Goal: Task Accomplishment & Management: Manage account settings

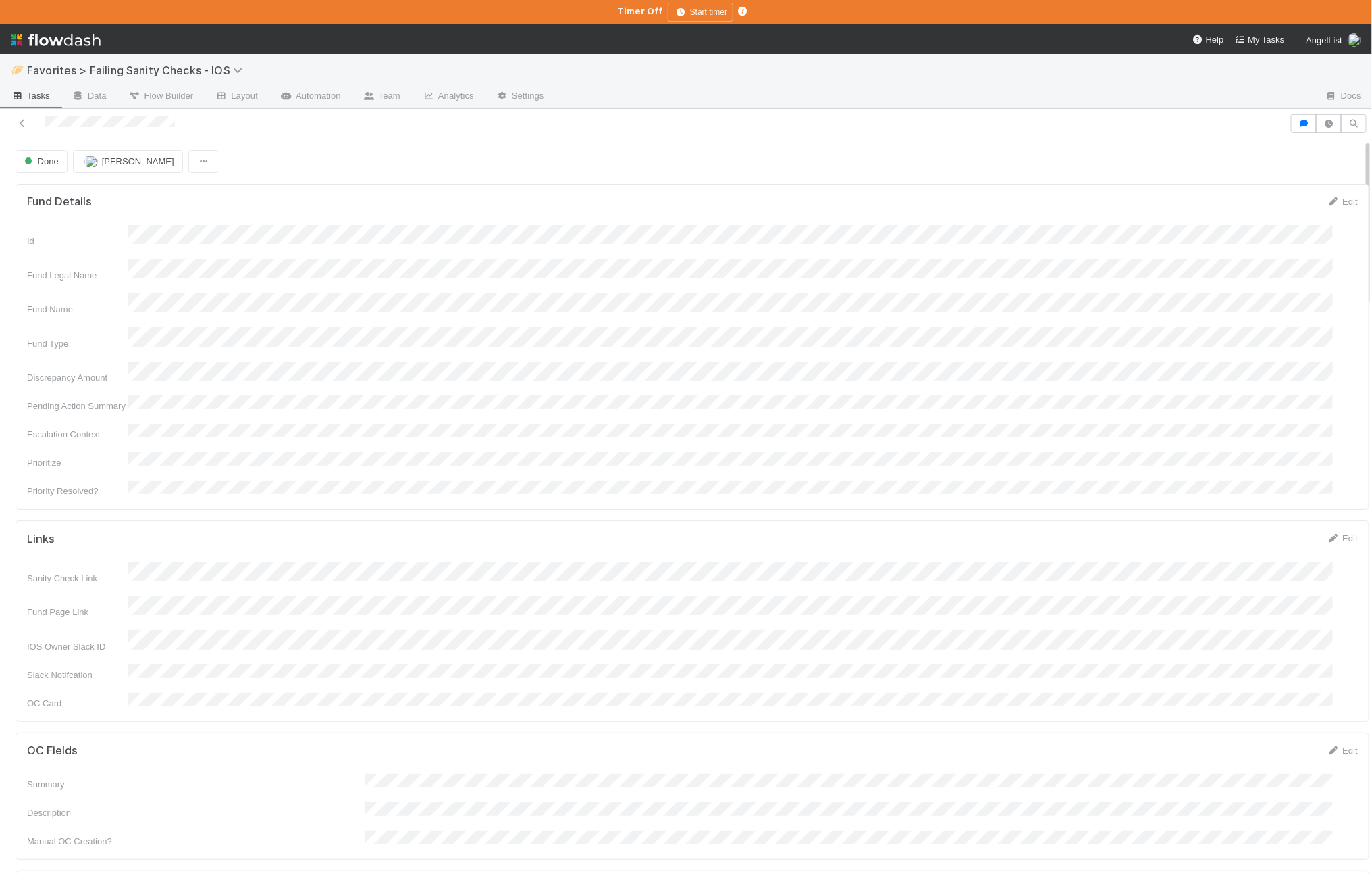
click at [310, 407] on div "Id Fund Legal Name Fund Name Fund Type Discrepancy Amount Pending Action Summar…" at bounding box center [692, 362] width 1331 height 273
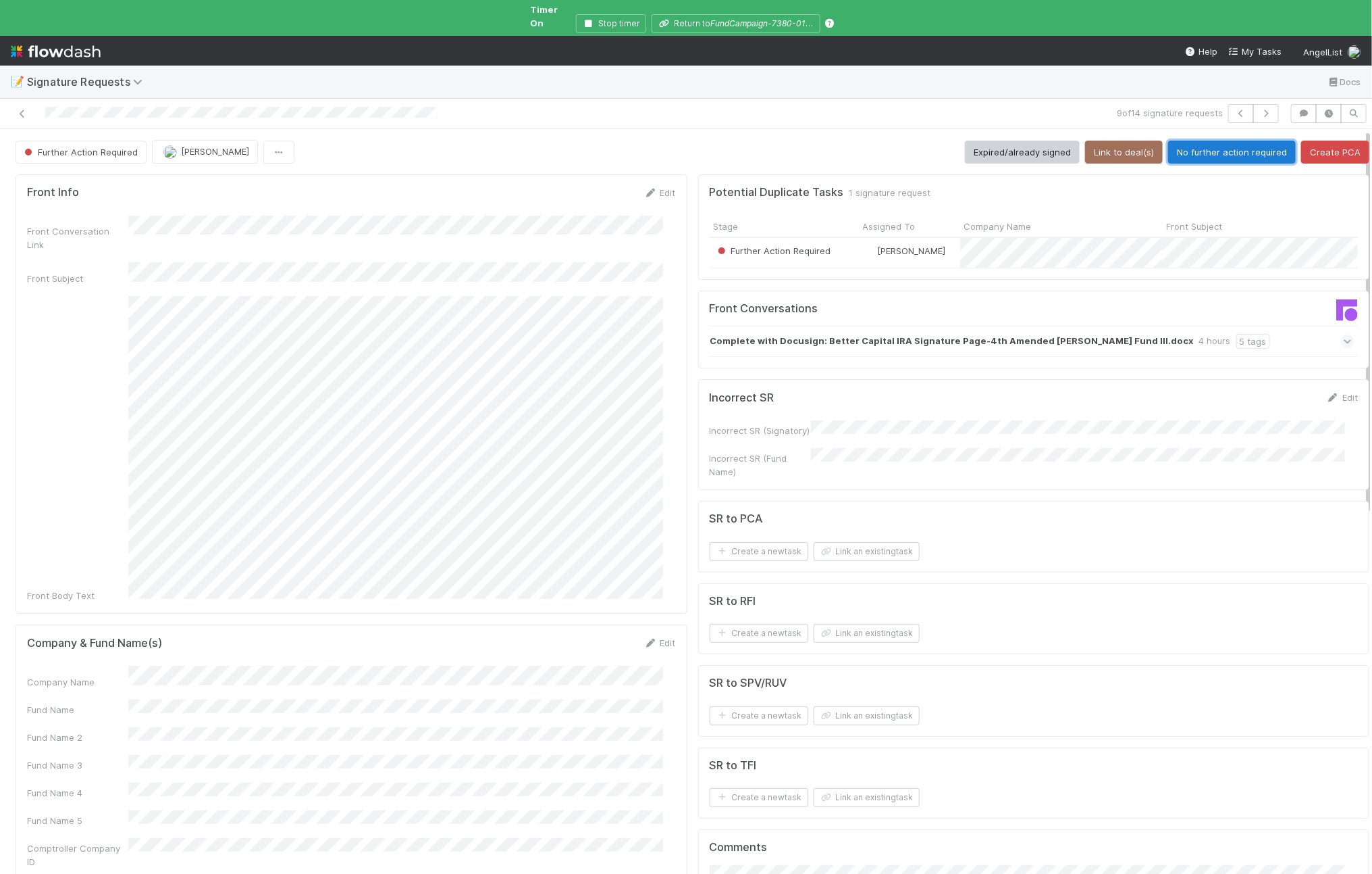
click at [1209, 140] on button "No further action required" at bounding box center [1232, 152] width 127 height 23
click at [1231, 148] on button "No further action required" at bounding box center [1232, 152] width 127 height 23
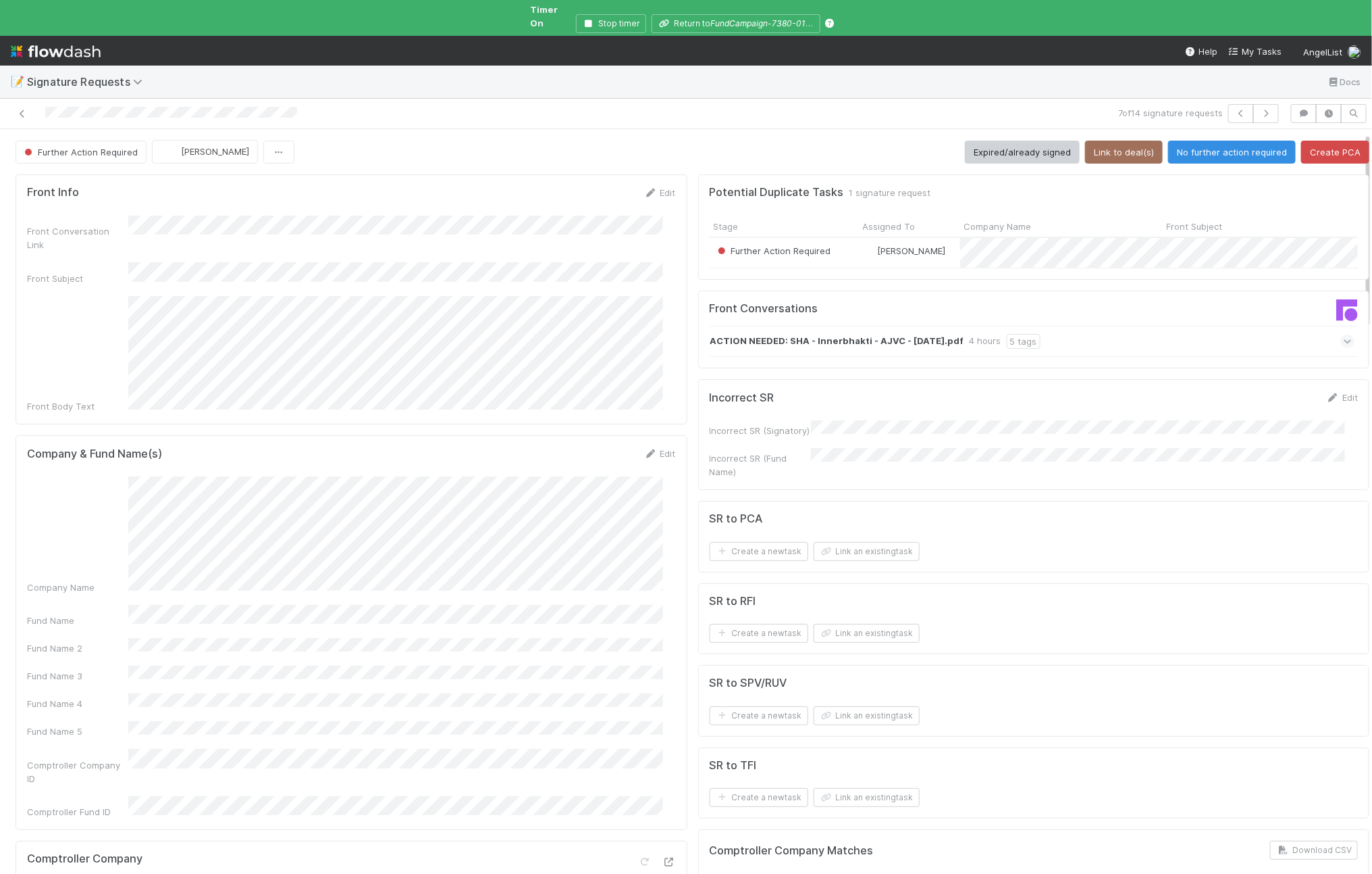
scroll to position [535, 0]
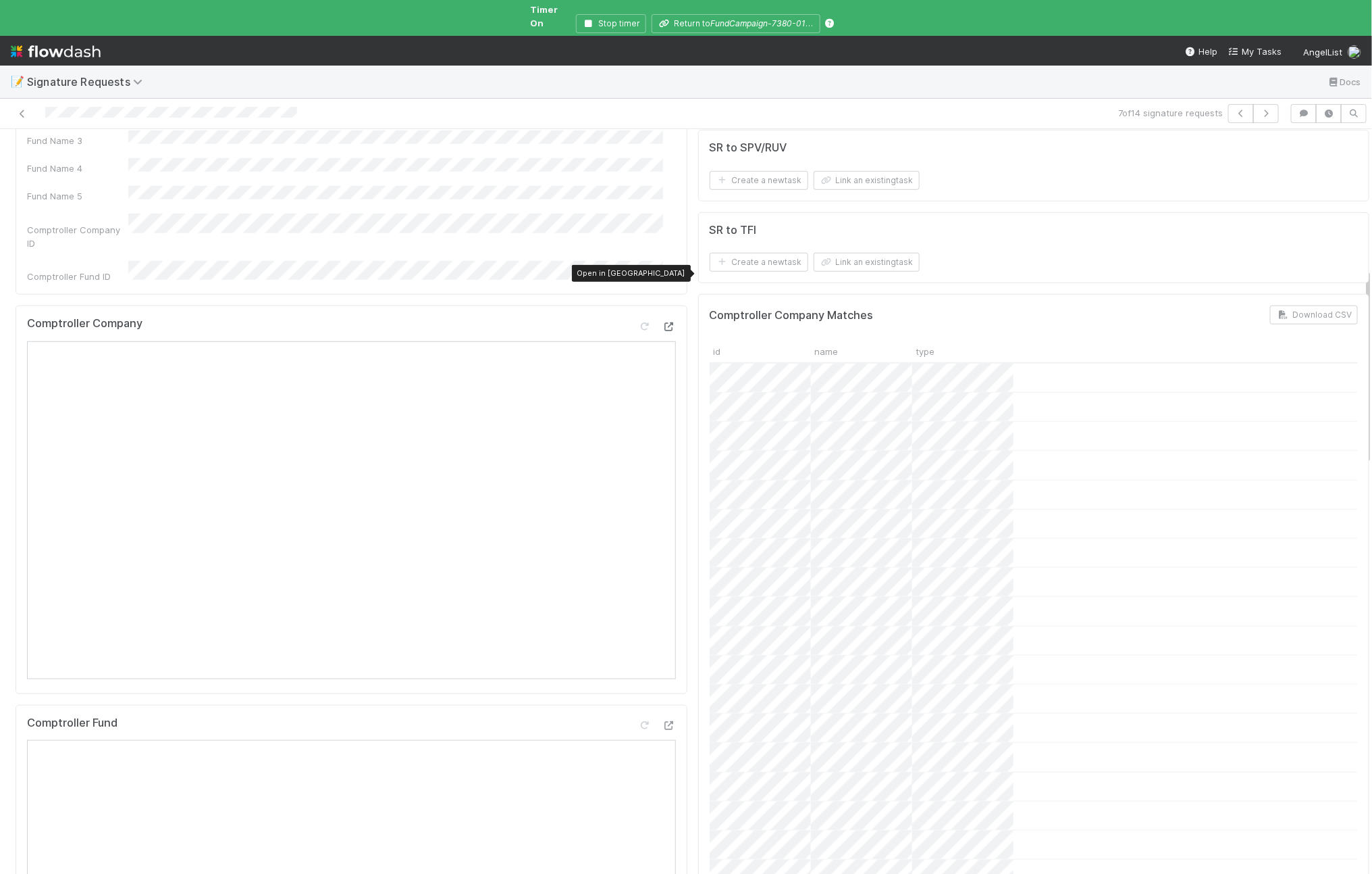
click at [663, 322] on icon at bounding box center [669, 326] width 14 height 9
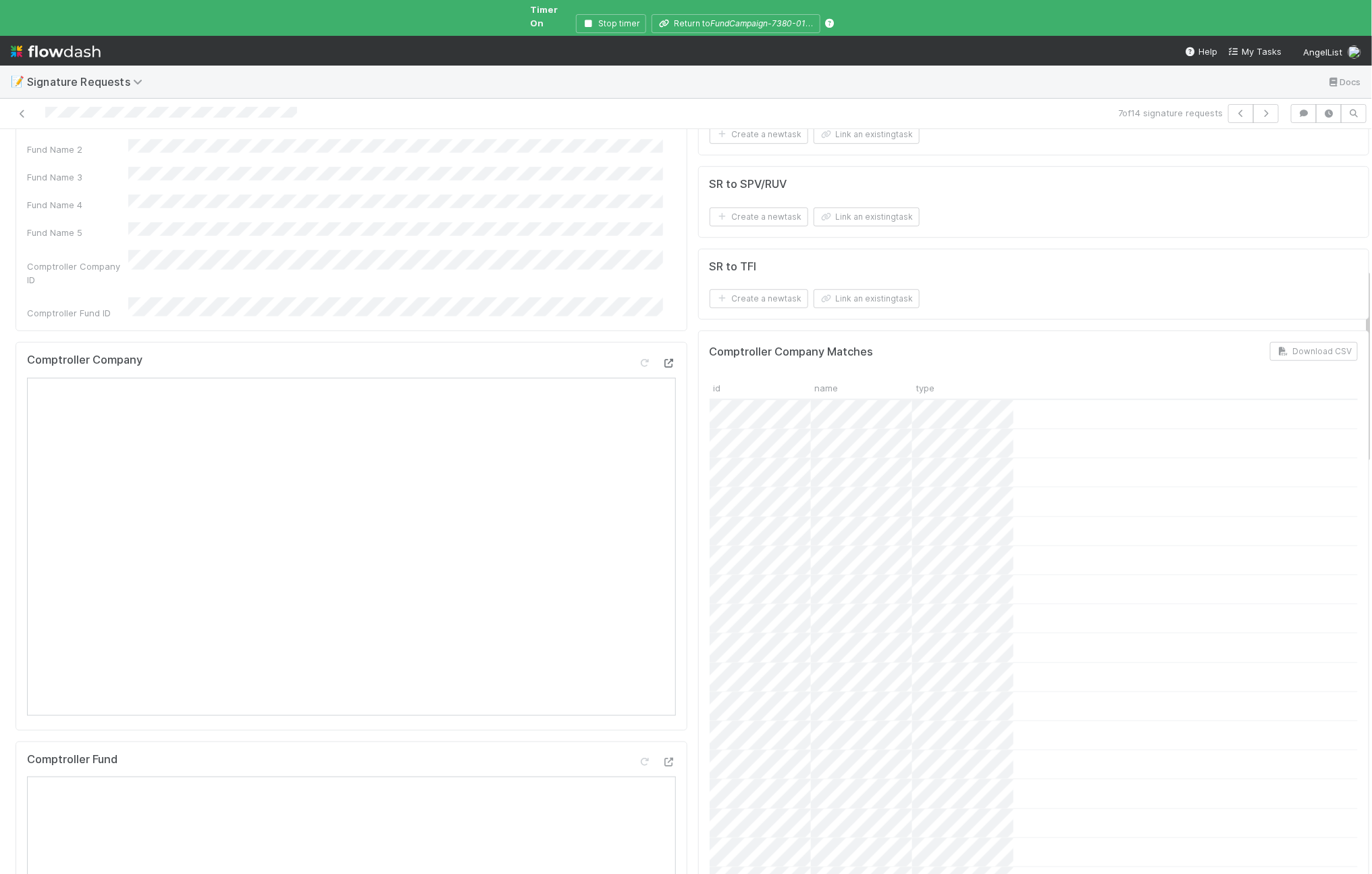
scroll to position [0, 0]
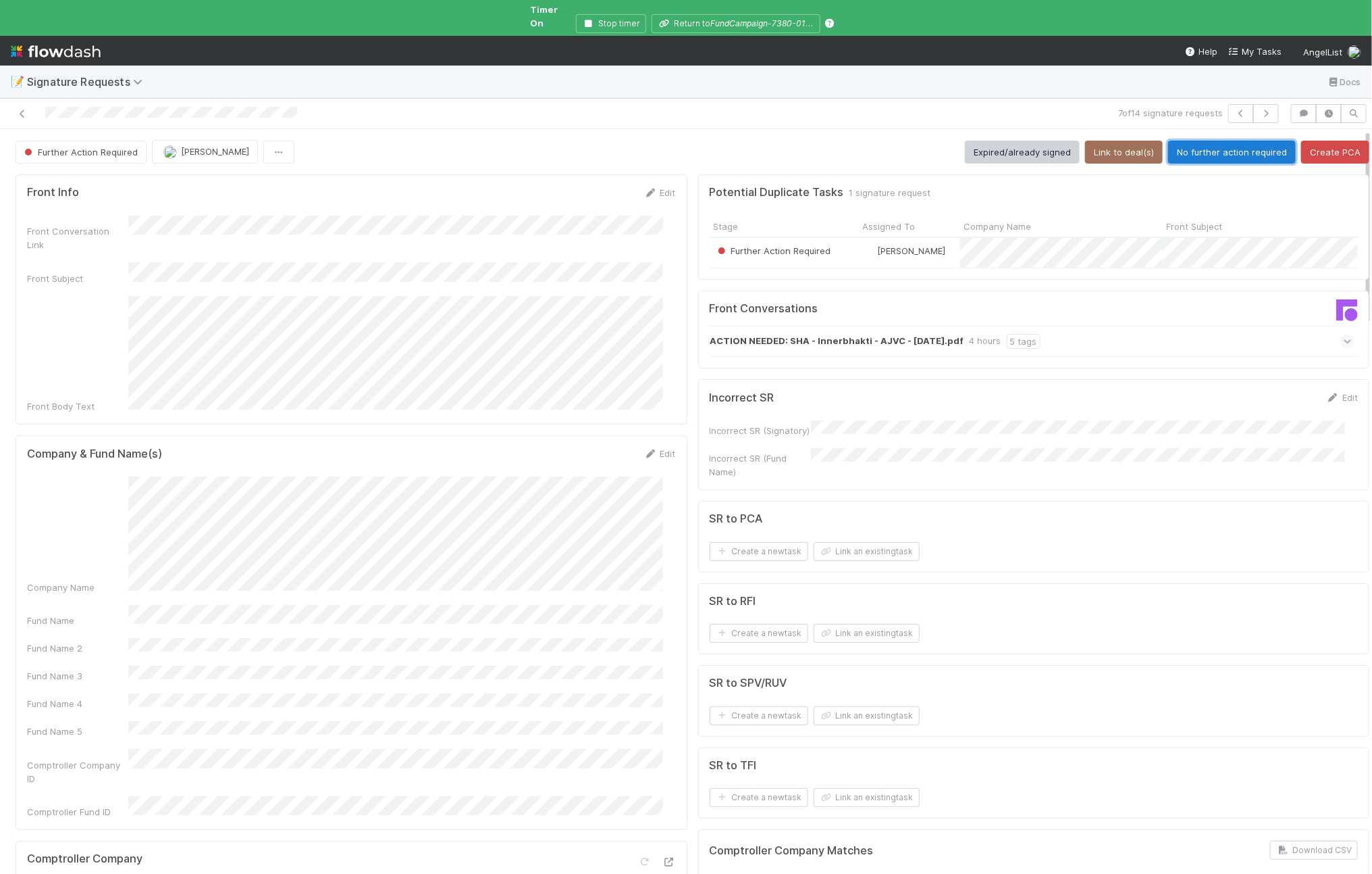
click at [1193, 140] on button "No further action required" at bounding box center [1232, 152] width 127 height 23
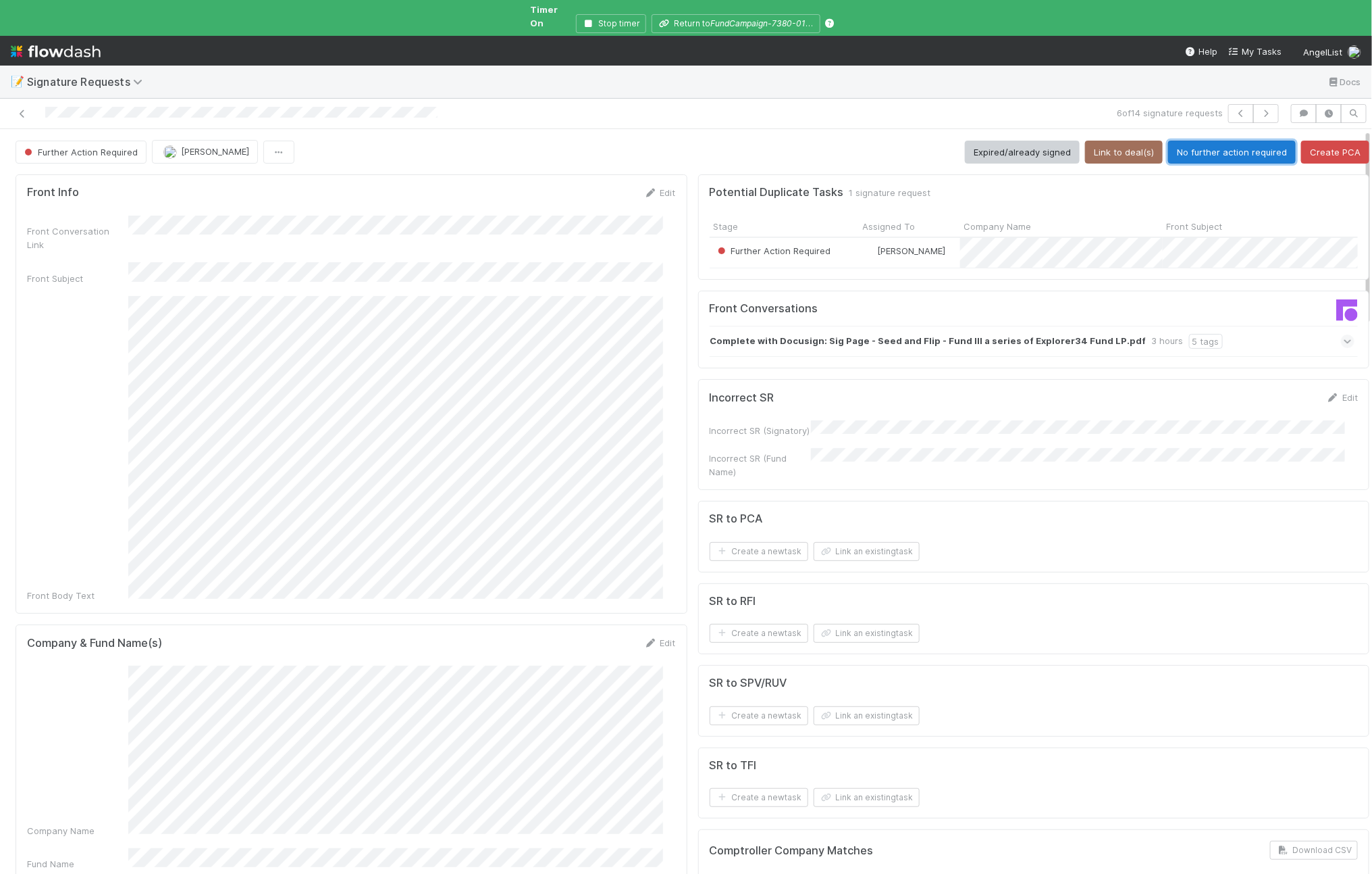
click at [1232, 140] on button "No further action required" at bounding box center [1232, 152] width 127 height 23
click at [1196, 140] on button "No further action required" at bounding box center [1232, 152] width 127 height 23
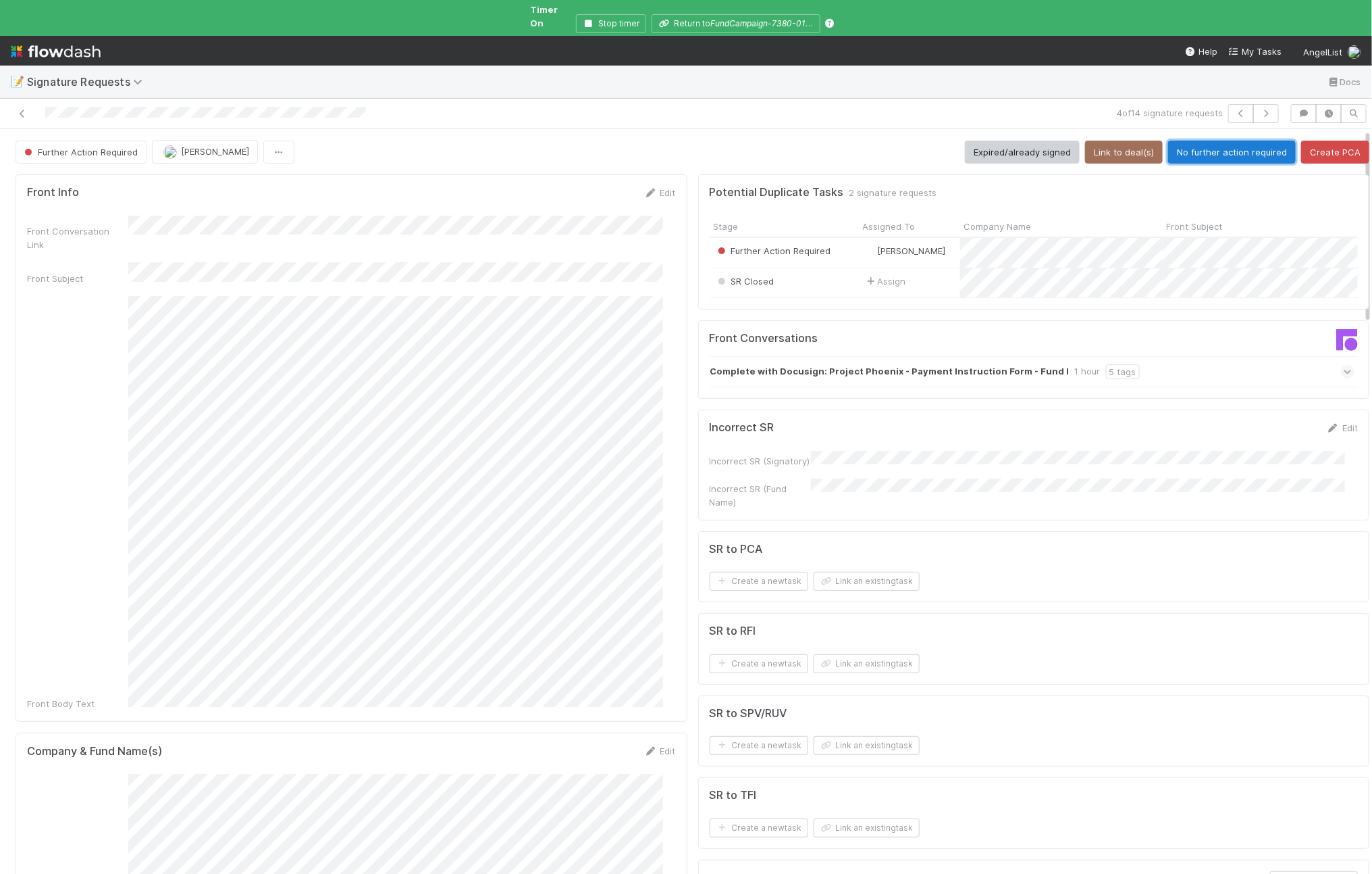
click at [1191, 140] on button "No further action required" at bounding box center [1232, 152] width 127 height 23
click at [1187, 142] on button "No further action required" at bounding box center [1232, 152] width 127 height 23
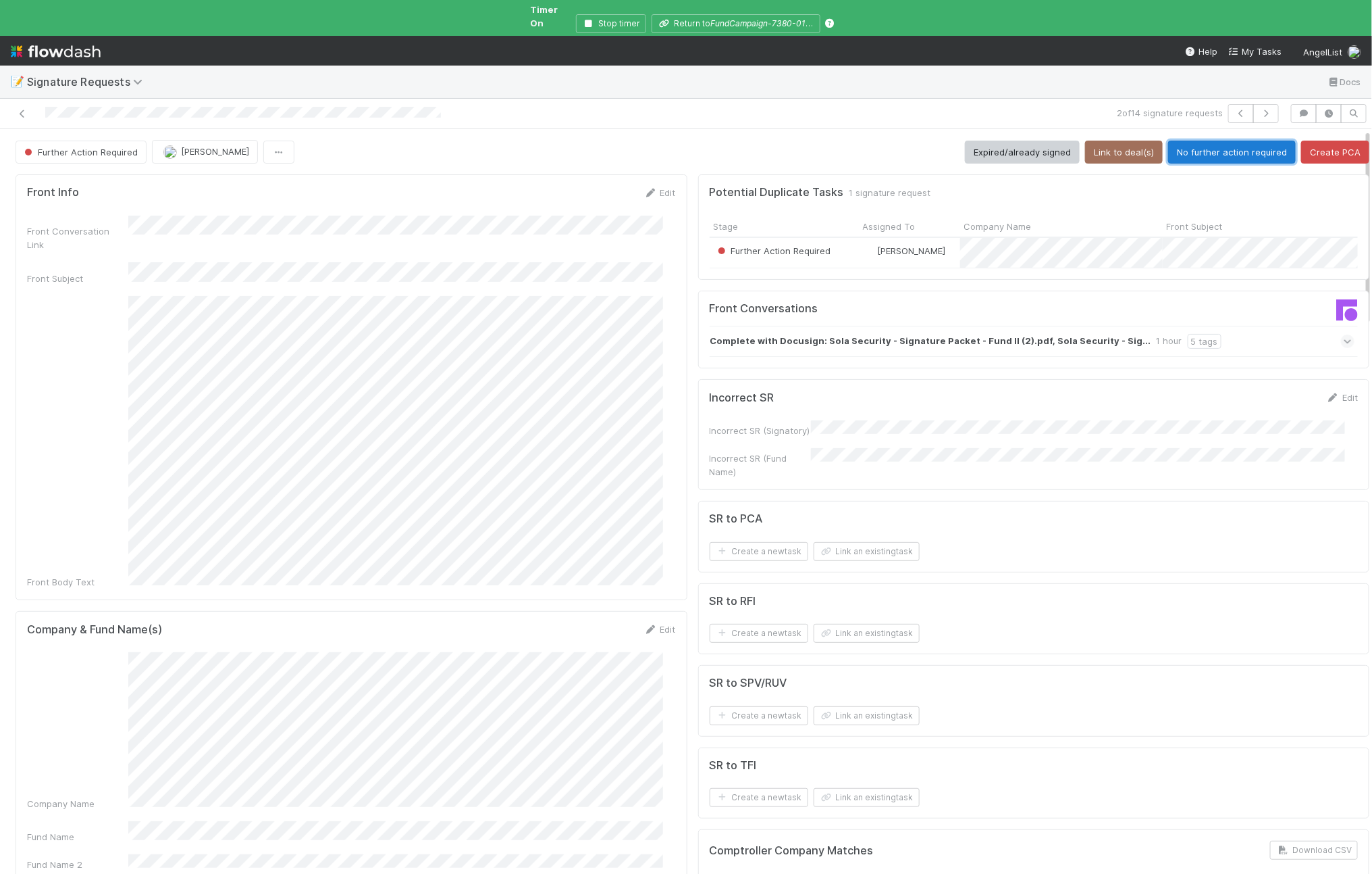
click at [1217, 140] on button "No further action required" at bounding box center [1232, 152] width 127 height 23
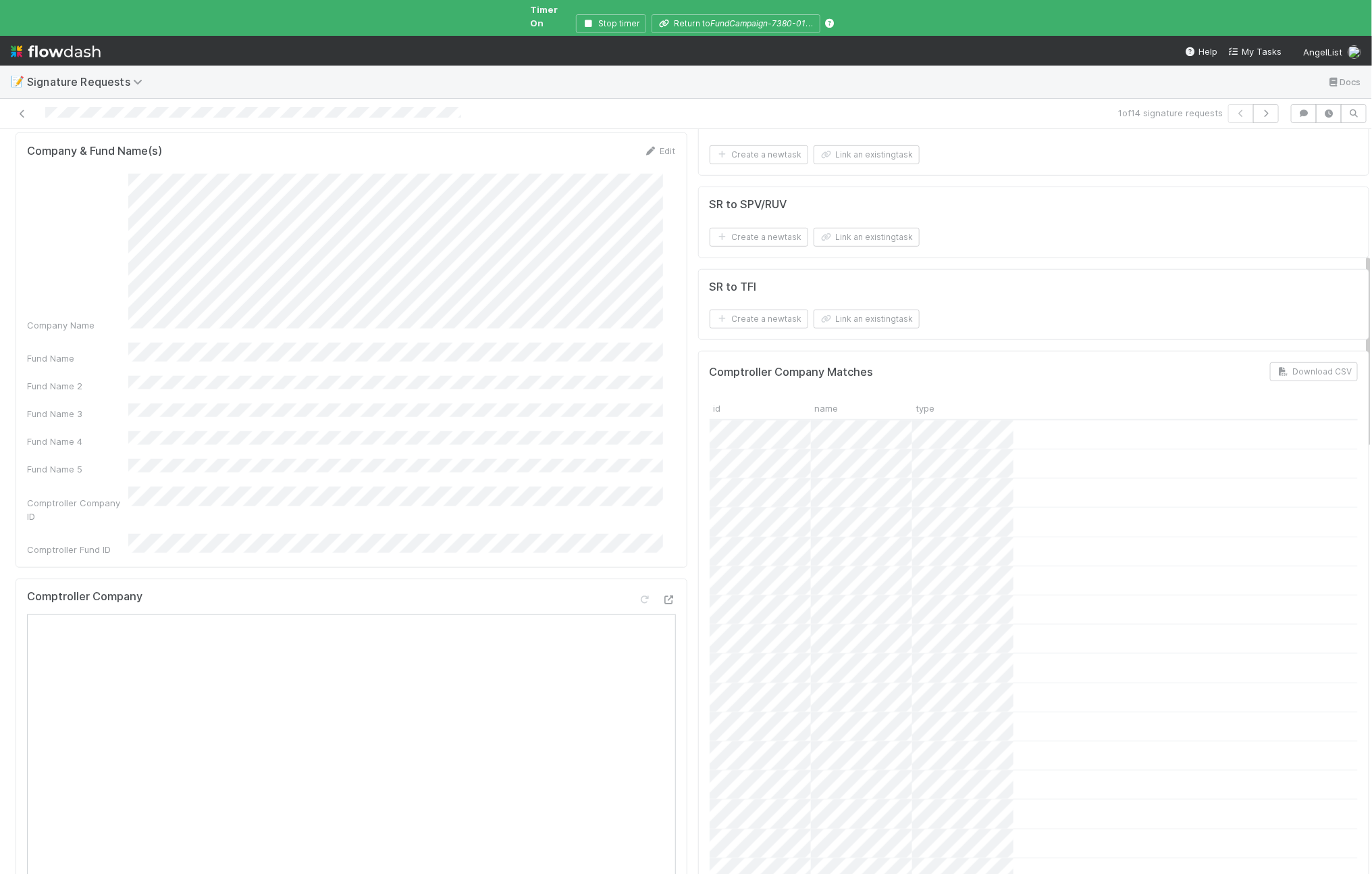
scroll to position [448, 0]
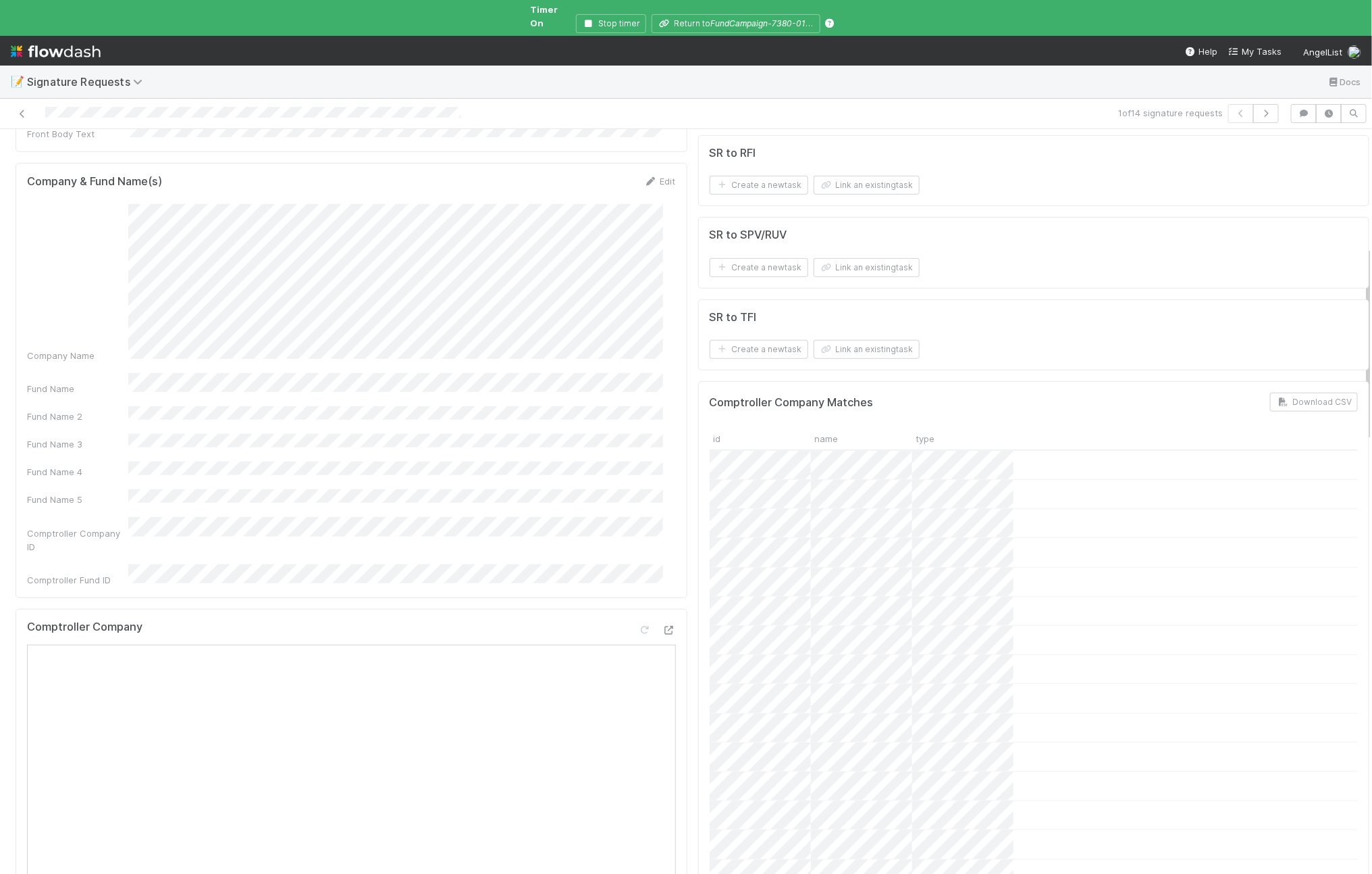
click at [651, 163] on div "Company & Fund Name(s) Edit Company Name Fund Name Fund Name 2 Fund Name 3 Fund…" at bounding box center [351, 380] width 672 height 435
click at [648, 176] on link "Edit" at bounding box center [660, 180] width 32 height 10
click at [595, 174] on button "Save" at bounding box center [604, 185] width 38 height 23
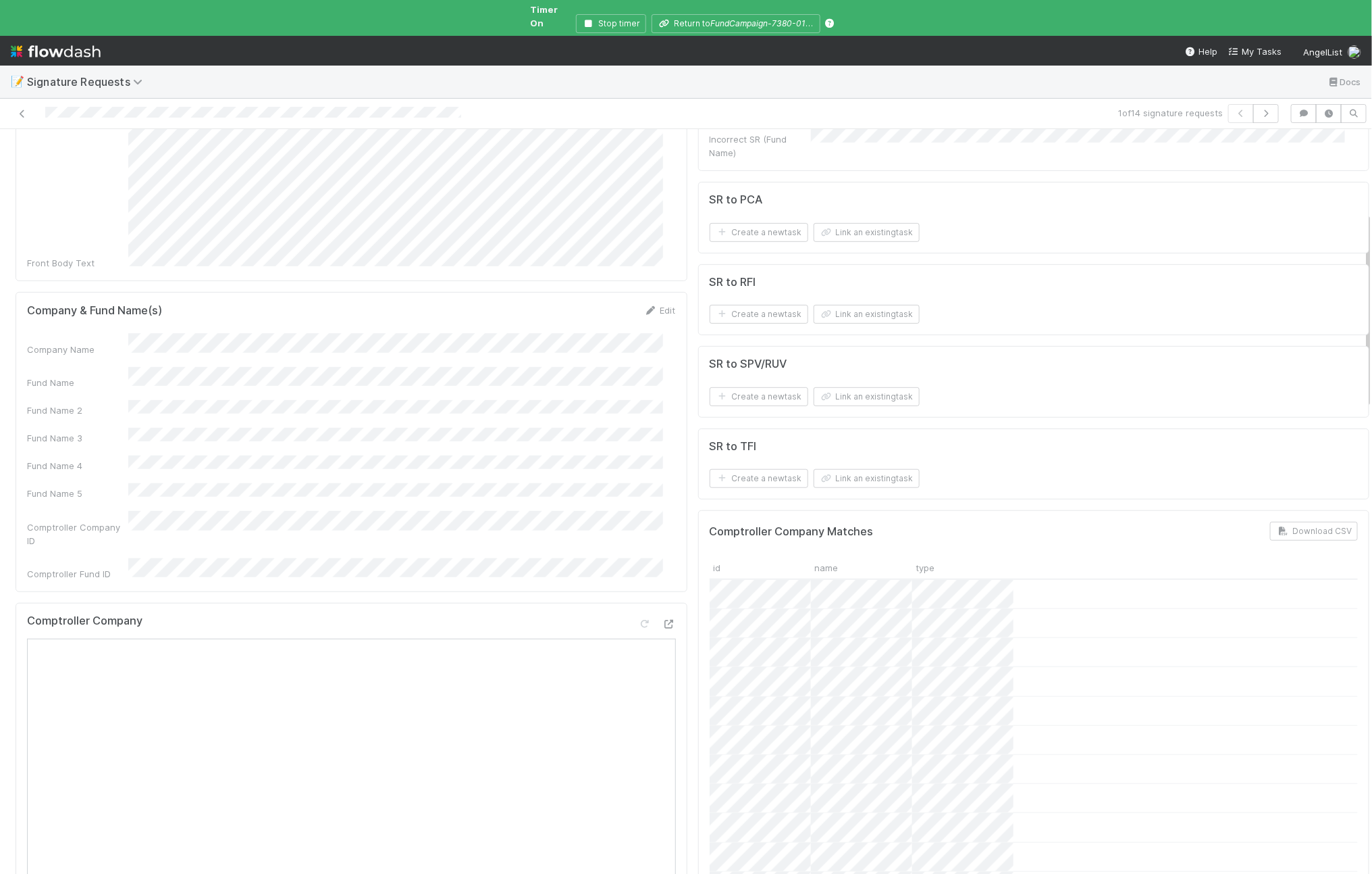
scroll to position [0, 0]
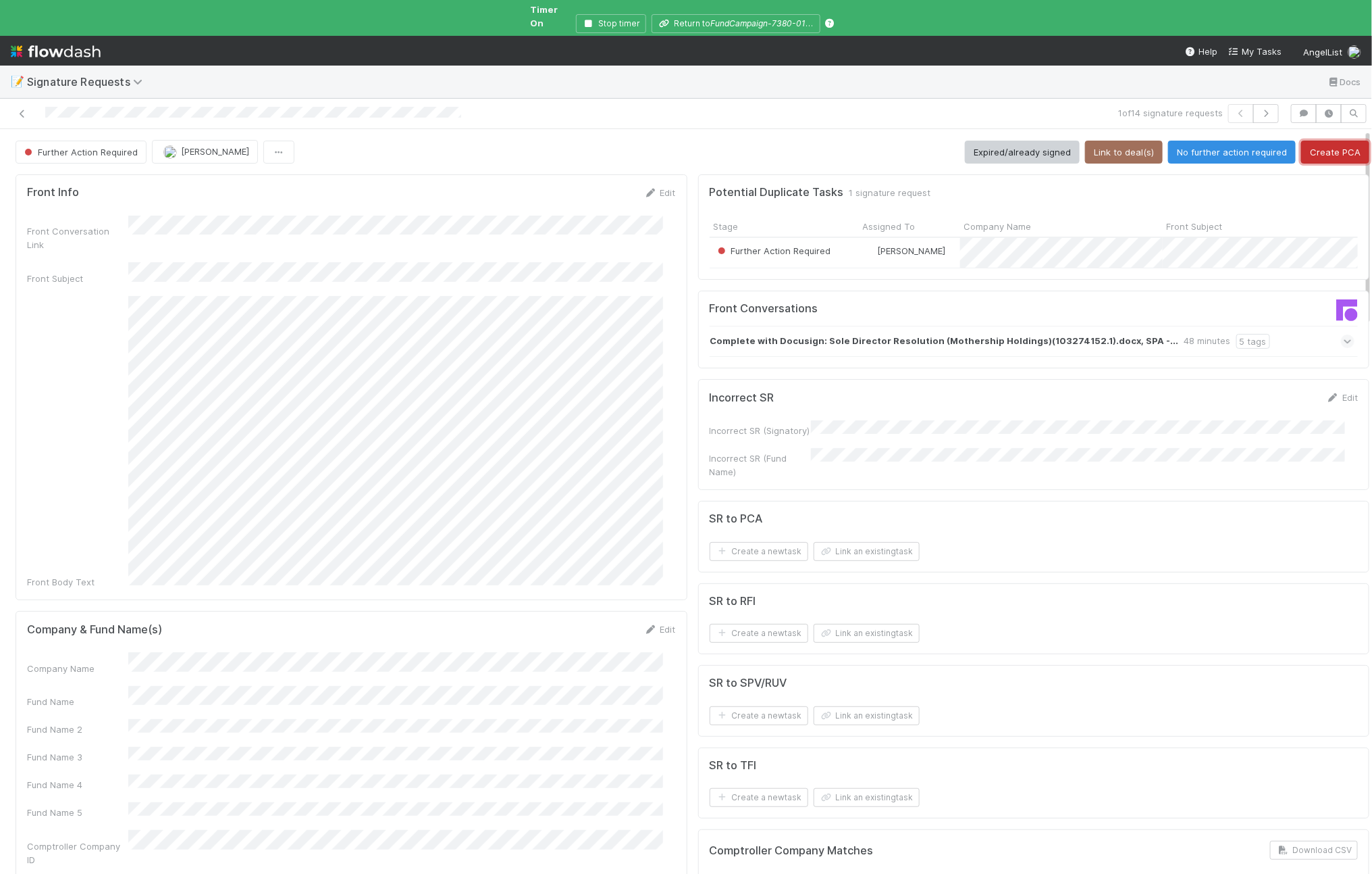
click at [1301, 140] on button "Create PCA" at bounding box center [1335, 152] width 68 height 23
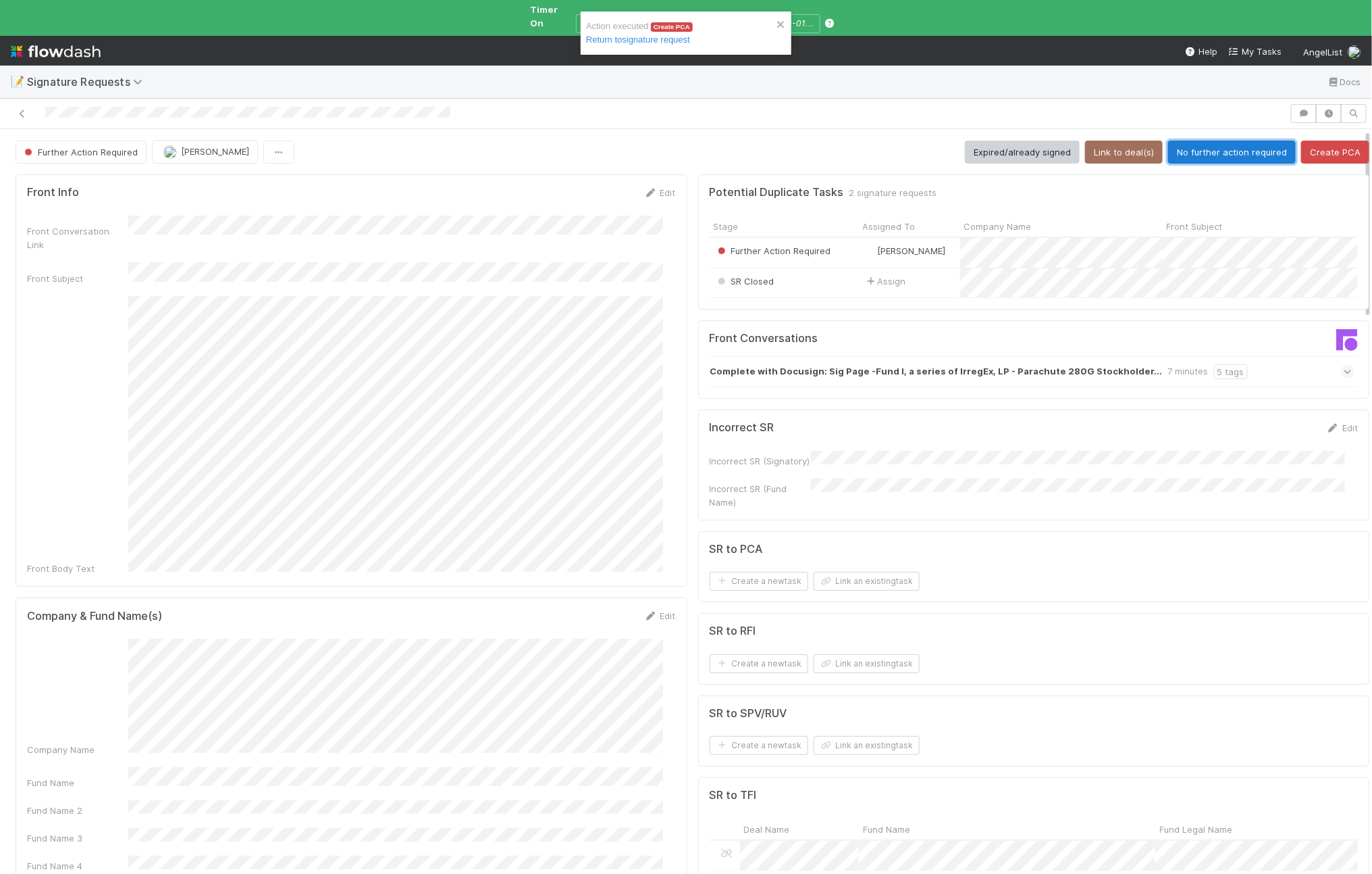
click at [1225, 140] on button "No further action required" at bounding box center [1232, 152] width 127 height 23
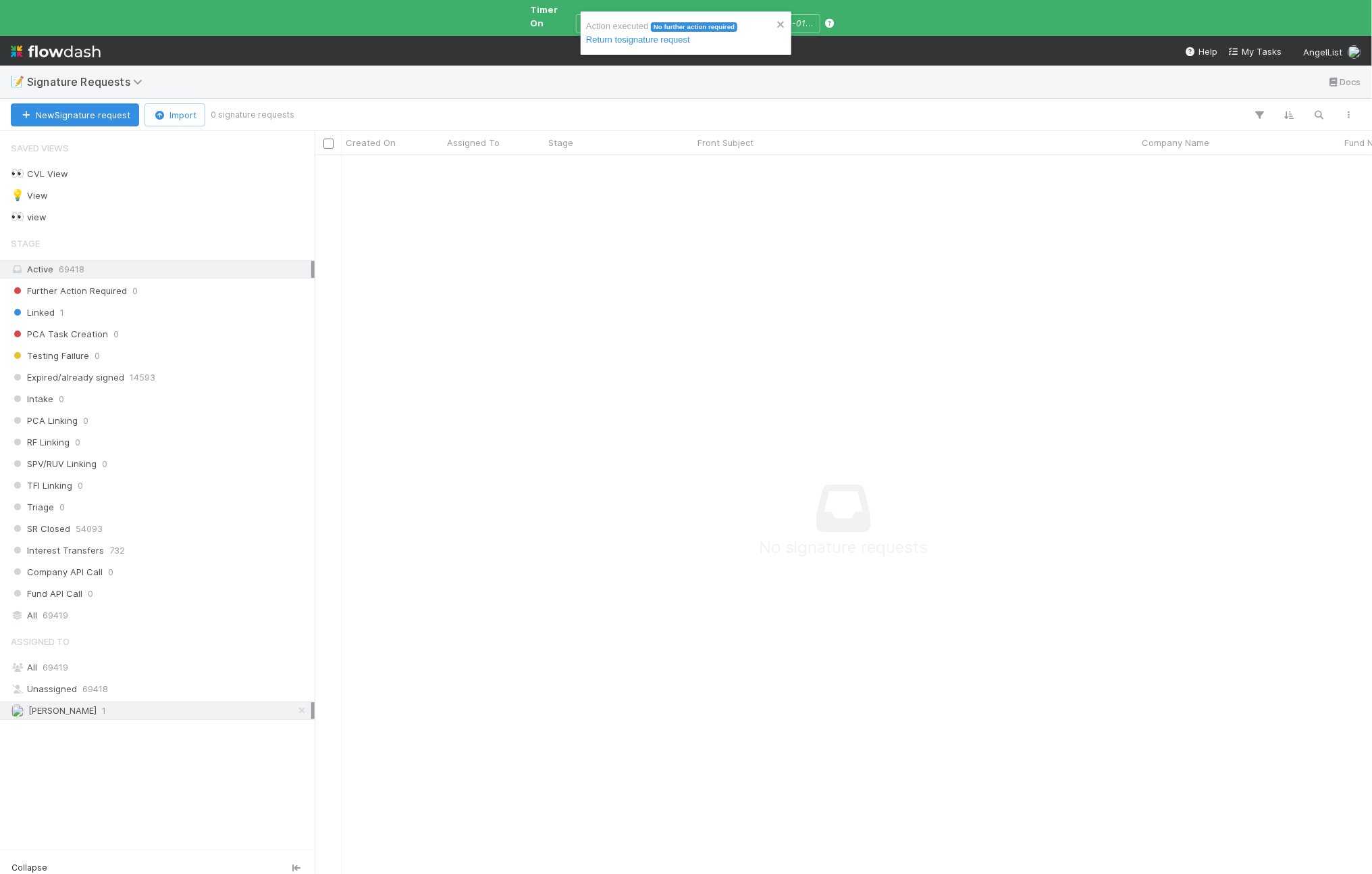
scroll to position [14, 14]
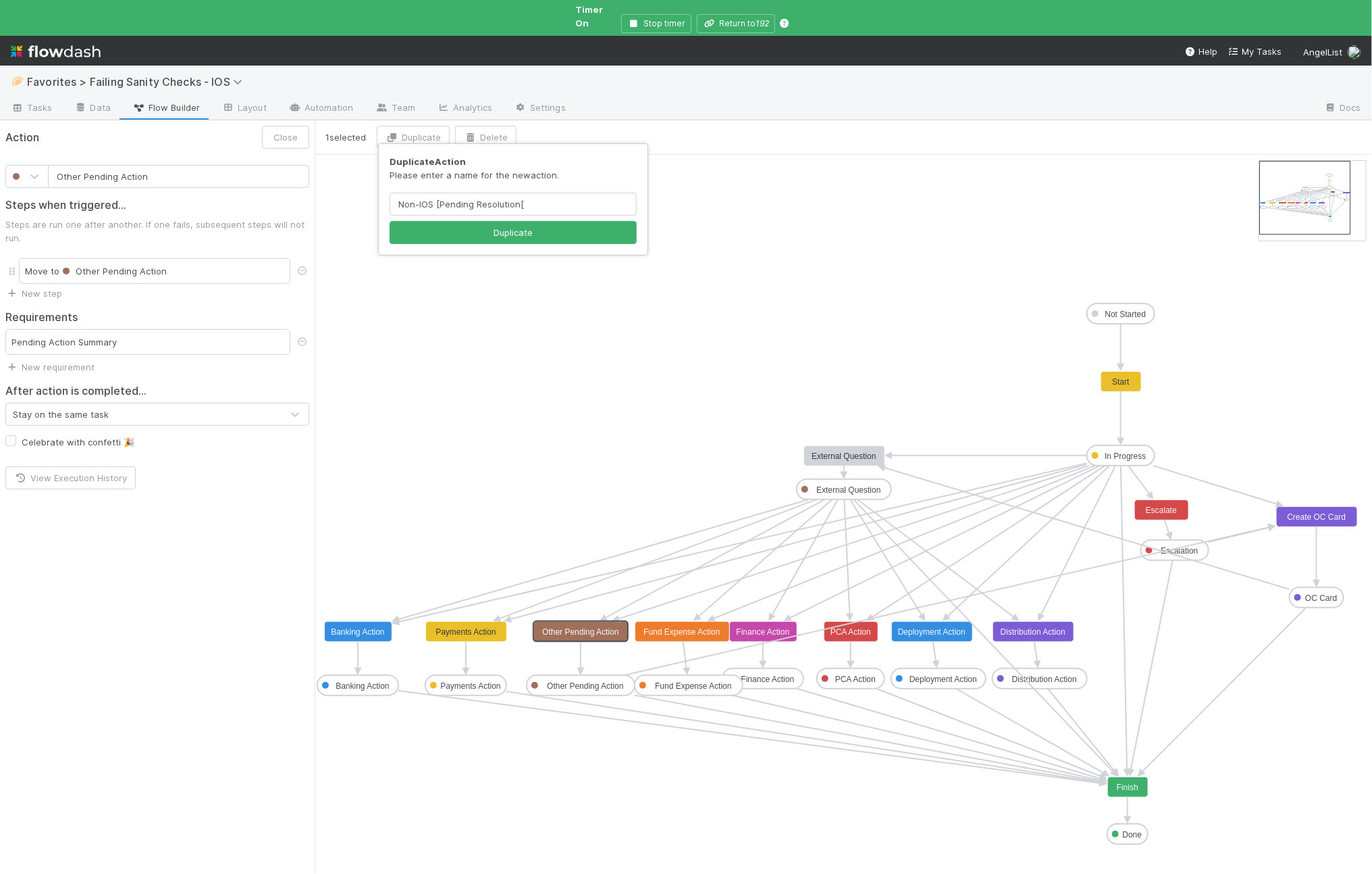
click at [407, 196] on input "Non-IOS [Pending Resolution[" at bounding box center [513, 204] width 247 height 23
click at [578, 204] on input "No Action IOS [Pending Resolution[" at bounding box center [513, 204] width 247 height 23
type input "No Action IOS [Pending External Resolution]"
click at [485, 228] on button "Duplicate" at bounding box center [513, 233] width 247 height 23
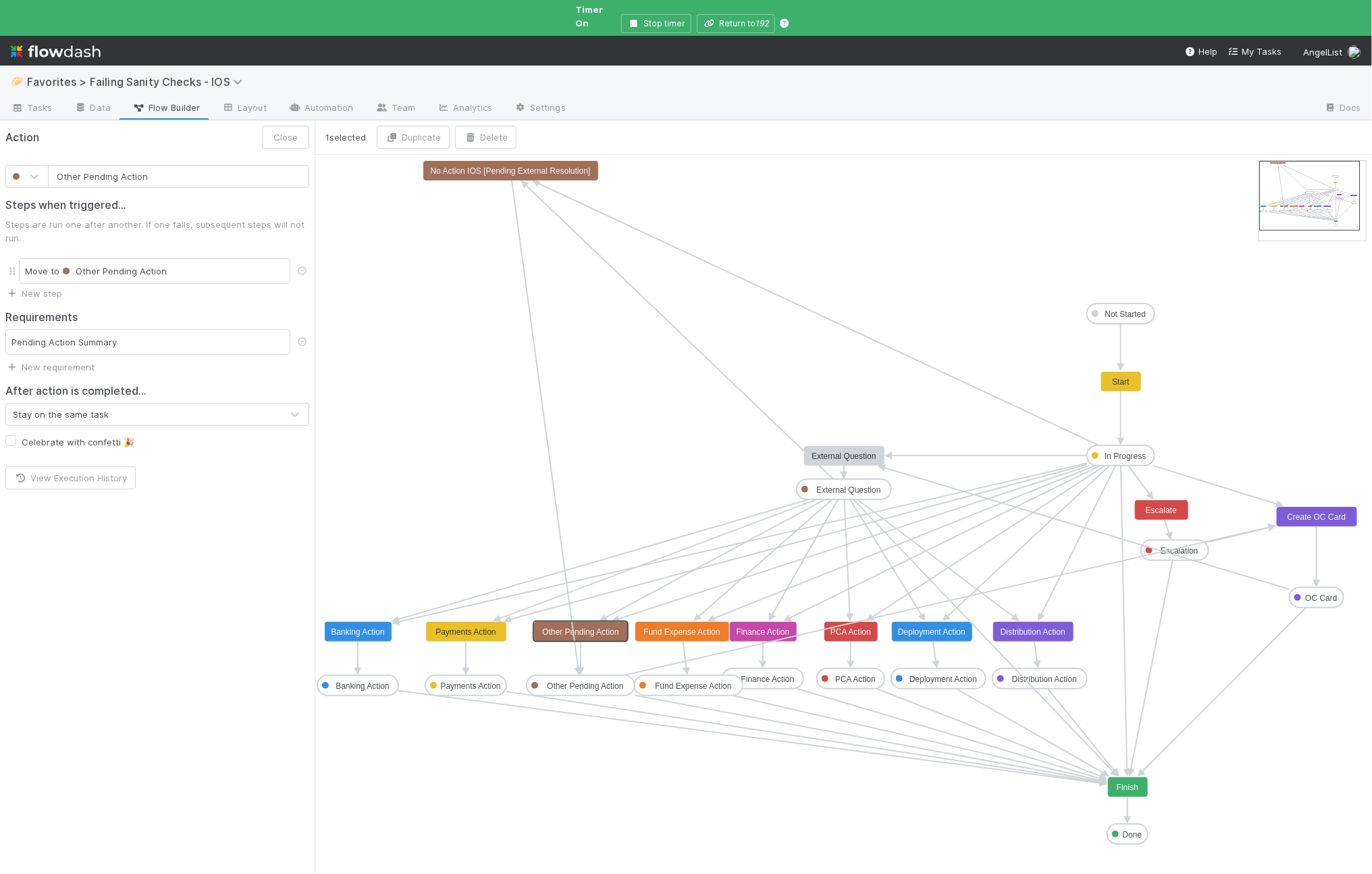
type input "No Action IOS [Pending External Resolution]"
drag, startPoint x: 554, startPoint y: 164, endPoint x: 1222, endPoint y: 621, distance: 809.4
click at [1201, 627] on text "No Action IOS [Pending External Resolution]" at bounding box center [1182, 632] width 160 height 10
click at [1036, 674] on text "Distribution Action" at bounding box center [1044, 679] width 65 height 10
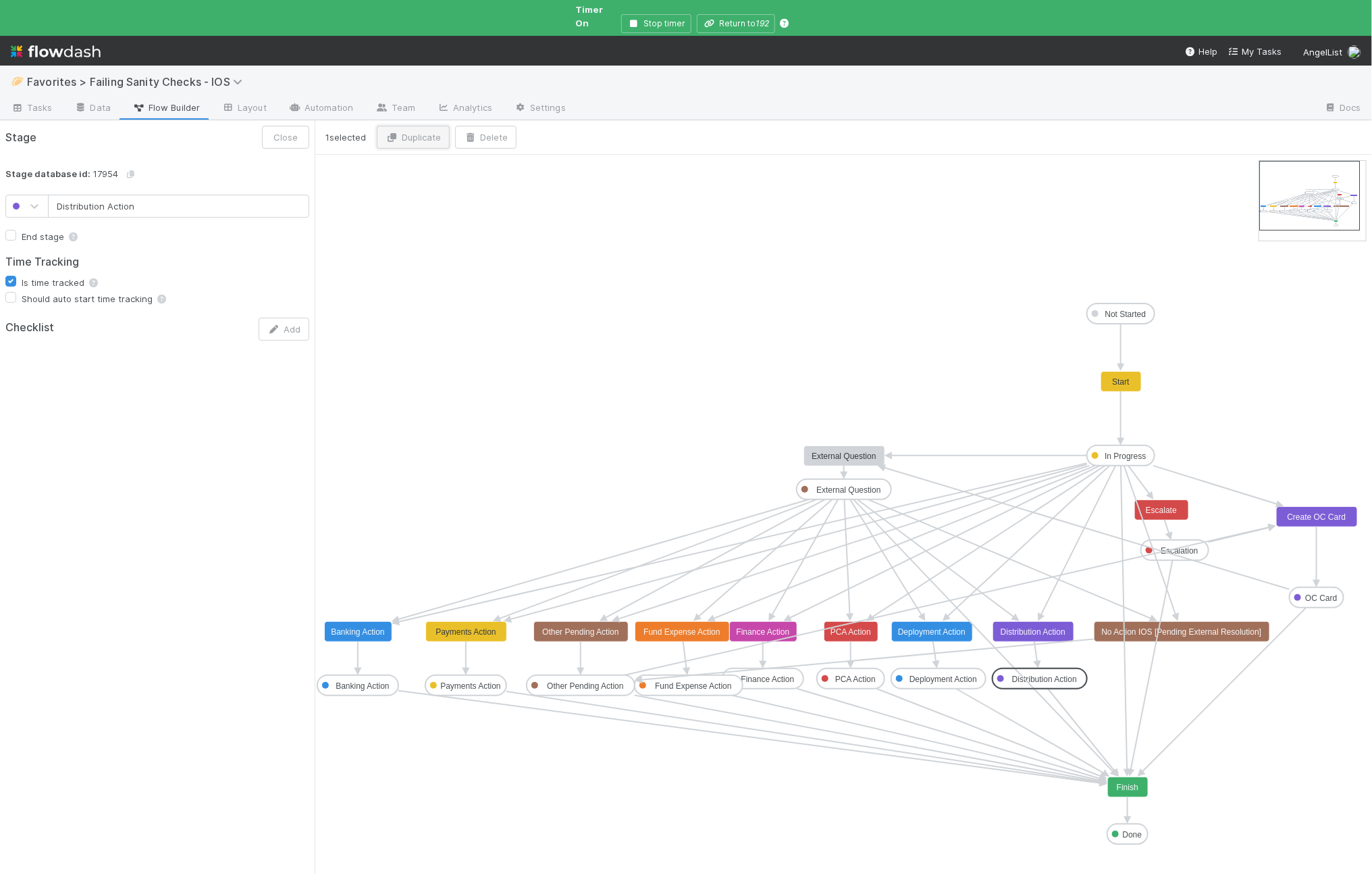
click at [422, 131] on button "Duplicate" at bounding box center [413, 137] width 73 height 23
click at [487, 199] on input "Distribution Action (copy)" at bounding box center [513, 204] width 247 height 23
type input "Pending External Resolution"
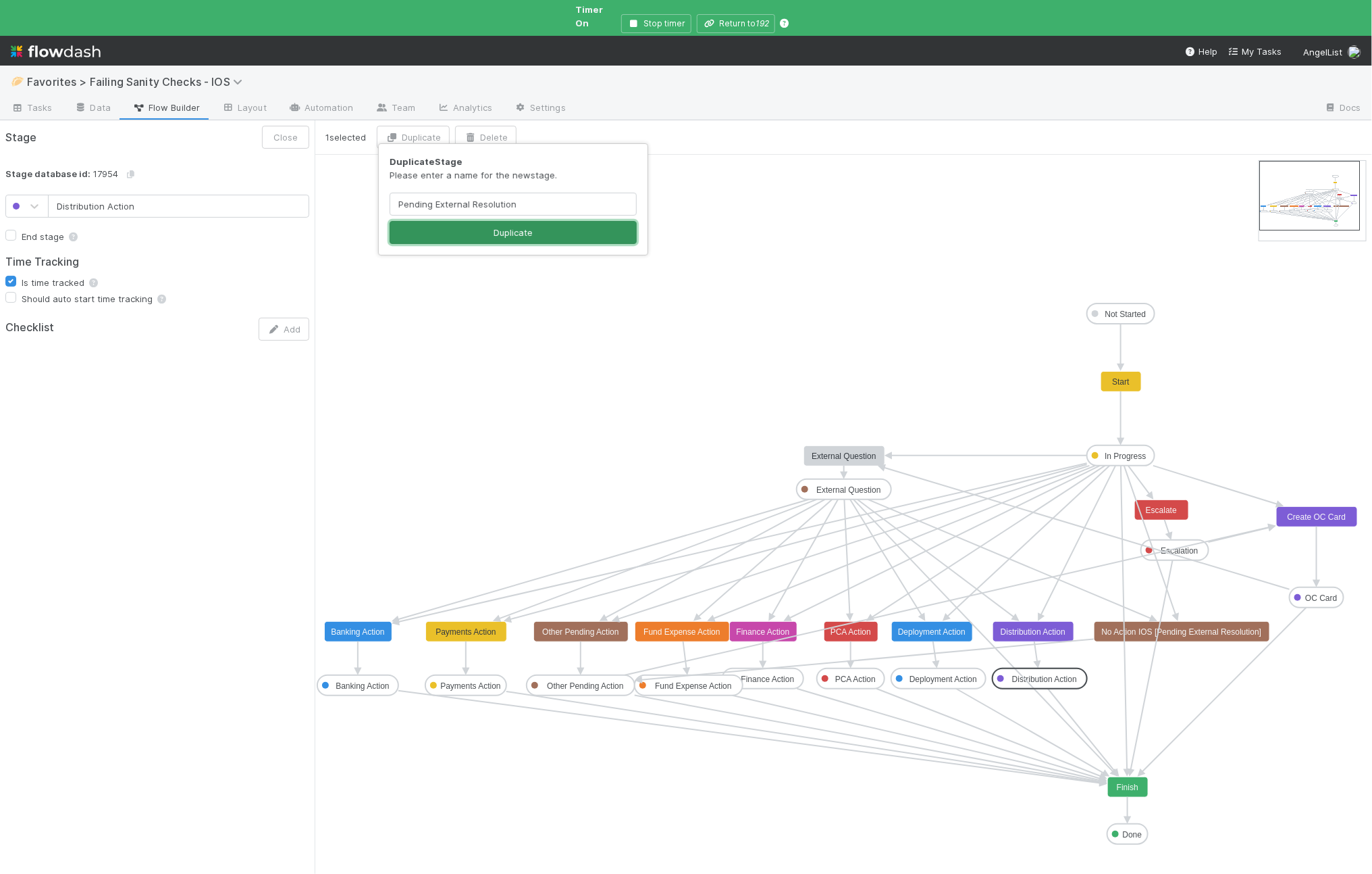
click at [535, 232] on button "Duplicate" at bounding box center [513, 233] width 247 height 23
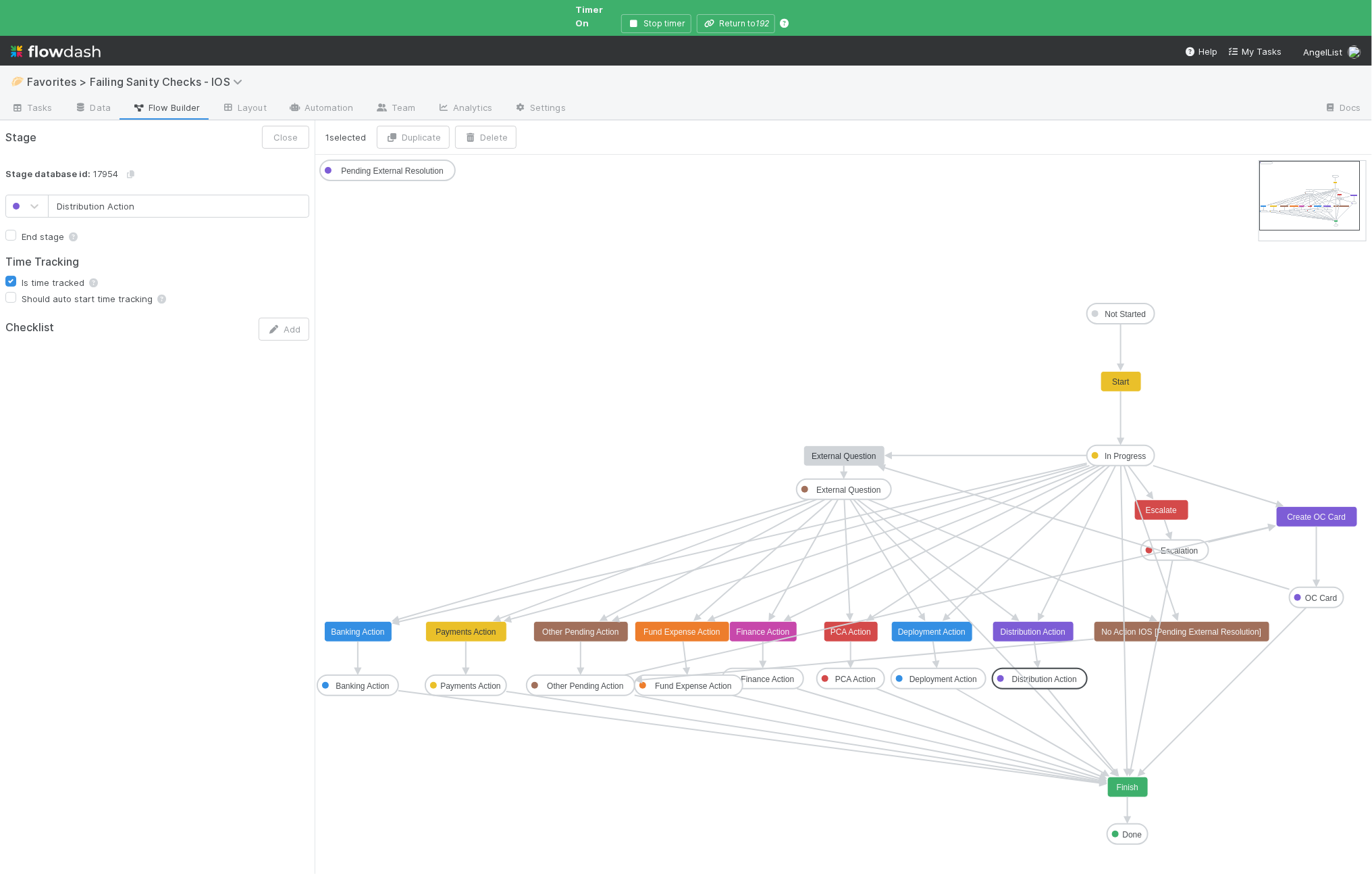
type input "Pending External Resolution"
drag, startPoint x: 426, startPoint y: 161, endPoint x: 1222, endPoint y: 666, distance: 942.7
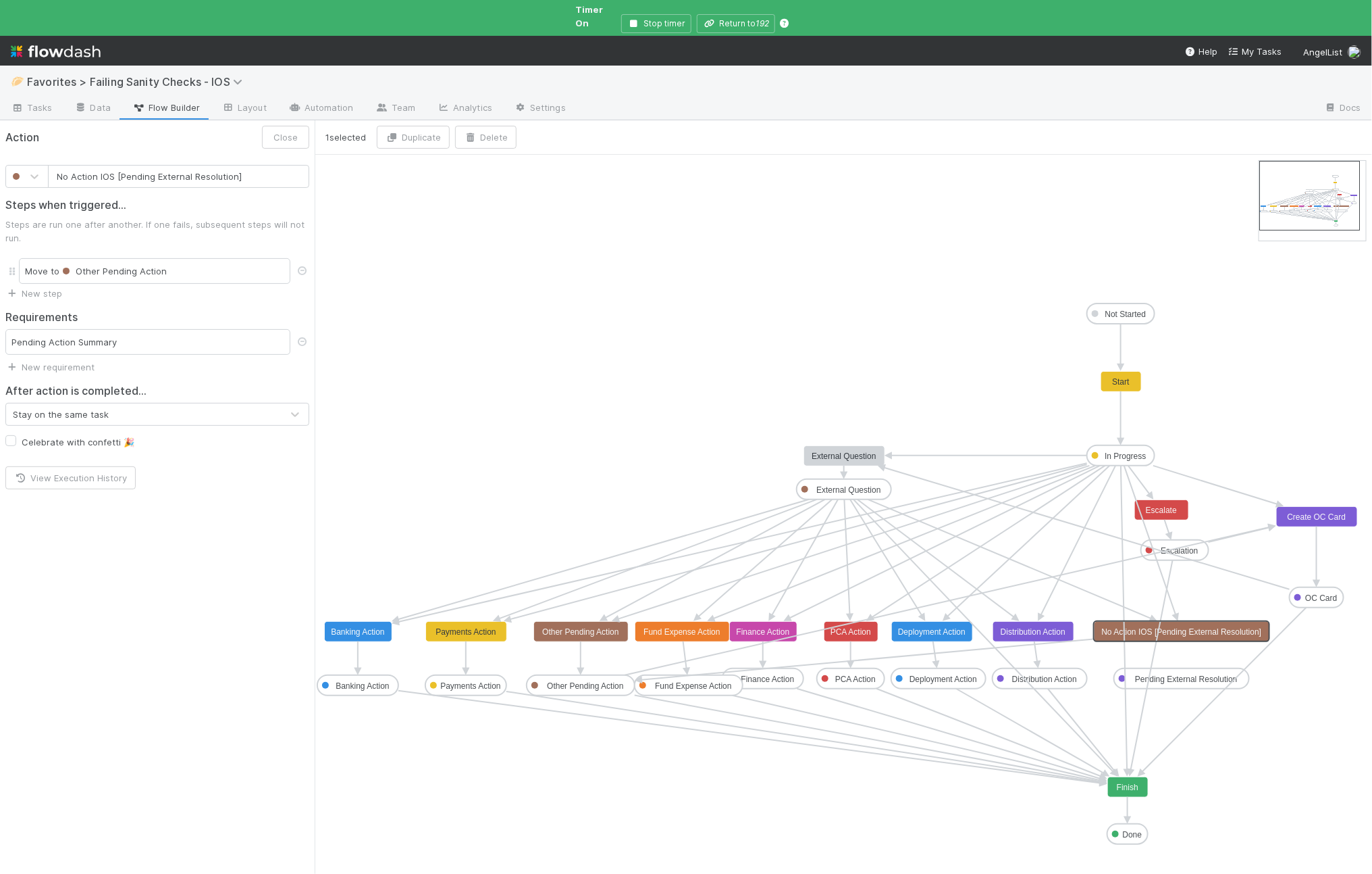
click at [1196, 627] on text "No Action IOS [Pending External Resolution]" at bounding box center [1182, 632] width 160 height 10
click at [1184, 632] on icon "Not Started In Progress Done External Question Finance Action Distribution Acti…" at bounding box center [844, 520] width 1058 height 730
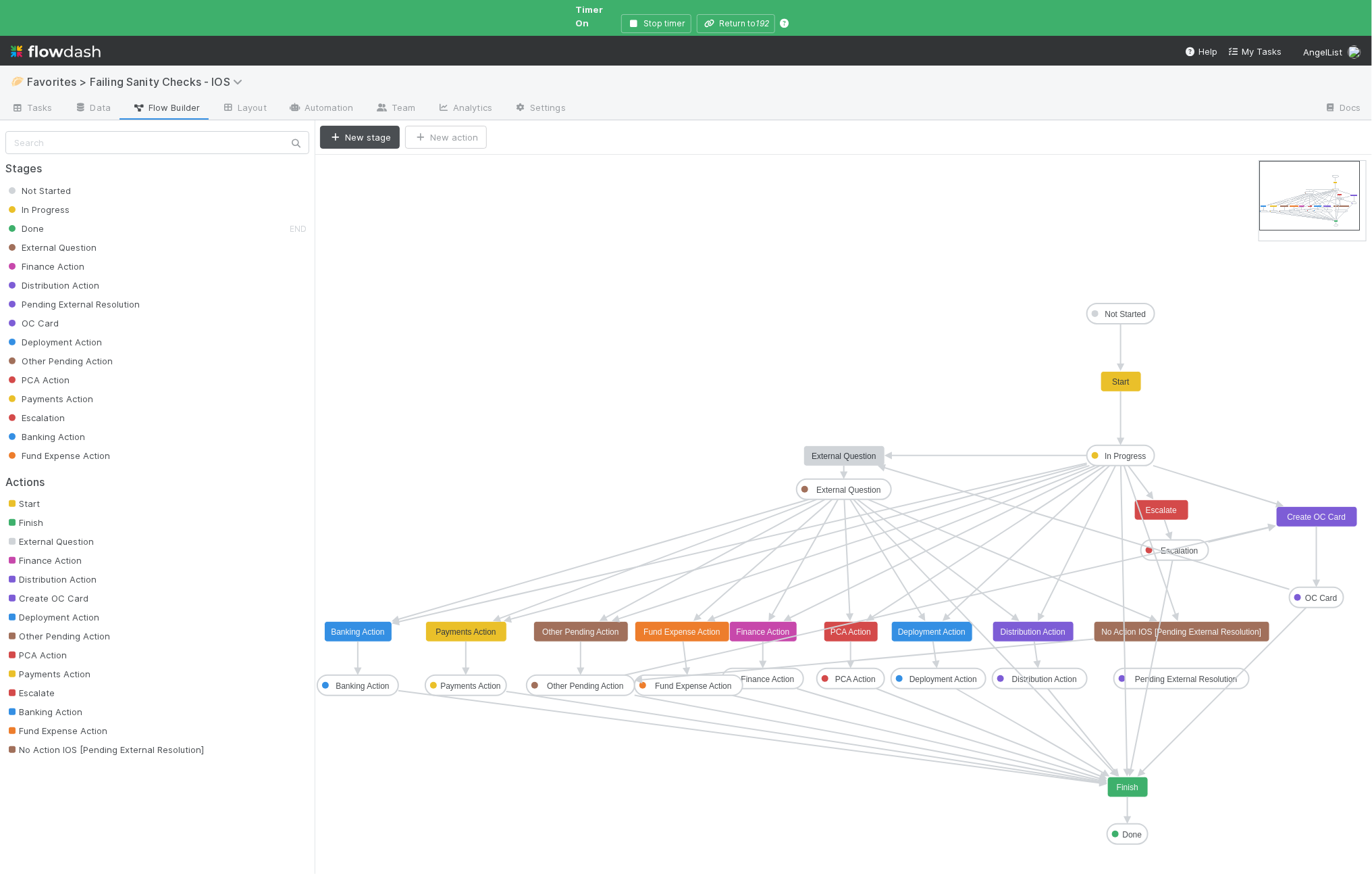
click at [1182, 629] on rect at bounding box center [1182, 631] width 176 height 20
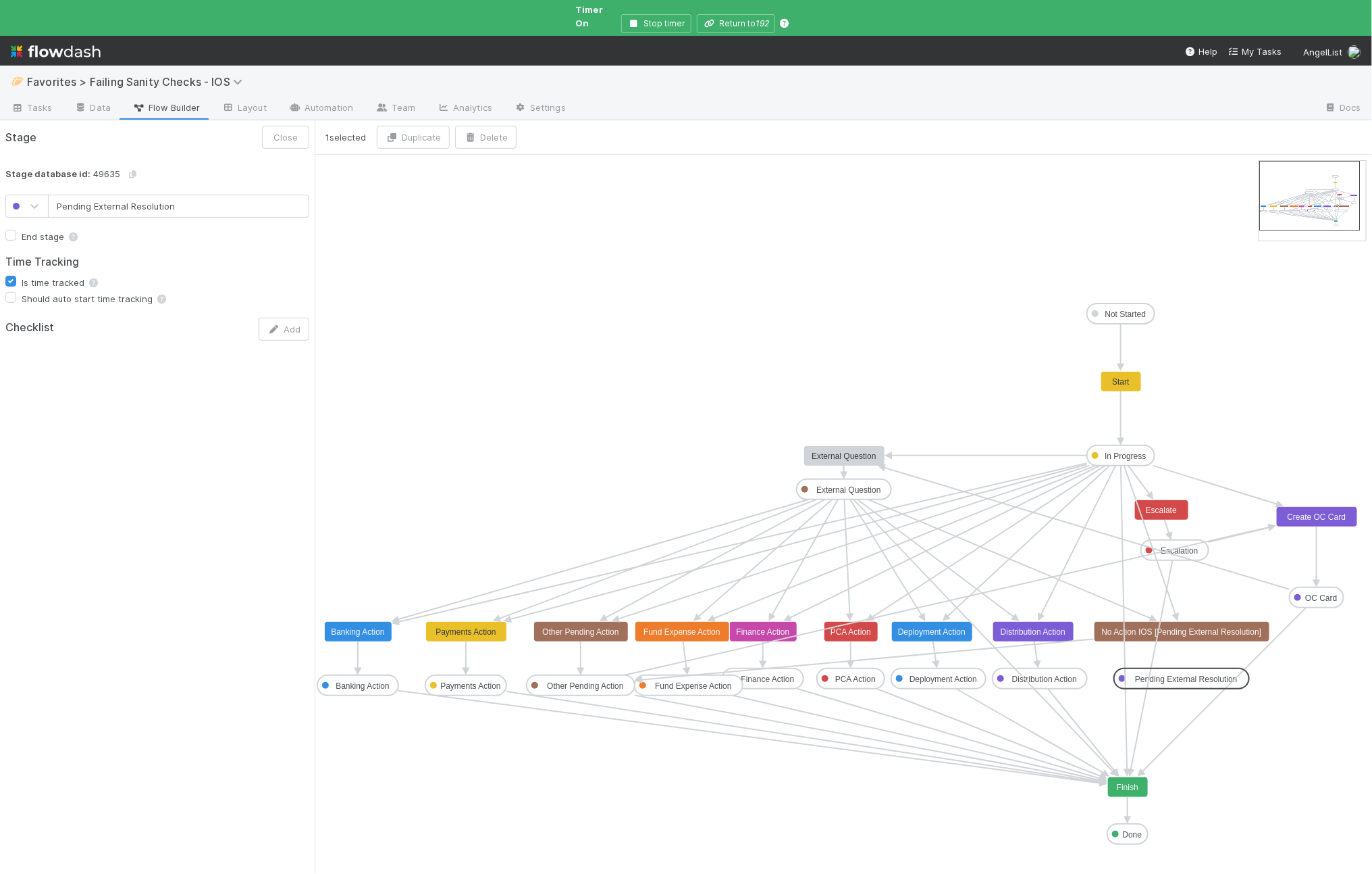
click at [1181, 668] on rect at bounding box center [1182, 678] width 135 height 20
click at [1184, 621] on rect at bounding box center [1182, 631] width 176 height 20
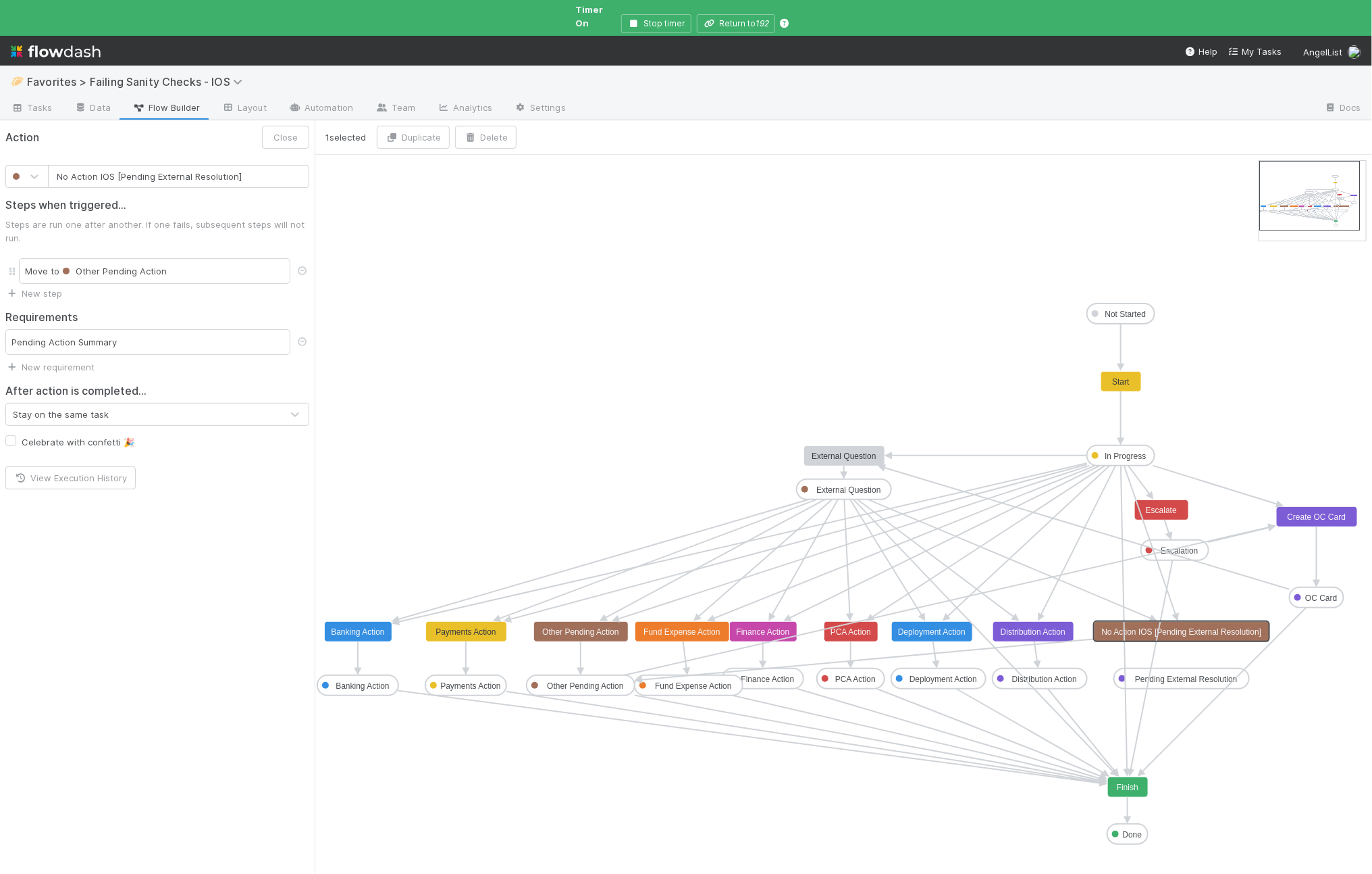
click at [1184, 629] on rect at bounding box center [1182, 631] width 176 height 20
drag, startPoint x: 1184, startPoint y: 624, endPoint x: 1285, endPoint y: 632, distance: 101.3
click at [1295, 638] on icon "Not Started In Progress Done External Question Finance Action Distribution Acti…" at bounding box center [844, 520] width 1058 height 730
drag, startPoint x: 1296, startPoint y: 632, endPoint x: 939, endPoint y: 820, distance: 403.5
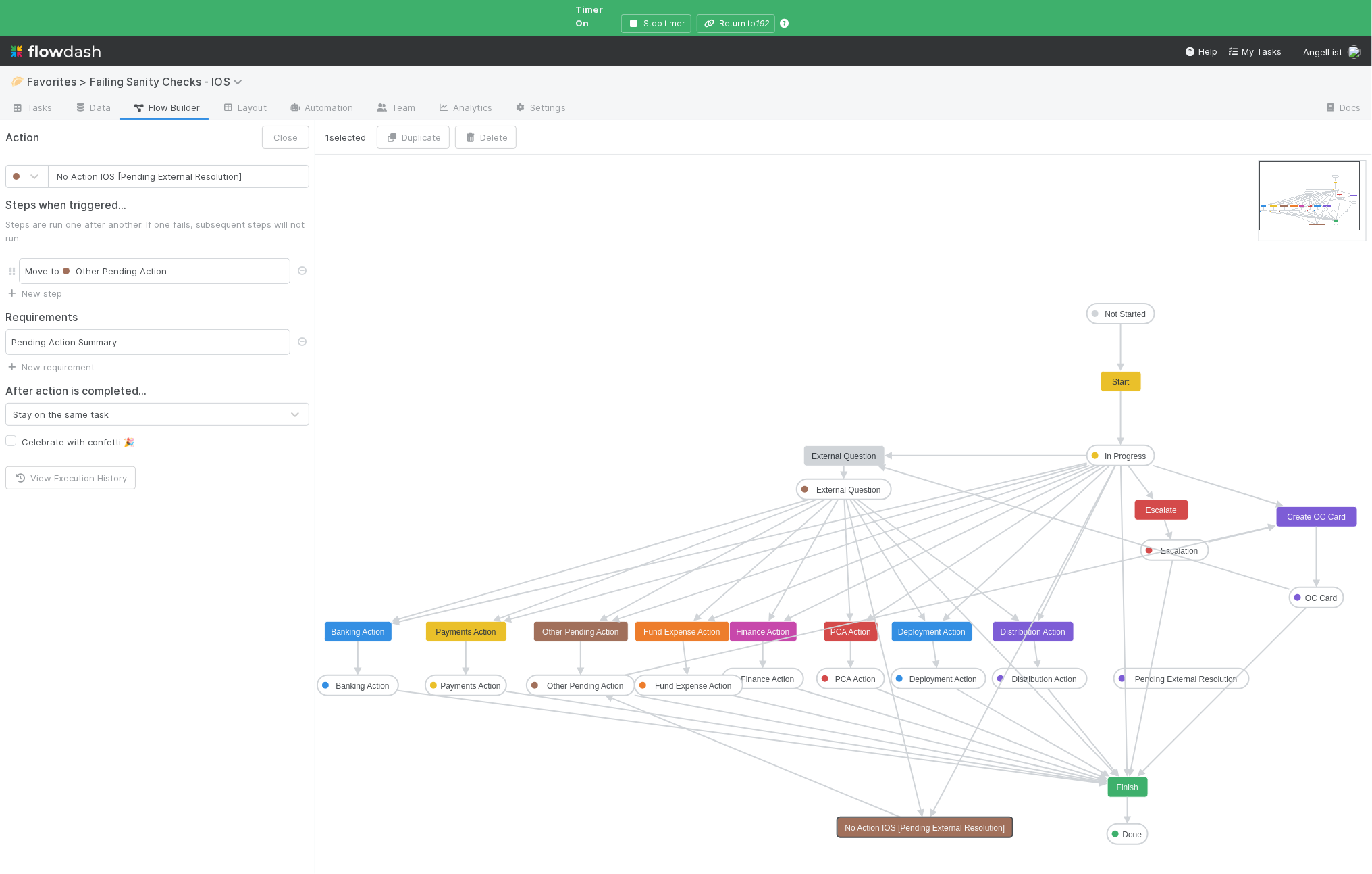
click at [843, 783] on icon at bounding box center [757, 758] width 289 height 119
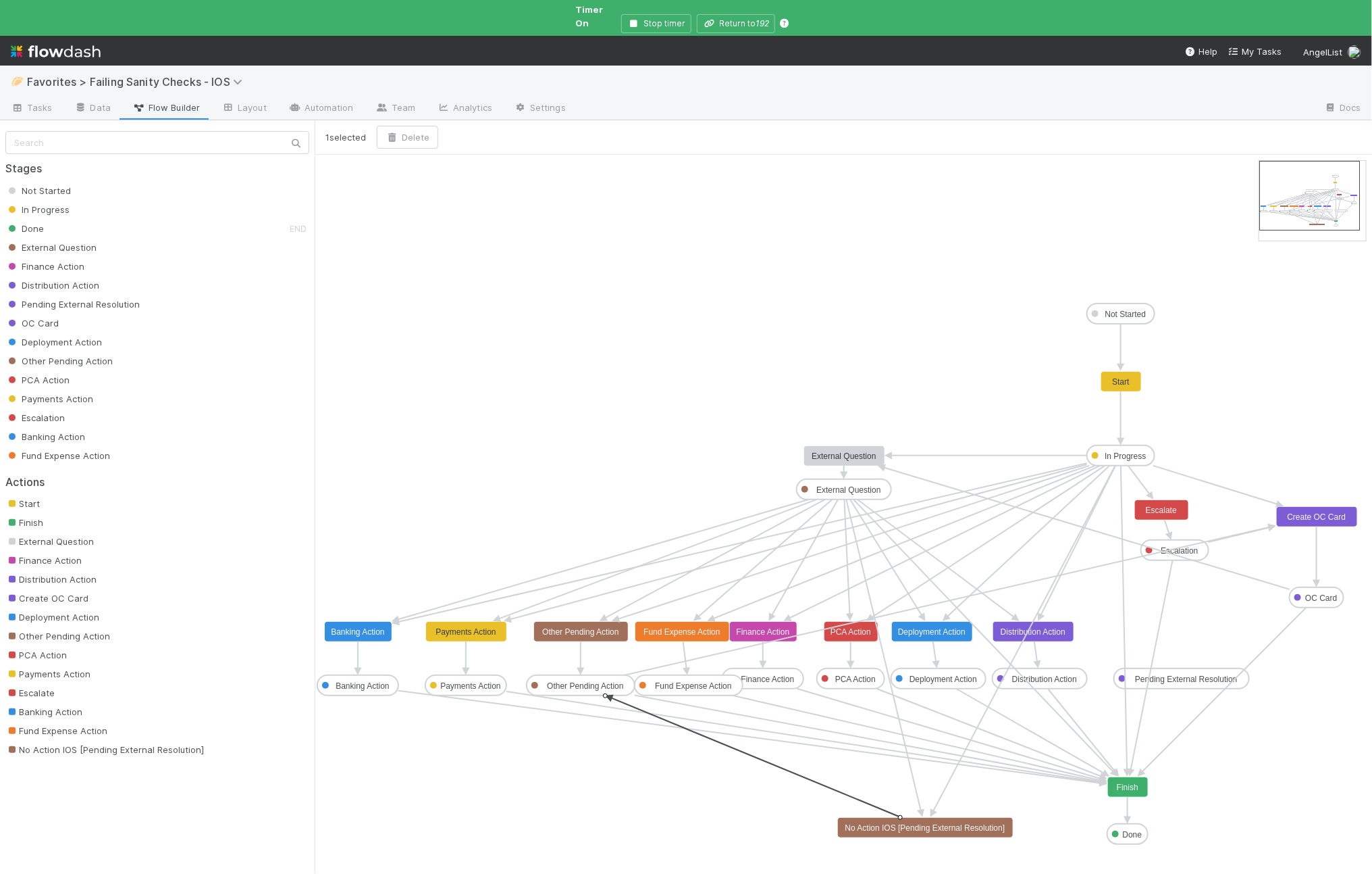
click at [825, 780] on icon "Not Started In Progress Done External Question Finance Action Distribution Acti…" at bounding box center [844, 520] width 1058 height 730
click at [824, 775] on icon at bounding box center [757, 758] width 289 height 119
click at [403, 126] on button "Delete" at bounding box center [407, 137] width 62 height 23
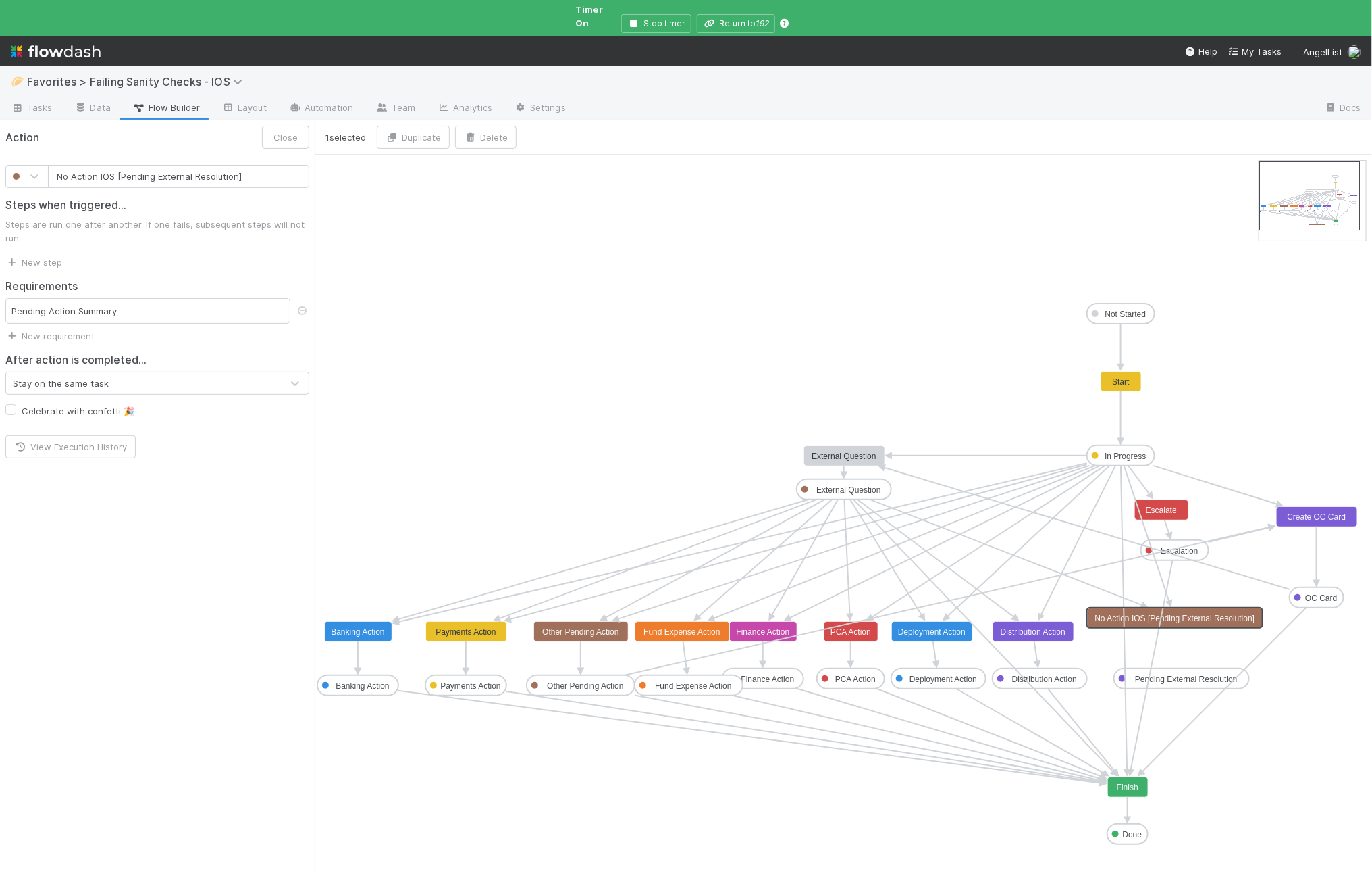
drag, startPoint x: 960, startPoint y: 819, endPoint x: 1208, endPoint y: 610, distance: 324.3
click at [1174, 613] on text "No Action IOS [Pending External Resolution]" at bounding box center [1176, 618] width 160 height 10
drag, startPoint x: 1176, startPoint y: 616, endPoint x: 1179, endPoint y: 663, distance: 47.1
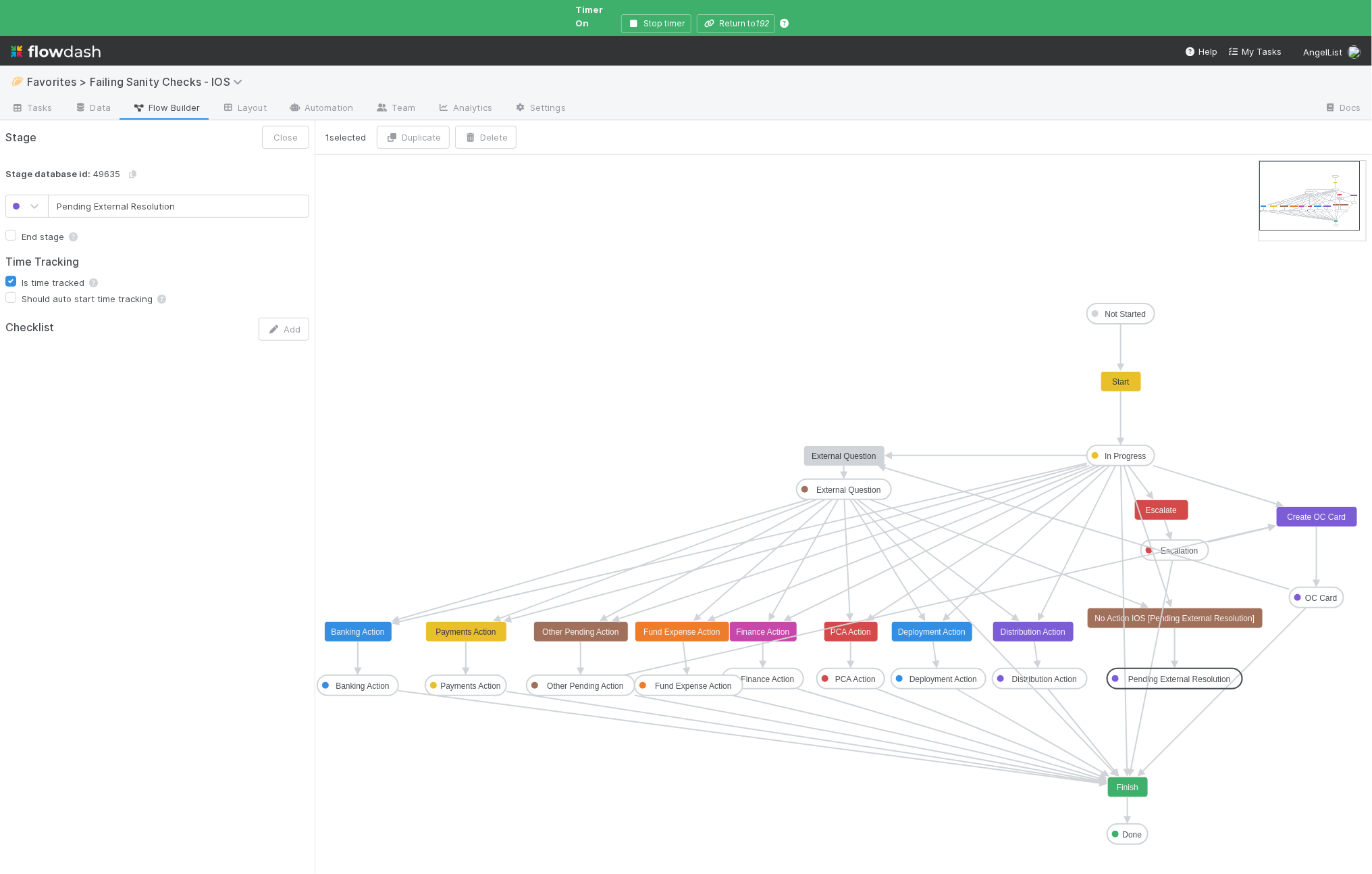
drag, startPoint x: 1188, startPoint y: 668, endPoint x: 1180, endPoint y: 666, distance: 8.2
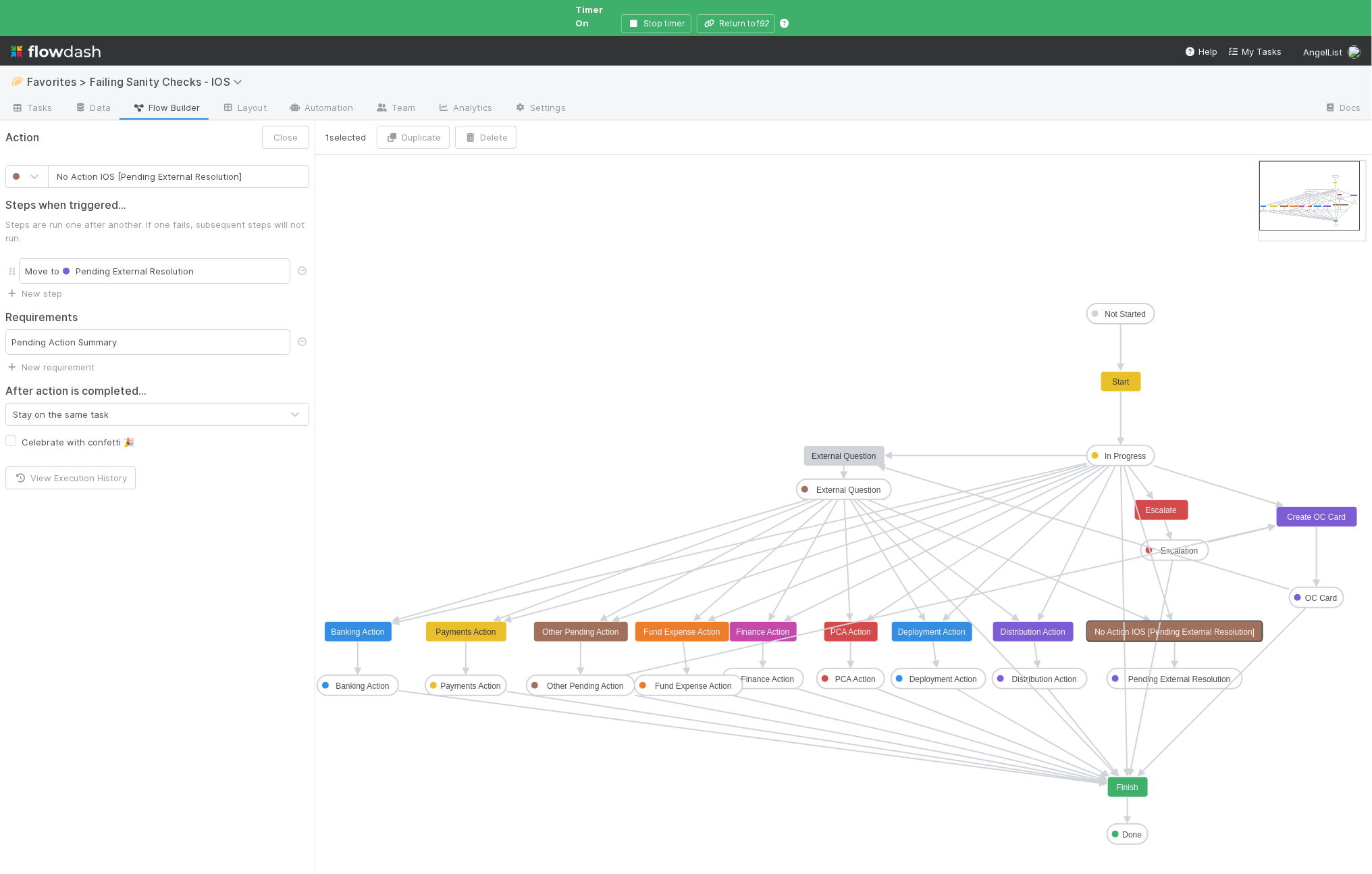
drag, startPoint x: 1188, startPoint y: 608, endPoint x: 1188, endPoint y: 618, distance: 10.0
drag, startPoint x: 121, startPoint y: 165, endPoint x: 14, endPoint y: 162, distance: 107.0
click at [14, 165] on div "No Action IOS [Pending External Resolution]" at bounding box center [157, 176] width 304 height 23
click at [183, 170] on input "Pending External Resolution]" at bounding box center [179, 176] width 261 height 23
type input "Pending External Resolution"
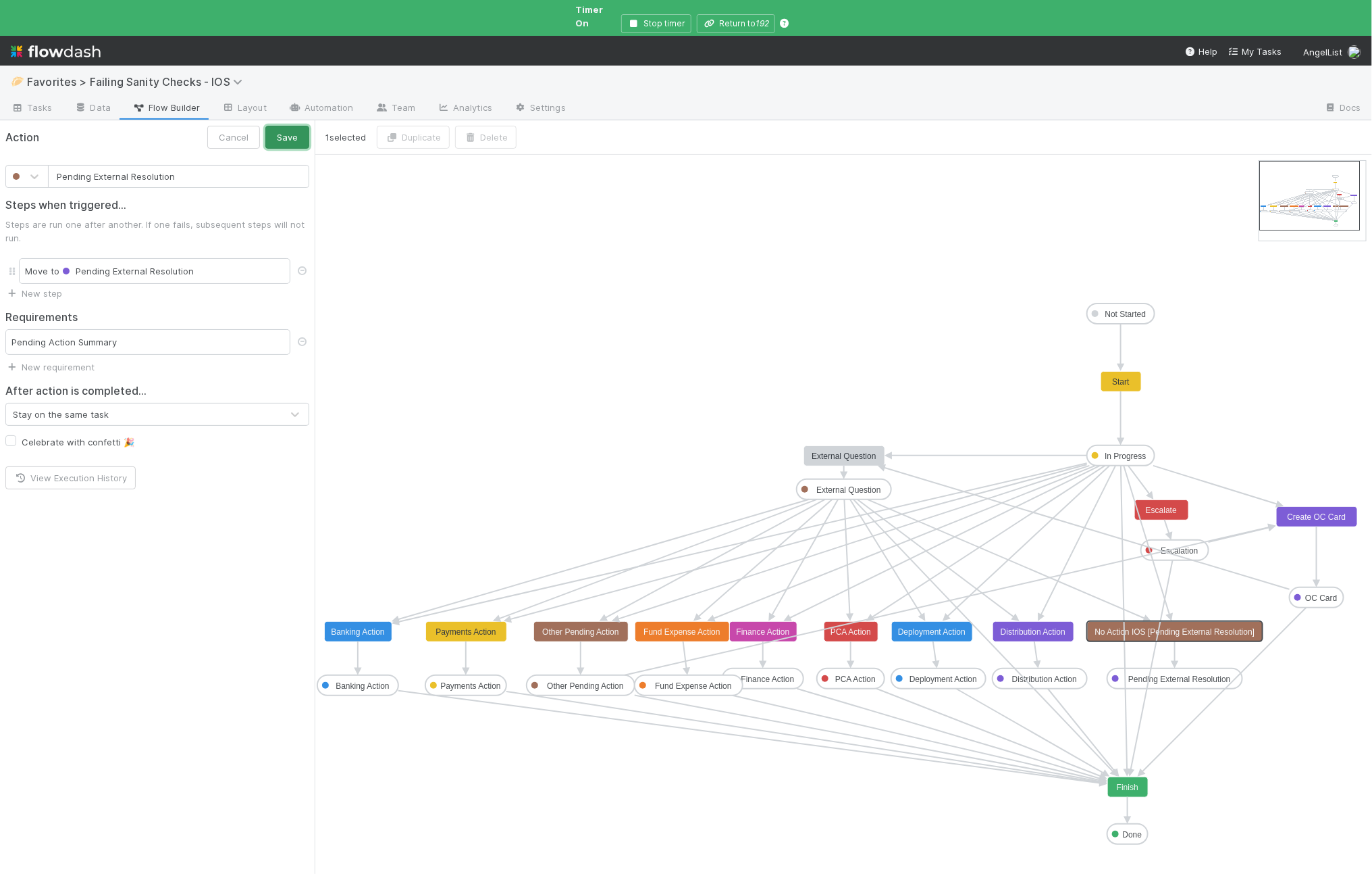
click at [280, 126] on button "Save" at bounding box center [287, 137] width 44 height 23
drag, startPoint x: 1203, startPoint y: 621, endPoint x: 1193, endPoint y: 622, distance: 10.0
click at [1197, 627] on text "Pending External Resolution" at bounding box center [1168, 632] width 102 height 10
click at [24, 170] on div at bounding box center [34, 176] width 24 height 14
click at [20, 386] on div at bounding box center [27, 391] width 27 height 14
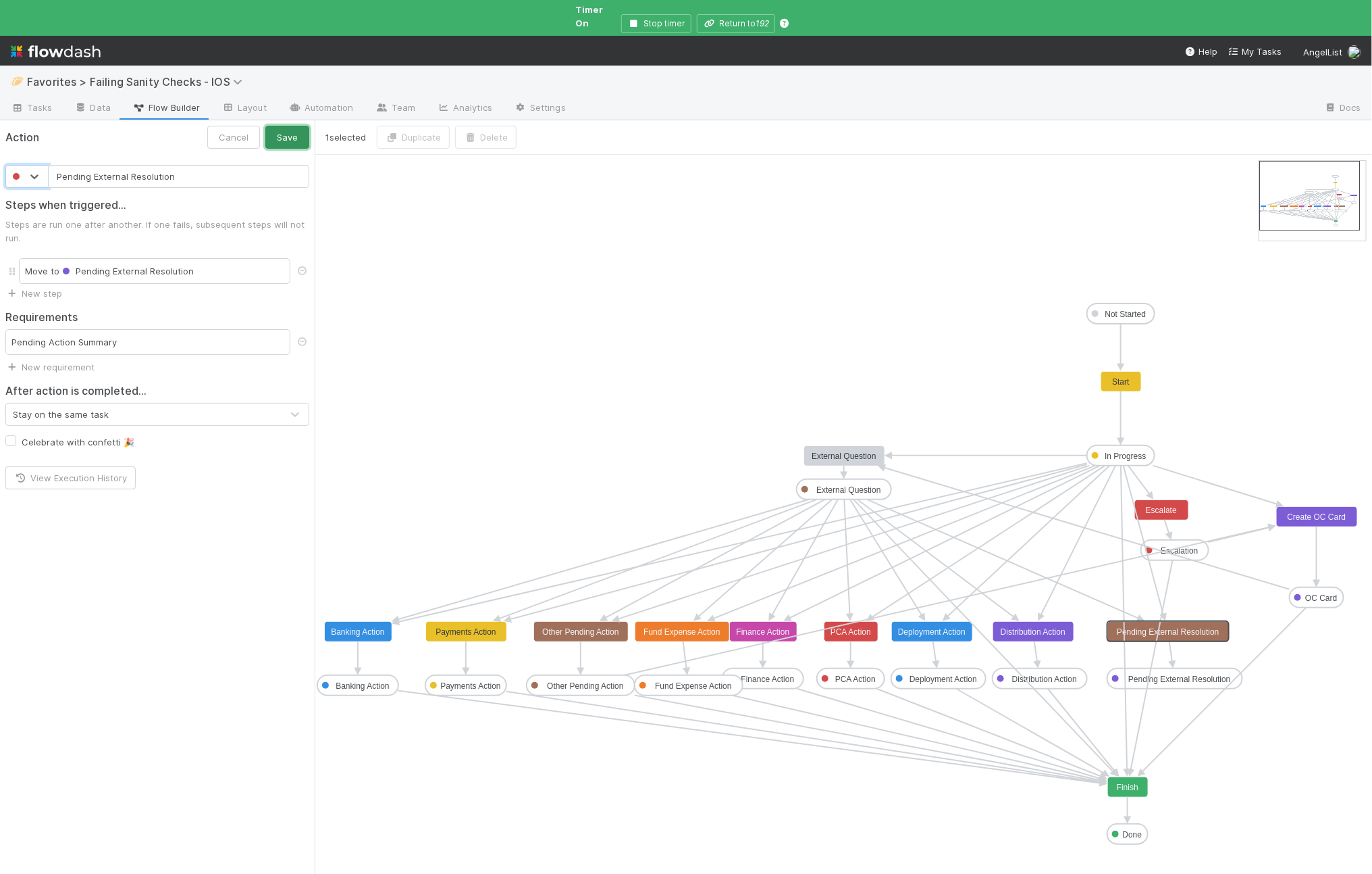
click at [285, 126] on button "Save" at bounding box center [287, 137] width 44 height 23
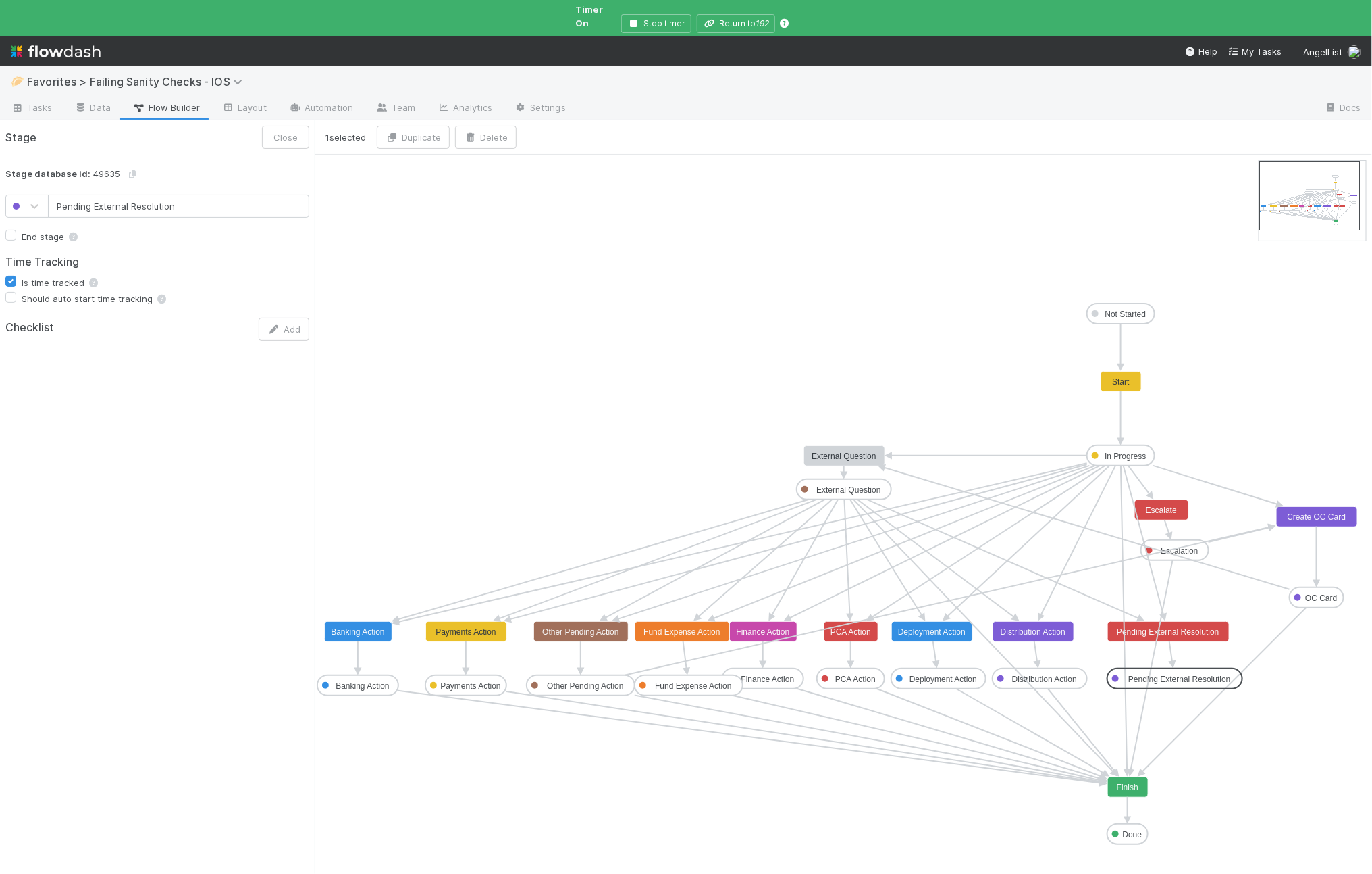
click at [1196, 674] on text "Pending External Resolution" at bounding box center [1179, 679] width 102 height 10
click at [34, 200] on icon at bounding box center [34, 206] width 14 height 14
click at [21, 417] on div at bounding box center [27, 422] width 27 height 14
click at [292, 127] on button "Save" at bounding box center [287, 137] width 44 height 23
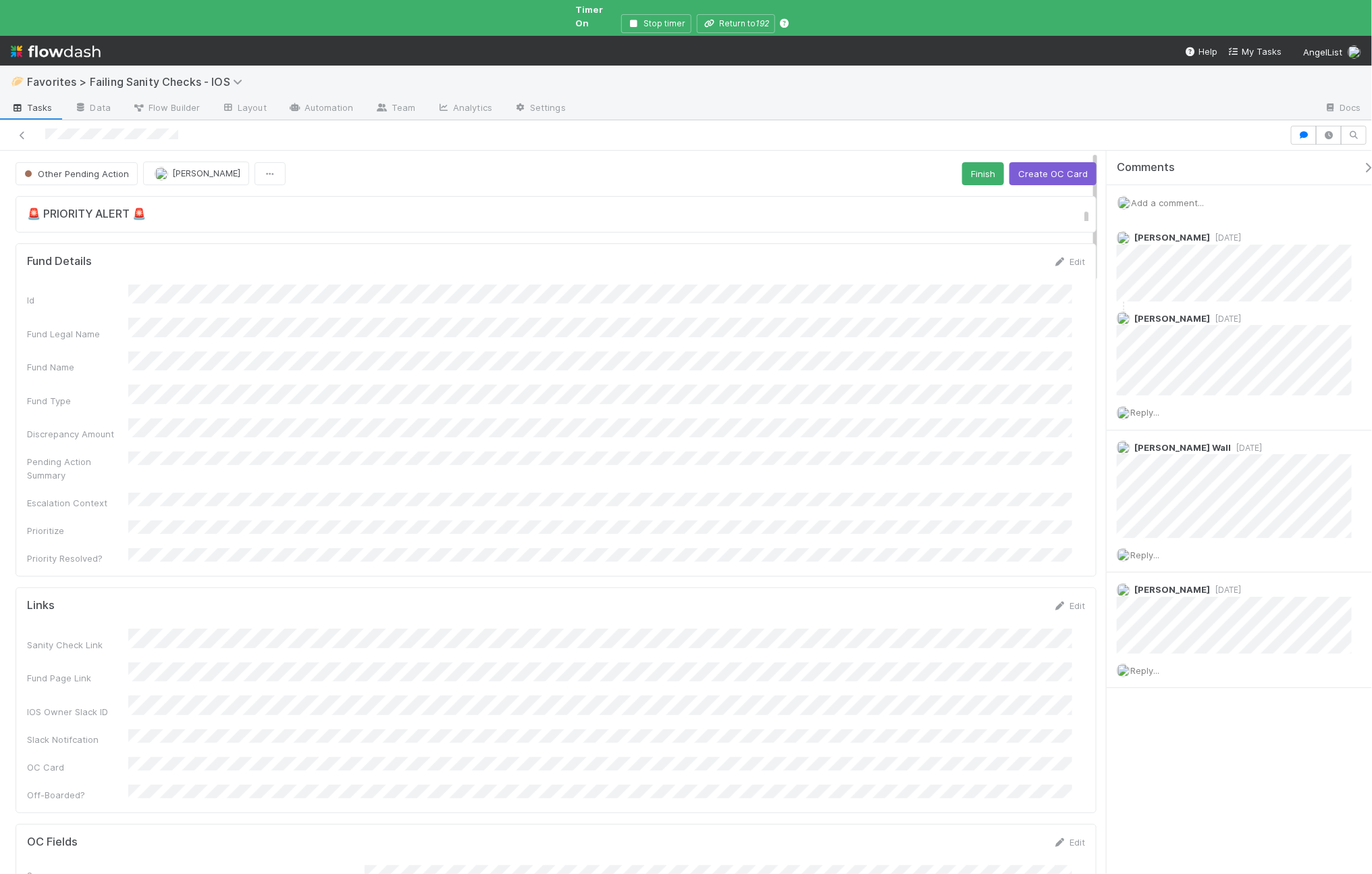
click at [252, 318] on div "Fund Legal Name" at bounding box center [556, 329] width 1059 height 22
copy div
click at [69, 168] on span "Other Pending Action" at bounding box center [75, 173] width 107 height 10
click at [94, 343] on span "Pending External Resolution" at bounding box center [87, 342] width 135 height 10
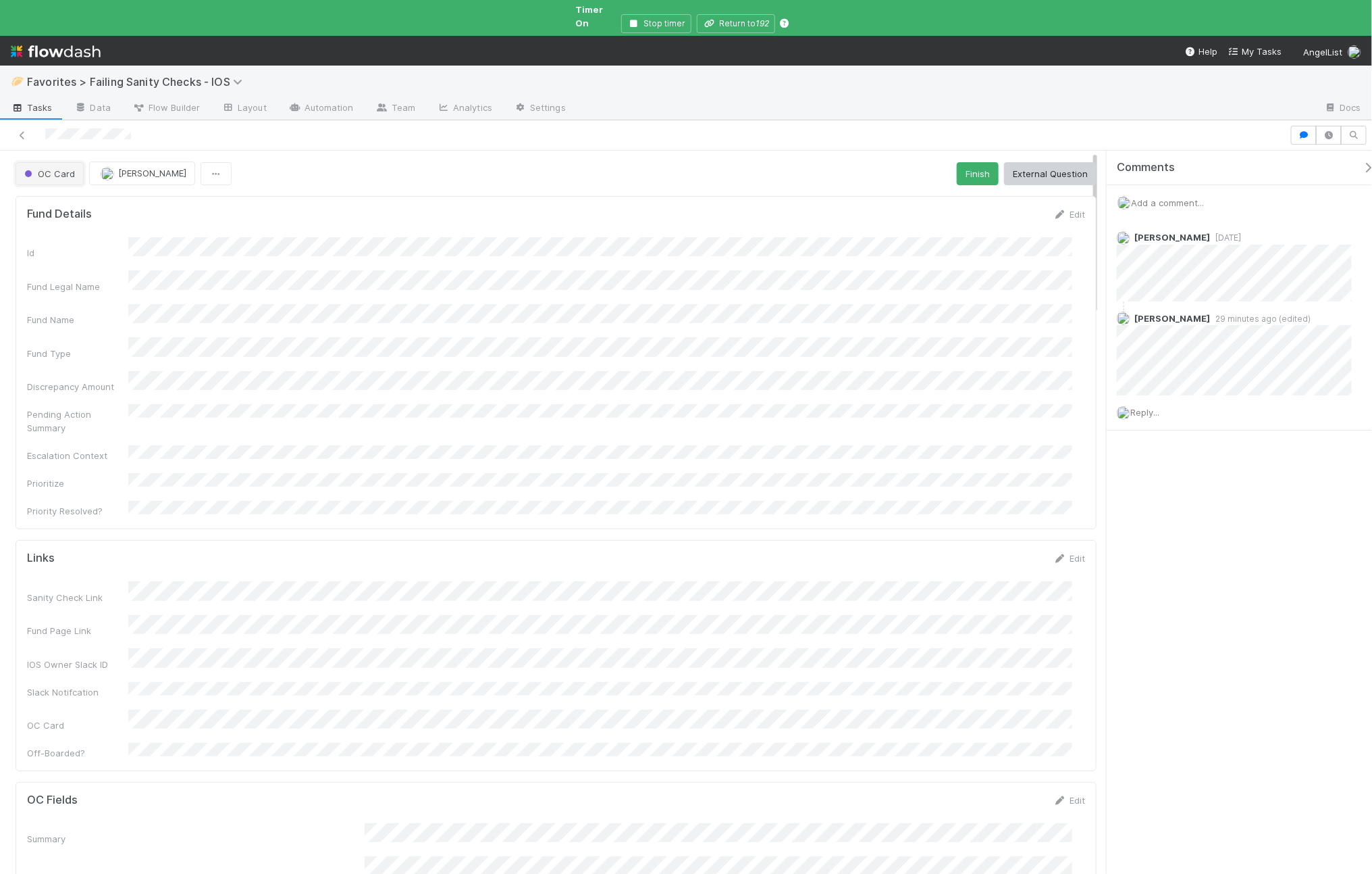
click at [45, 168] on span "OC Card" at bounding box center [48, 173] width 54 height 10
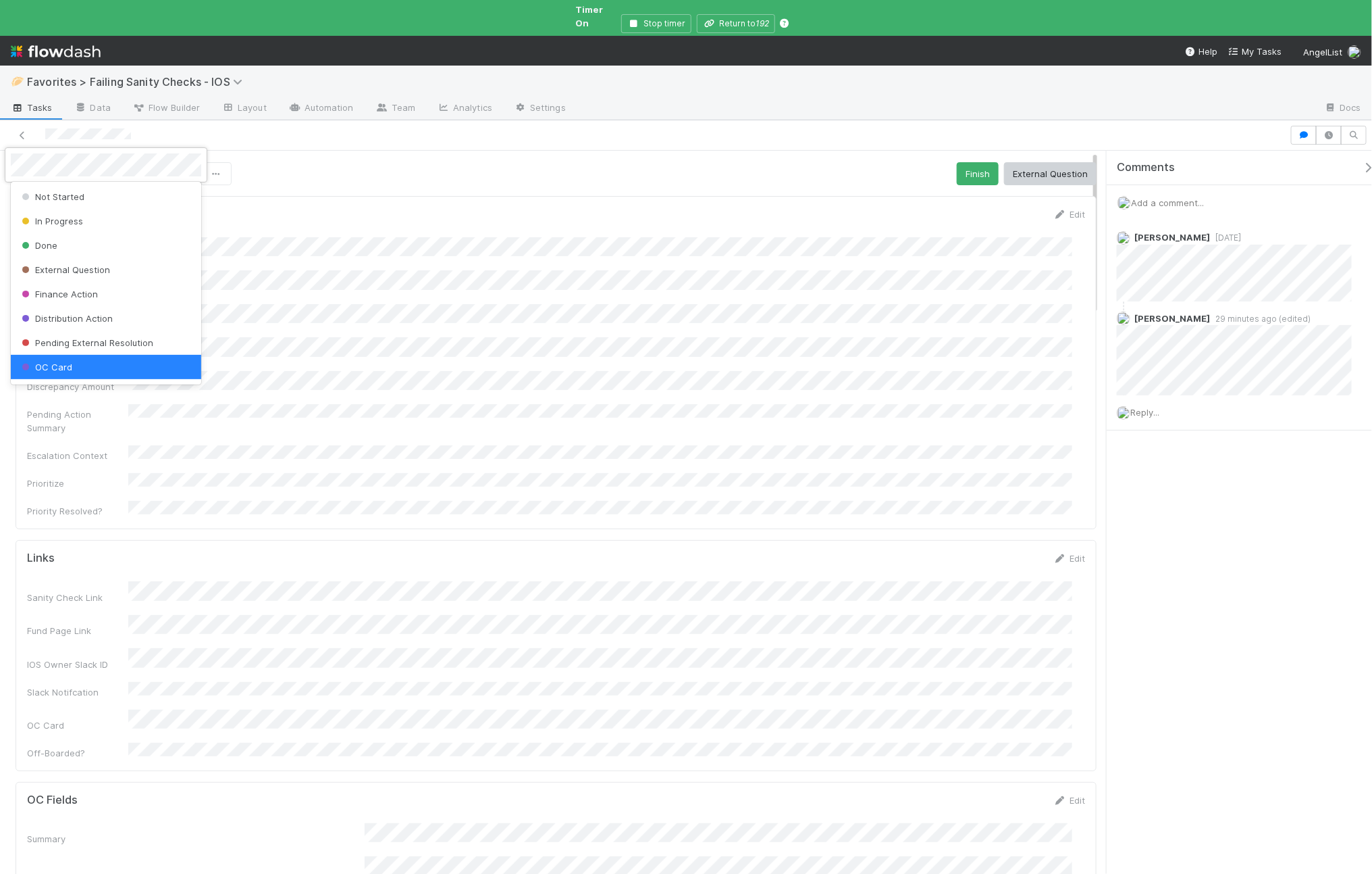
scroll to position [2, 0]
click at [96, 335] on span "Pending External Resolution" at bounding box center [87, 340] width 135 height 10
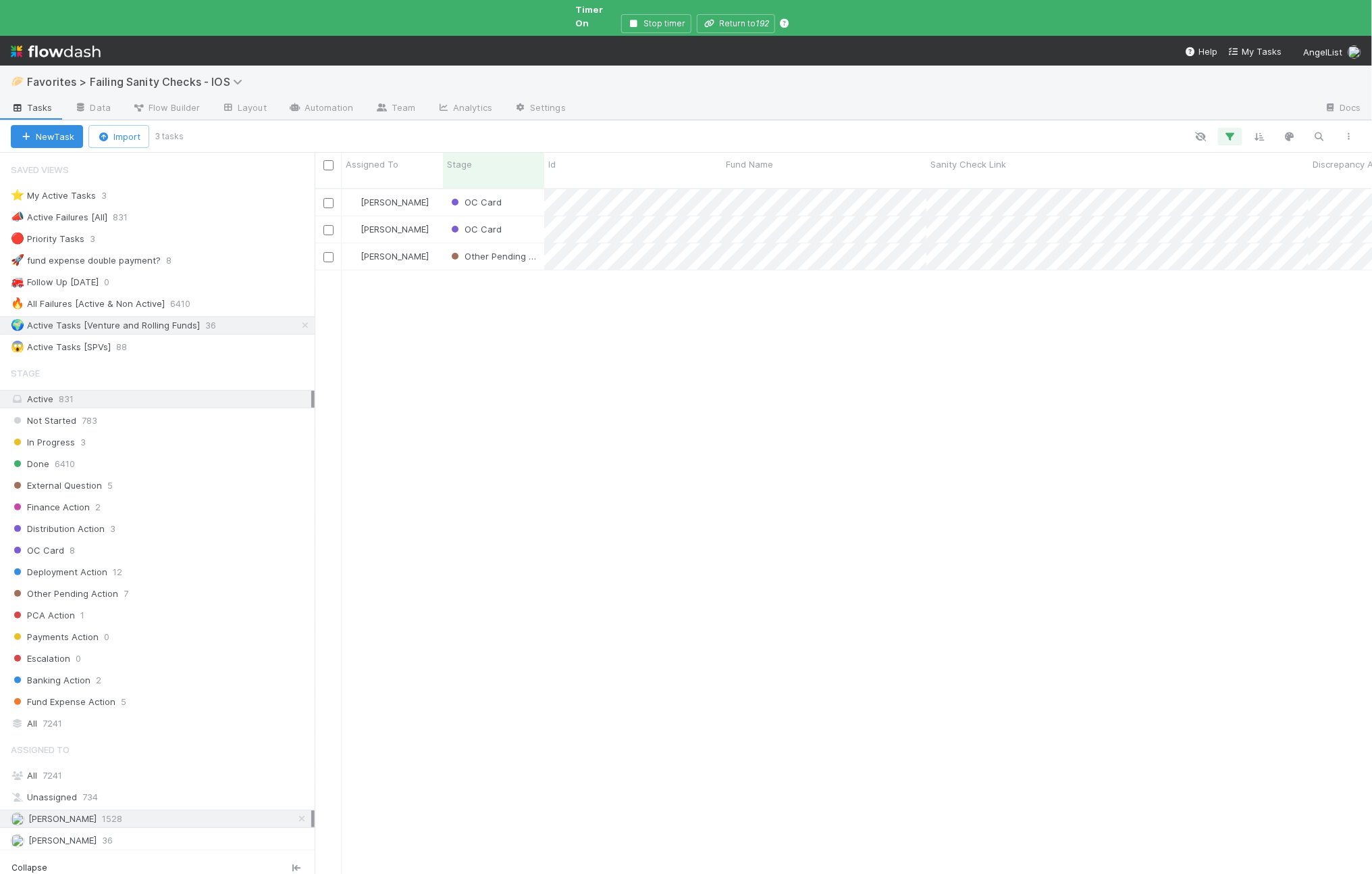
click at [533, 333] on div "[PERSON_NAME] OC Card [DATE] 3:38:20 PM [DATE] 3:34:10 PM 0 0 2 0 1 2 [PERSON_N…" at bounding box center [844, 543] width 1059 height 707
click at [301, 98] on link "Automation" at bounding box center [321, 108] width 87 height 22
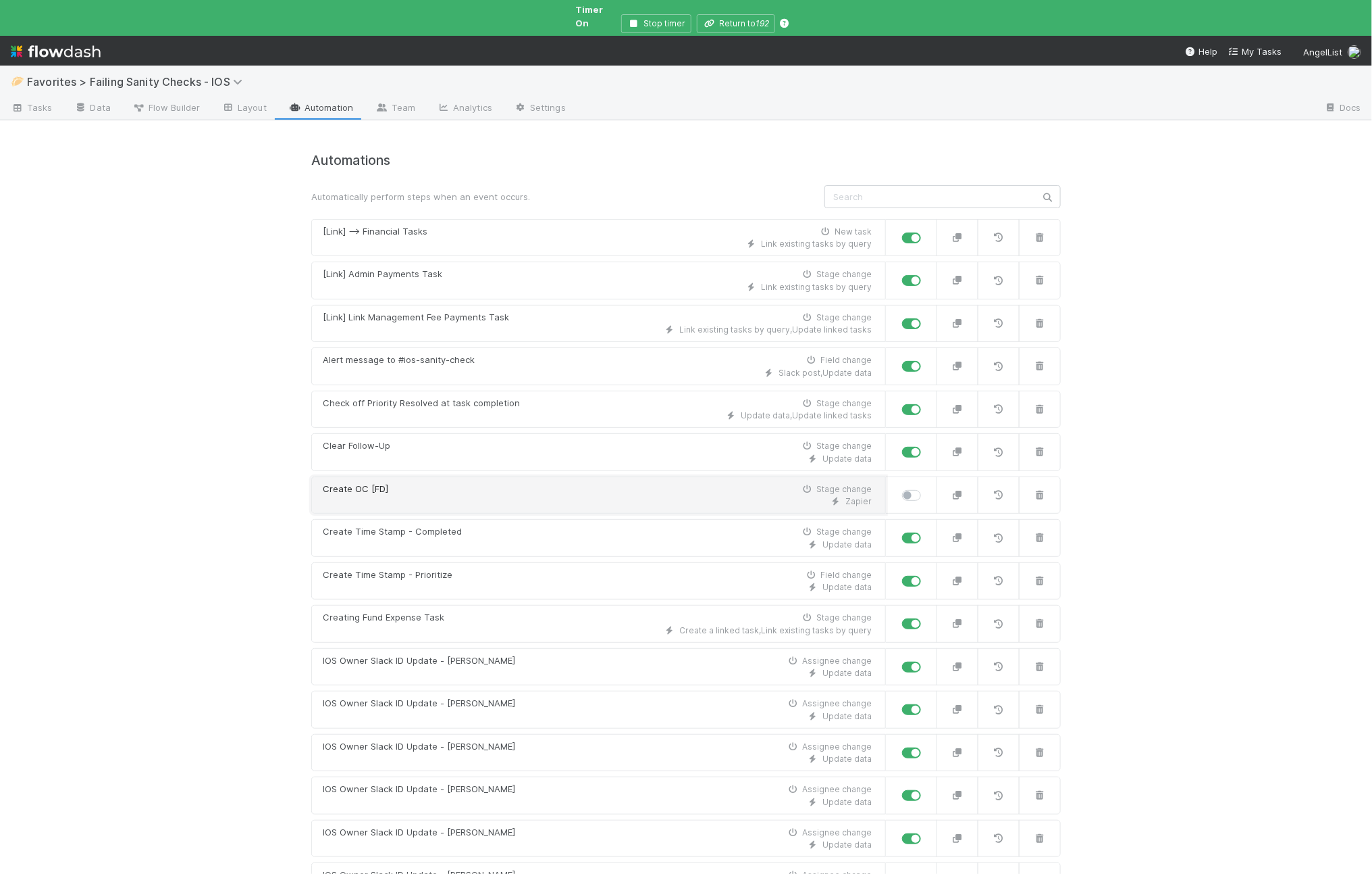
click at [549, 496] on div "Zapier" at bounding box center [597, 501] width 549 height 12
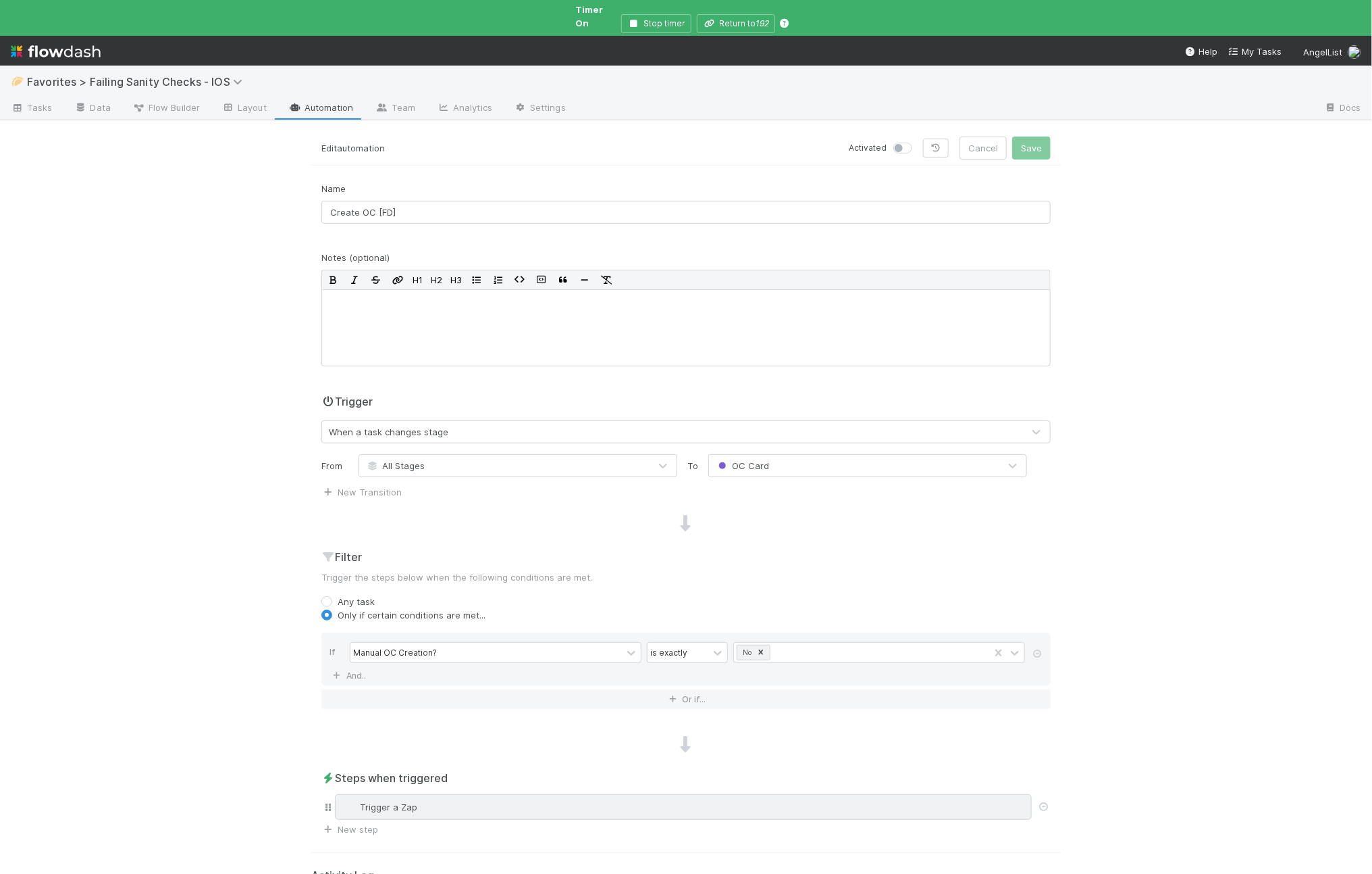
click at [462, 800] on div "Trigger a Zap" at bounding box center [684, 807] width 685 height 14
click at [365, 823] on link "New step" at bounding box center [349, 828] width 57 height 10
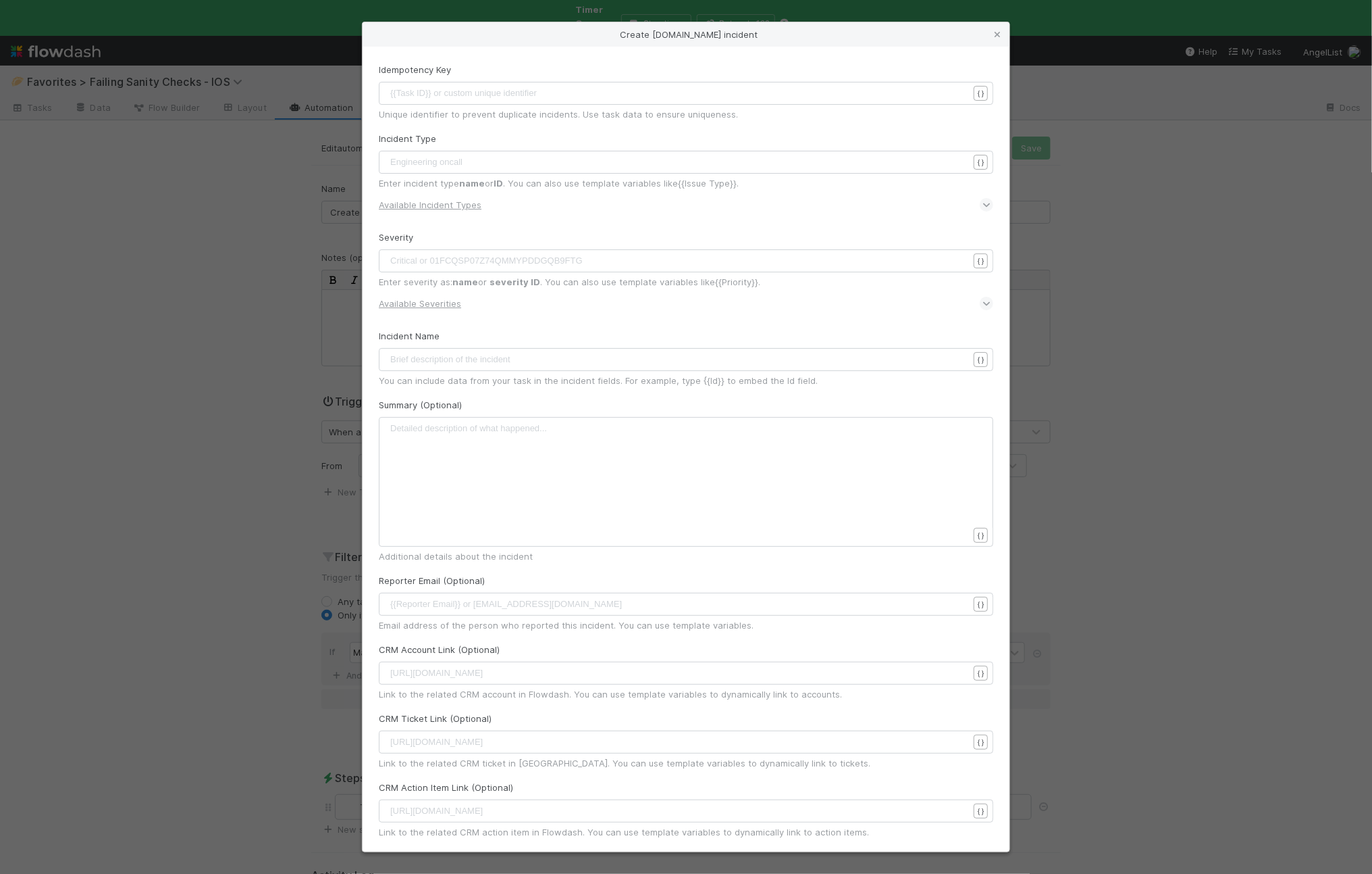
scroll to position [1, 0]
click at [495, 96] on pre "​" at bounding box center [684, 93] width 594 height 14
click at [465, 152] on div "Engineering oncall ​" at bounding box center [686, 162] width 615 height 23
click at [466, 163] on pre "​" at bounding box center [684, 162] width 594 height 14
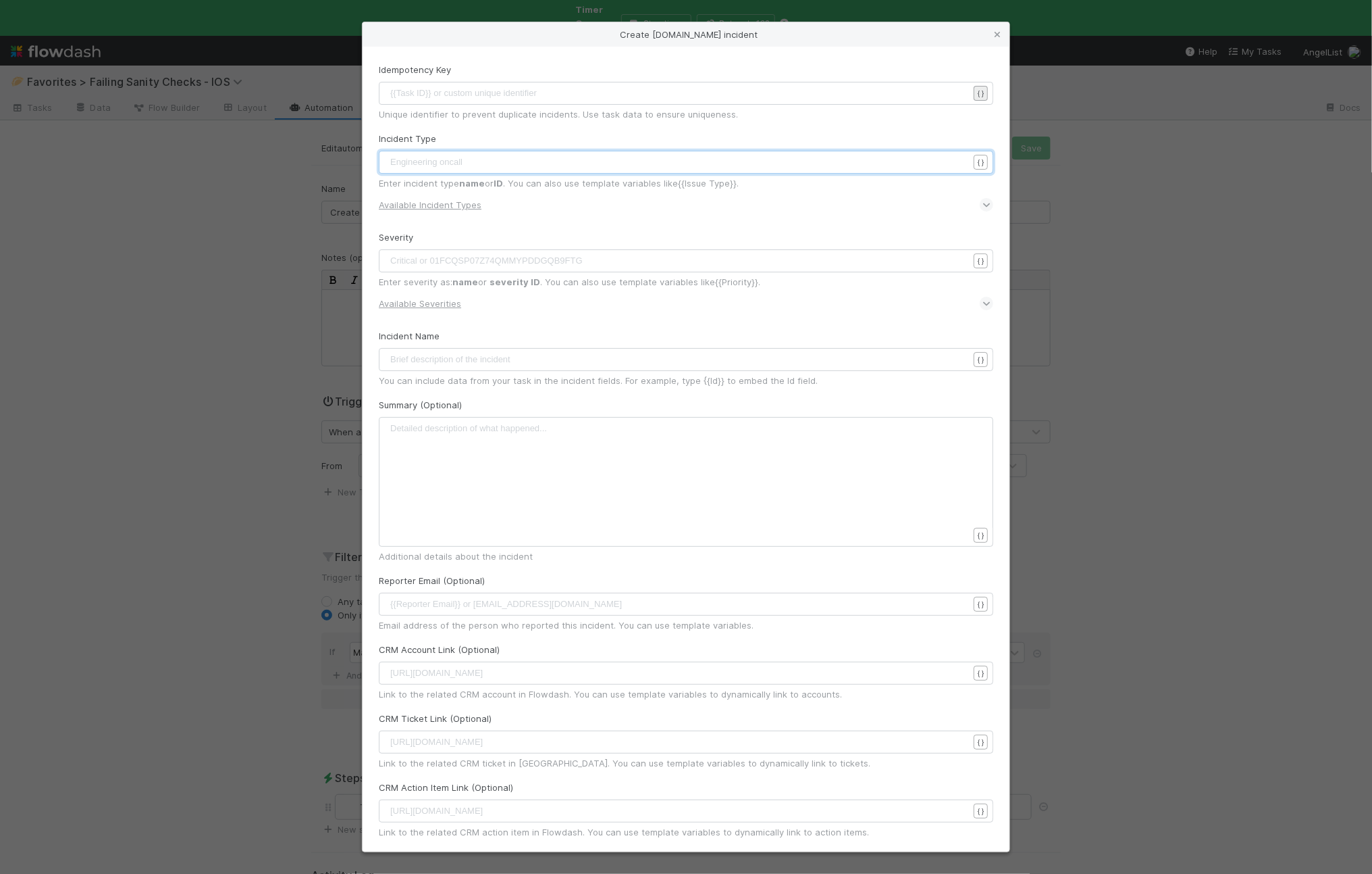
click at [969, 873] on div "Create incident.io incident Idempotency Key {{Task ID}} or custom unique identi…" at bounding box center [686, 874] width 1372 height 0
click at [971, 873] on div "Create incident.io incident Idempotency Key xxxxxxxxxx {{Id}} { } Unique identi…" at bounding box center [686, 874] width 1372 height 0
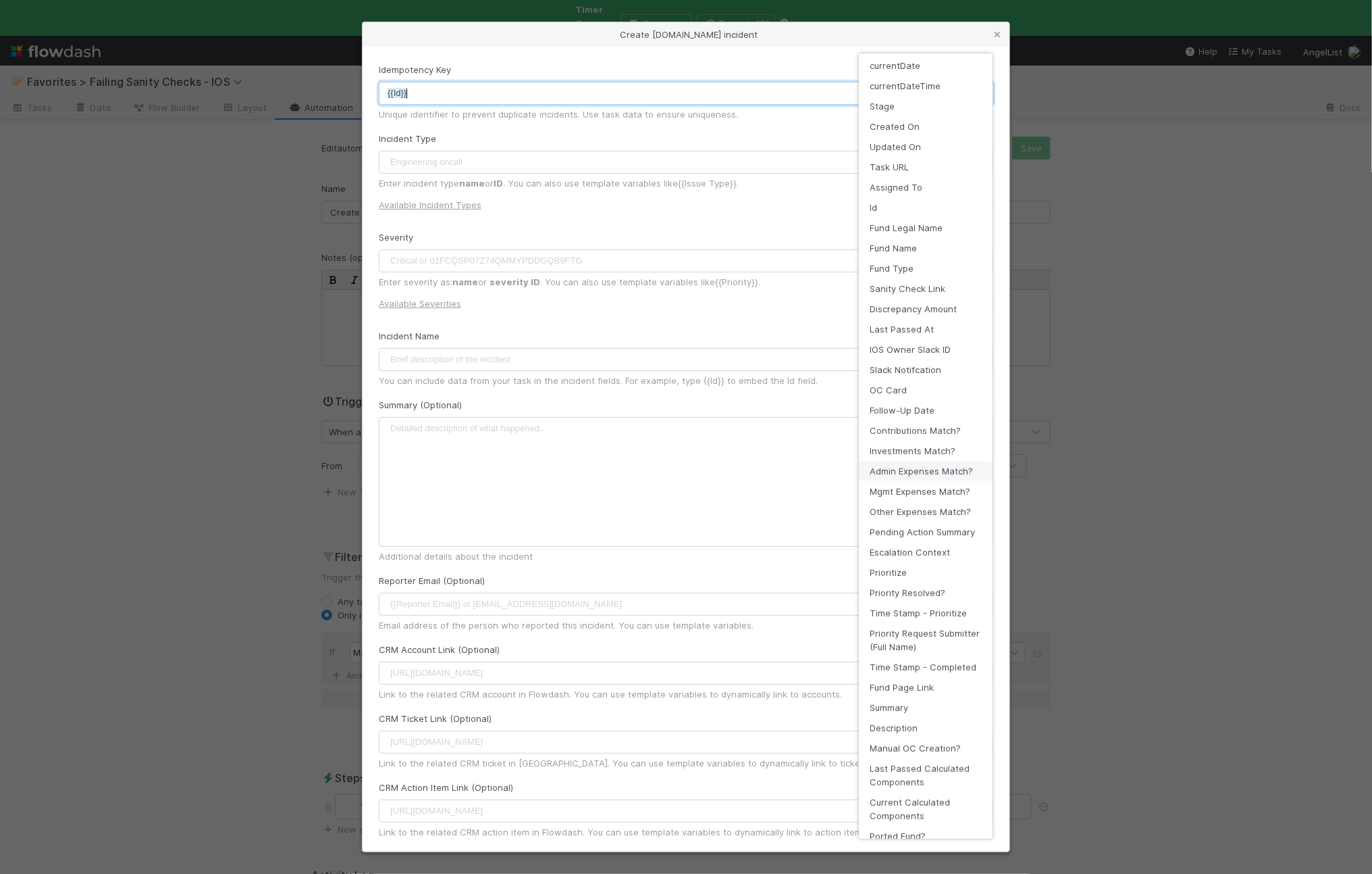
scroll to position [0, 0]
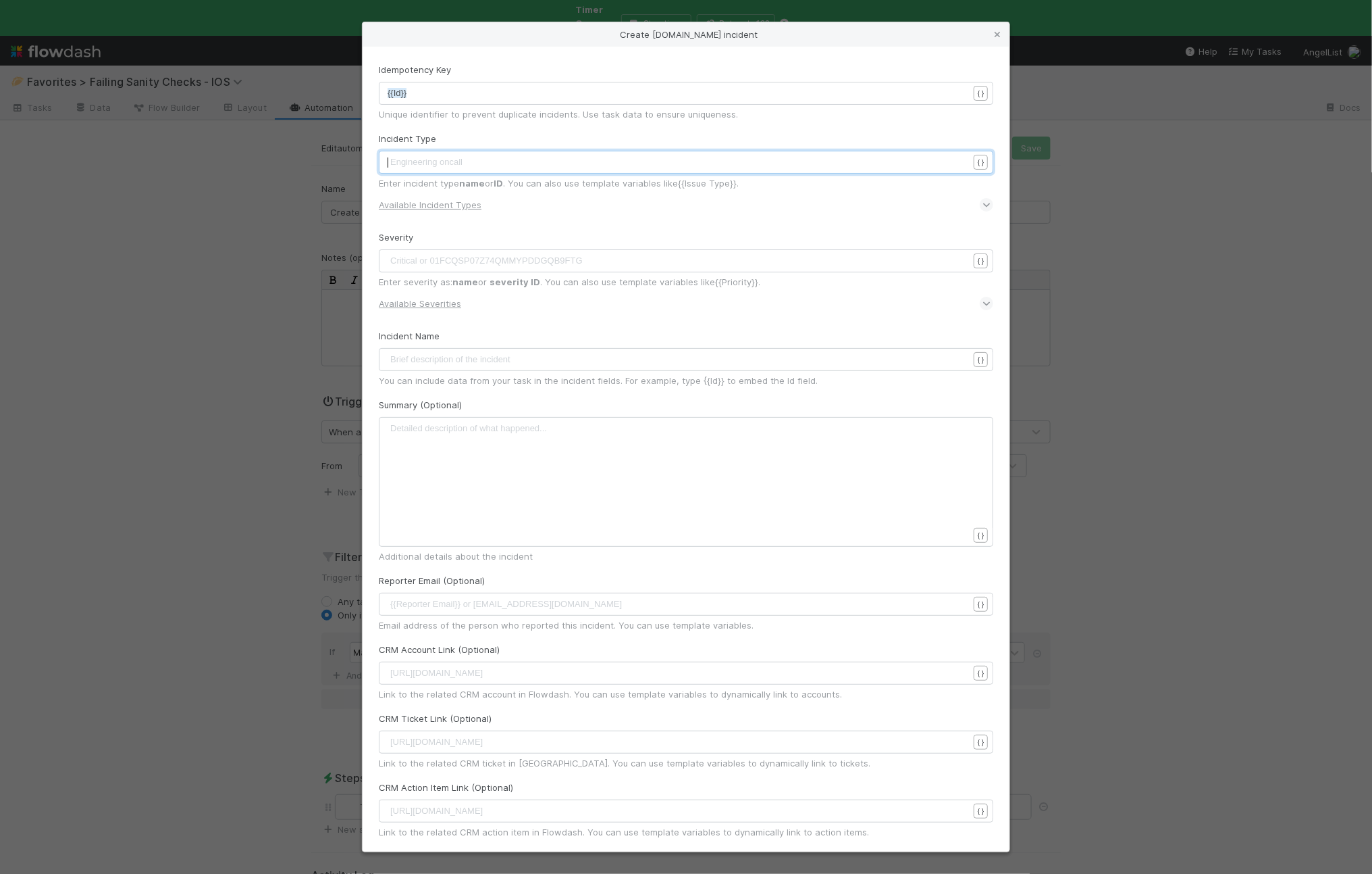
click at [500, 164] on pre "​" at bounding box center [684, 162] width 594 height 14
click at [978, 158] on div "{ }" at bounding box center [982, 162] width 22 height 15
click at [972, 873] on div "Create incident.io incident Idempotency Key xxxxxxxxxx {{Id}} { } Unique identi…" at bounding box center [686, 874] width 1372 height 0
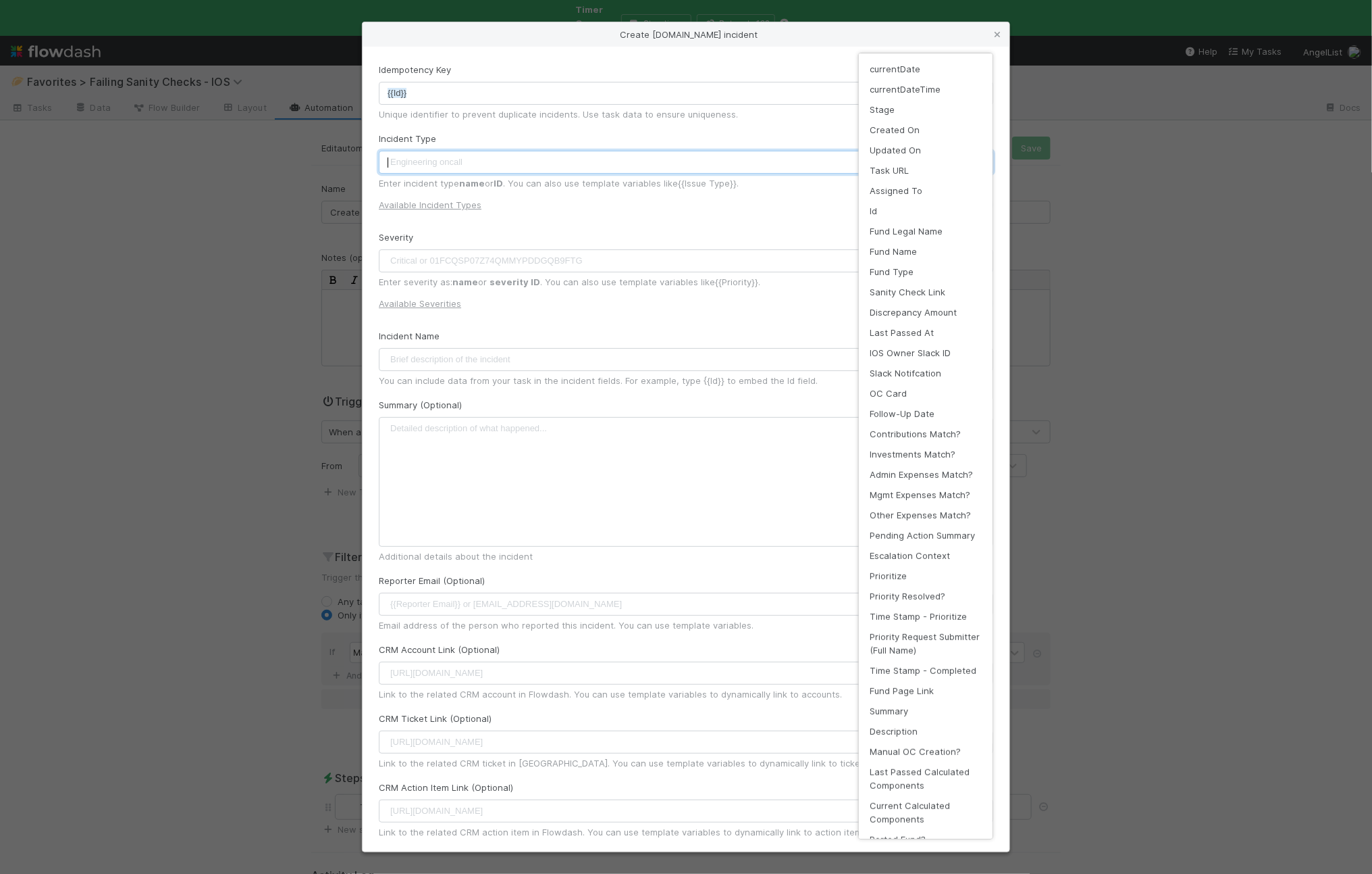
click at [494, 355] on div "currentDate currentDateTime Stage Created On Updated On Task URL Assigned To Id…" at bounding box center [686, 437] width 1372 height 874
click at [468, 362] on div "currentDate currentDateTime Stage Created On Updated On Task URL Assigned To Id…" at bounding box center [686, 437] width 1372 height 874
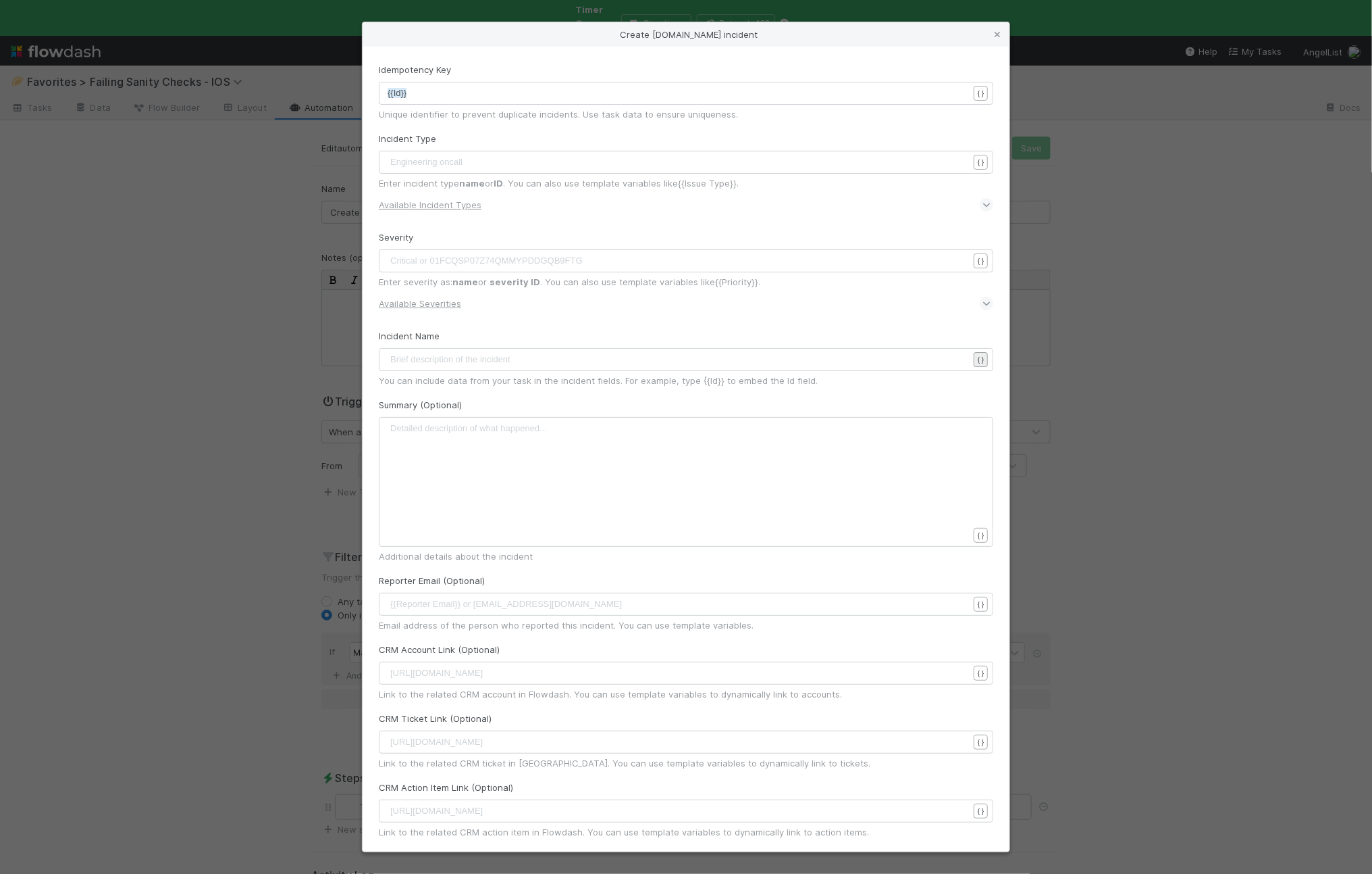
click at [962, 873] on div "Create incident.io incident Idempotency Key xxxxxxxxxx {{Id}} { } Unique identi…" at bounding box center [686, 874] width 1372 height 0
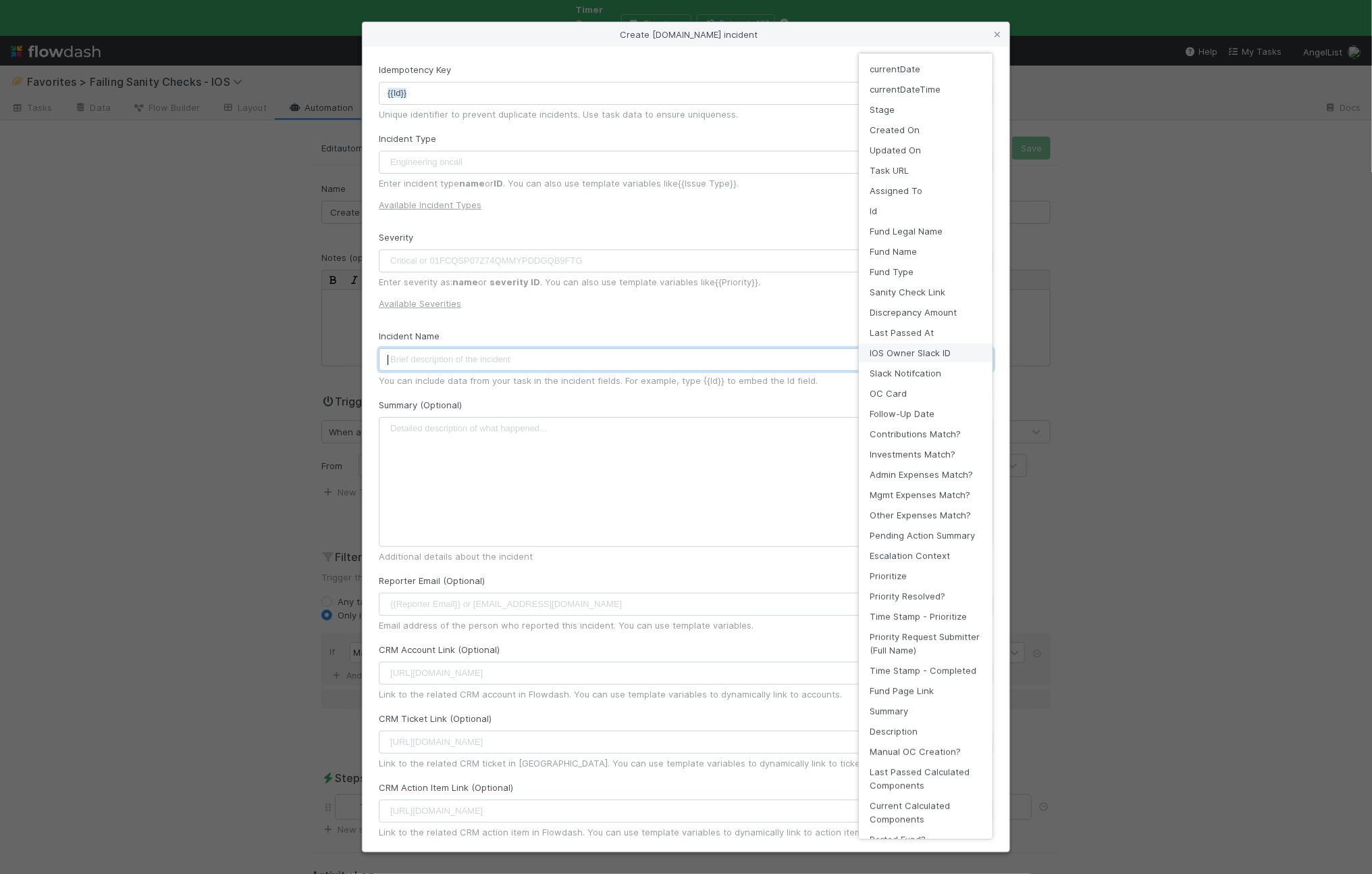
scroll to position [4, 0]
click at [724, 320] on div "currentDate currentDateTime Stage Created On Updated On Task URL Assigned To Id…" at bounding box center [686, 437] width 1372 height 874
click at [622, 326] on div "currentDate currentDateTime Stage Created On Updated On Task URL Assigned To Id…" at bounding box center [686, 437] width 1372 height 874
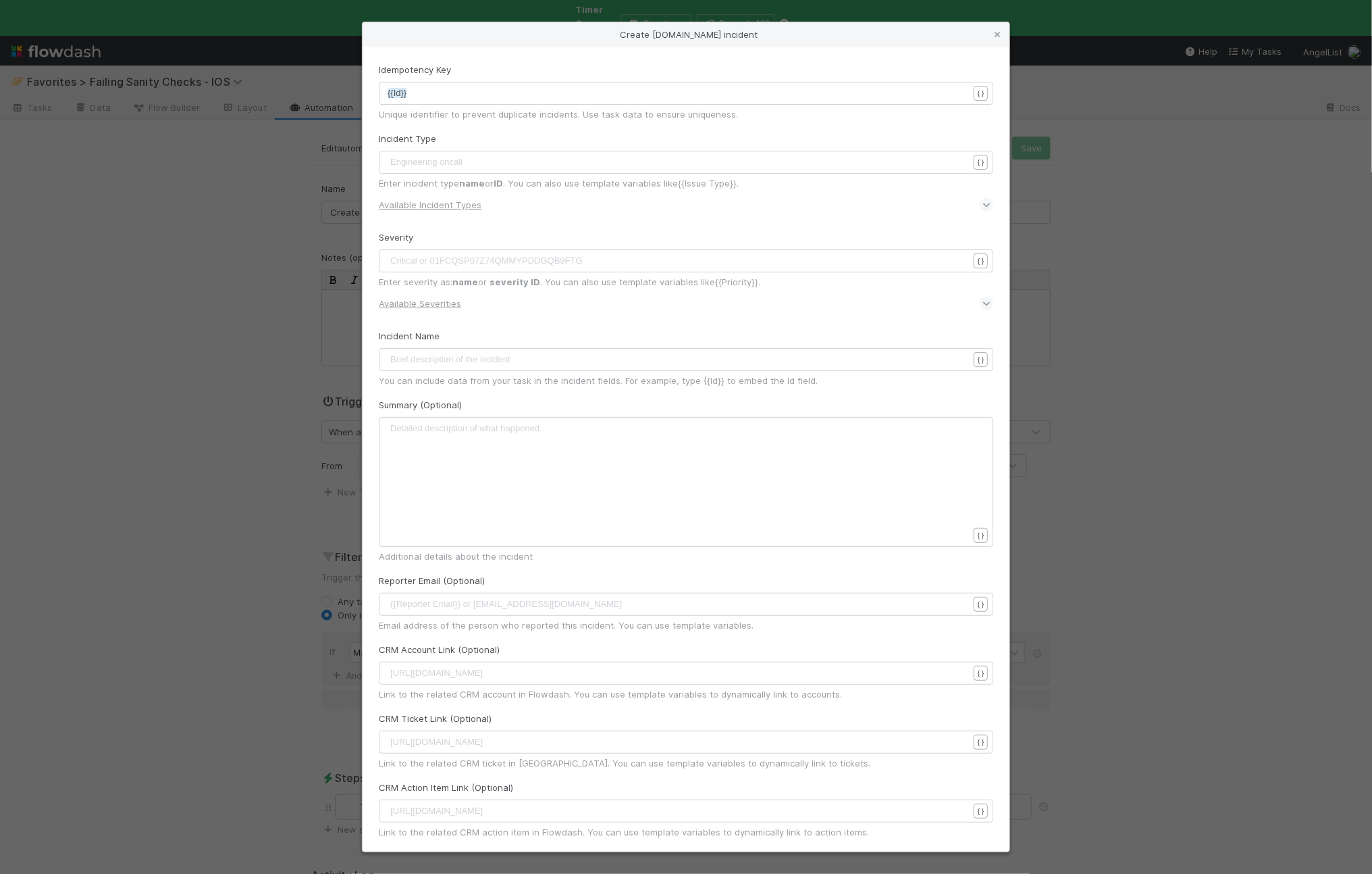
click at [591, 132] on div "Incident Type Engineering oncall ​ { } Enter incident type name or ID . You can…" at bounding box center [686, 176] width 615 height 88
click at [509, 163] on pre "​" at bounding box center [684, 162] width 594 height 14
click at [965, 873] on div "Create incident.io incident Idempotency Key xxxxxxxxxx {{Id}} { } Unique identi…" at bounding box center [686, 874] width 1372 height 0
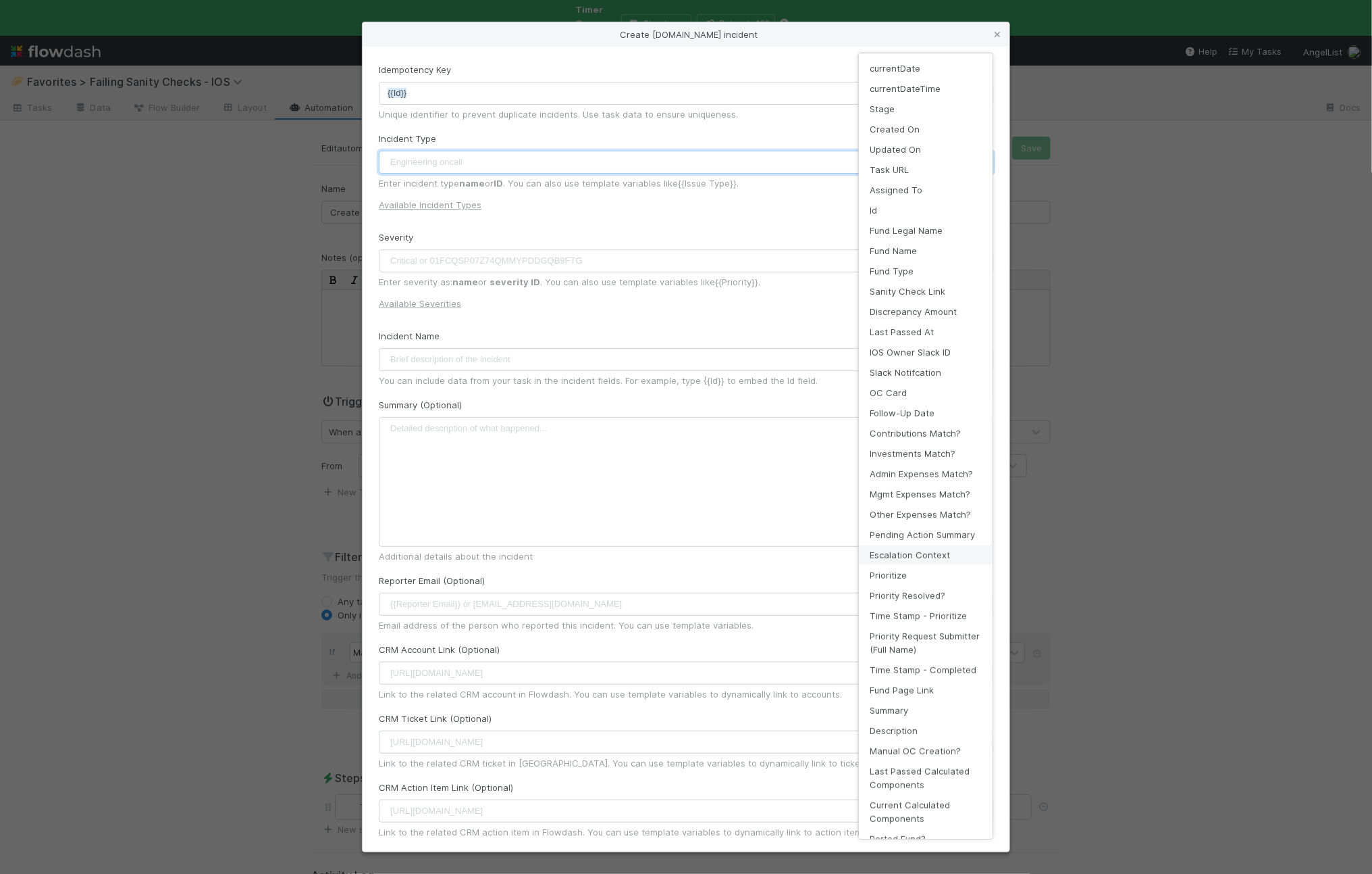
scroll to position [0, 0]
click at [550, 306] on div "currentDate currentDateTime Stage Created On Updated On Task URL Assigned To Id…" at bounding box center [686, 437] width 1372 height 874
click at [412, 303] on div "currentDate currentDateTime Stage Created On Updated On Task URL Assigned To Id…" at bounding box center [686, 437] width 1372 height 874
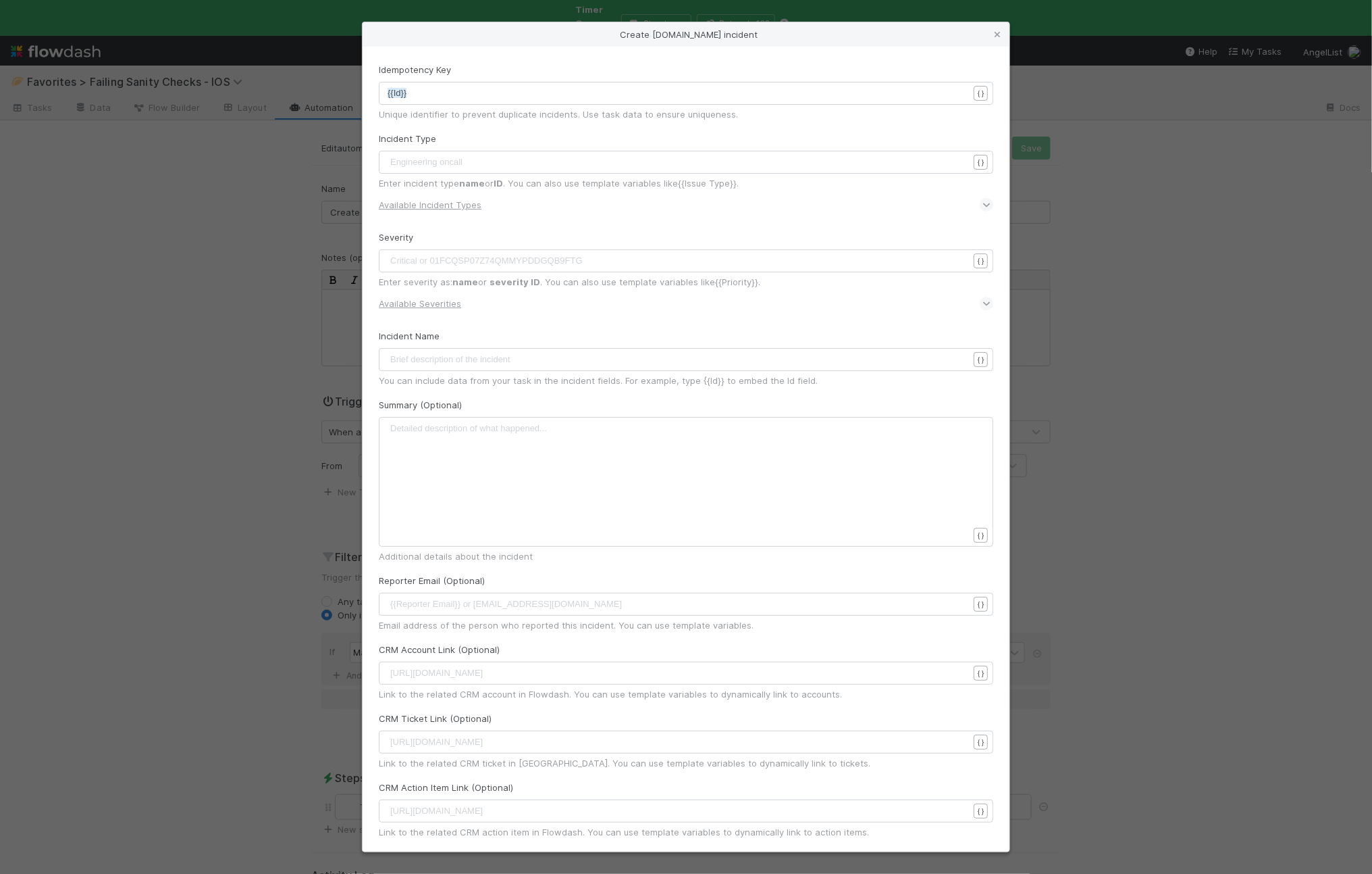
click at [414, 299] on u "Available Severities" at bounding box center [420, 303] width 83 height 10
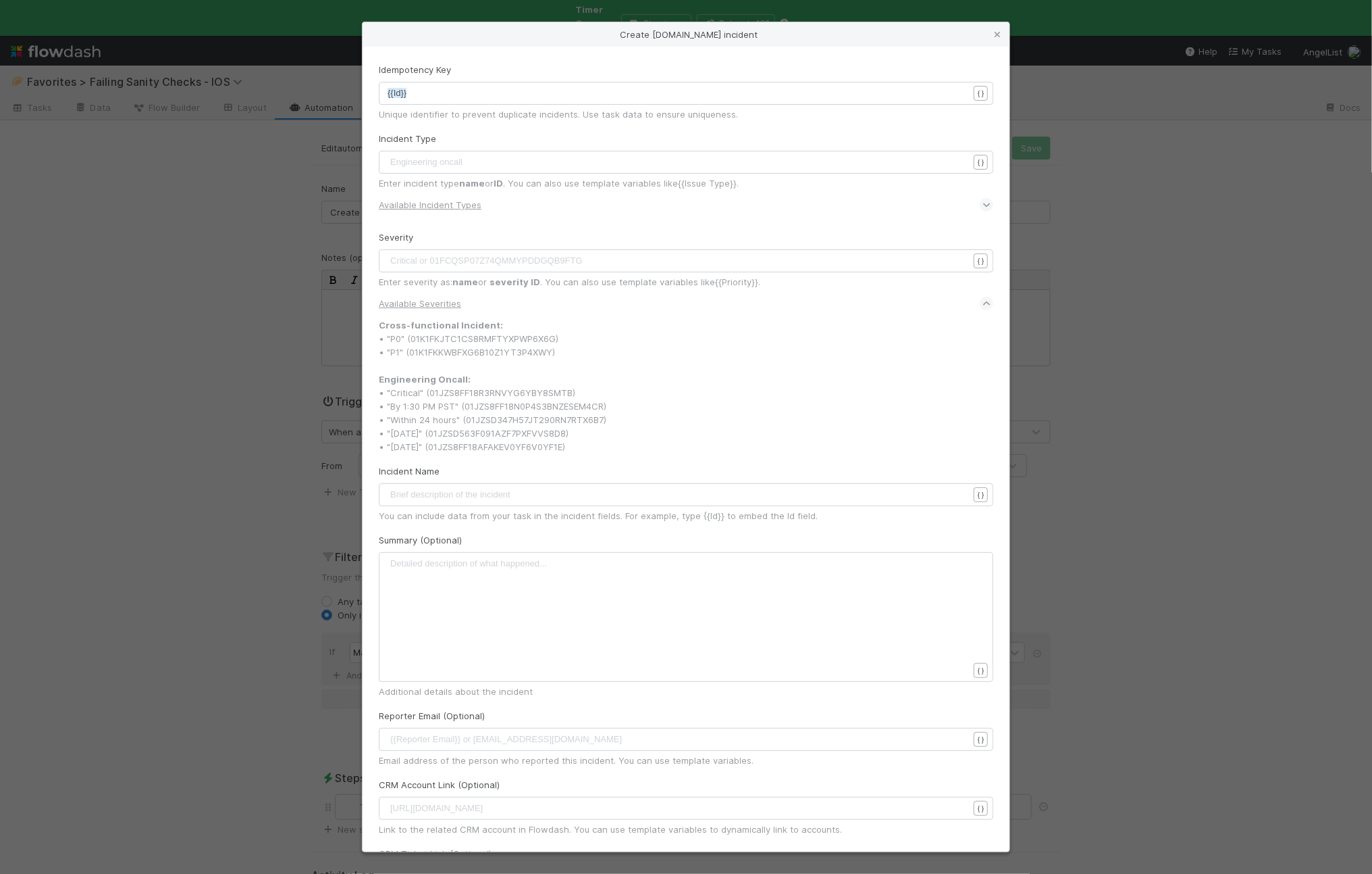
click at [596, 255] on pre "​" at bounding box center [684, 261] width 594 height 14
drag, startPoint x: 958, startPoint y: 252, endPoint x: 970, endPoint y: 259, distance: 13.9
click at [958, 252] on div "Critical or 01FCQSP07Z74QMMYPDDGQB9FTG ​ { }" at bounding box center [686, 261] width 615 height 23
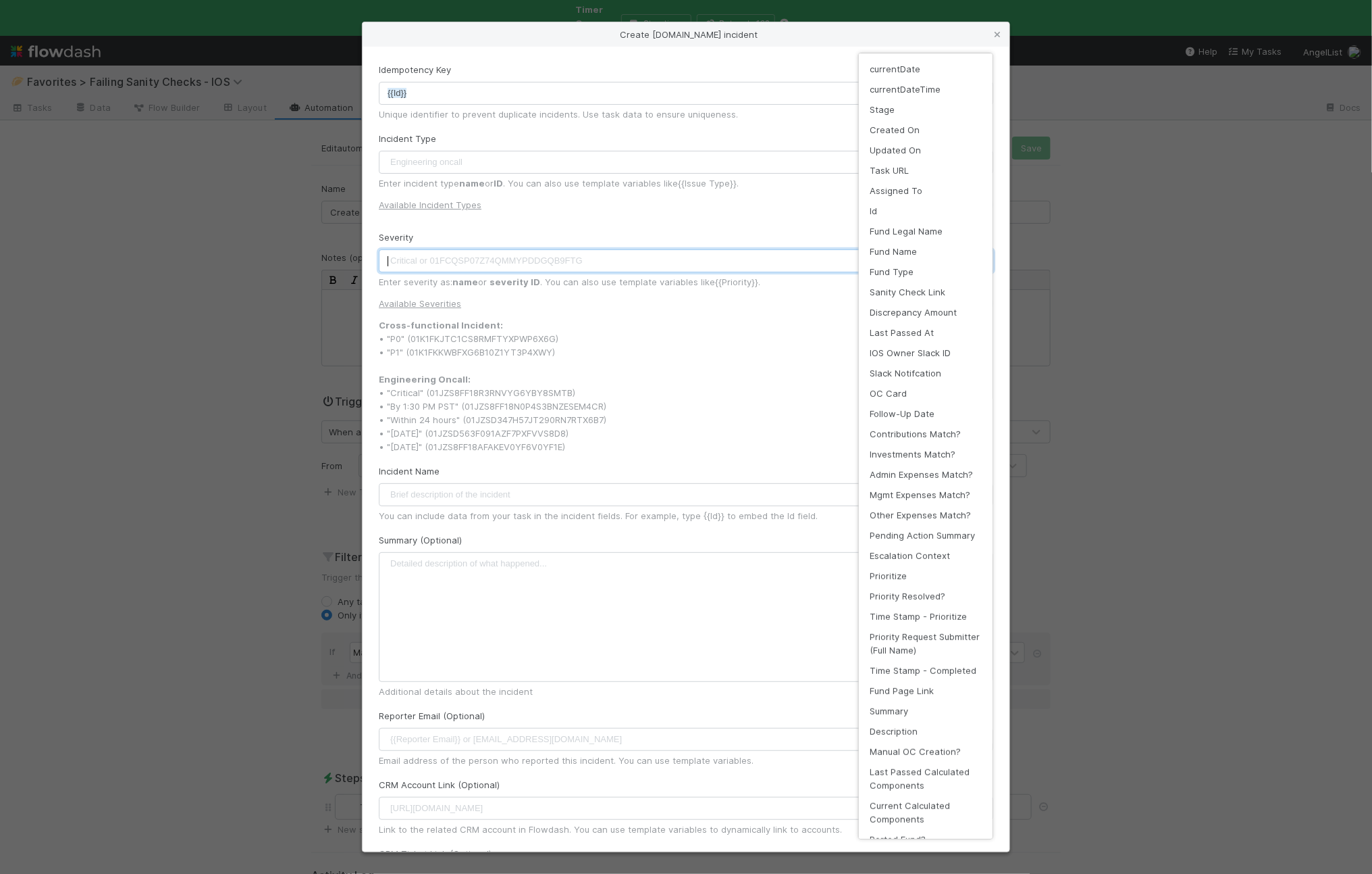
click at [970, 873] on div "Create incident.io incident Idempotency Key xxxxxxxxxx {{Id}} { } Unique identi…" at bounding box center [686, 874] width 1372 height 0
click at [742, 259] on div "currentDate currentDateTime Stage Created On Updated On Task URL Assigned To Id…" at bounding box center [686, 437] width 1372 height 874
click at [623, 233] on div "currentDate currentDateTime Stage Created On Updated On Task URL Assigned To Id…" at bounding box center [686, 437] width 1372 height 874
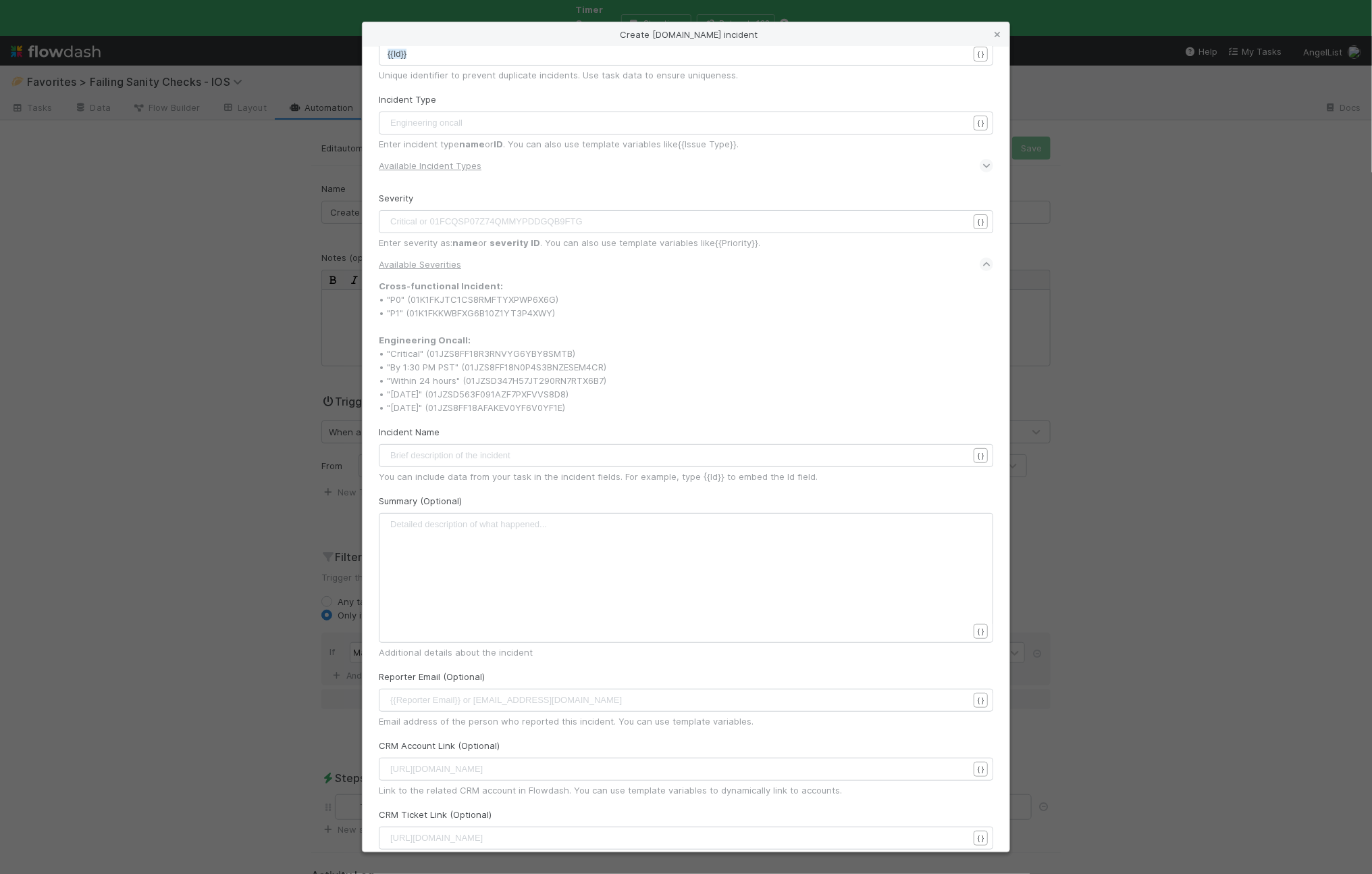
scroll to position [0, 0]
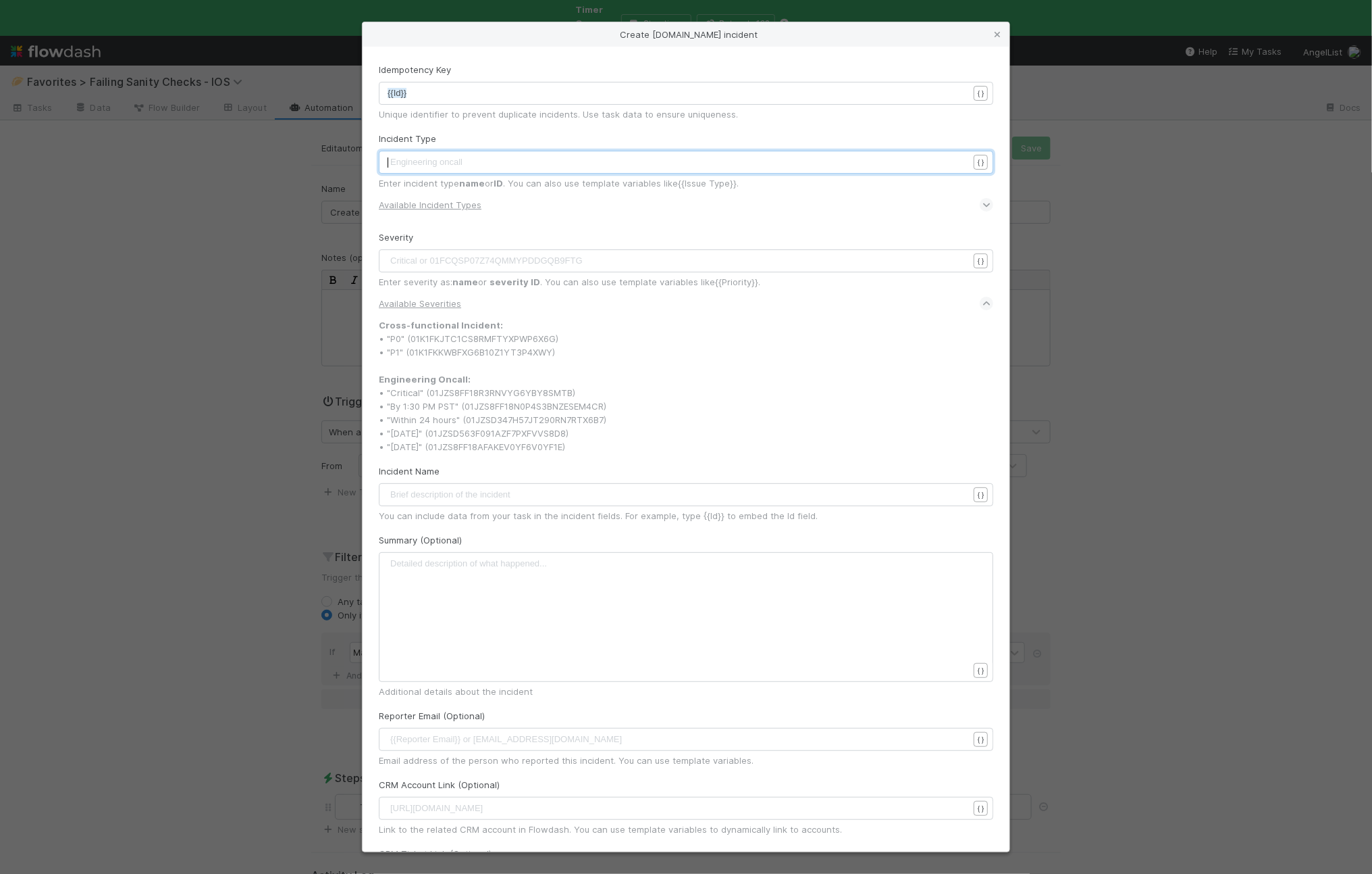
click at [485, 165] on pre "​" at bounding box center [684, 162] width 594 height 14
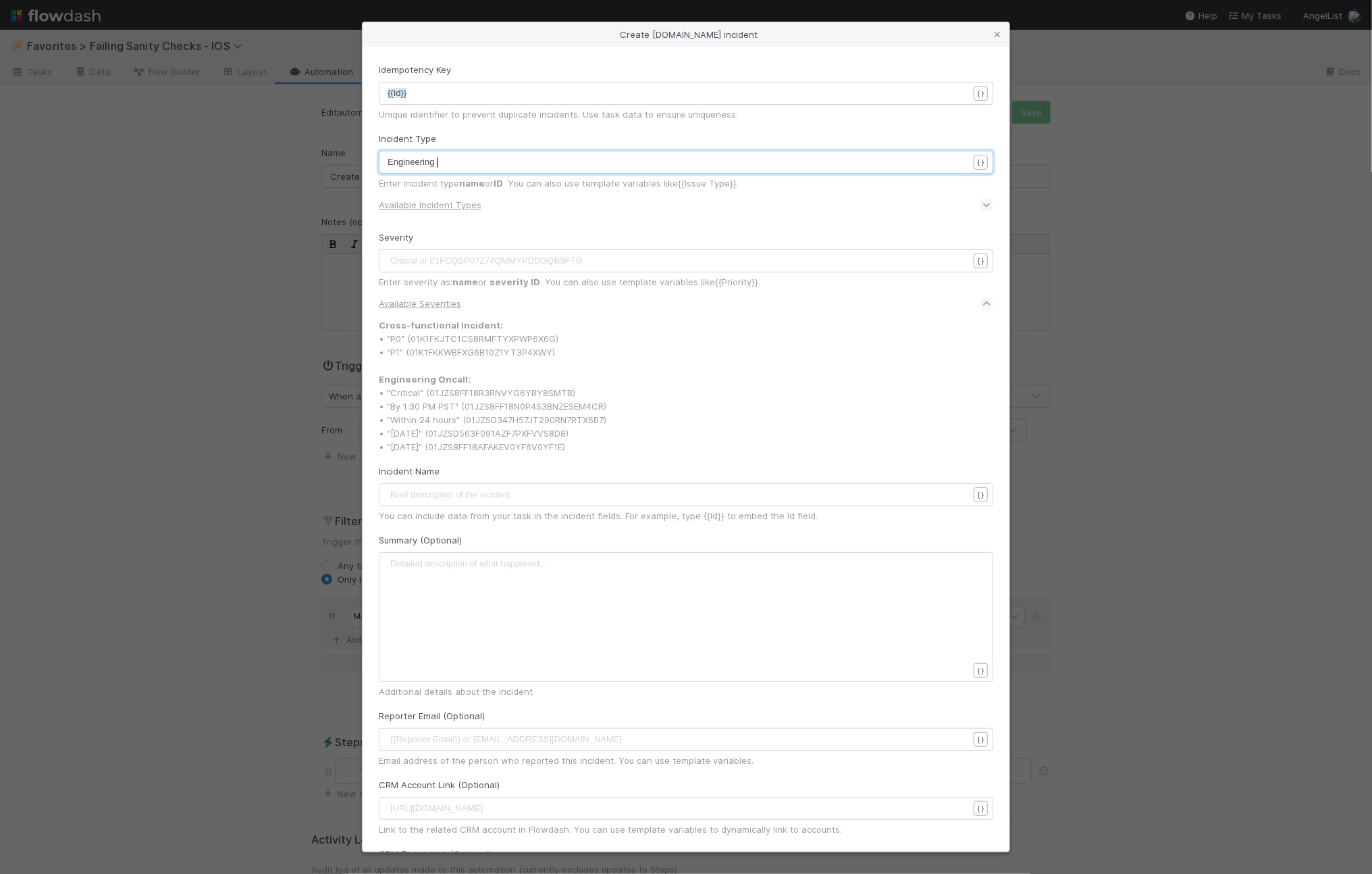
type textarea "Engineering"
type textarea "oncall"
click at [551, 219] on div "Available Incident Types" at bounding box center [686, 204] width 615 height 30
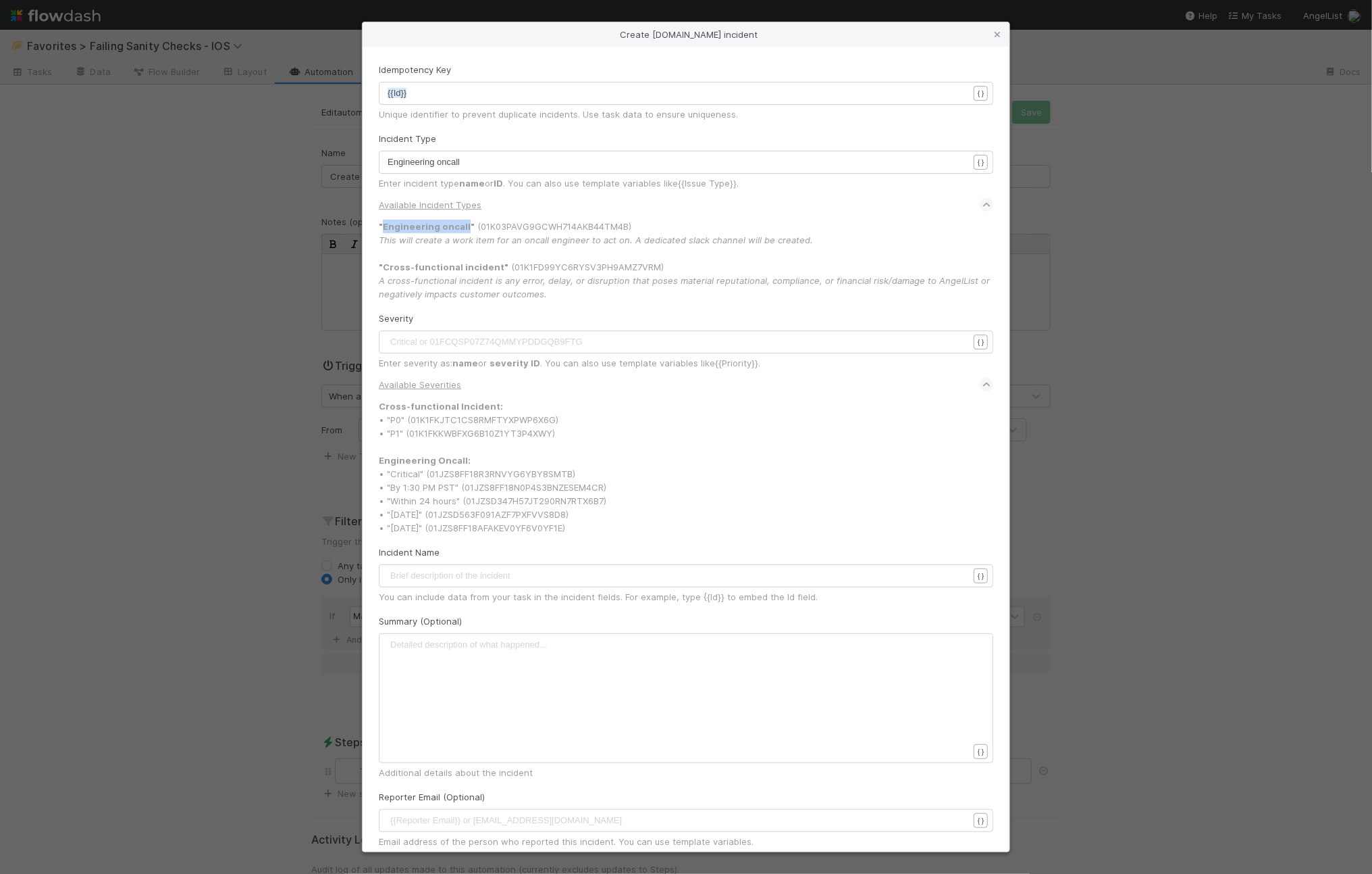
drag, startPoint x: 463, startPoint y: 227, endPoint x: 384, endPoint y: 223, distance: 79.1
click at [384, 223] on strong ""Engineering oncall"" at bounding box center [427, 226] width 96 height 10
copy strong "Engineering oncall"
click at [430, 157] on span "Engineering oncall" at bounding box center [424, 162] width 72 height 10
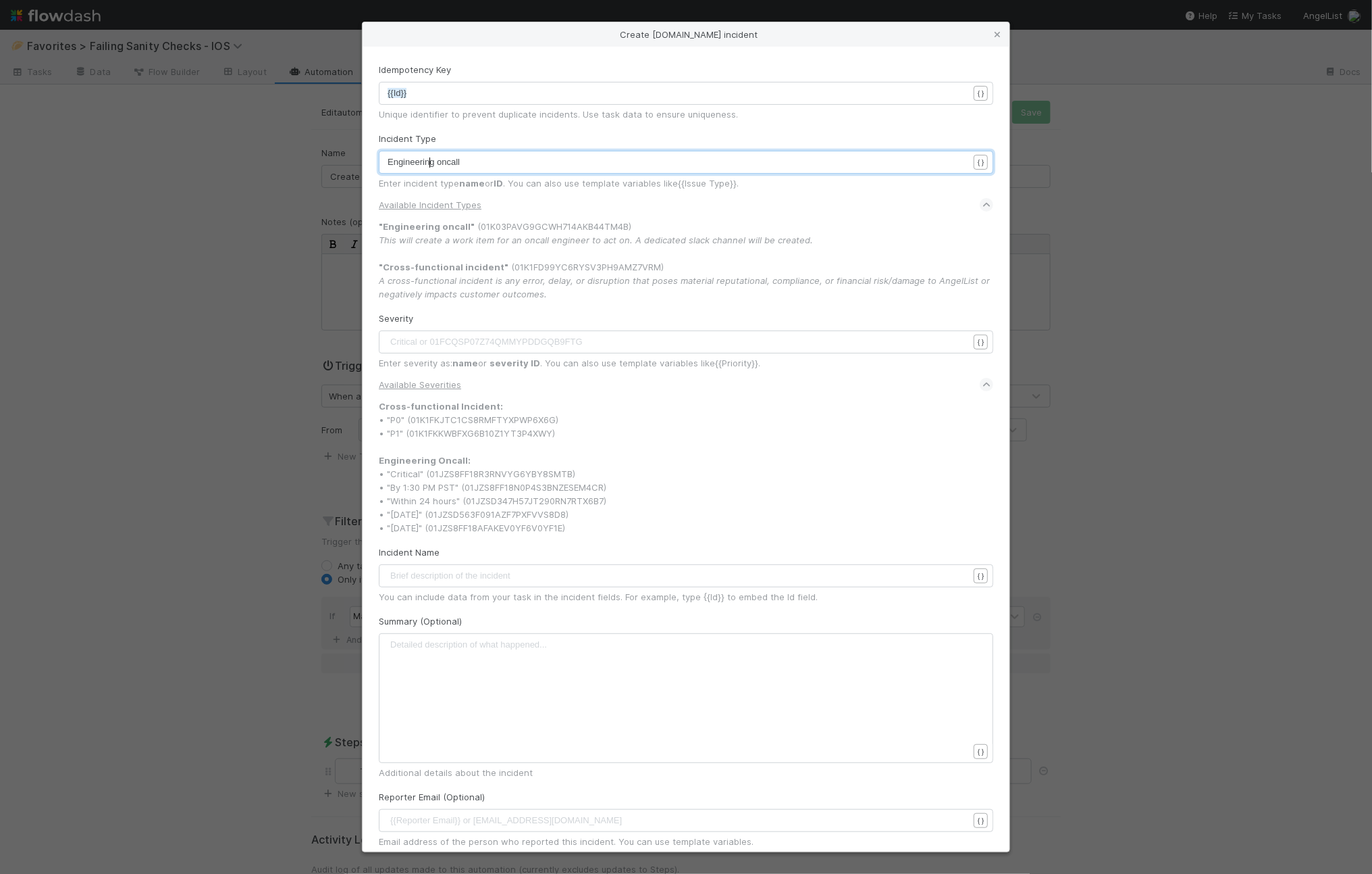
type textarea "Engineering oncall"
click at [503, 129] on form "Idempotency Key xxxxxxxxxx {{Id}} { } Unique identifier to prevent duplicate in…" at bounding box center [686, 613] width 615 height 1100
click at [455, 246] on div ""Engineering oncall" (01K03PAVG9GCWH714AKB44TM4B) This will create a work item …" at bounding box center [686, 260] width 615 height 81
drag, startPoint x: 462, startPoint y: 223, endPoint x: 382, endPoint y: 229, distance: 80.2
click at [382, 229] on strong ""Engineering oncall"" at bounding box center [427, 226] width 96 height 10
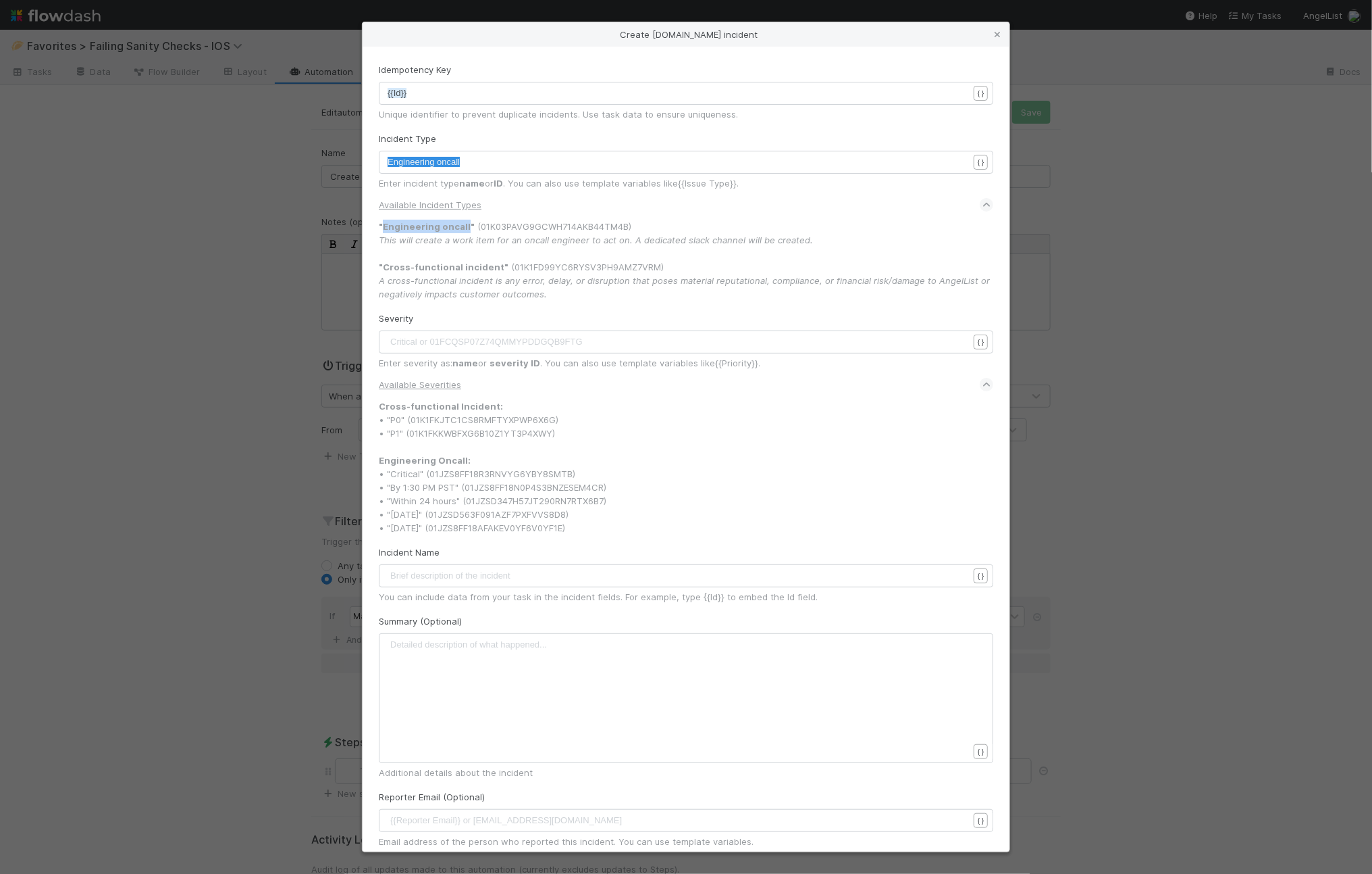
copy strong "Engineering oncall"
type textarea "Engineering oncall"
click at [500, 127] on form "Idempotency Key xxxxxxxxxx {{Id}} { } Unique identifier to prevent duplicate in…" at bounding box center [686, 613] width 615 height 1100
click at [472, 137] on div "Incident Type Engineering oncall x Engineering oncall { } Enter incident type n…" at bounding box center [686, 216] width 615 height 169
click at [456, 85] on div "xxxxxxxxxx {{Id}}" at bounding box center [686, 93] width 615 height 23
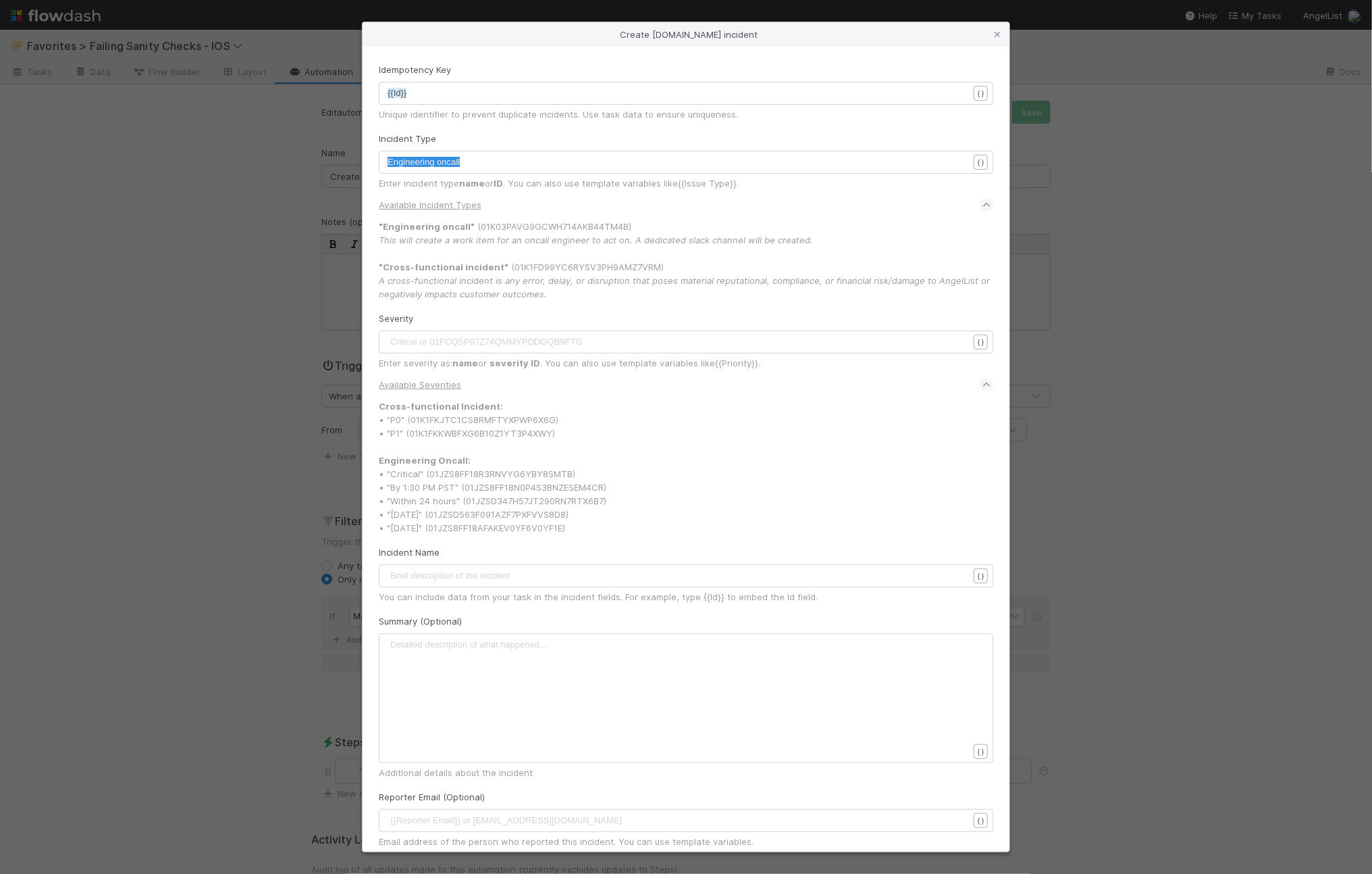
click at [454, 101] on div "xxxxxxxxxx {{Id}}" at bounding box center [695, 110] width 615 height 47
click at [457, 97] on pre "{{Id}}" at bounding box center [684, 93] width 594 height 14
click at [461, 342] on pre "​" at bounding box center [684, 342] width 594 height 14
type textarea "[DATE]"
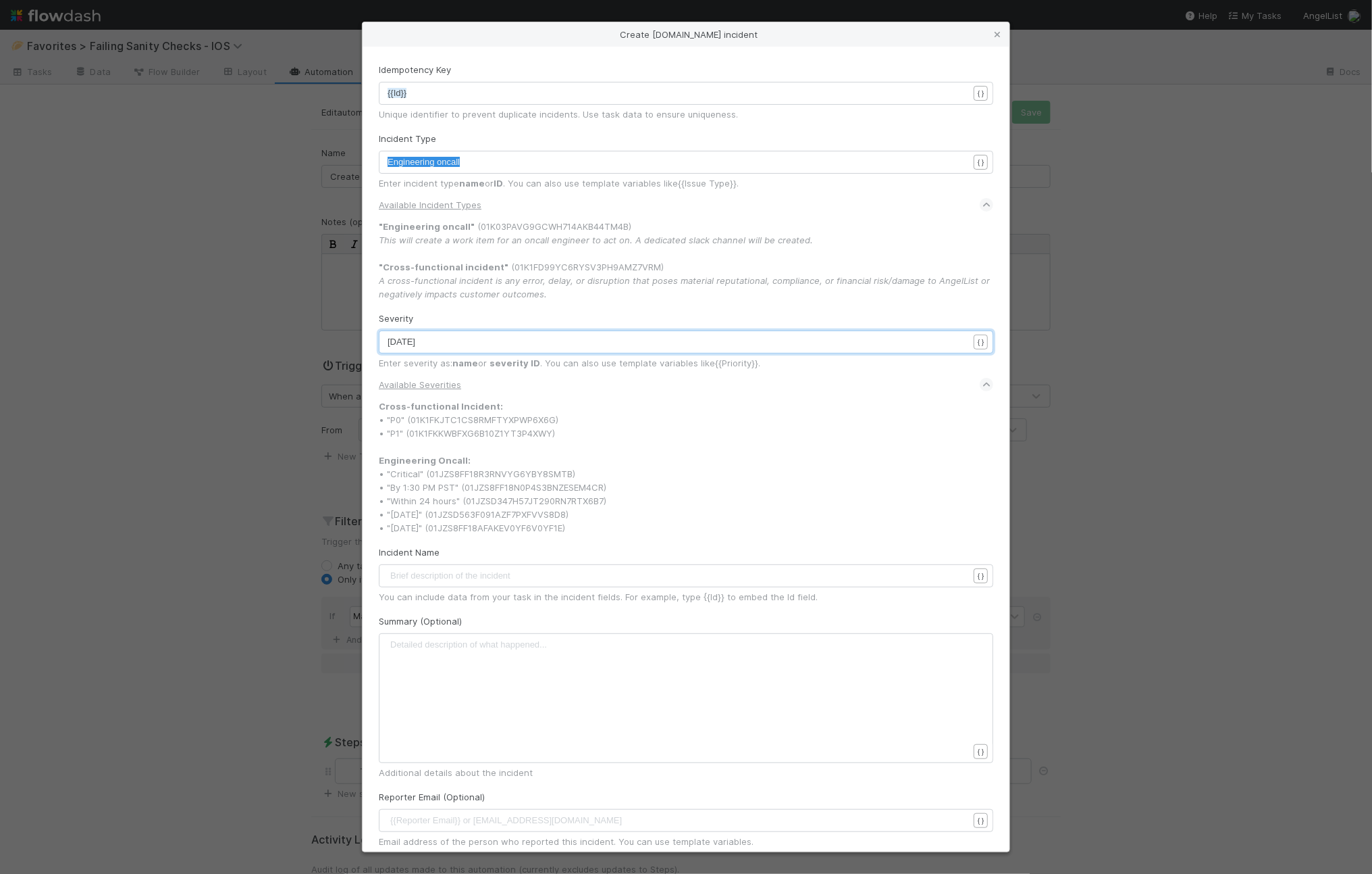
click at [780, 427] on div "Cross-functional Incident: • "P0" (01K1FKJTC1CS8RMFTYXPWP6X6G) • "P1" (01K1FKKW…" at bounding box center [686, 467] width 615 height 136
click at [505, 512] on div "Cross-functional Incident: • "P0" (01K1FKJTC1CS8RMFTYXPWP6X6G) • "P1" (01K1FKKW…" at bounding box center [686, 467] width 615 height 136
click at [757, 450] on div "Cross-functional Incident: • "P0" (01K1FKJTC1CS8RMFTYXPWP6X6G) • "P1" (01K1FKKW…" at bounding box center [686, 467] width 615 height 136
click at [545, 196] on div "Available Incident Types" at bounding box center [686, 204] width 615 height 30
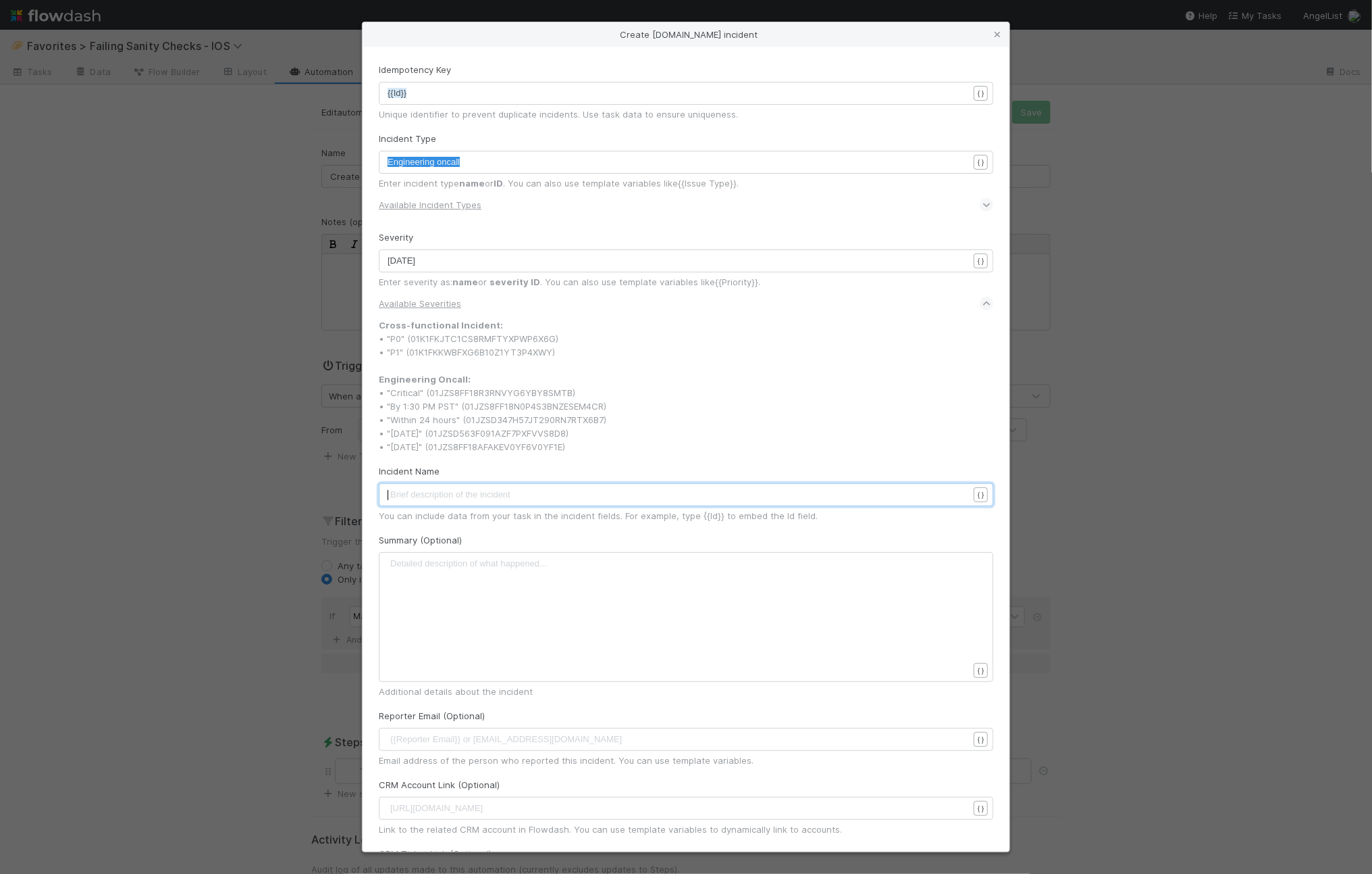
click at [498, 488] on pre "​" at bounding box center [684, 494] width 594 height 14
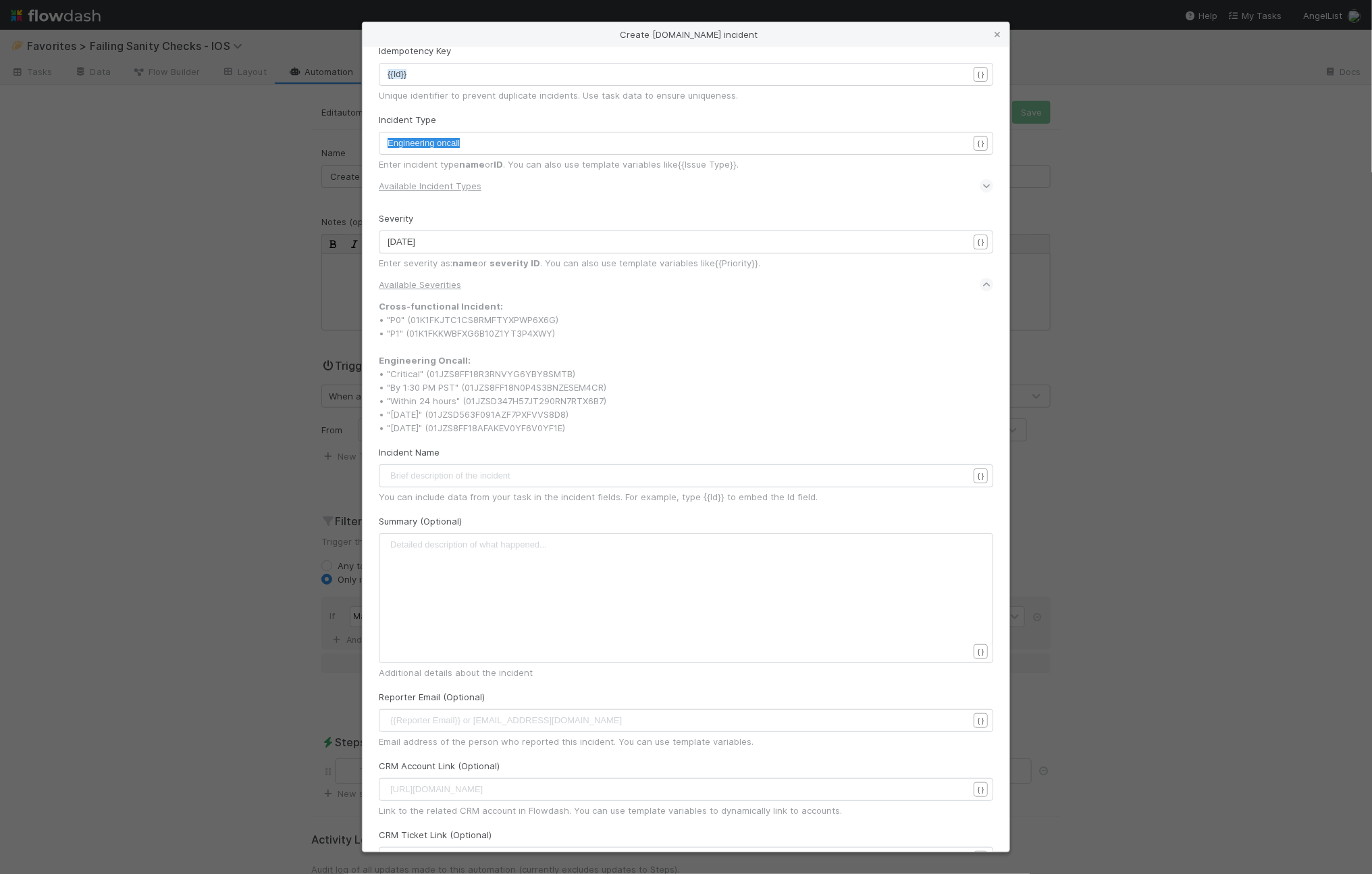
scroll to position [0, 0]
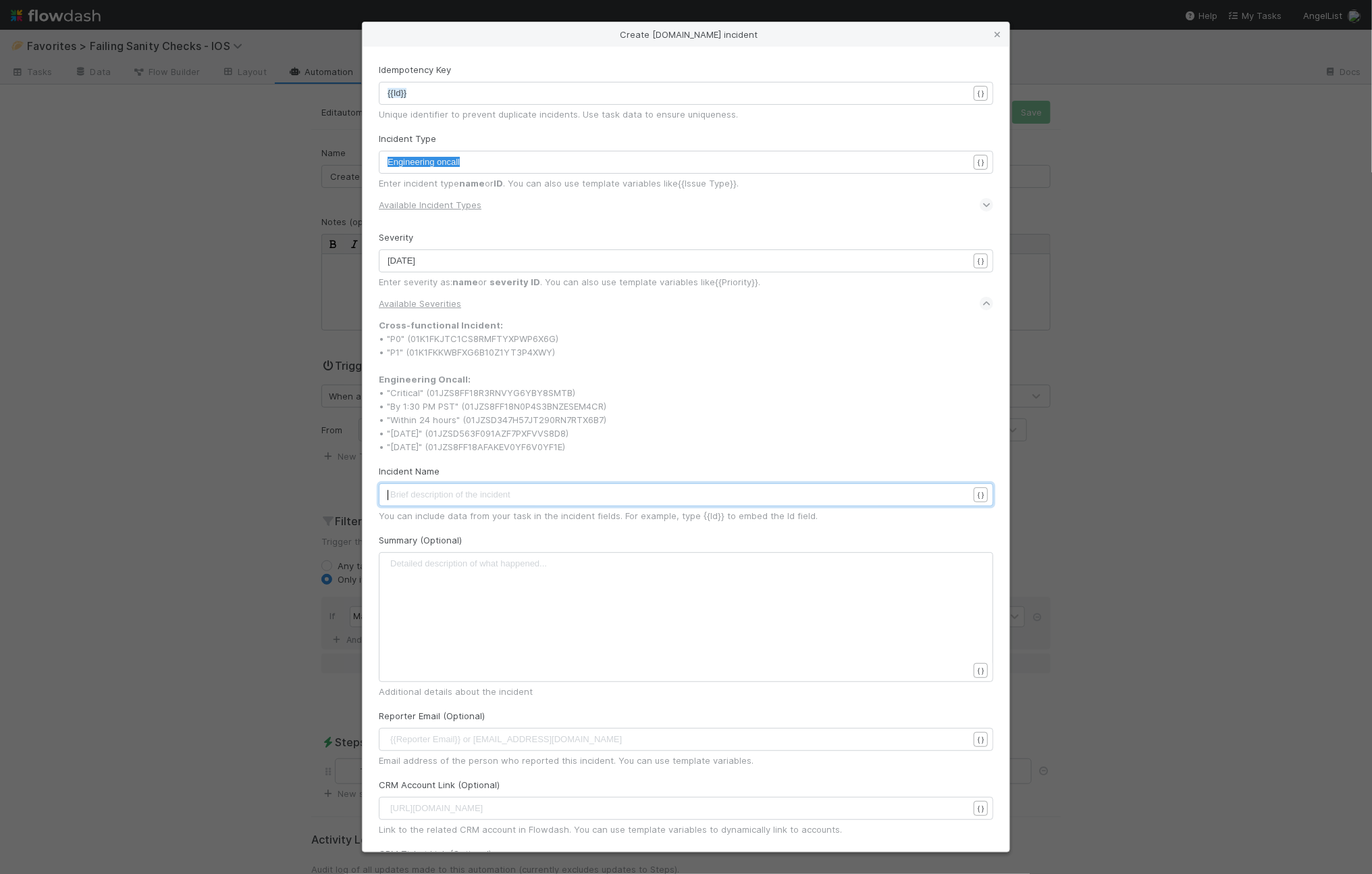
click at [159, 437] on div "Create incident.io incident Idempotency Key xxxxxxxxxx {{Id}} { } Unique identi…" at bounding box center [686, 437] width 1372 height 874
click at [263, 273] on div "Create incident.io incident Idempotency Key xxxxxxxxxx {{Id}} { } Unique identi…" at bounding box center [686, 437] width 1372 height 874
click at [998, 33] on icon at bounding box center [997, 34] width 14 height 9
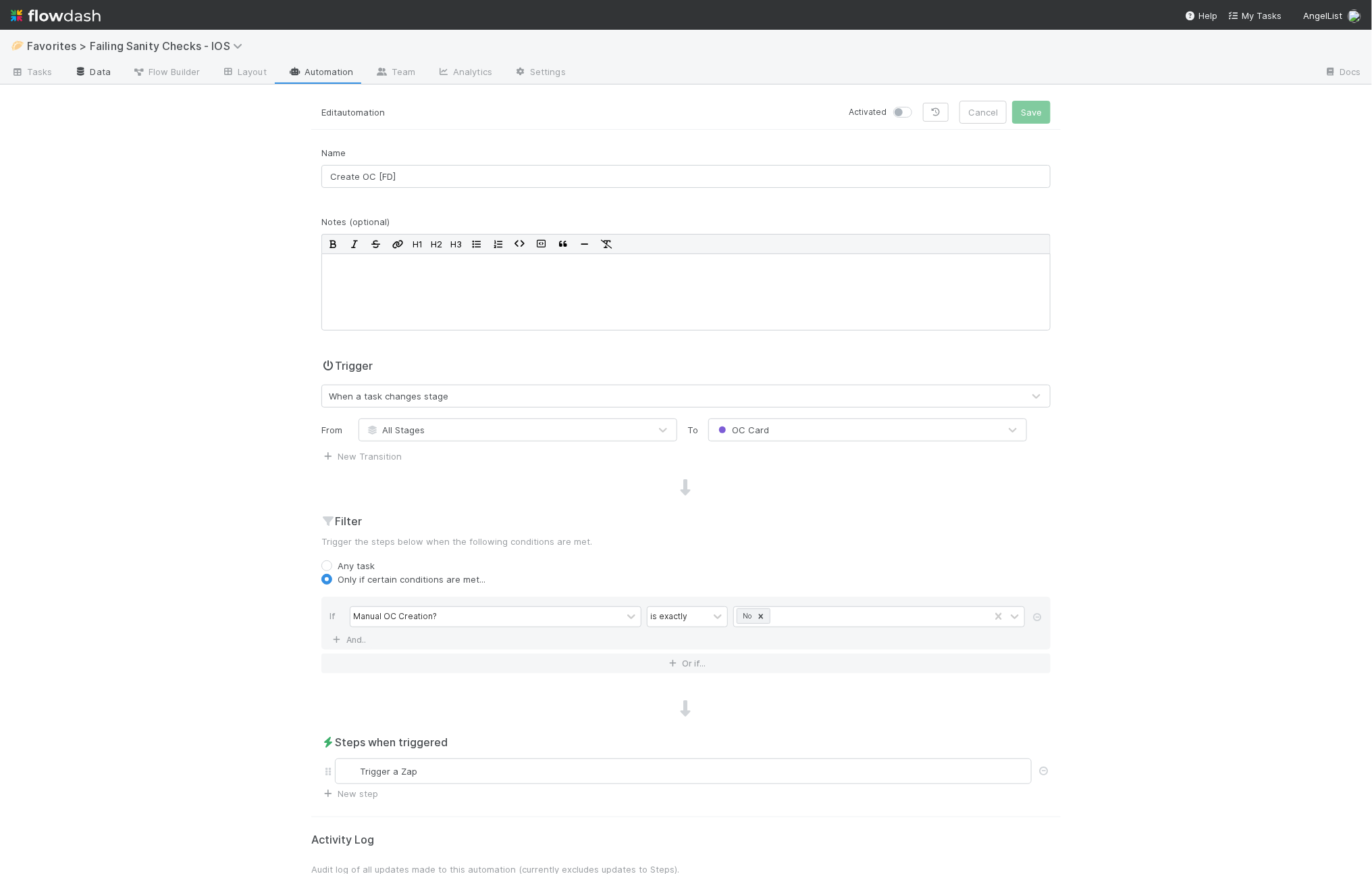
click at [94, 78] on link "Data" at bounding box center [92, 73] width 58 height 22
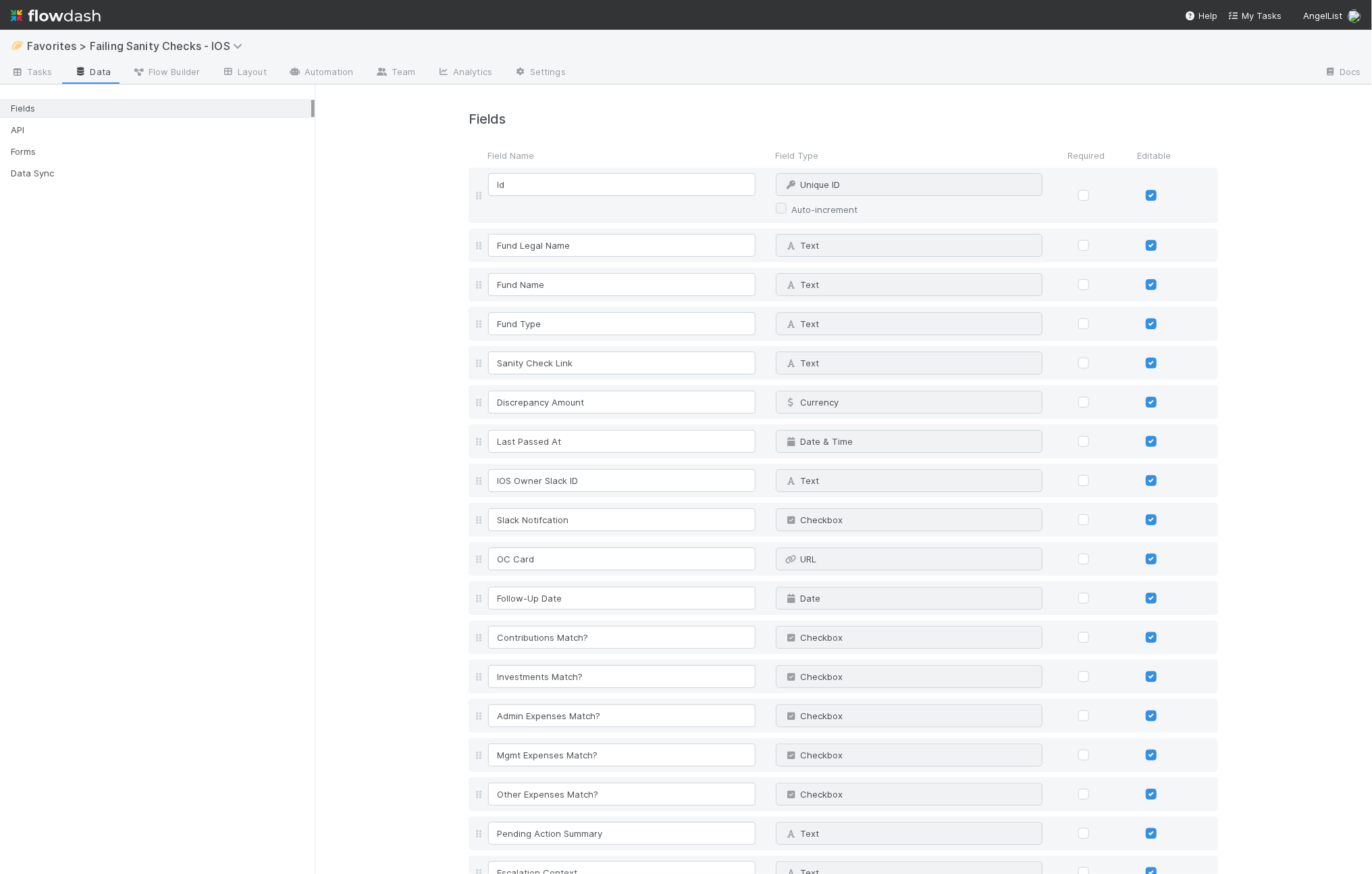
scroll to position [705, 0]
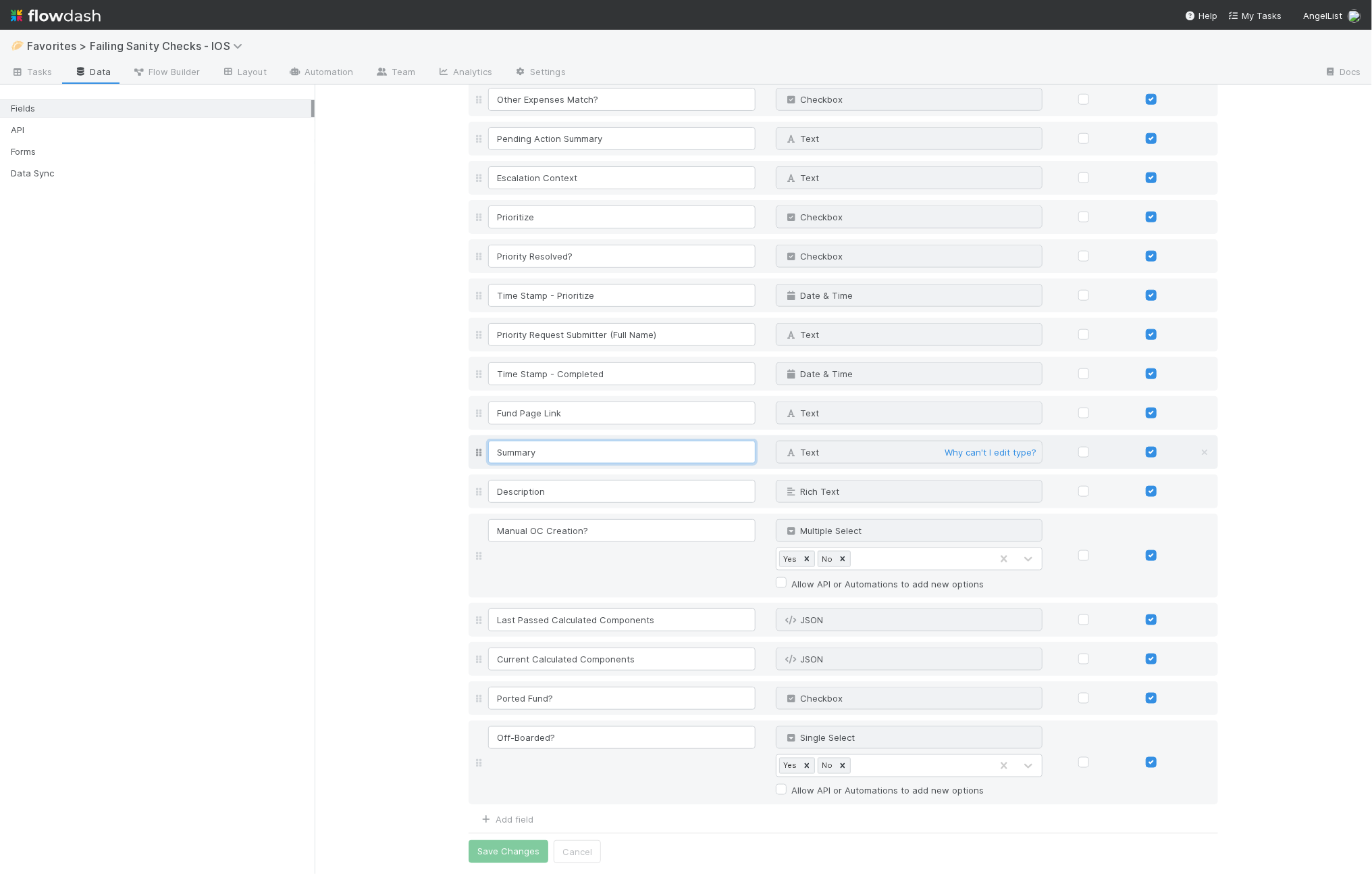
click at [571, 448] on input "Summary" at bounding box center [622, 451] width 268 height 23
type input "Incident Name"
click at [353, 517] on div "Fields Field Name Field Type Required Editable Id Unique ID Why can't I edit ty…" at bounding box center [844, 132] width 1058 height 1484
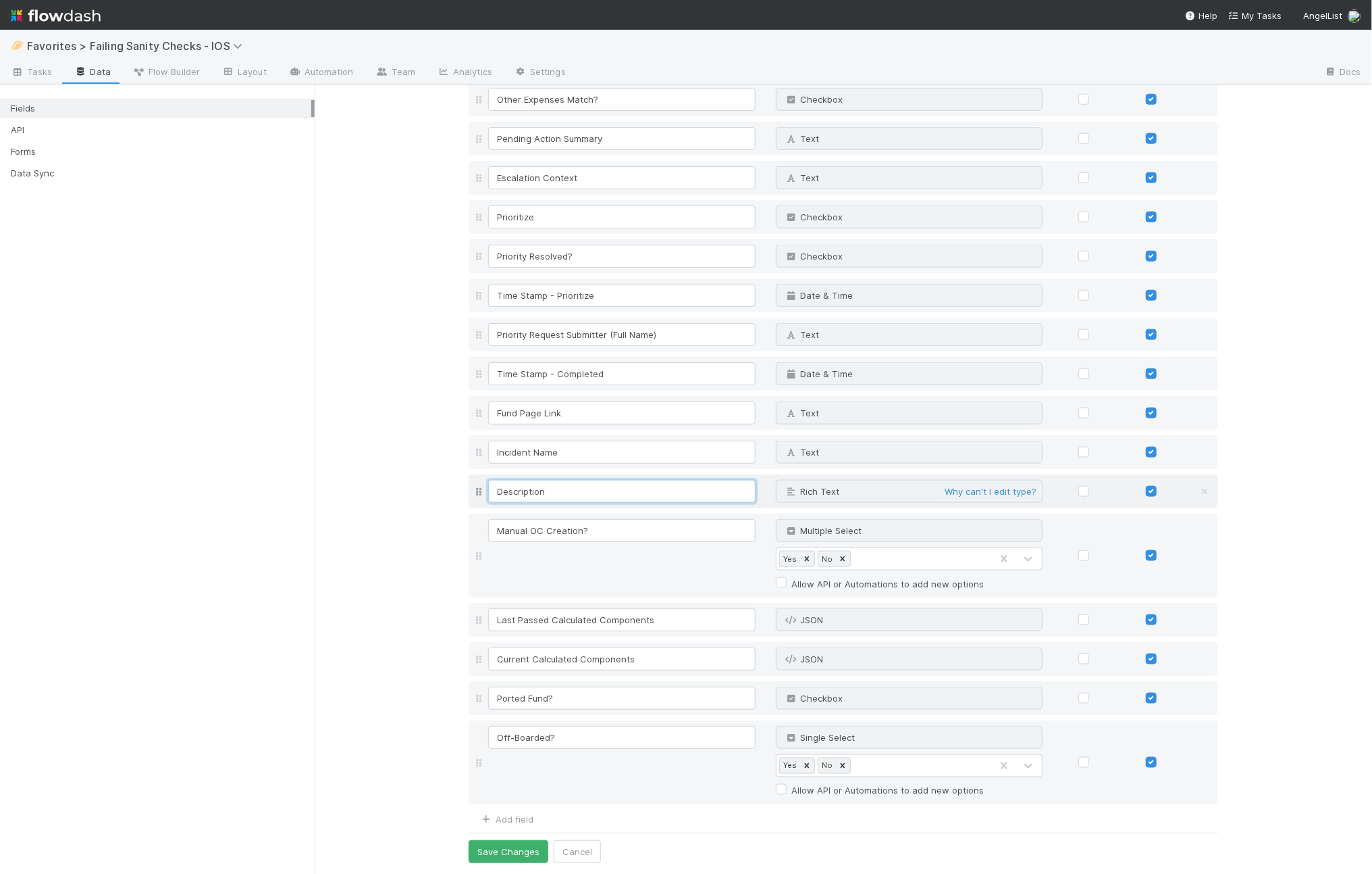
click at [541, 488] on input "Description" at bounding box center [622, 491] width 268 height 23
type input "Summary"
click at [389, 572] on div "Fields Field Name Field Type Required Editable Id Unique ID Why can't I edit ty…" at bounding box center [844, 132] width 1058 height 1484
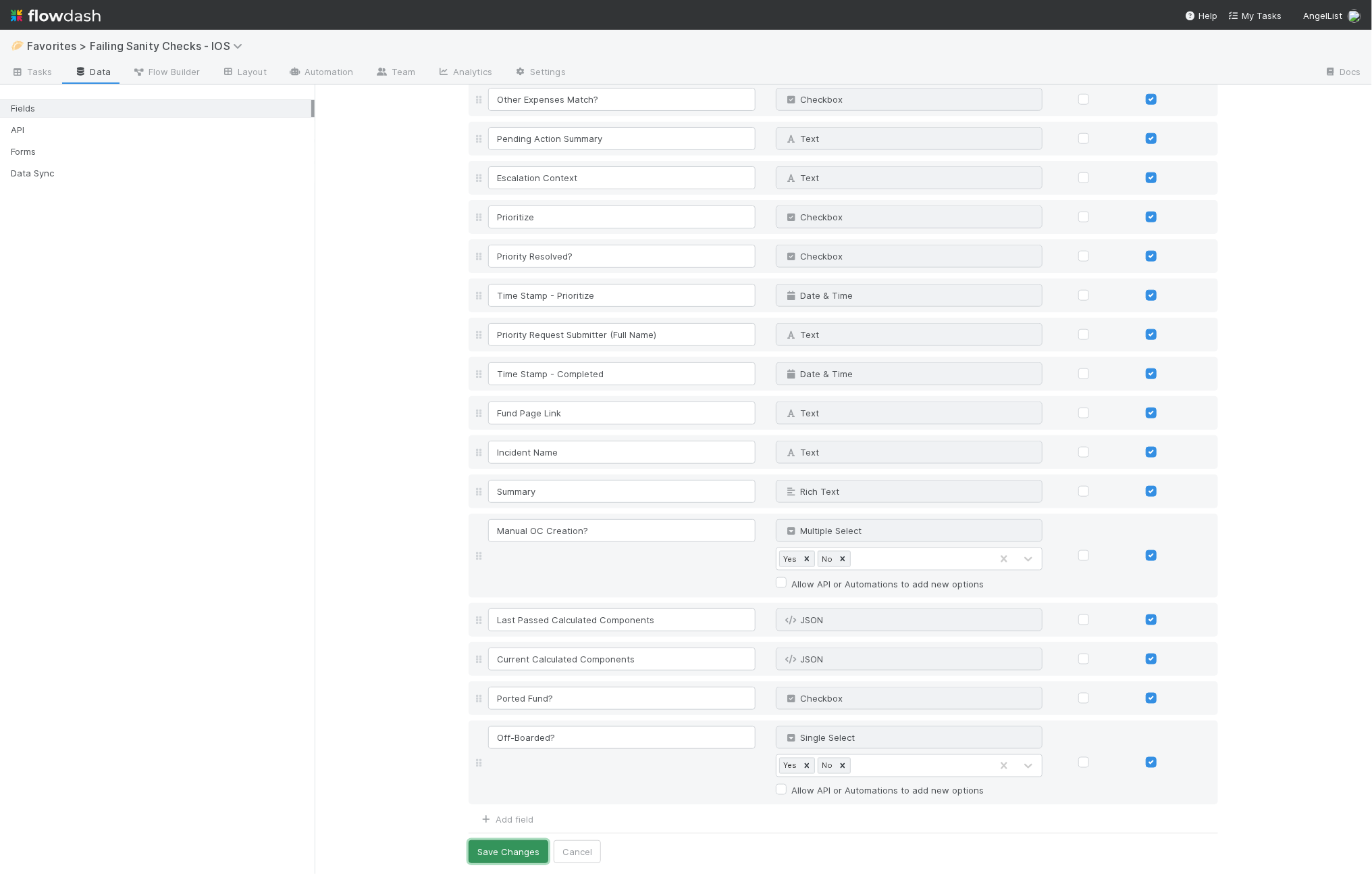
click at [500, 844] on button "Save Changes" at bounding box center [508, 852] width 79 height 23
click at [303, 67] on link "Automation" at bounding box center [321, 73] width 87 height 22
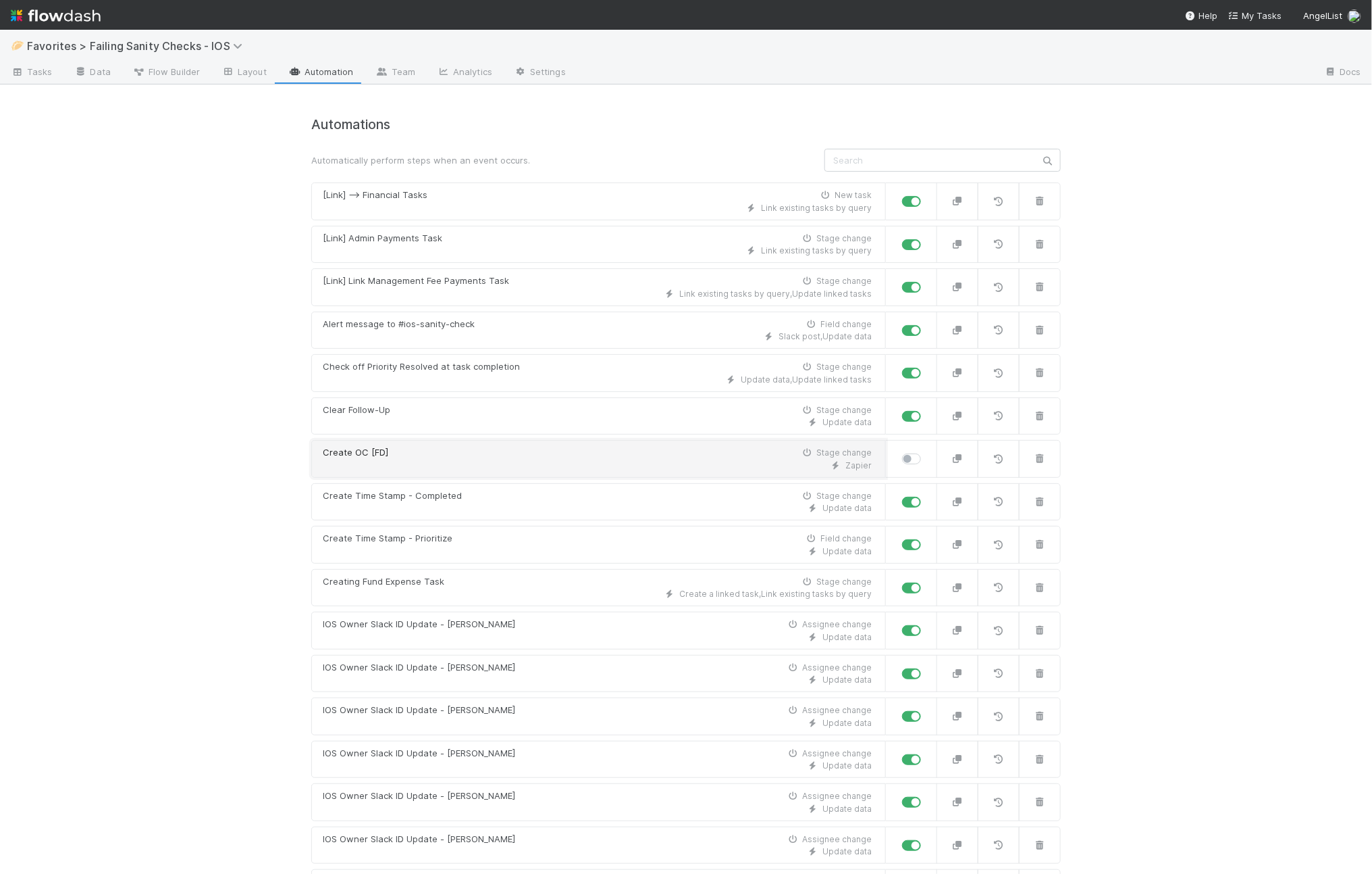
click at [464, 461] on div "Zapier" at bounding box center [597, 465] width 549 height 12
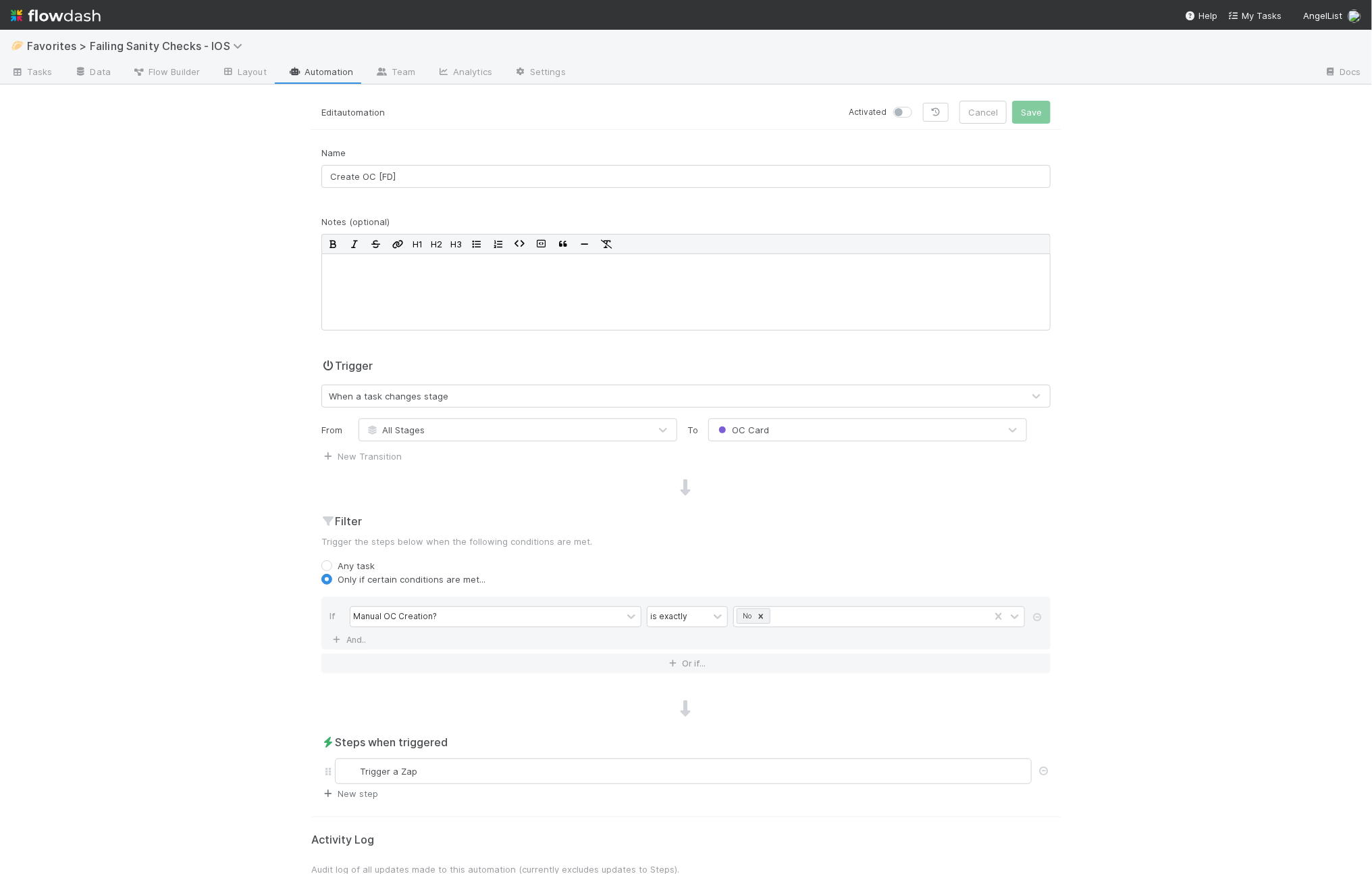
click at [360, 795] on link "New step" at bounding box center [349, 793] width 57 height 10
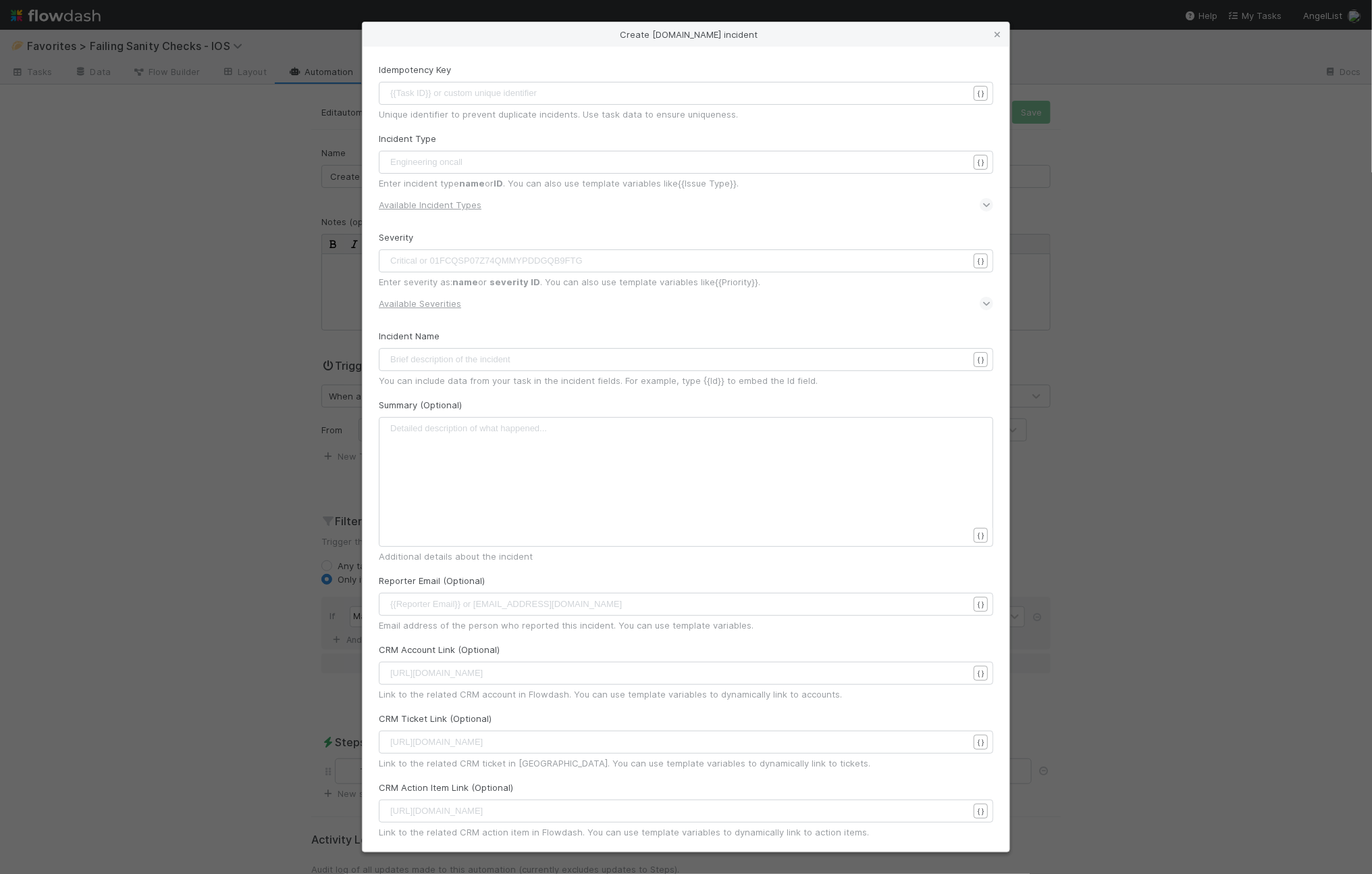
click at [495, 93] on pre "​" at bounding box center [684, 93] width 594 height 14
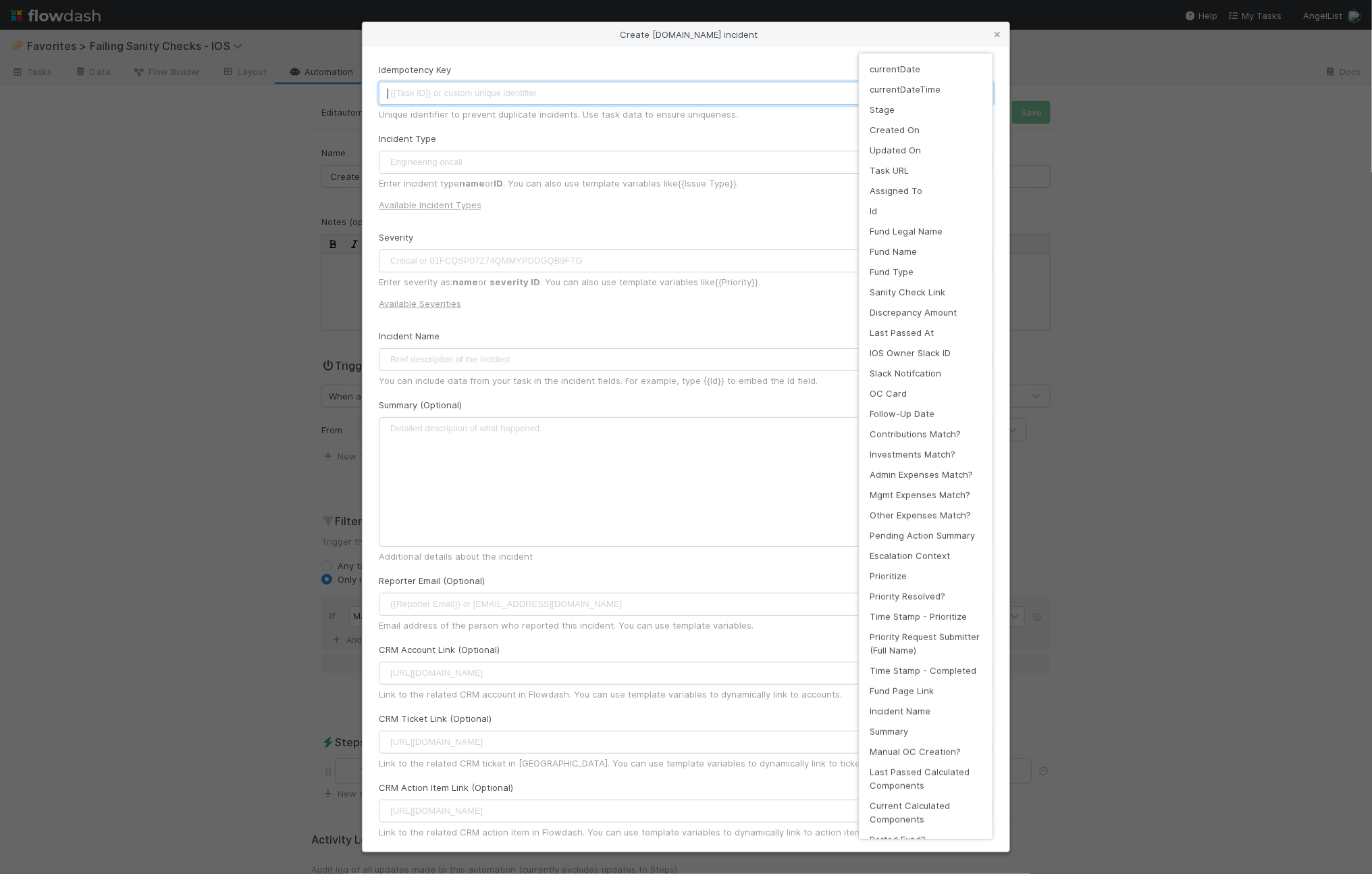
click at [967, 873] on div "Create incident.io incident Idempotency Key {{Task ID}} or custom unique identi…" at bounding box center [686, 874] width 1372 height 0
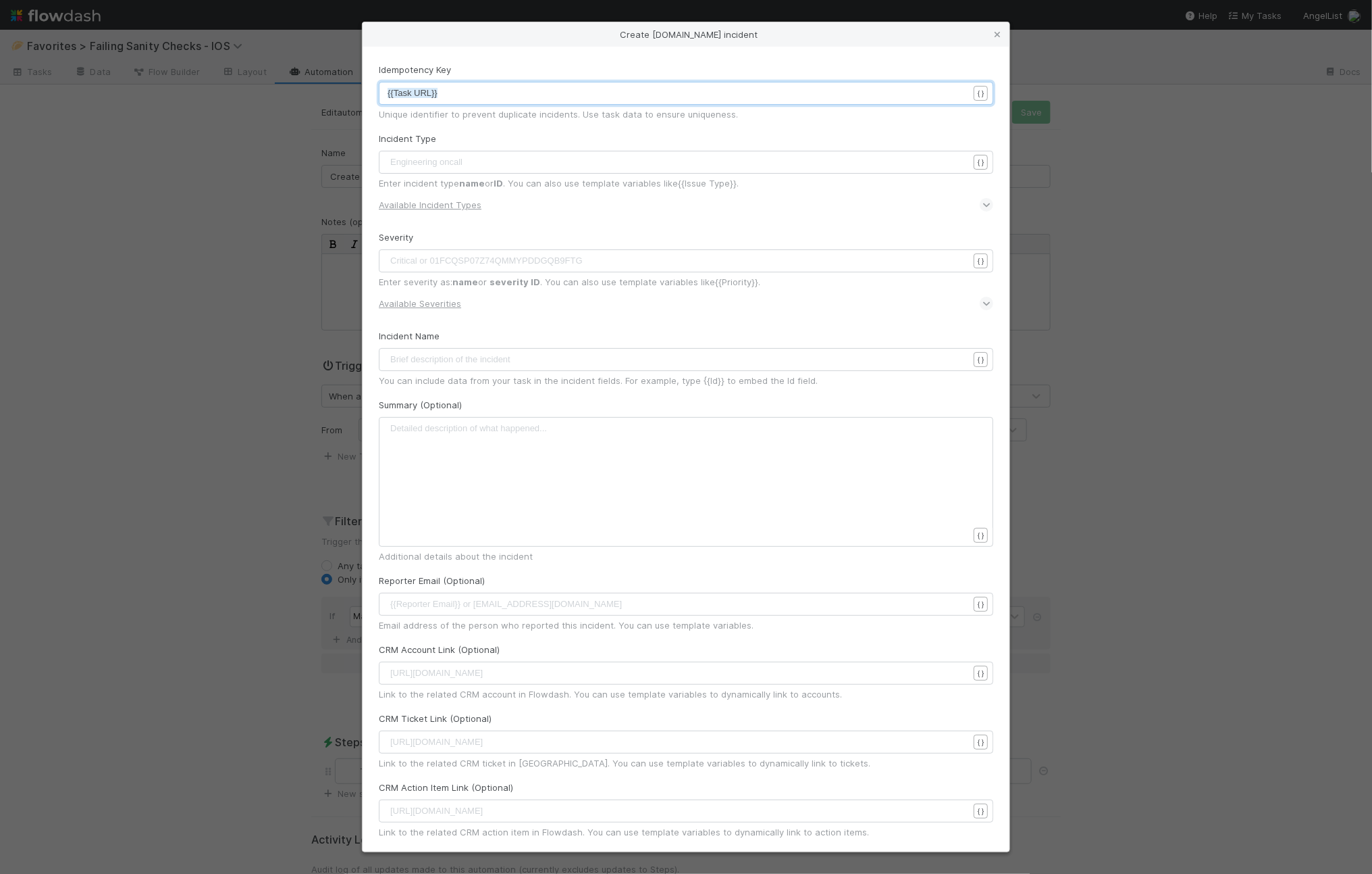
click at [552, 160] on pre "​" at bounding box center [684, 162] width 594 height 14
type textarea "Enginee"
type textarea "ineering O"
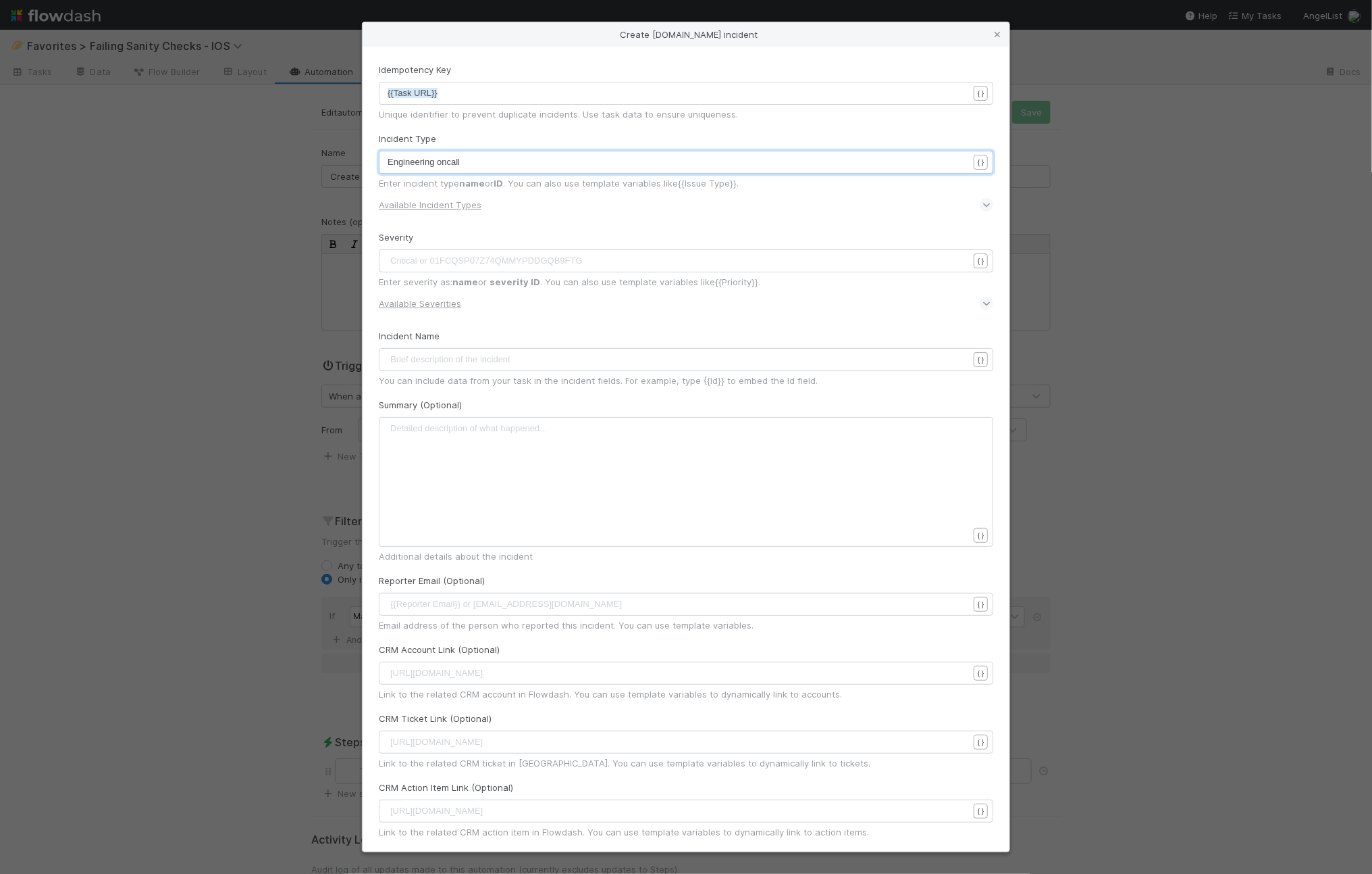
type textarea "oncall"
click at [443, 259] on pre "​" at bounding box center [684, 261] width 594 height 14
click at [425, 304] on u "Available Severities" at bounding box center [420, 303] width 83 height 10
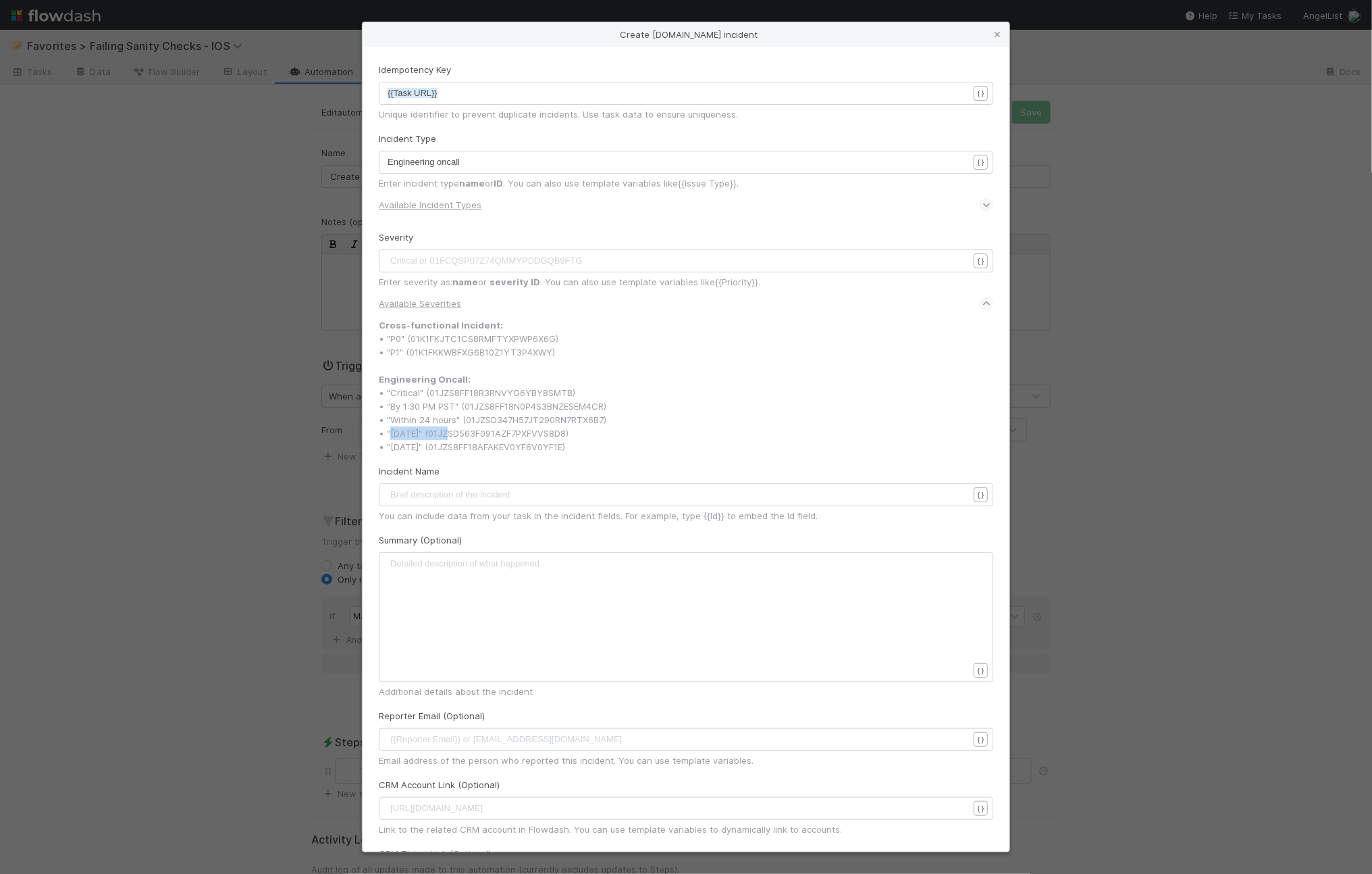
drag, startPoint x: 447, startPoint y: 433, endPoint x: 394, endPoint y: 435, distance: 53.0
click at [394, 435] on div "Cross-functional Incident: • "P0" (01K1FKJTC1CS8RMFTYXPWP6X6G) • "P1" (01K1FKKW…" at bounding box center [686, 386] width 615 height 136
copy div "Within 3 days"
click at [429, 257] on pre "​" at bounding box center [684, 261] width 594 height 14
click at [428, 257] on pre "​" at bounding box center [684, 261] width 594 height 14
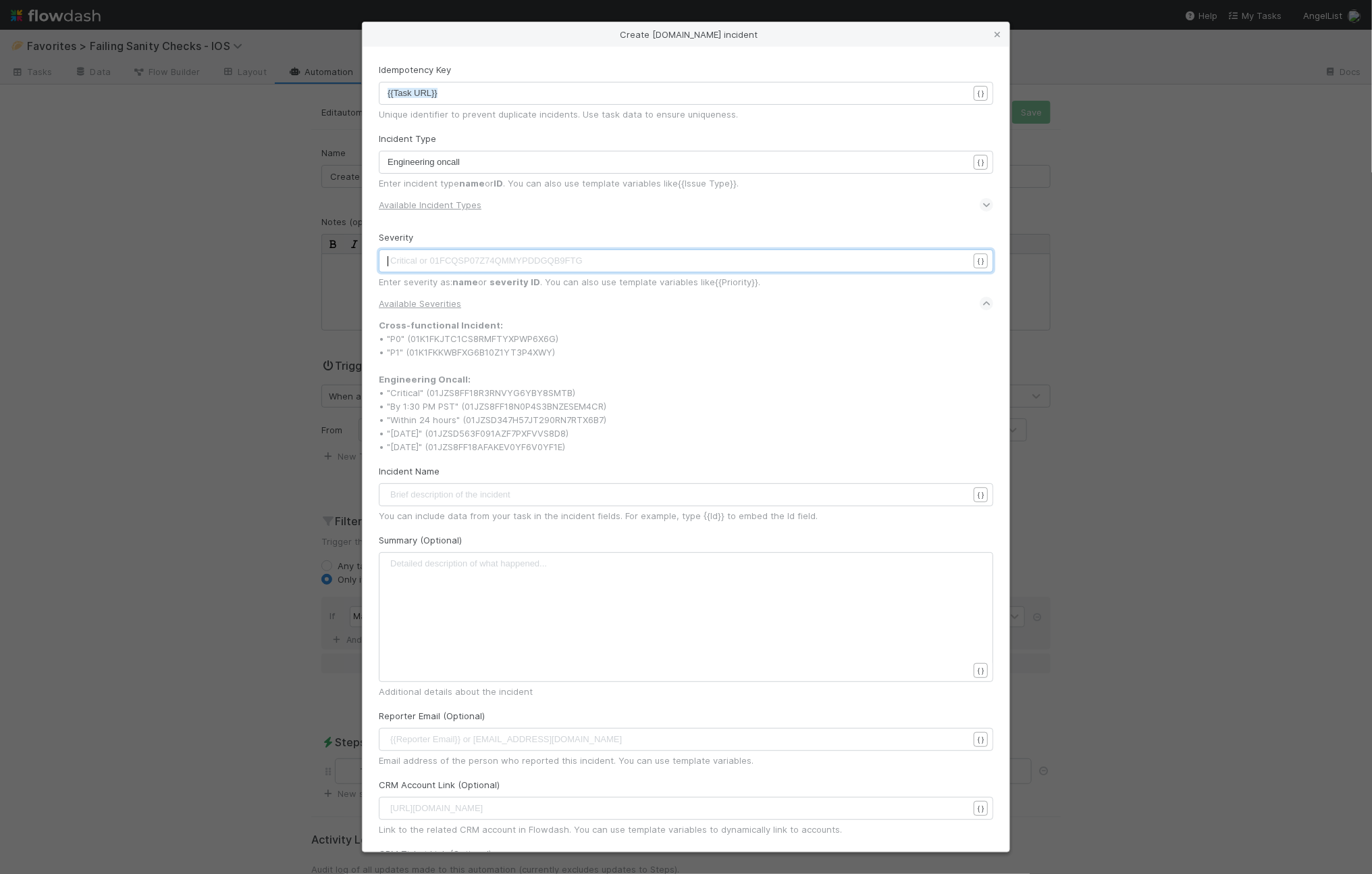
click at [428, 257] on pre "​" at bounding box center [684, 261] width 594 height 14
click at [441, 200] on u "Available Incident Types" at bounding box center [430, 204] width 103 height 10
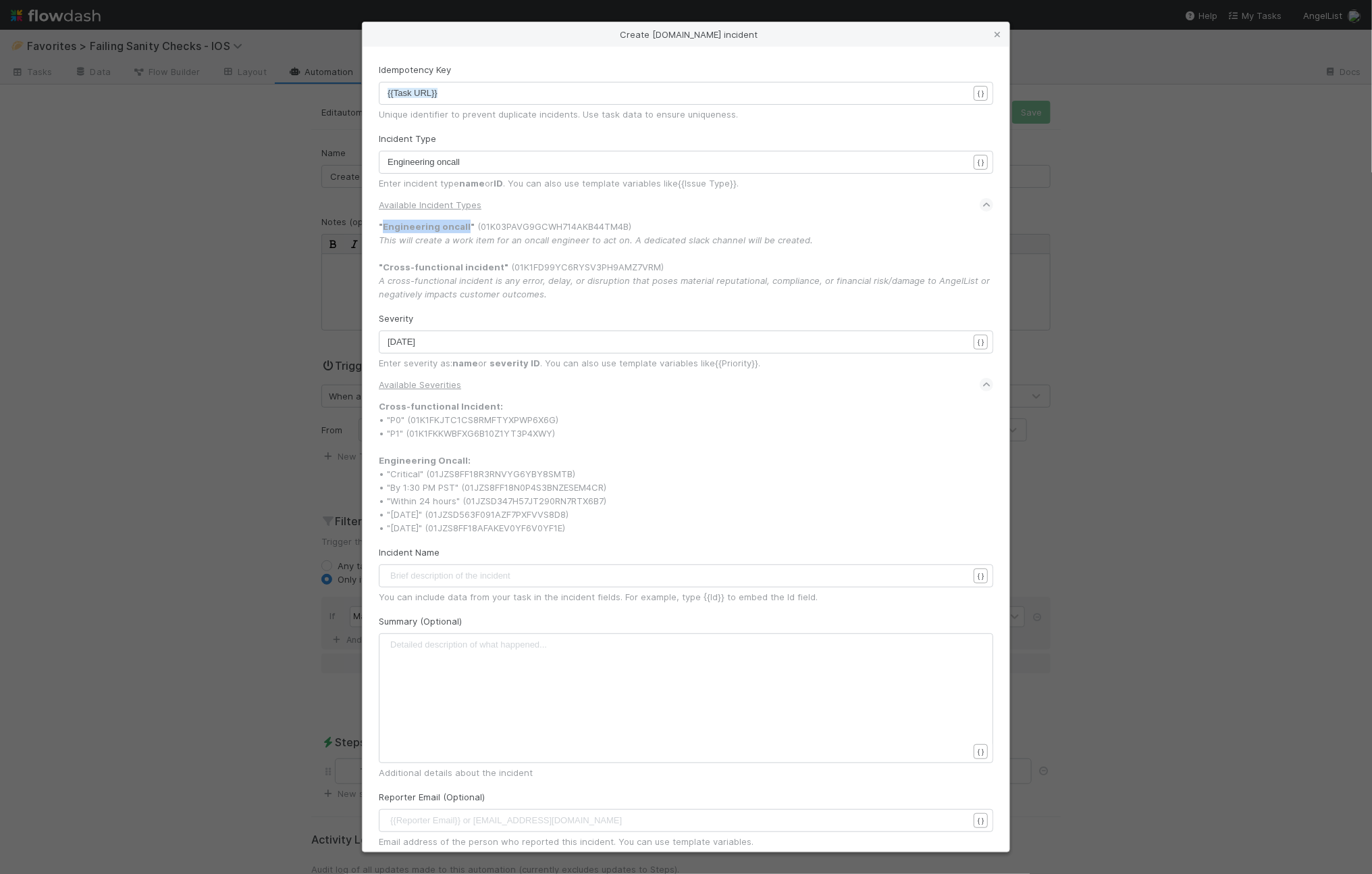
drag, startPoint x: 462, startPoint y: 227, endPoint x: 385, endPoint y: 226, distance: 77.0
click at [385, 226] on strong ""Engineering oncall"" at bounding box center [427, 226] width 96 height 10
copy strong "Engineering oncall"
click at [450, 152] on div "xxxxxxxxxx Engineering oncall" at bounding box center [686, 162] width 615 height 23
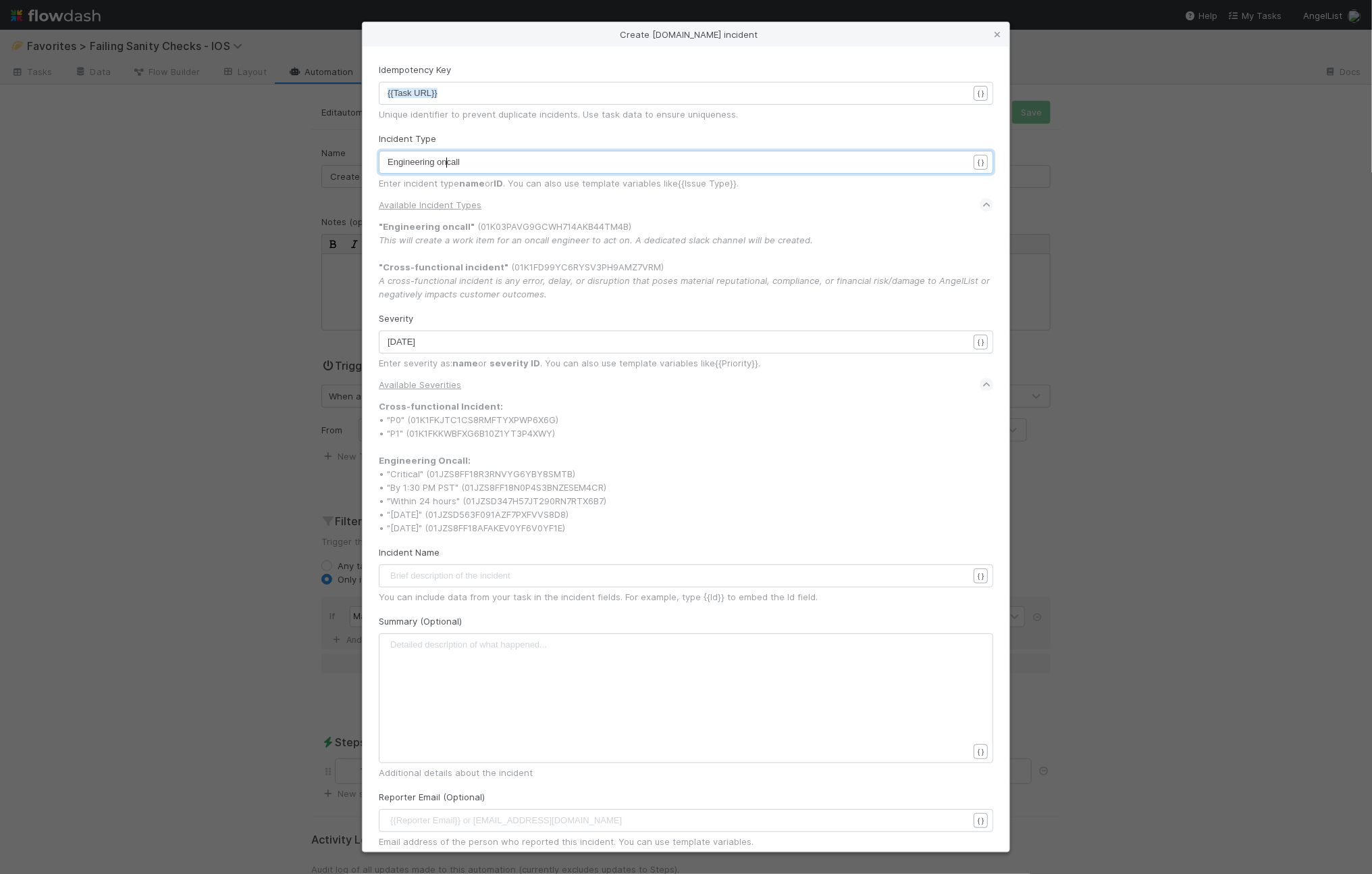
scroll to position [4, 1]
click at [449, 158] on span "Engineering oncall" at bounding box center [424, 162] width 72 height 10
type textarea "Engineering oncall"
click at [555, 556] on div "Incident Name Brief description of the incident ​ { } You can include data from…" at bounding box center [686, 574] width 615 height 58
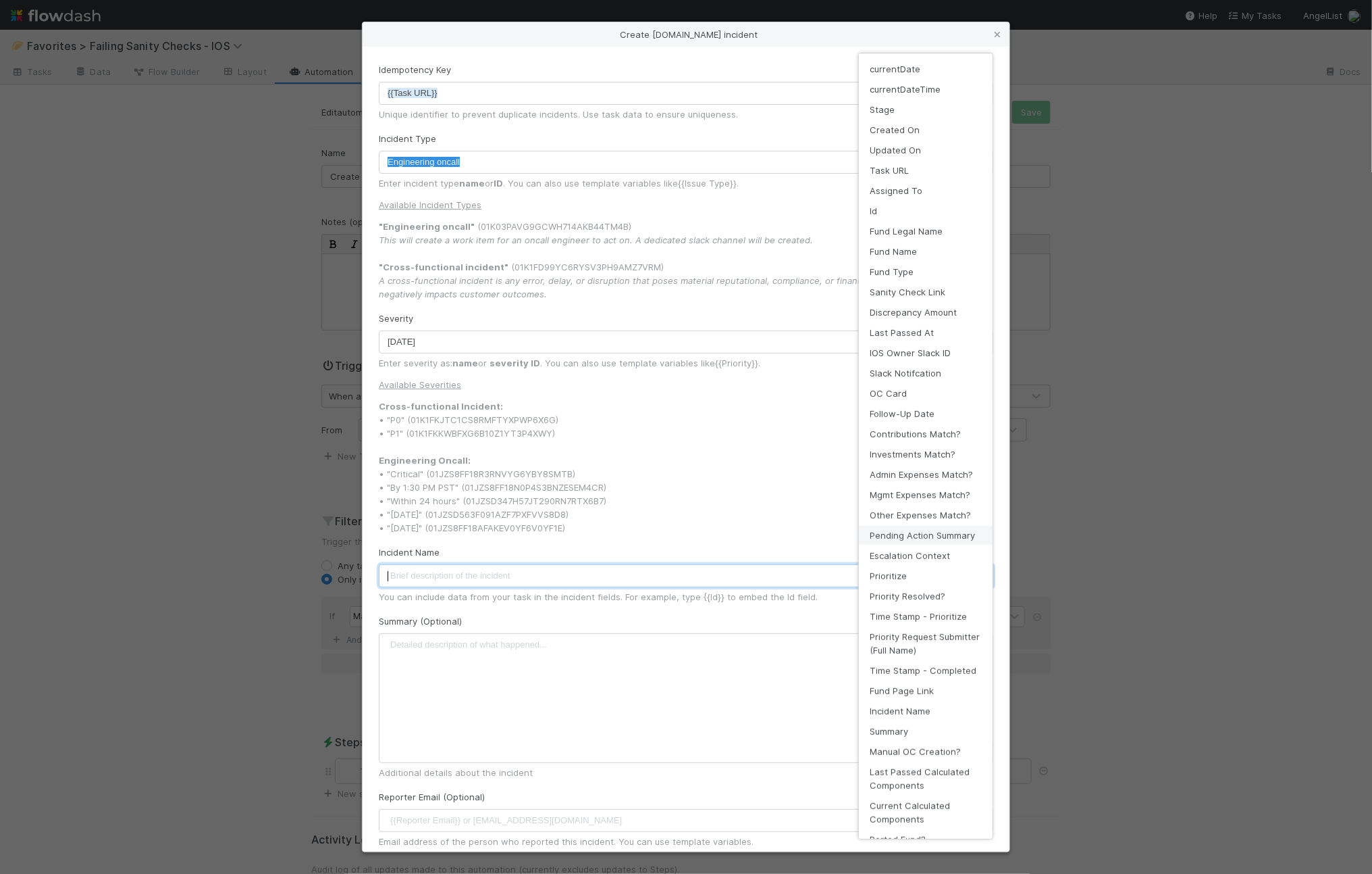
scroll to position [4, 0]
click at [964, 873] on div "Create incident.io incident Idempotency Key xxxxxxxxxx {{Task URL}} { } Unique …" at bounding box center [686, 874] width 1372 height 0
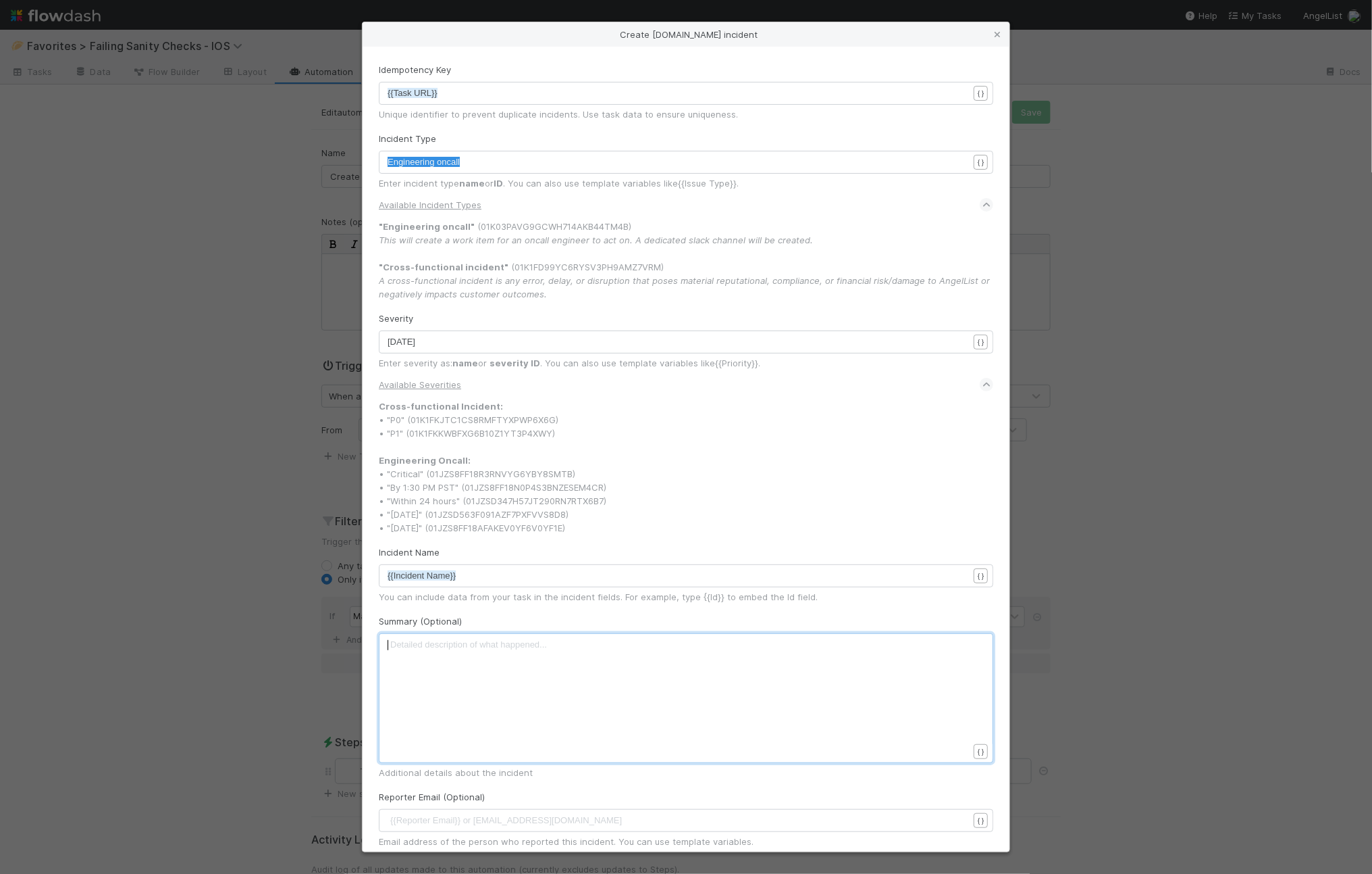
click at [611, 686] on div "Detailed description of what happened... xxxxxxxxxx ​" at bounding box center [695, 715] width 615 height 154
click at [974, 873] on div "Create incident.io incident Idempotency Key xxxxxxxxxx {{Task URL}} { } Unique …" at bounding box center [686, 874] width 1372 height 0
click at [616, 614] on div "Summary (Optional) xxxxxxxxxx {{Summary}} { } Additional details about the inci…" at bounding box center [686, 697] width 615 height 165
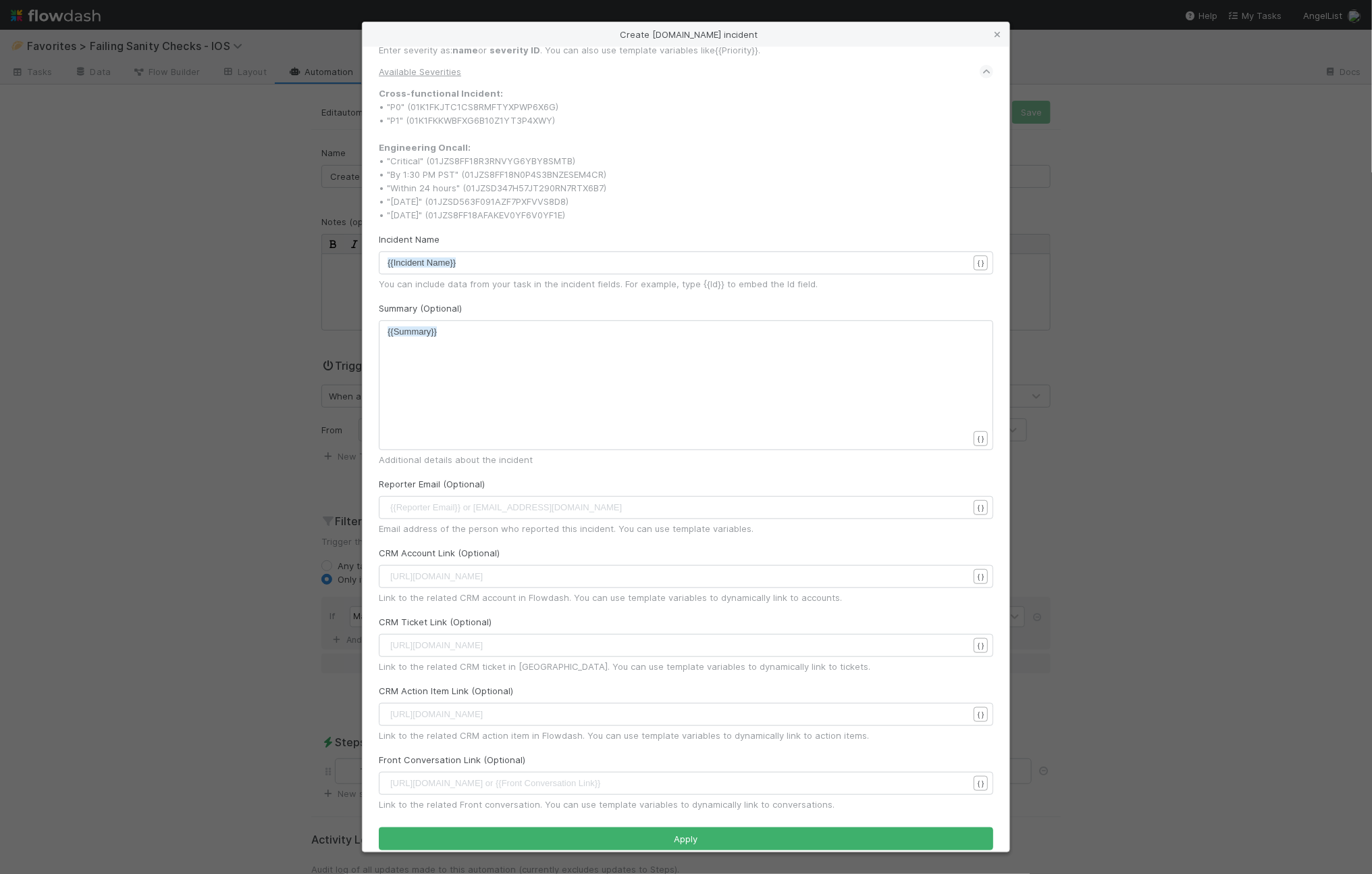
scroll to position [328, 0]
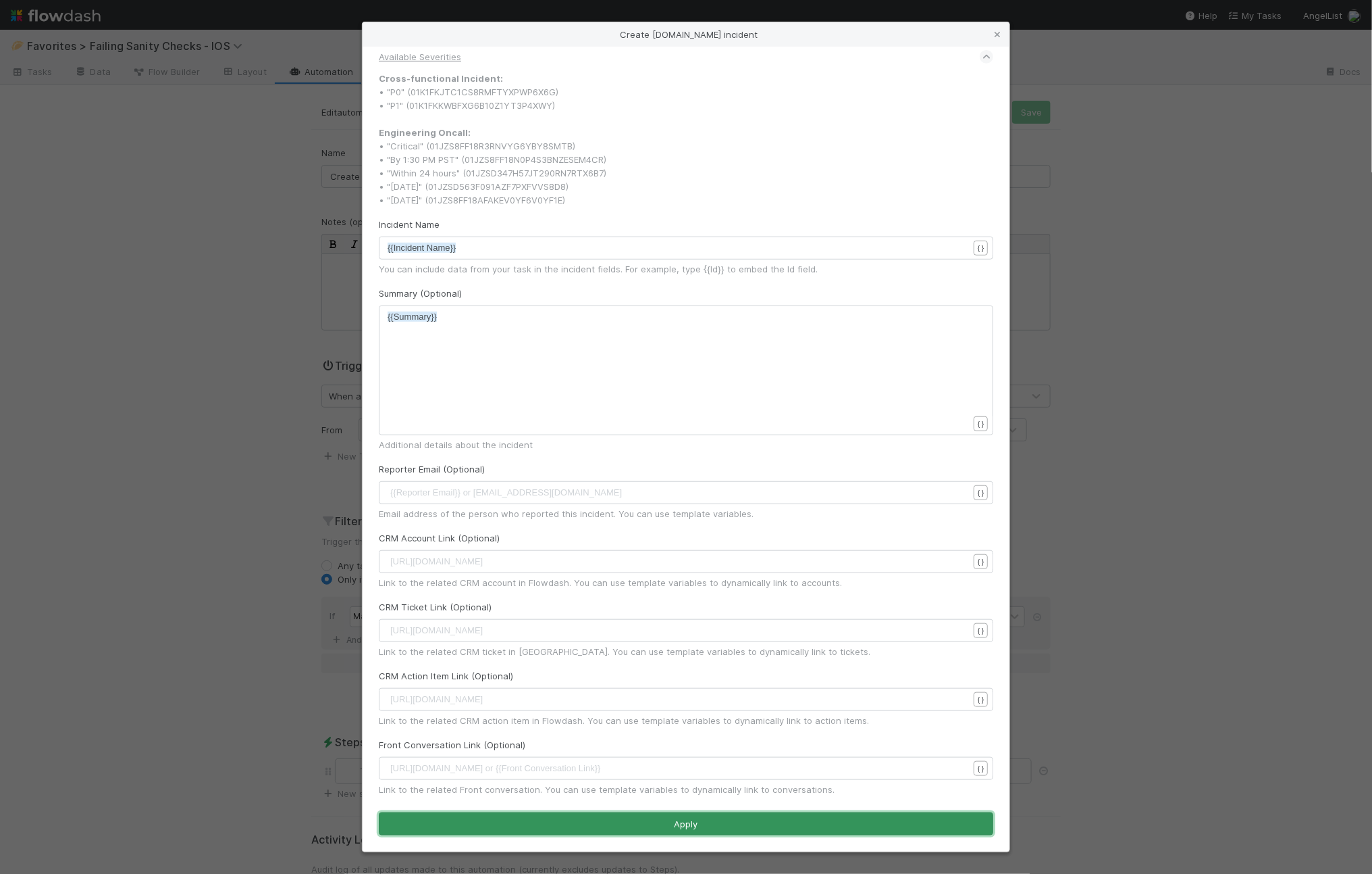
click at [572, 819] on button "Apply" at bounding box center [686, 823] width 615 height 23
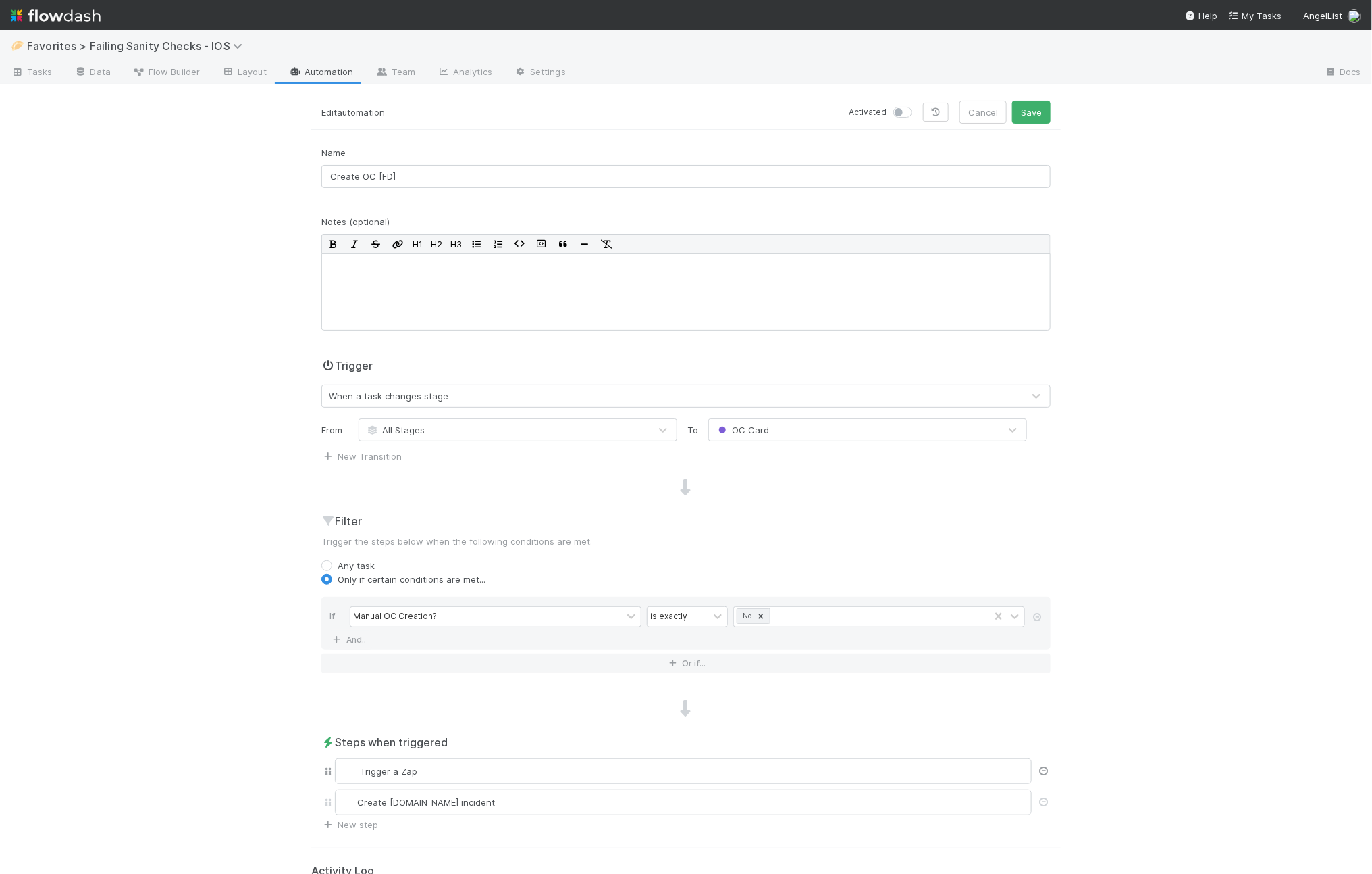
click at [1042, 771] on icon at bounding box center [1043, 771] width 14 height 9
click at [555, 615] on div "Manual OC Creation?" at bounding box center [486, 617] width 272 height 19
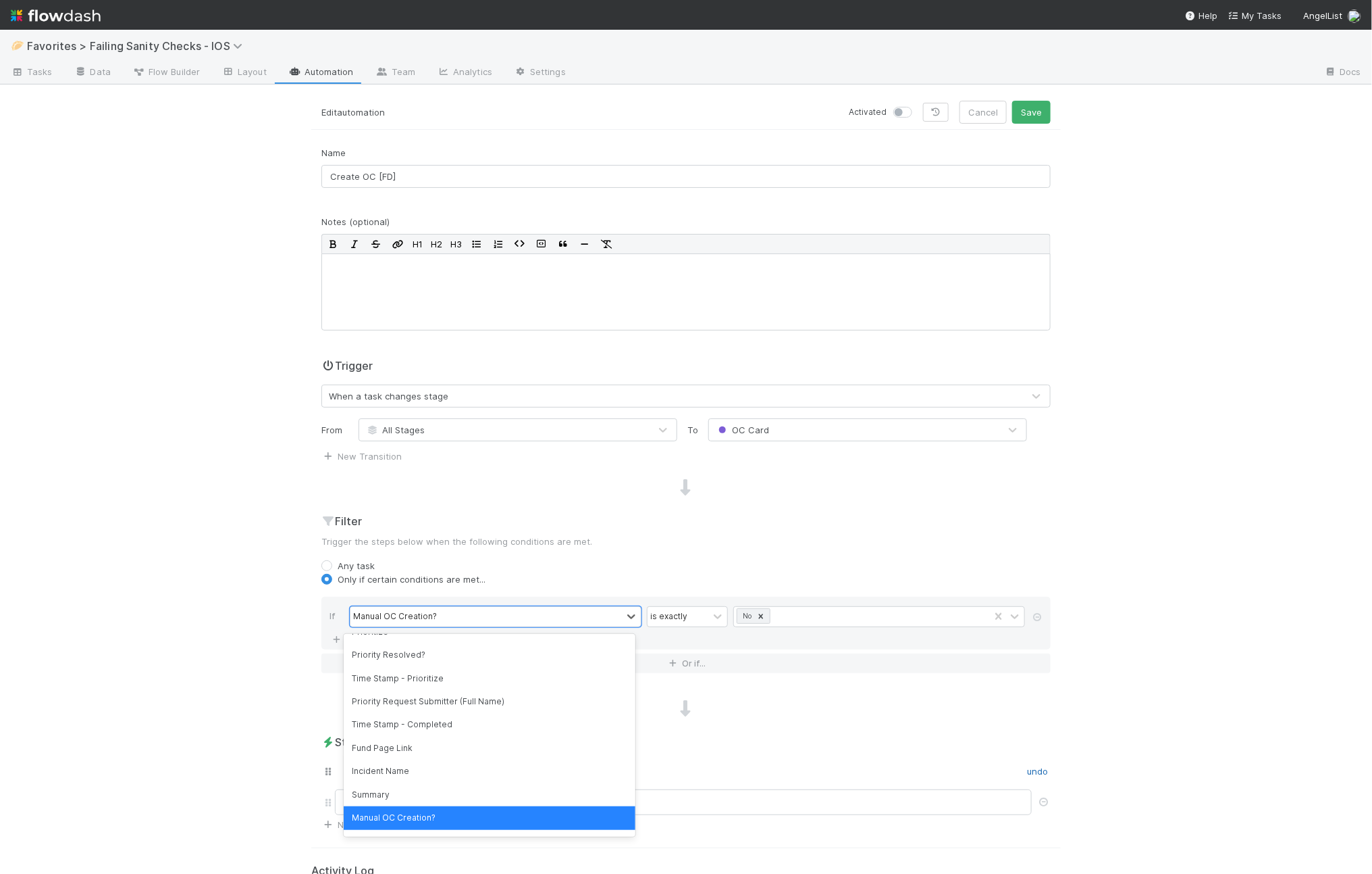
click at [200, 626] on div "🥟 Favorites > Failing Sanity Checks - IOS Tasks Data Flow Builder Layout Automa…" at bounding box center [686, 451] width 1372 height 844
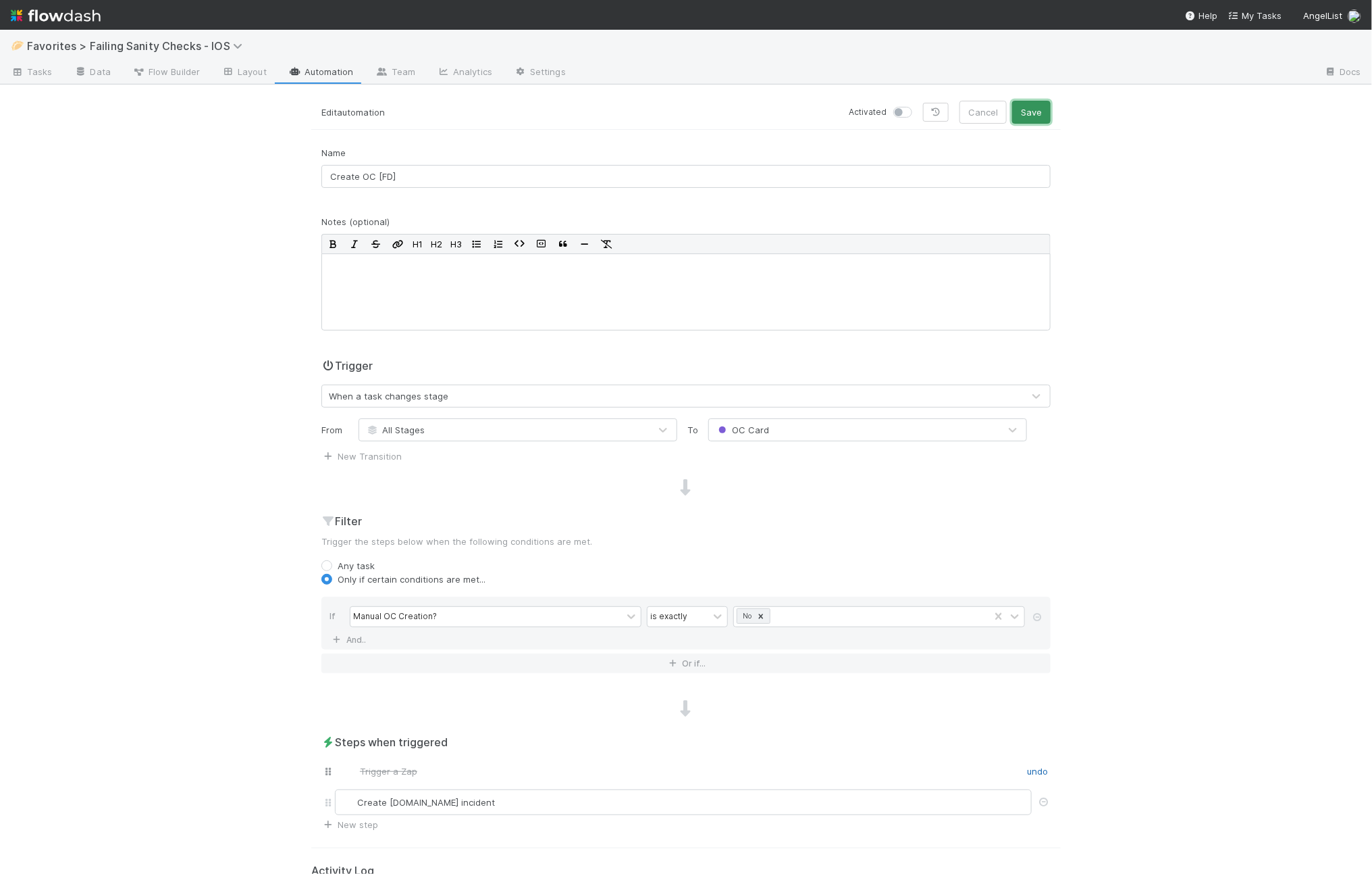
click at [1020, 111] on button "Save" at bounding box center [1031, 112] width 38 height 23
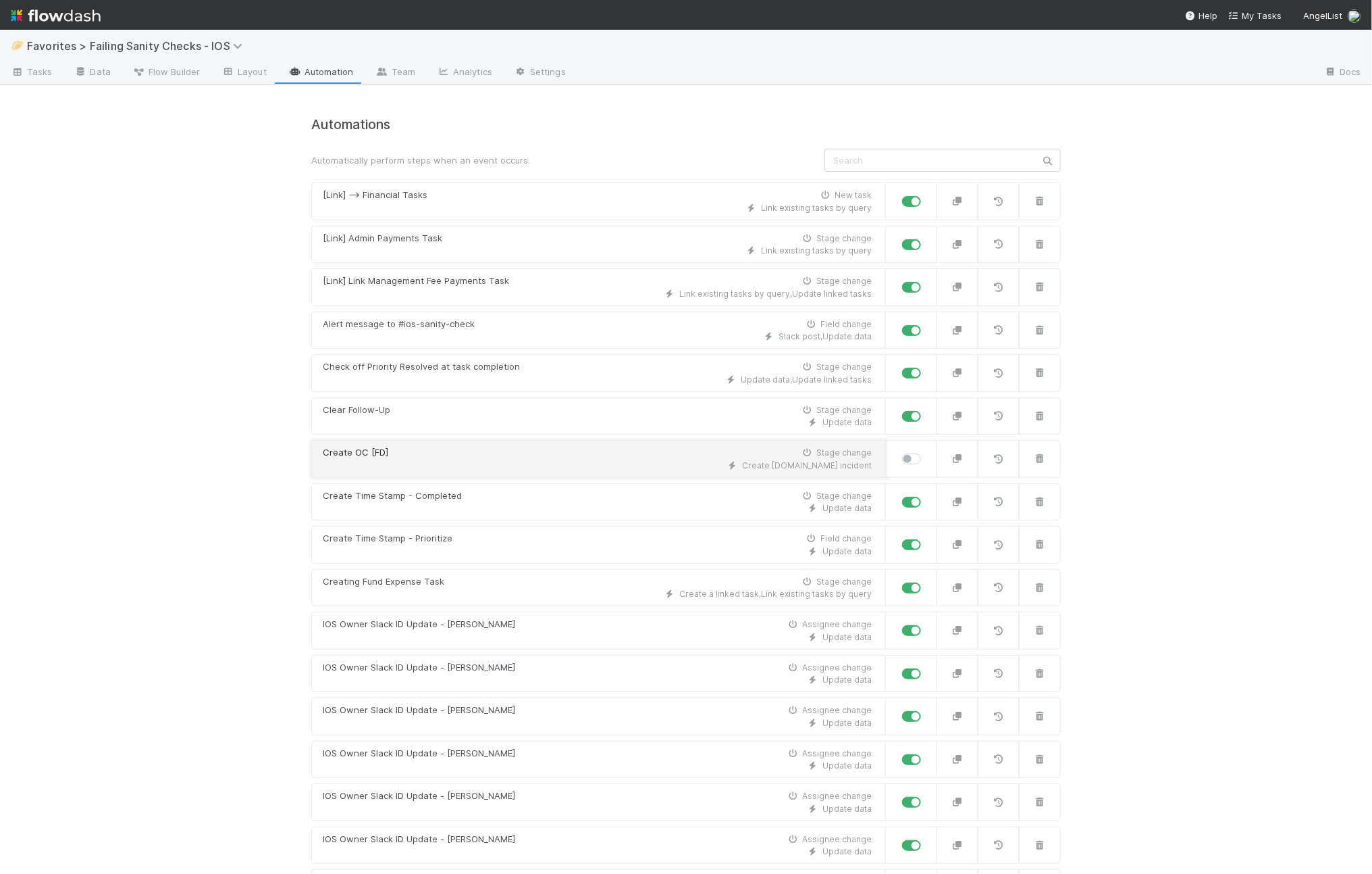
click at [489, 464] on div "Create incident.io incident" at bounding box center [597, 465] width 549 height 12
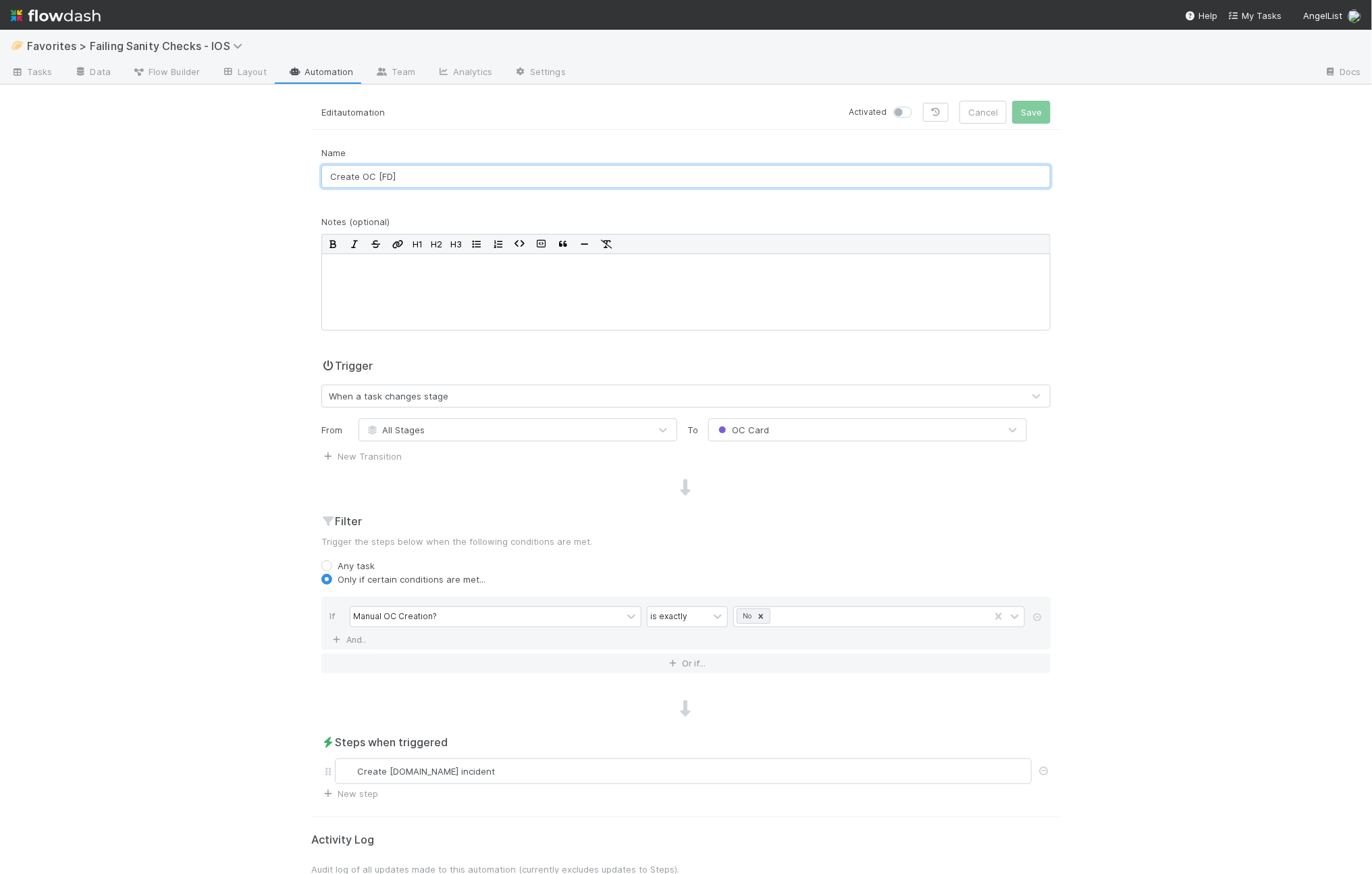
click at [363, 176] on input "Create OC [FD]" at bounding box center [686, 176] width 729 height 23
type input "Create Incident [FD]"
click at [167, 474] on div "🥟 Favorites > Failing Sanity Checks - IOS Tasks Data Flow Builder Layout Automa…" at bounding box center [686, 451] width 1372 height 844
click at [1031, 107] on button "Save" at bounding box center [1031, 112] width 38 height 23
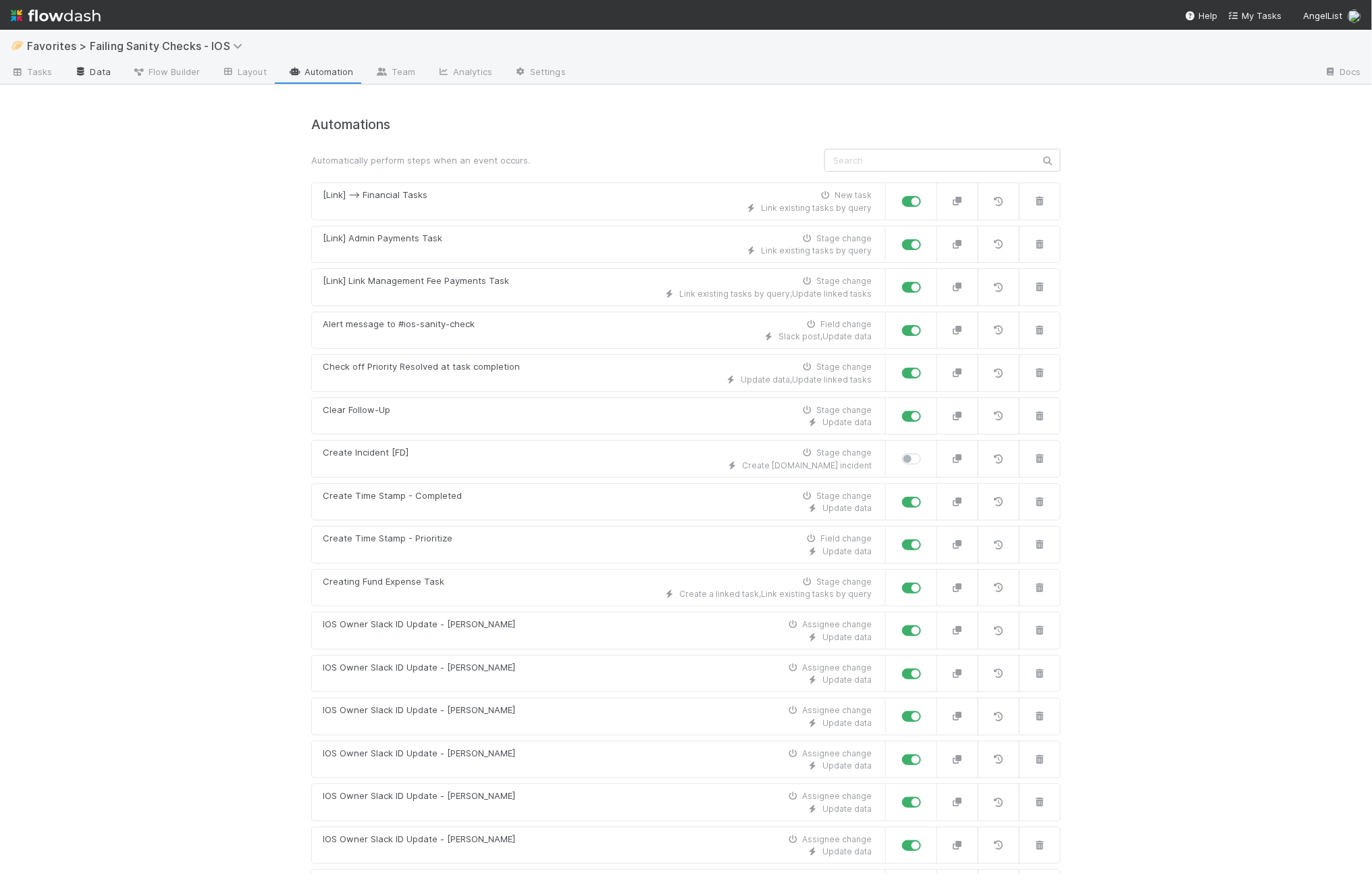
click at [103, 74] on link "Data" at bounding box center [92, 73] width 58 height 22
click at [196, 65] on span "Flow Builder" at bounding box center [166, 71] width 67 height 14
click at [413, 456] on div "Create Incident [FD] Stage change" at bounding box center [597, 452] width 549 height 14
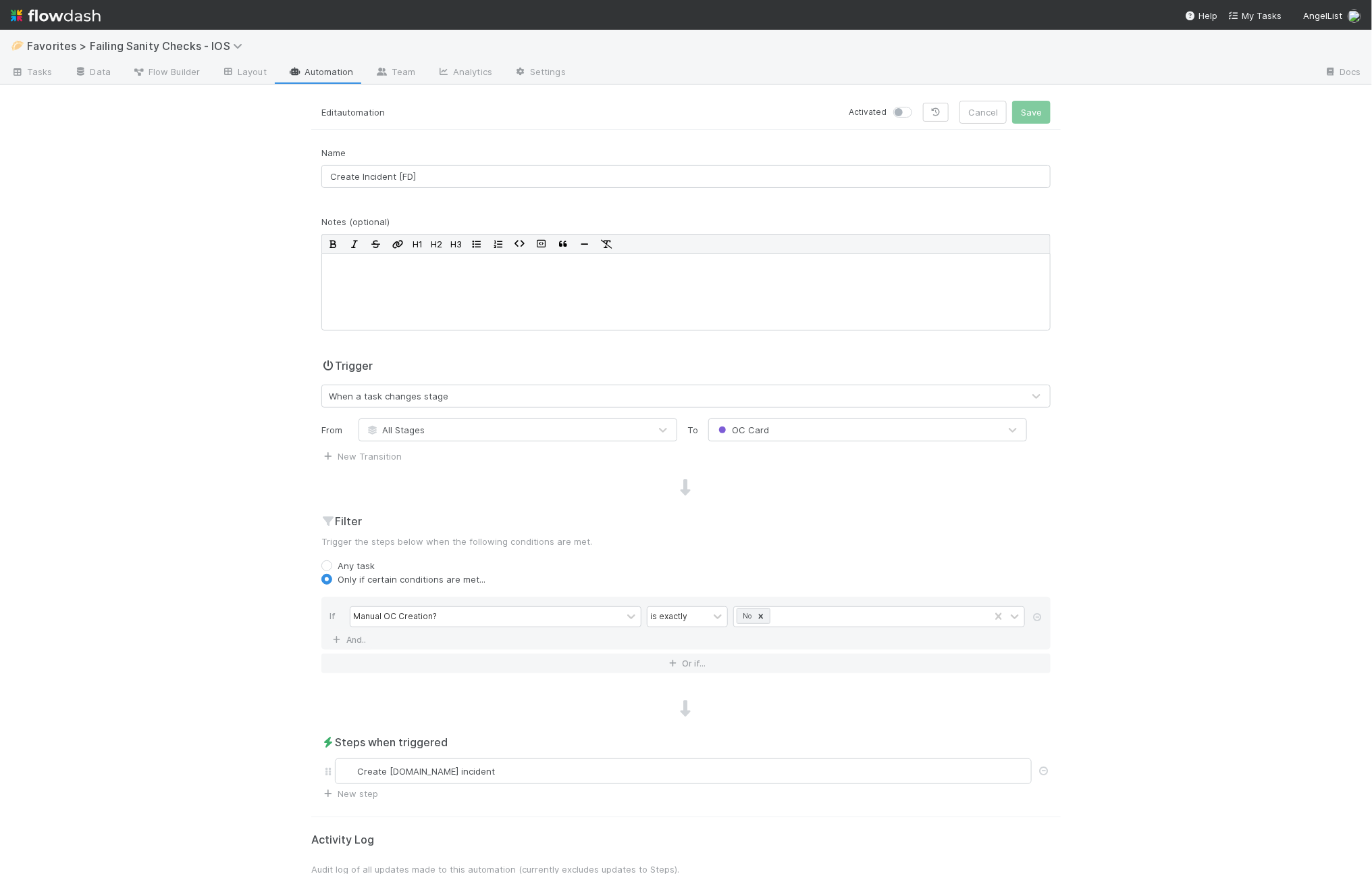
click at [918, 105] on label at bounding box center [918, 105] width 0 height 0
click at [898, 114] on input "checkbox" at bounding box center [898, 111] width 10 height 12
checkbox input "true"
click at [1022, 119] on button "Save" at bounding box center [1031, 112] width 38 height 23
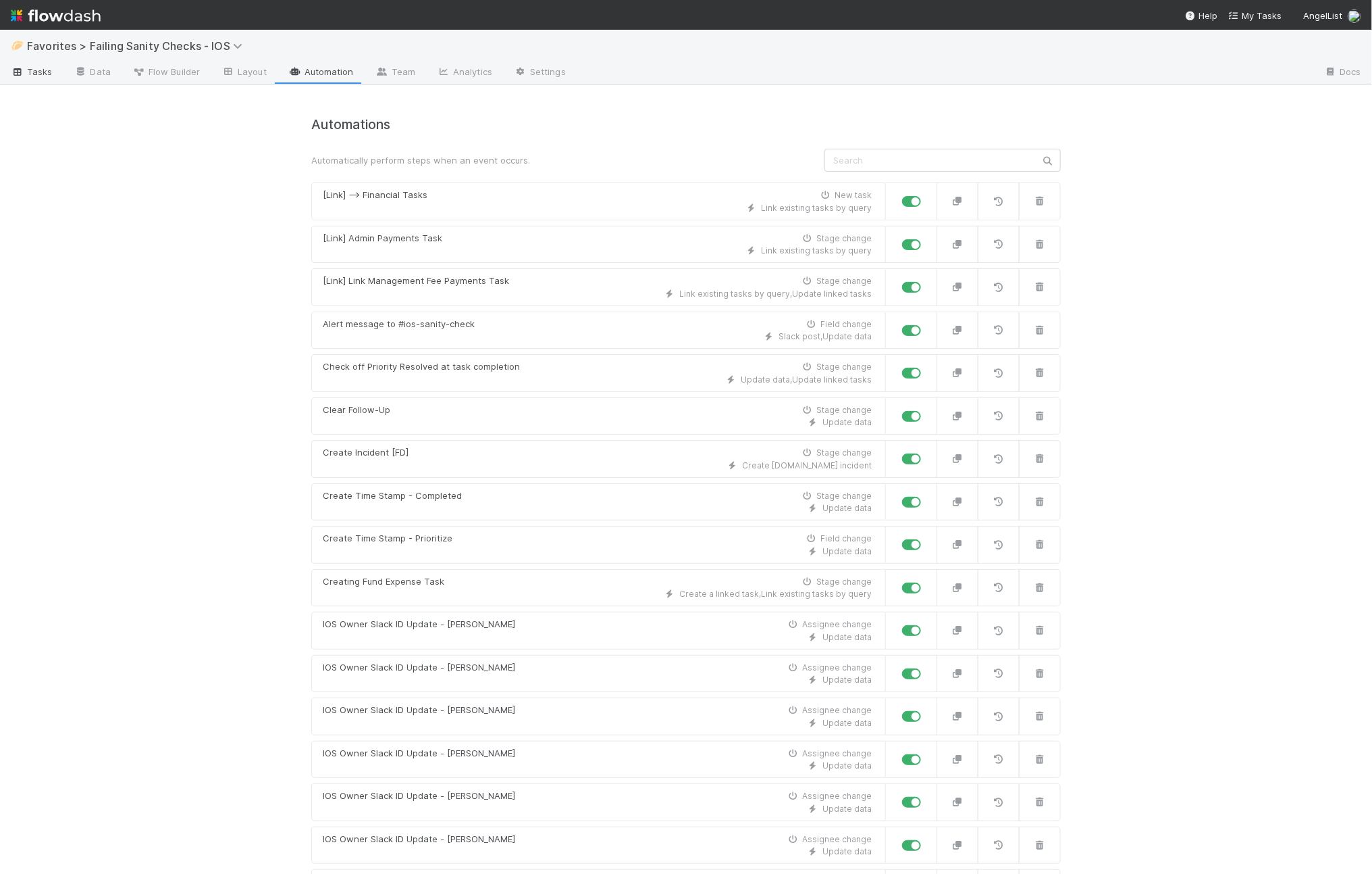
click at [40, 71] on span "Tasks" at bounding box center [31, 71] width 42 height 14
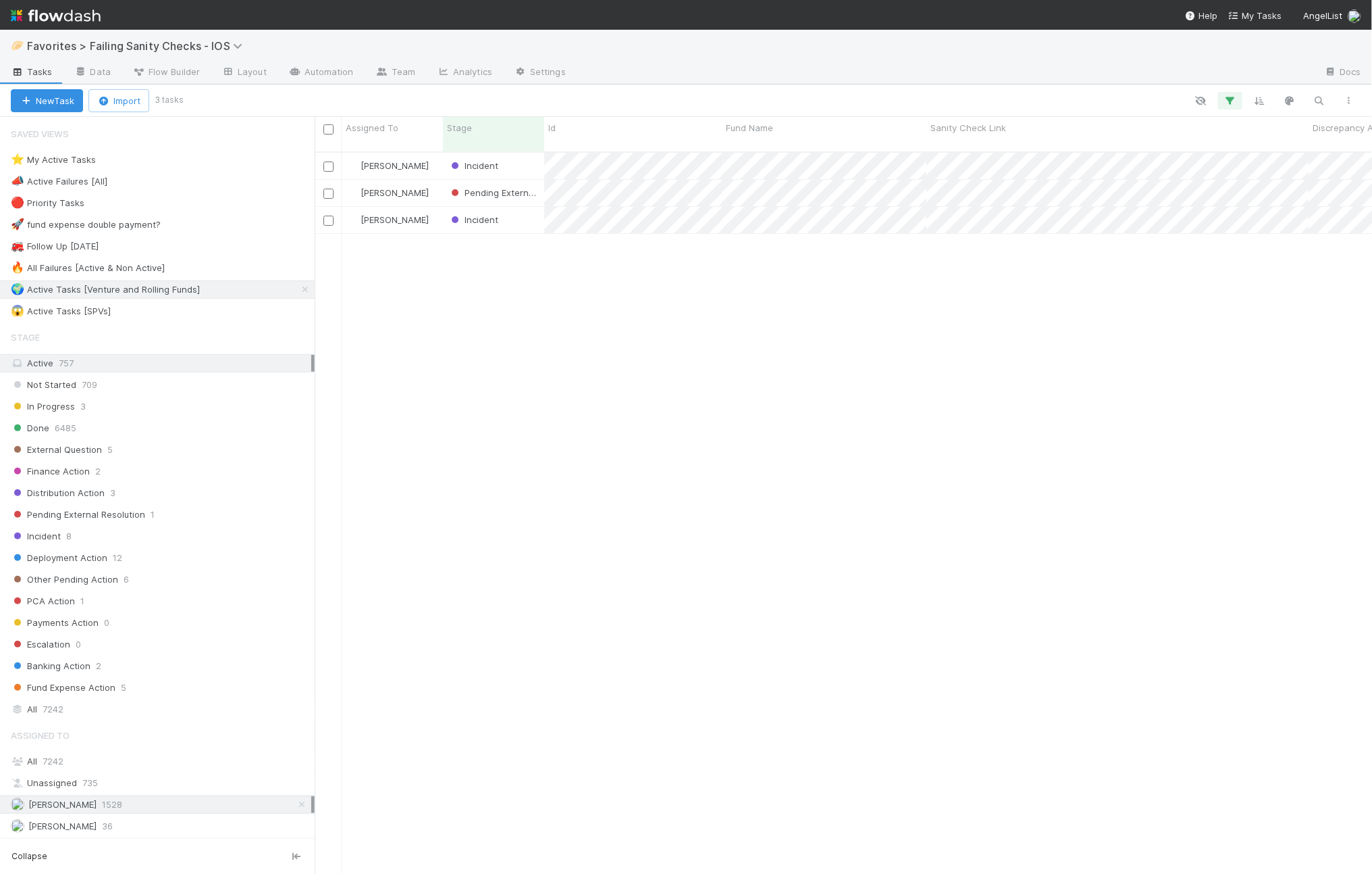
scroll to position [720, 1045]
click at [530, 152] on div "Incident" at bounding box center [494, 165] width 101 height 26
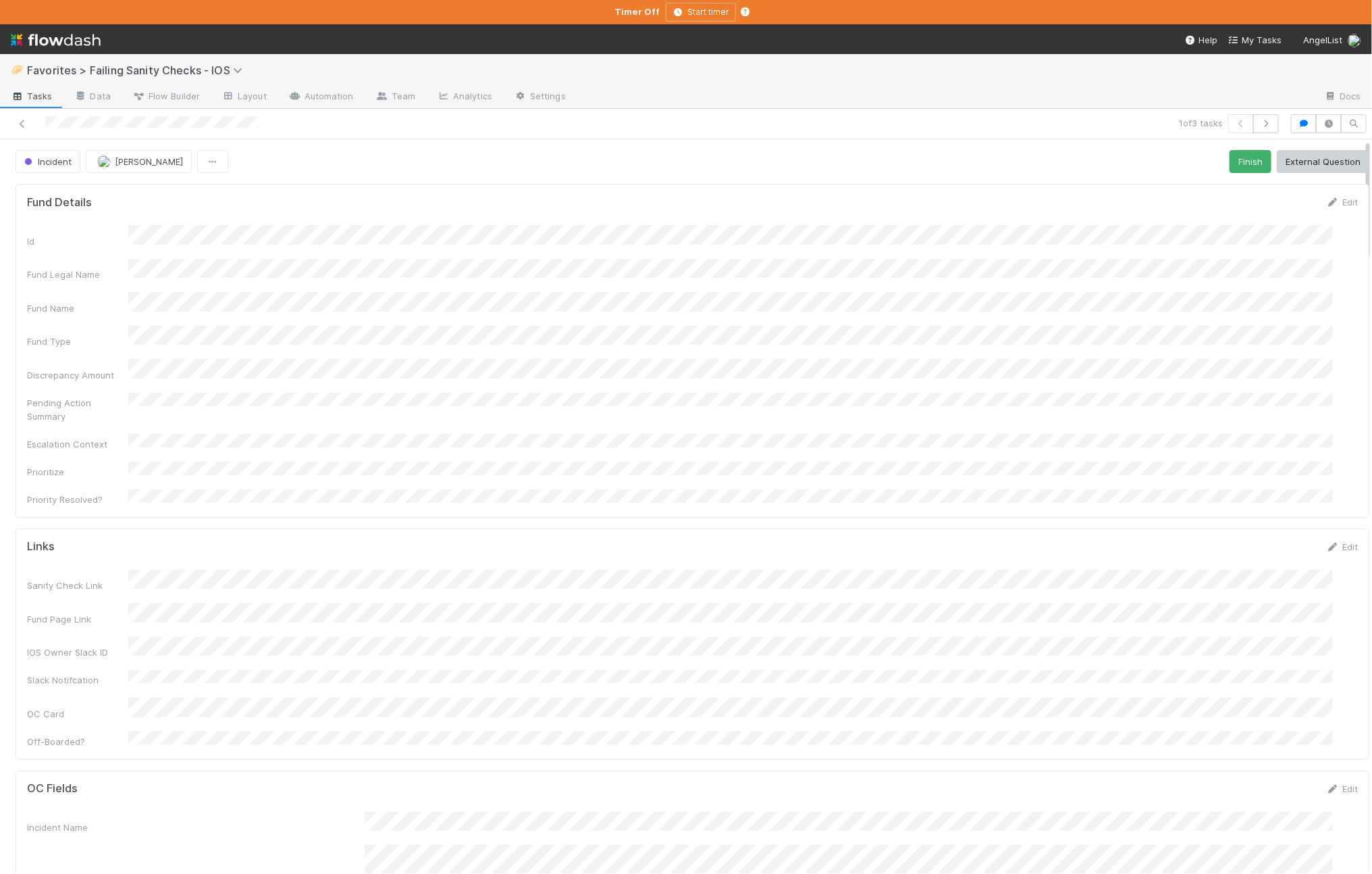
click at [23, 114] on div at bounding box center [326, 123] width 642 height 19
click at [36, 127] on div at bounding box center [326, 123] width 642 height 19
click at [19, 124] on icon at bounding box center [22, 123] width 14 height 9
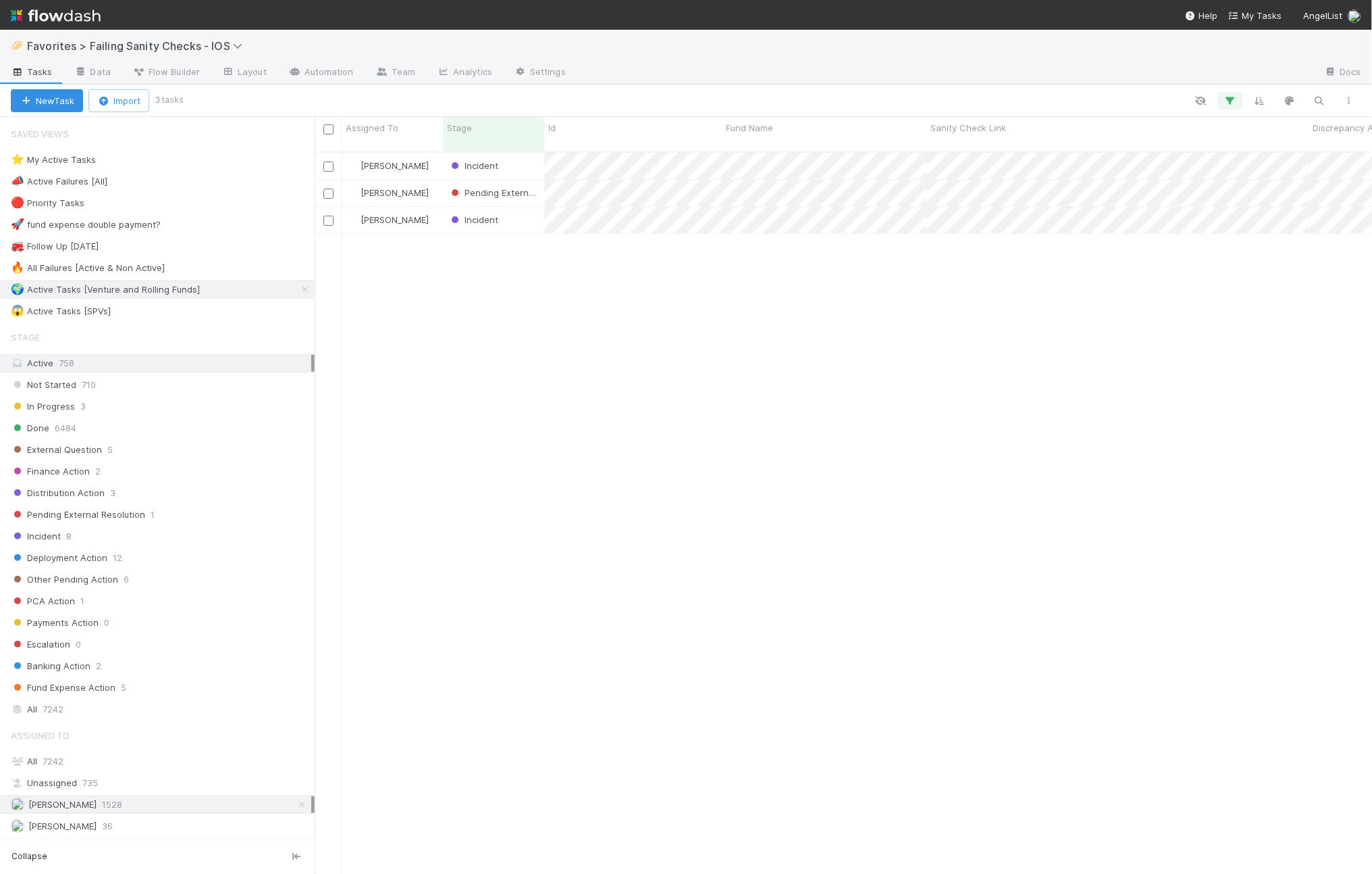
scroll to position [720, 1045]
click at [517, 216] on div "Incident" at bounding box center [494, 220] width 101 height 26
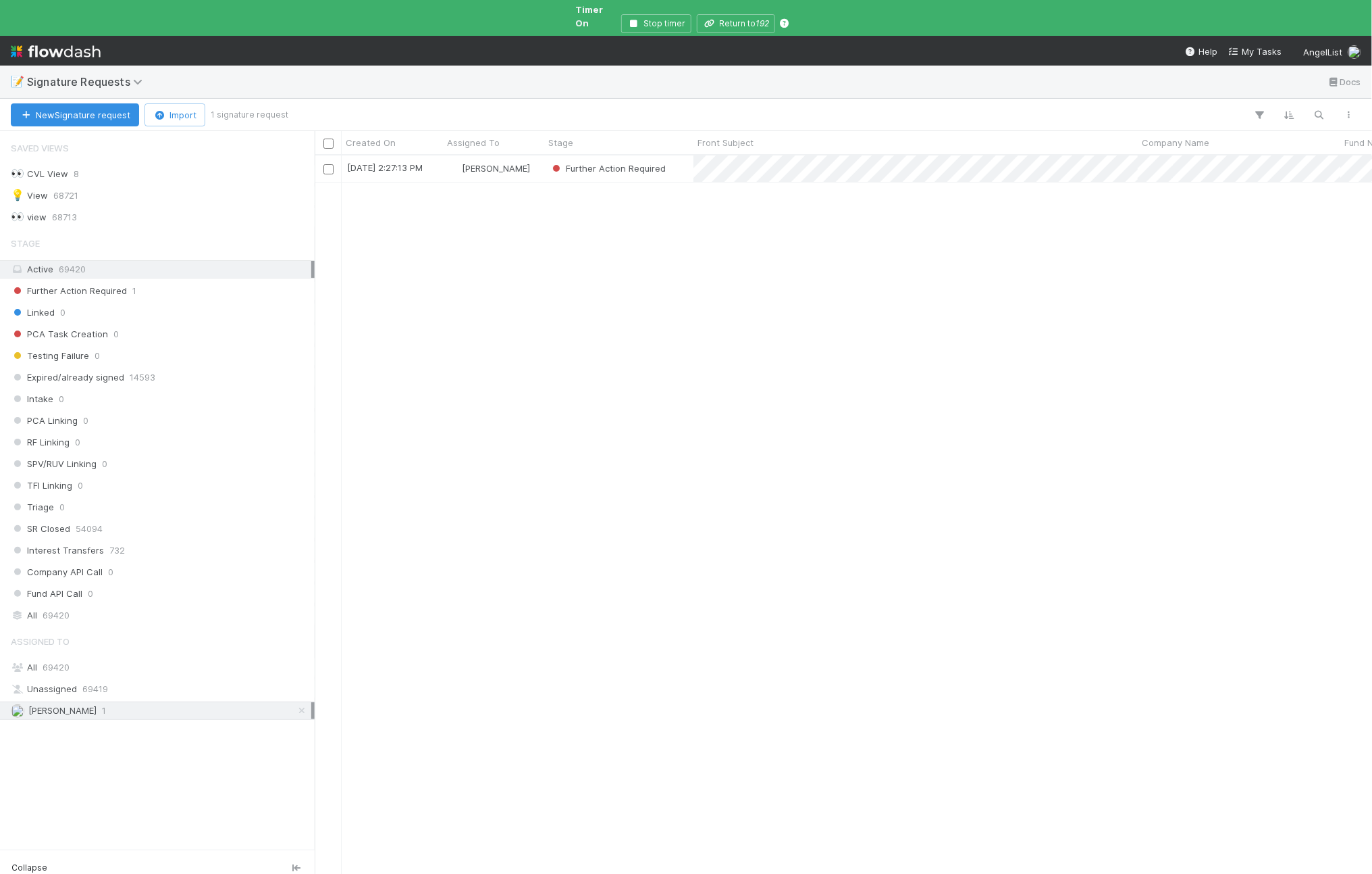
scroll to position [14, 14]
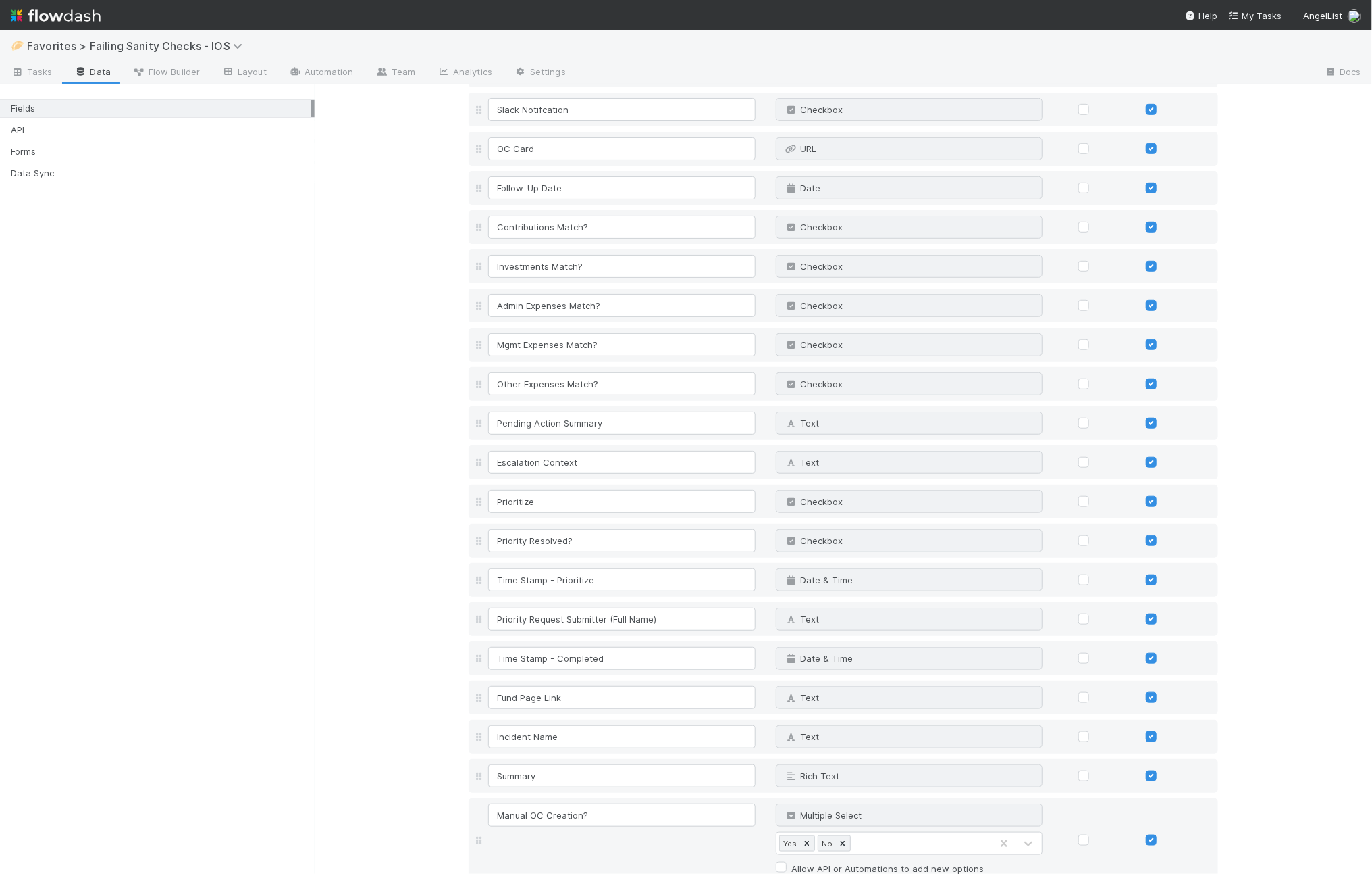
scroll to position [705, 0]
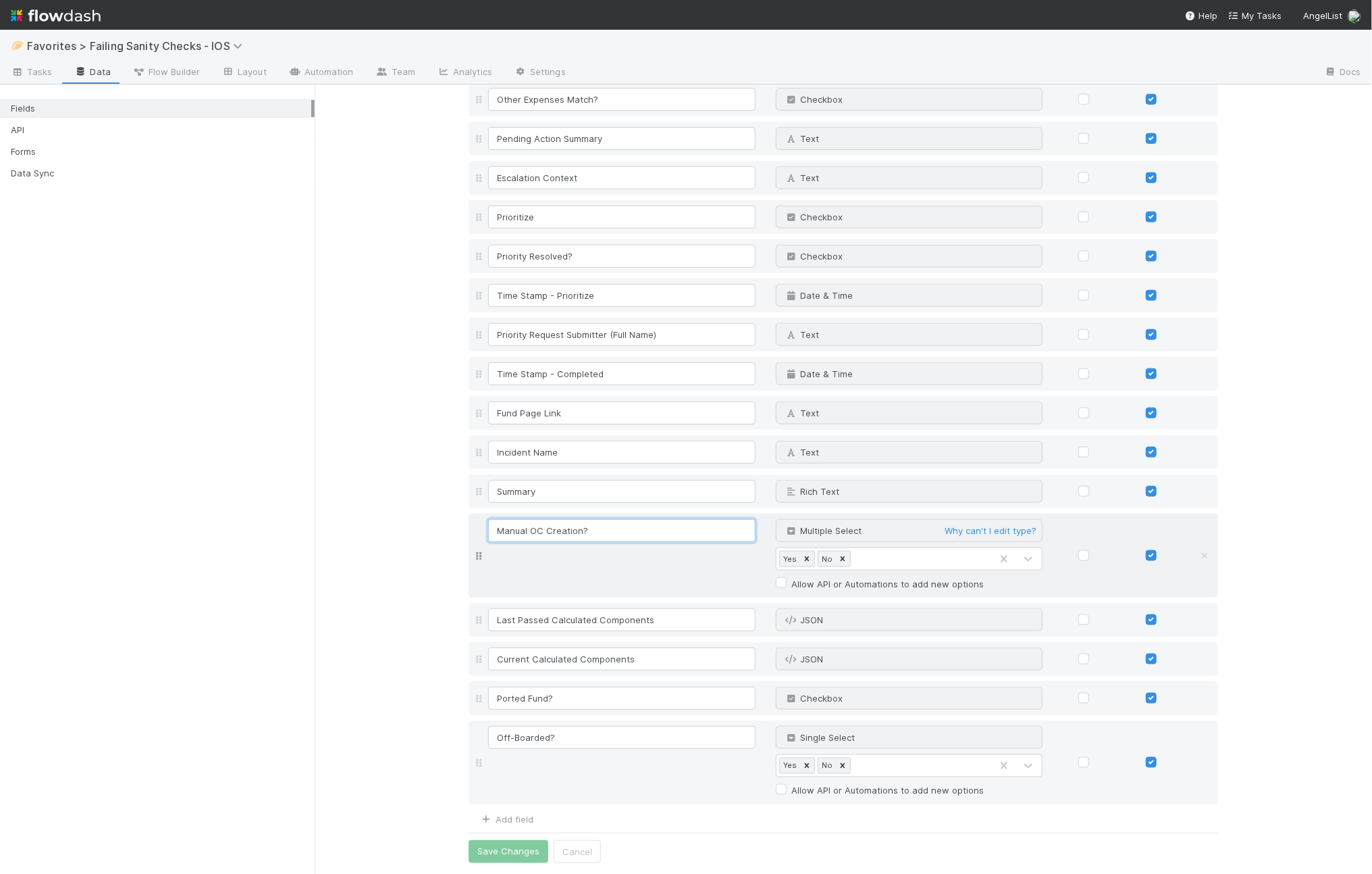
click at [531, 531] on input "Manual OC Creation?" at bounding box center [622, 530] width 268 height 23
type input "Manual Incident Creation?"
click at [574, 552] on div "Manual Incident Creation? Multiple Select Why can't I edit type? Yes No Allow A…" at bounding box center [855, 555] width 740 height 73
click at [510, 845] on button "Save Changes" at bounding box center [508, 852] width 79 height 23
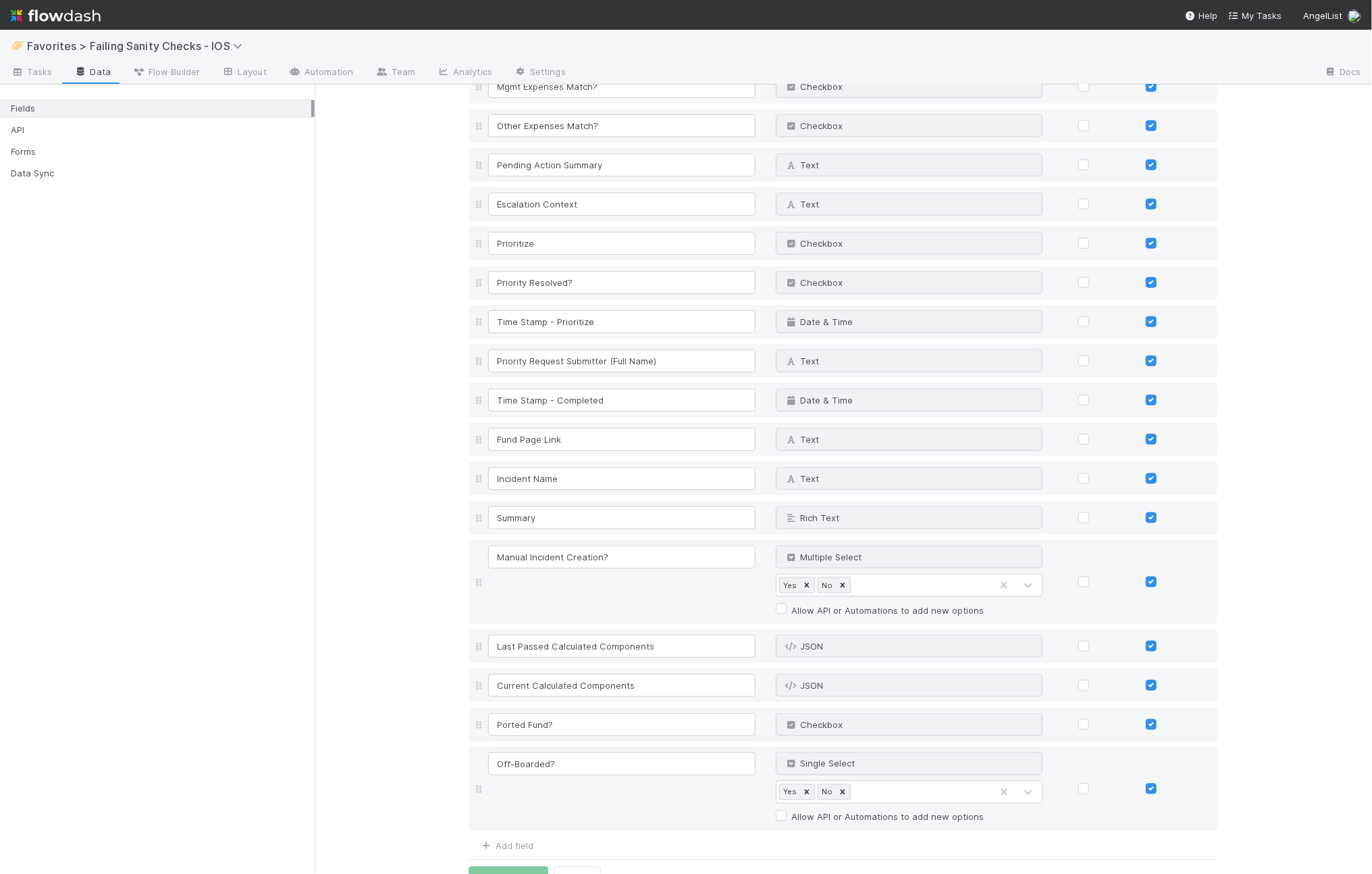
scroll to position [742, 0]
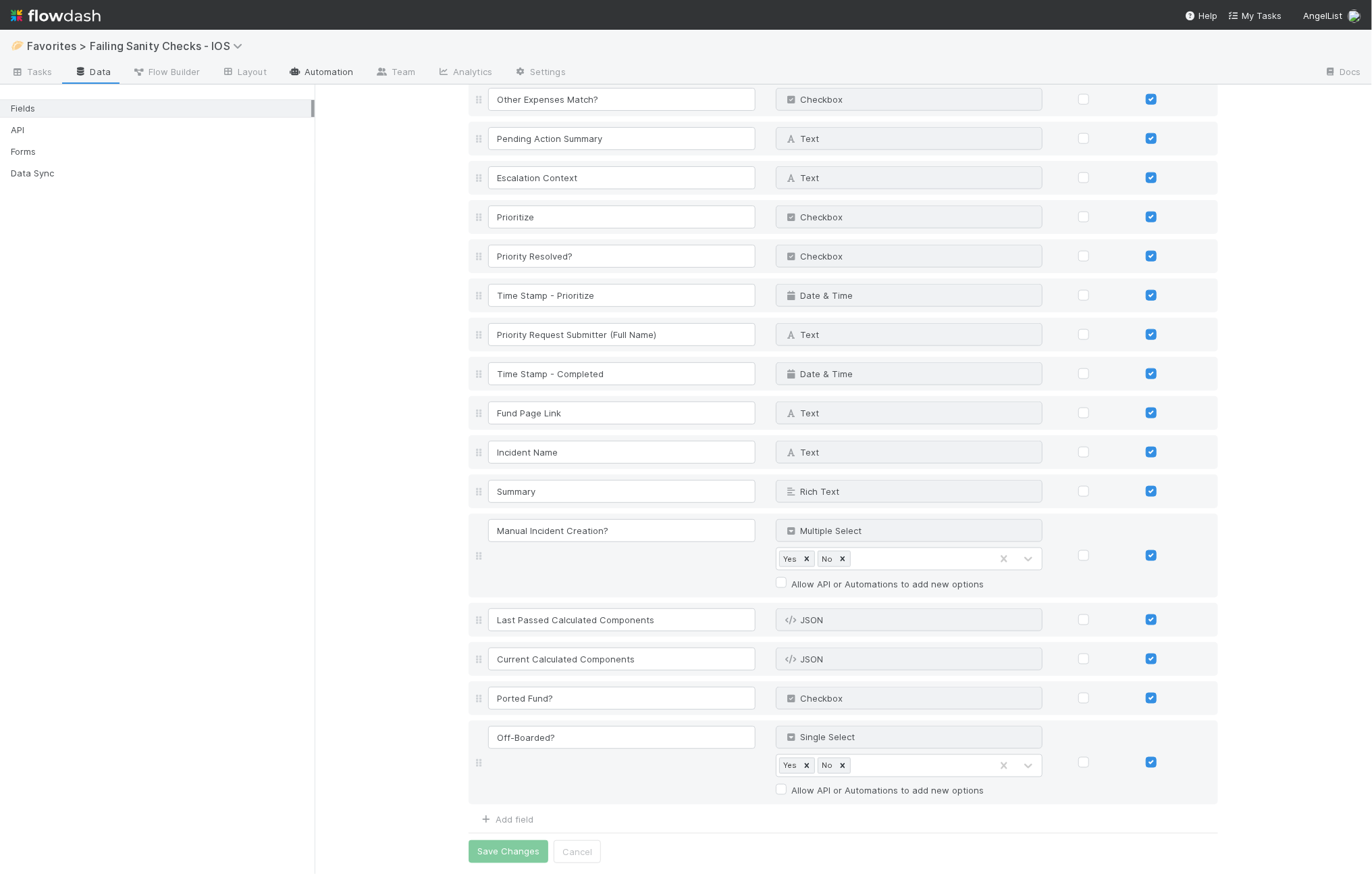
click at [317, 79] on link "Automation" at bounding box center [321, 73] width 87 height 22
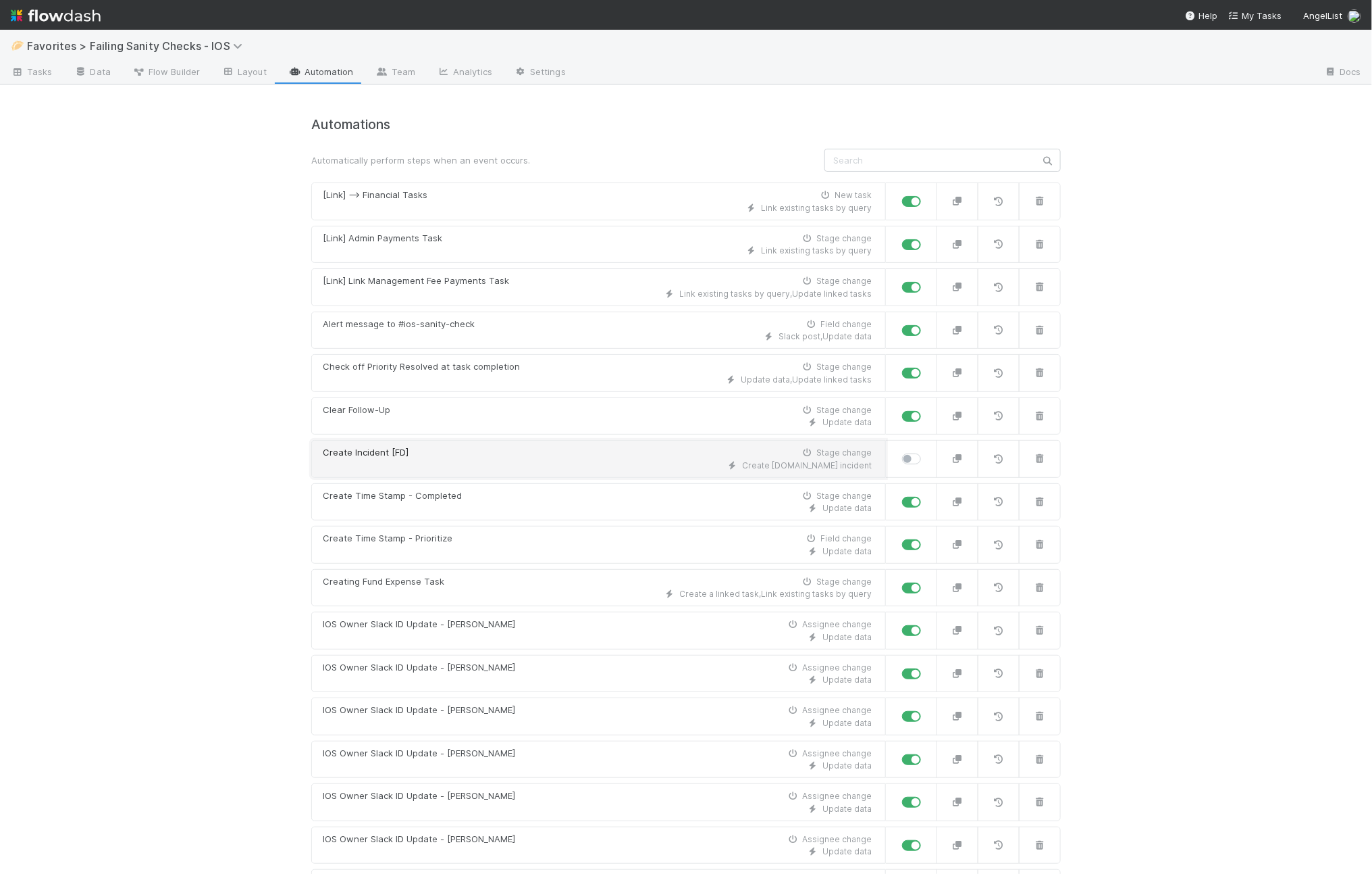
click at [456, 449] on div "Create Incident [FD] Stage change" at bounding box center [597, 452] width 549 height 14
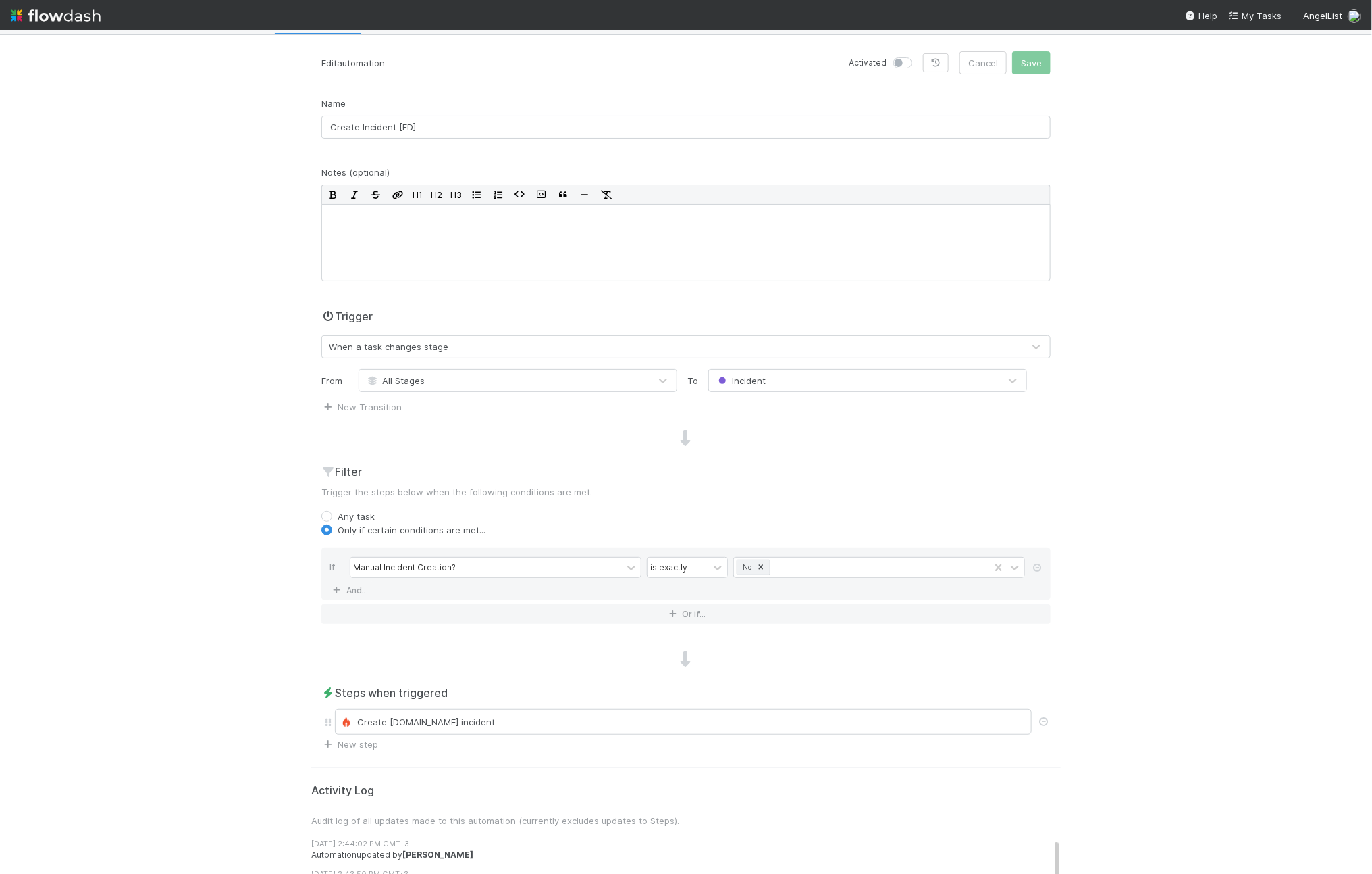
scroll to position [55, 0]
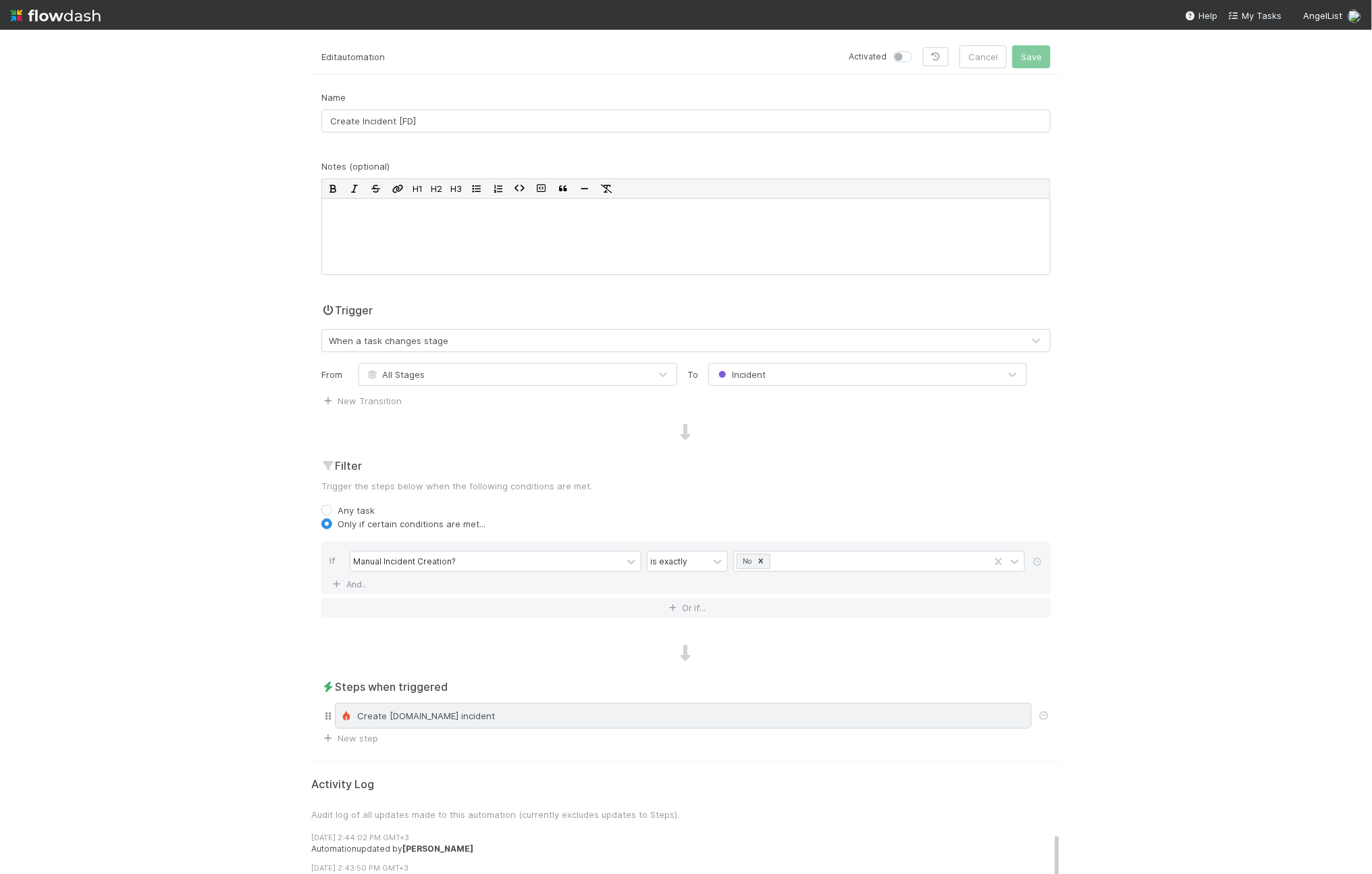
click at [496, 722] on div "Create incident.io incident" at bounding box center [684, 715] width 685 height 14
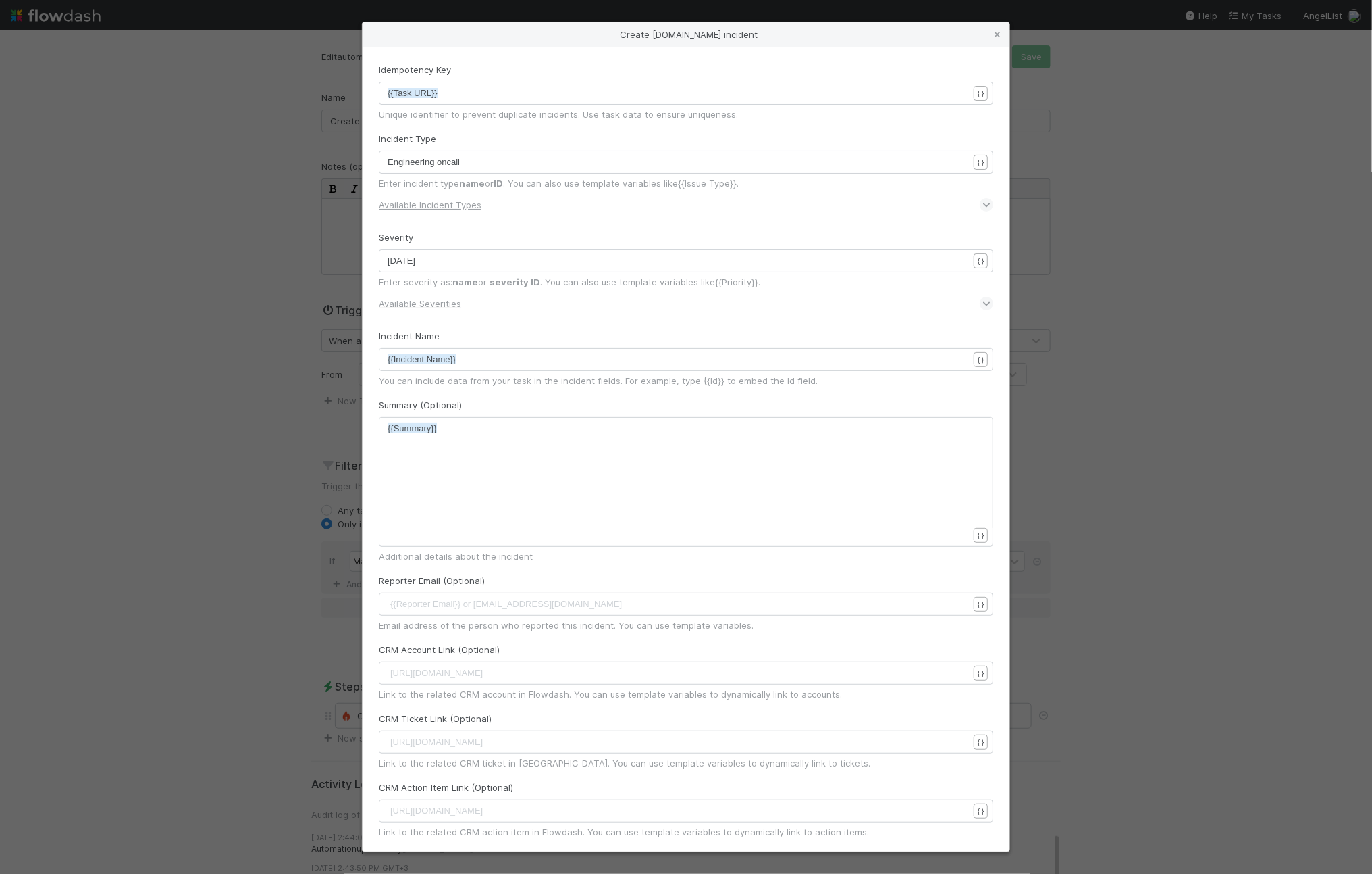
click at [259, 488] on div "Create incident.io incident Idempotency Key xxxxxxxxxx {{Task URL}} { } Unique …" at bounding box center [686, 437] width 1372 height 874
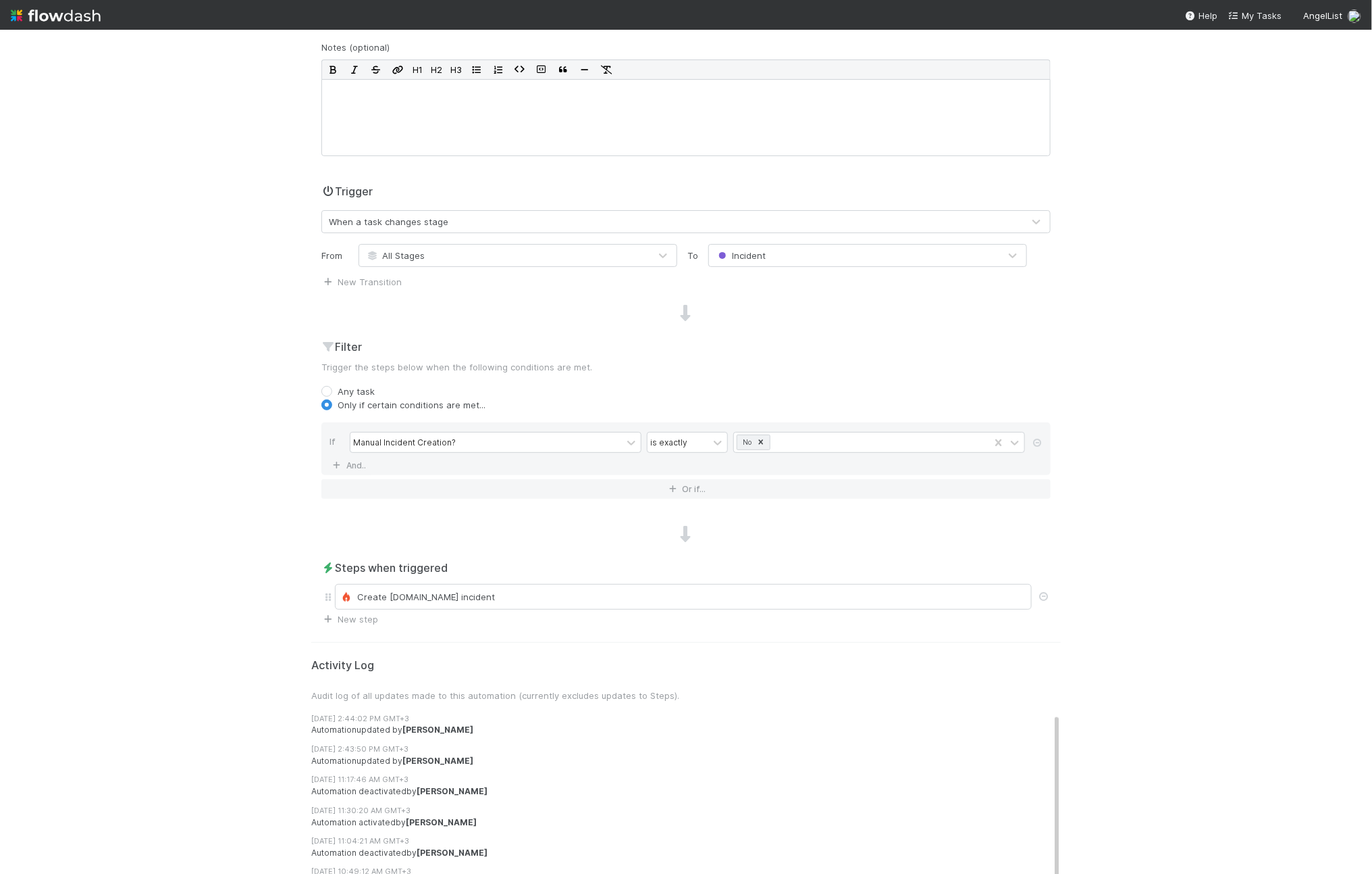
scroll to position [0, 0]
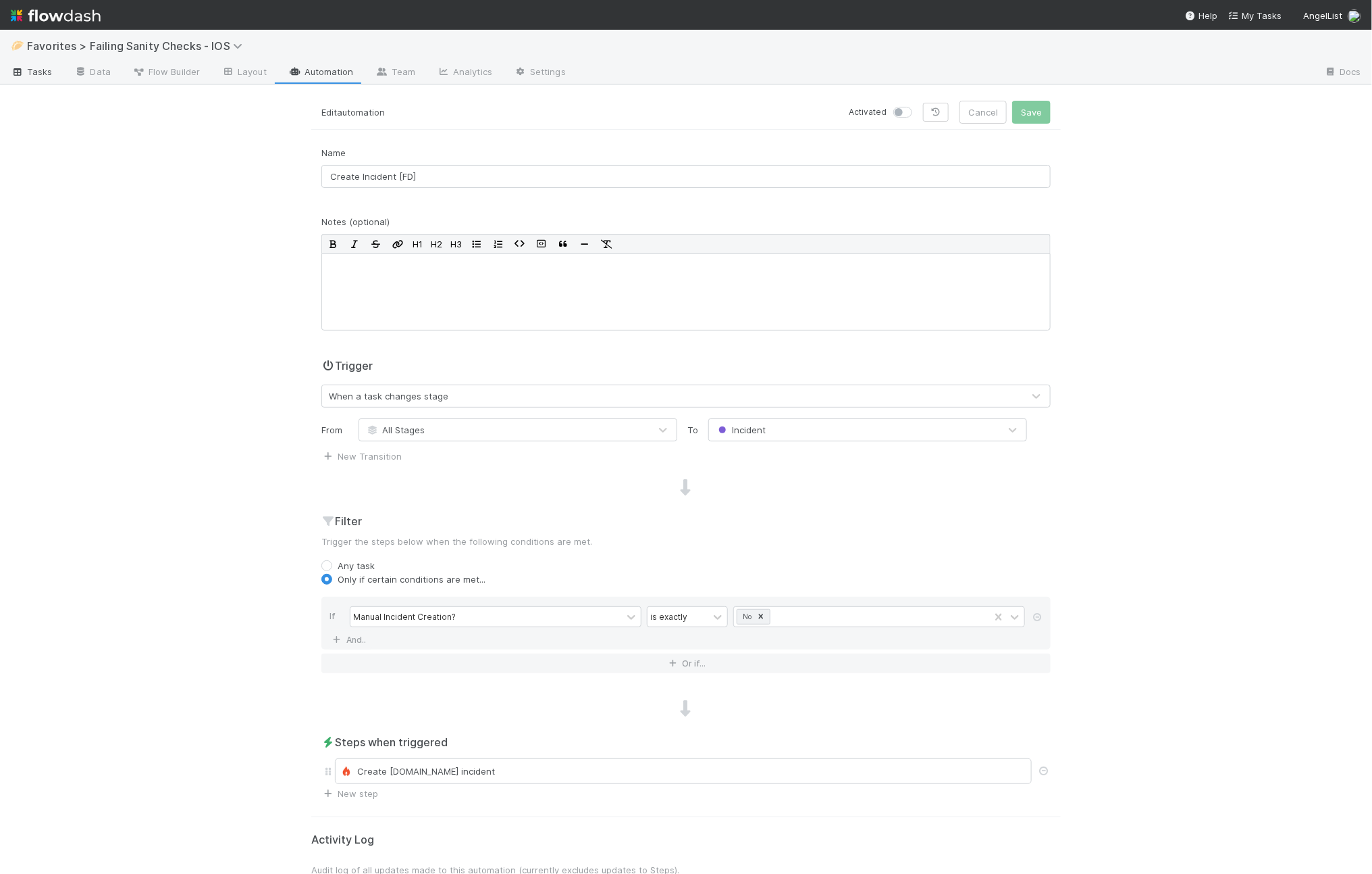
click at [41, 79] on link "Tasks" at bounding box center [31, 73] width 63 height 22
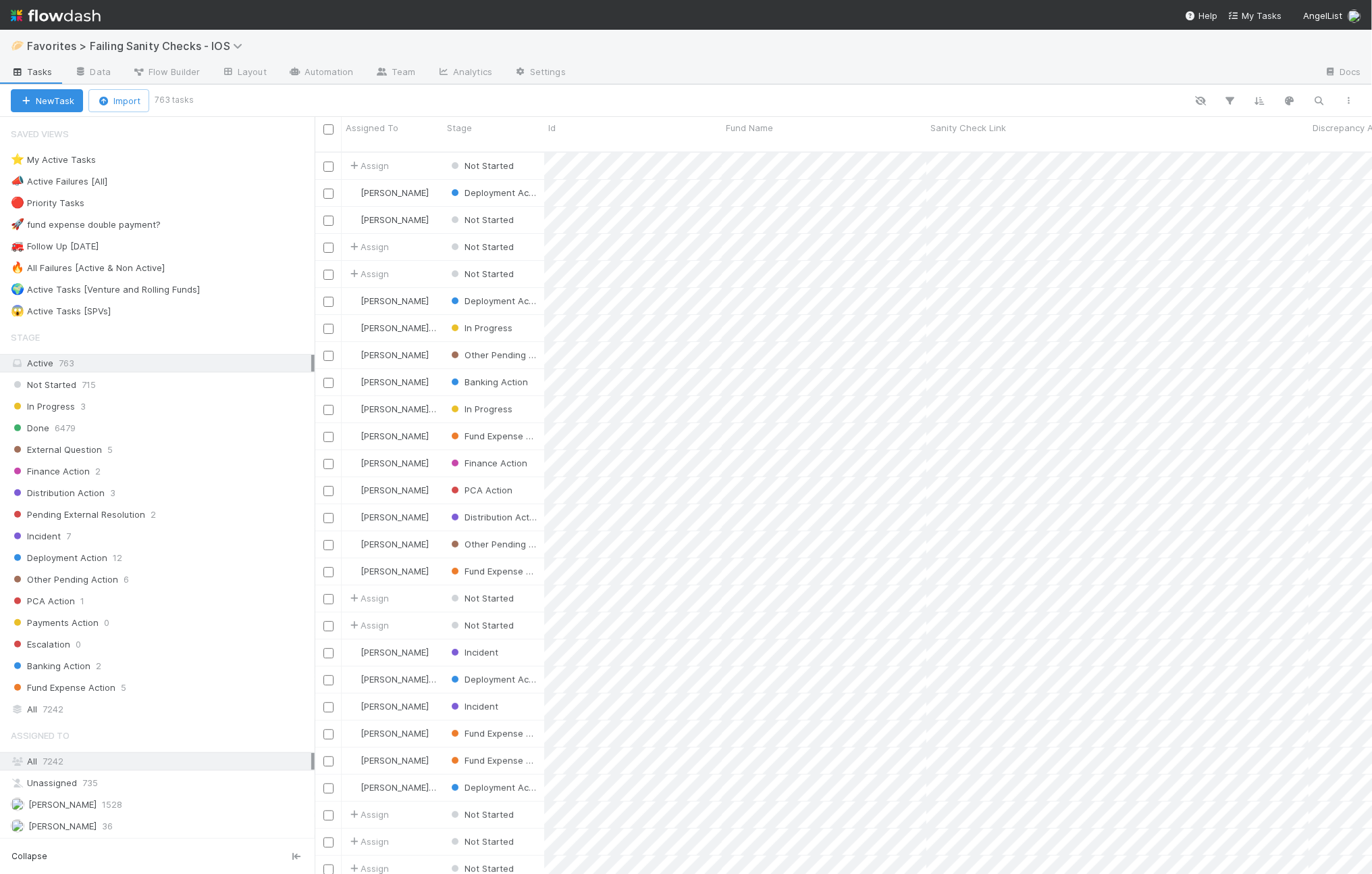
scroll to position [720, 1045]
click at [123, 290] on div "🌍 Active Tasks [Venture and Rolling Funds]" at bounding box center [105, 289] width 189 height 17
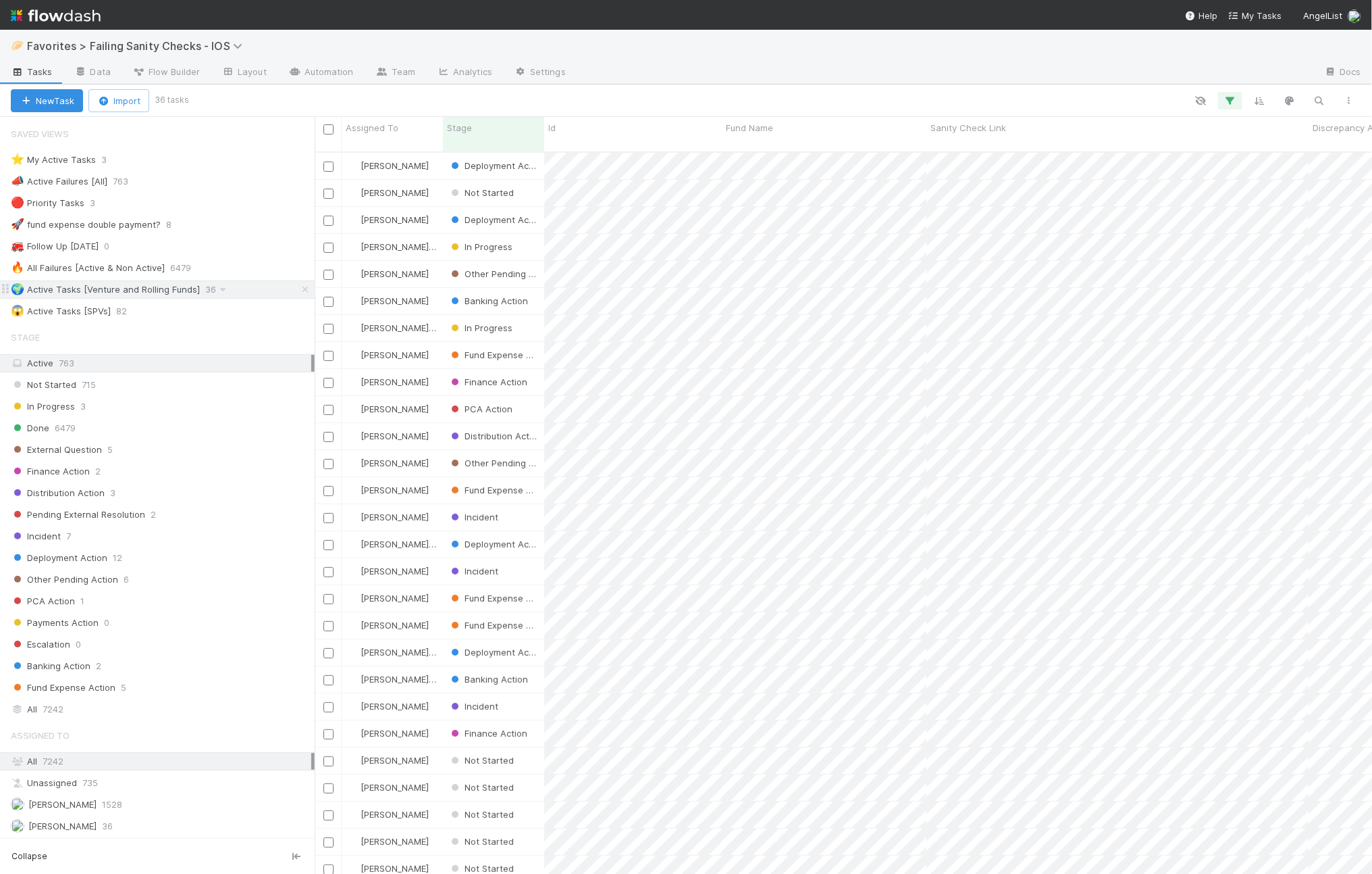
scroll to position [720, 1045]
click at [106, 813] on div "Ali Al Khatib 1528" at bounding box center [160, 804] width 301 height 17
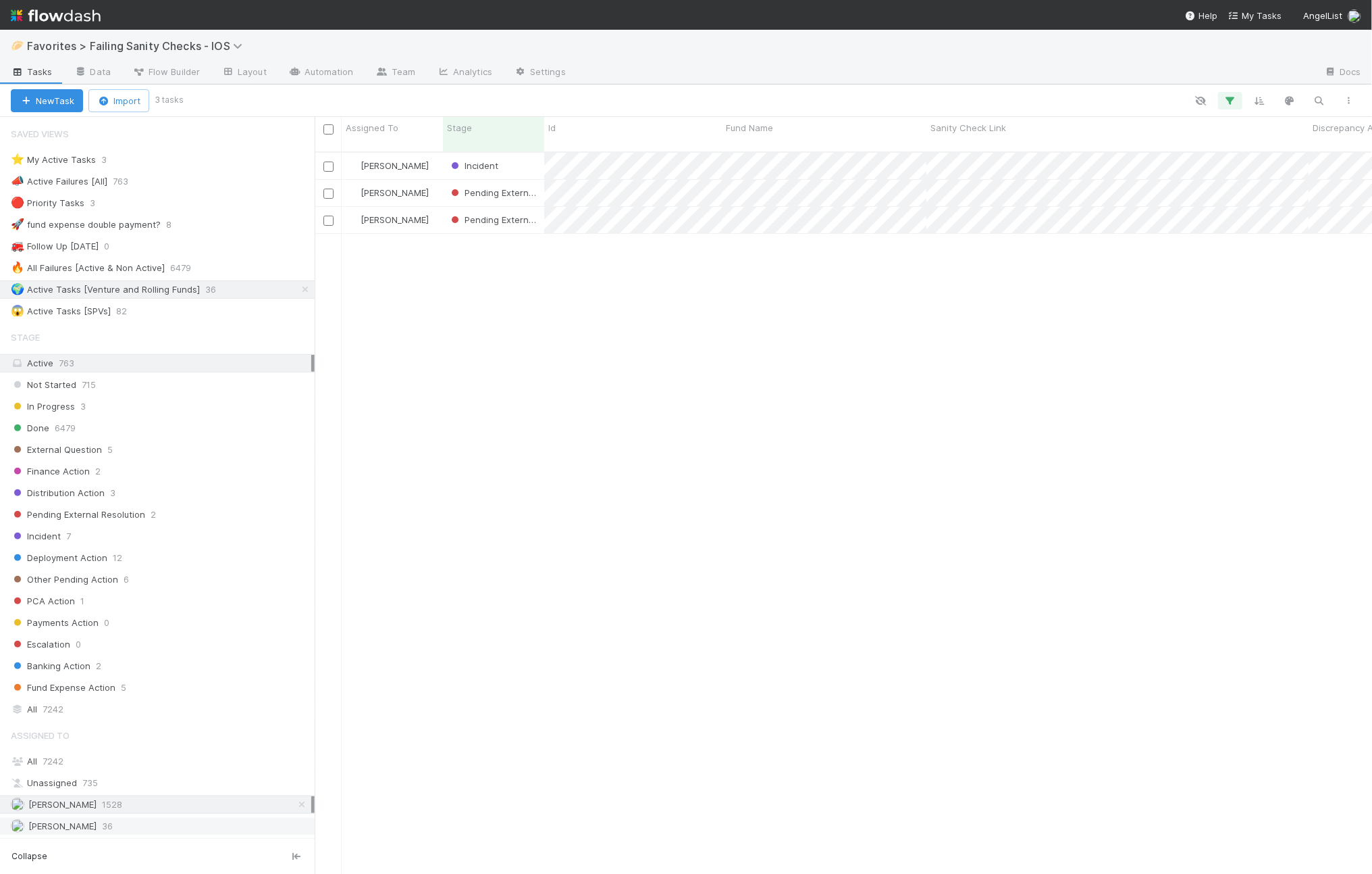
scroll to position [720, 1045]
click at [124, 830] on div "Andre Fredrick 36" at bounding box center [160, 826] width 301 height 17
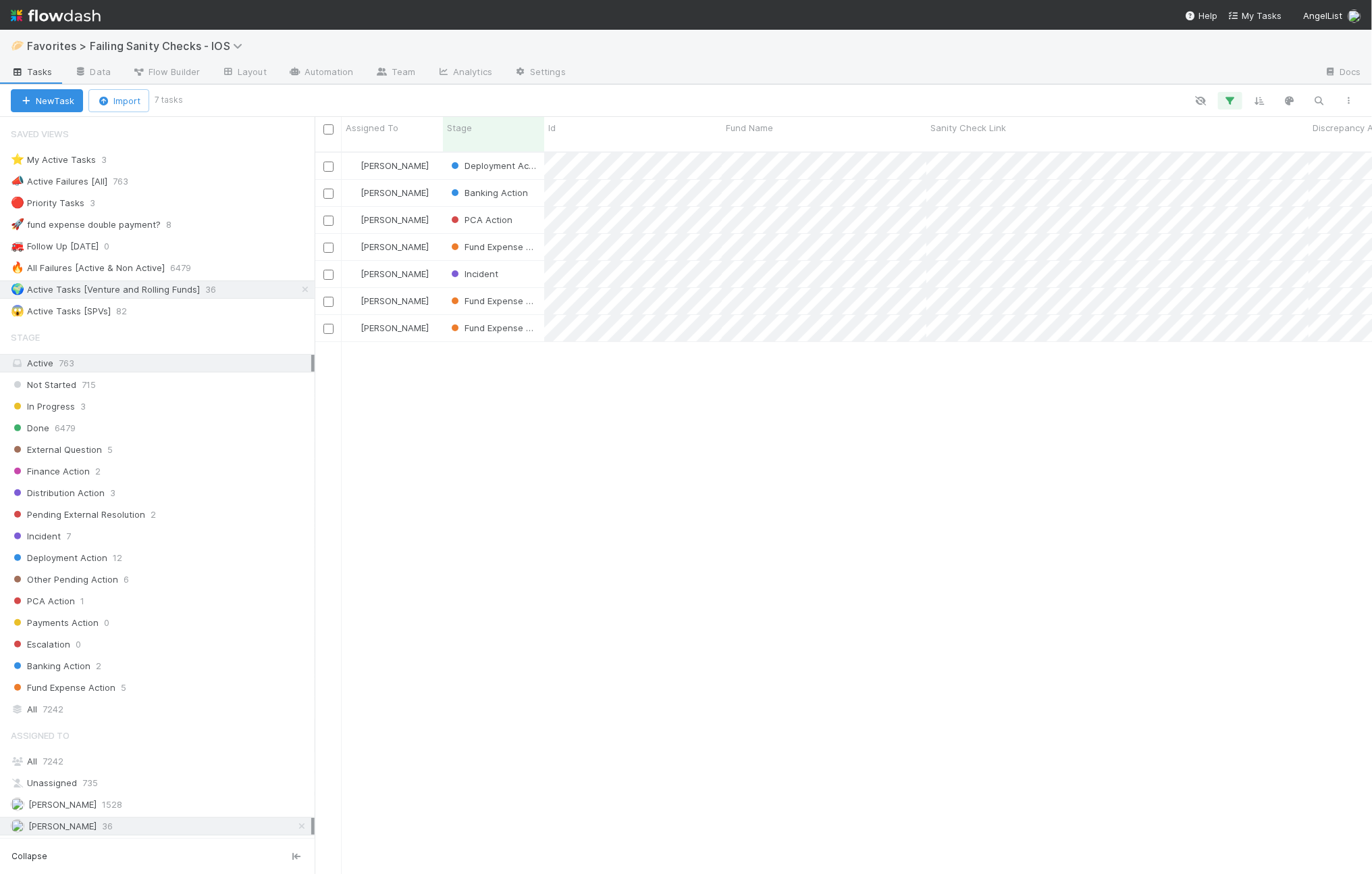
scroll to position [720, 1045]
click at [68, 810] on span "[PERSON_NAME]" at bounding box center [62, 803] width 68 height 10
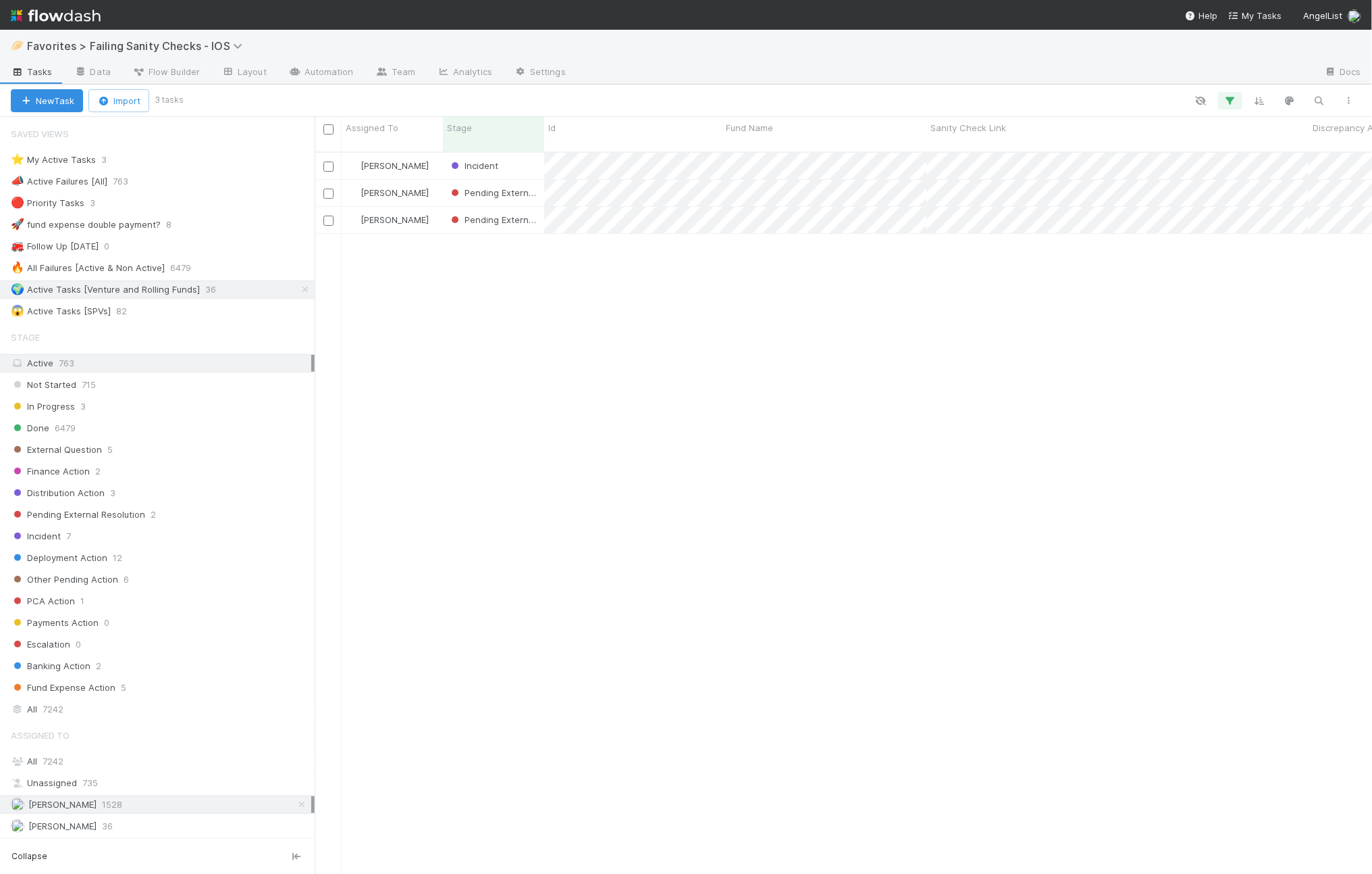
scroll to position [720, 1045]
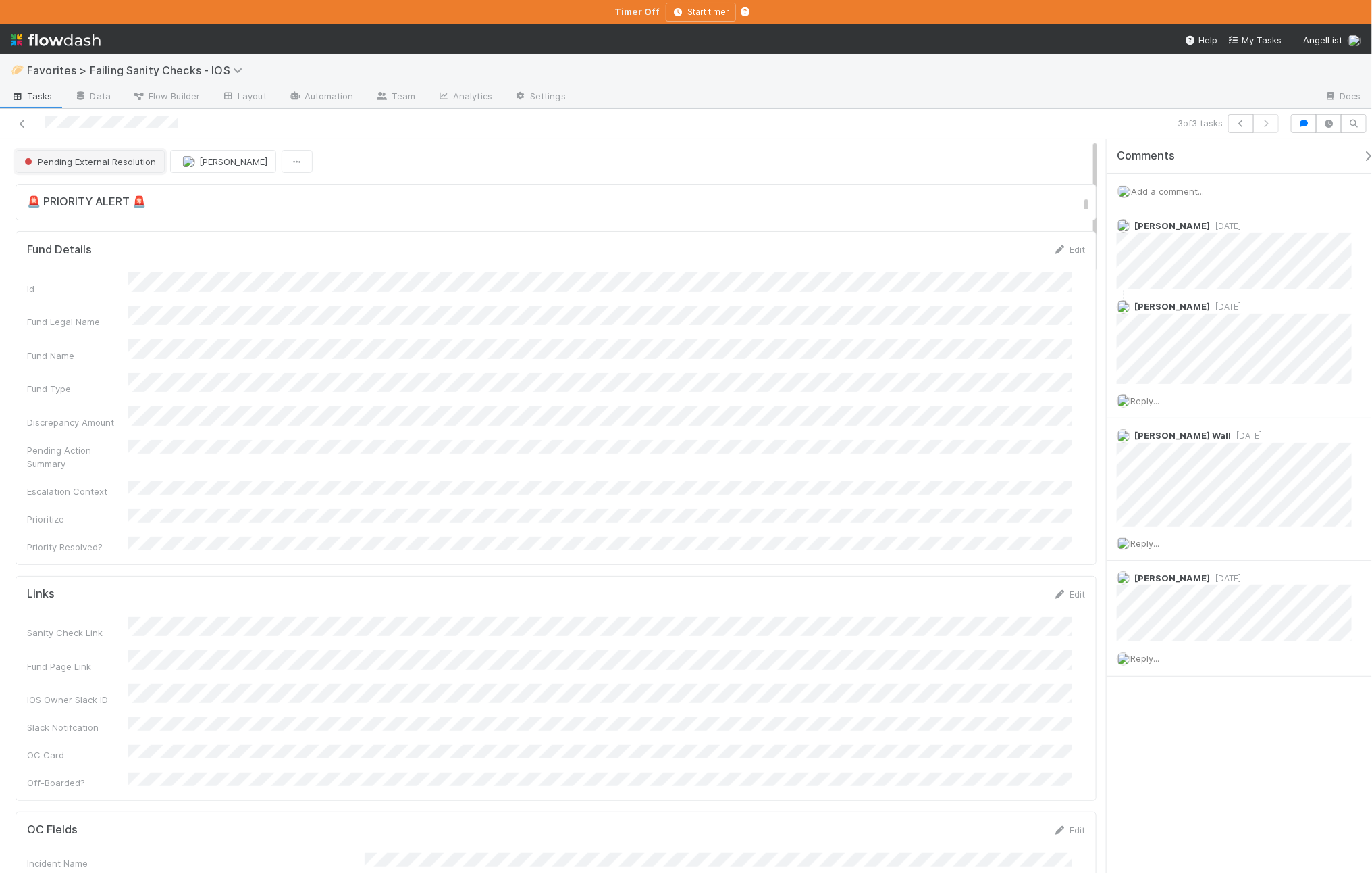
click at [74, 159] on span "Pending External Resolution" at bounding box center [89, 161] width 135 height 10
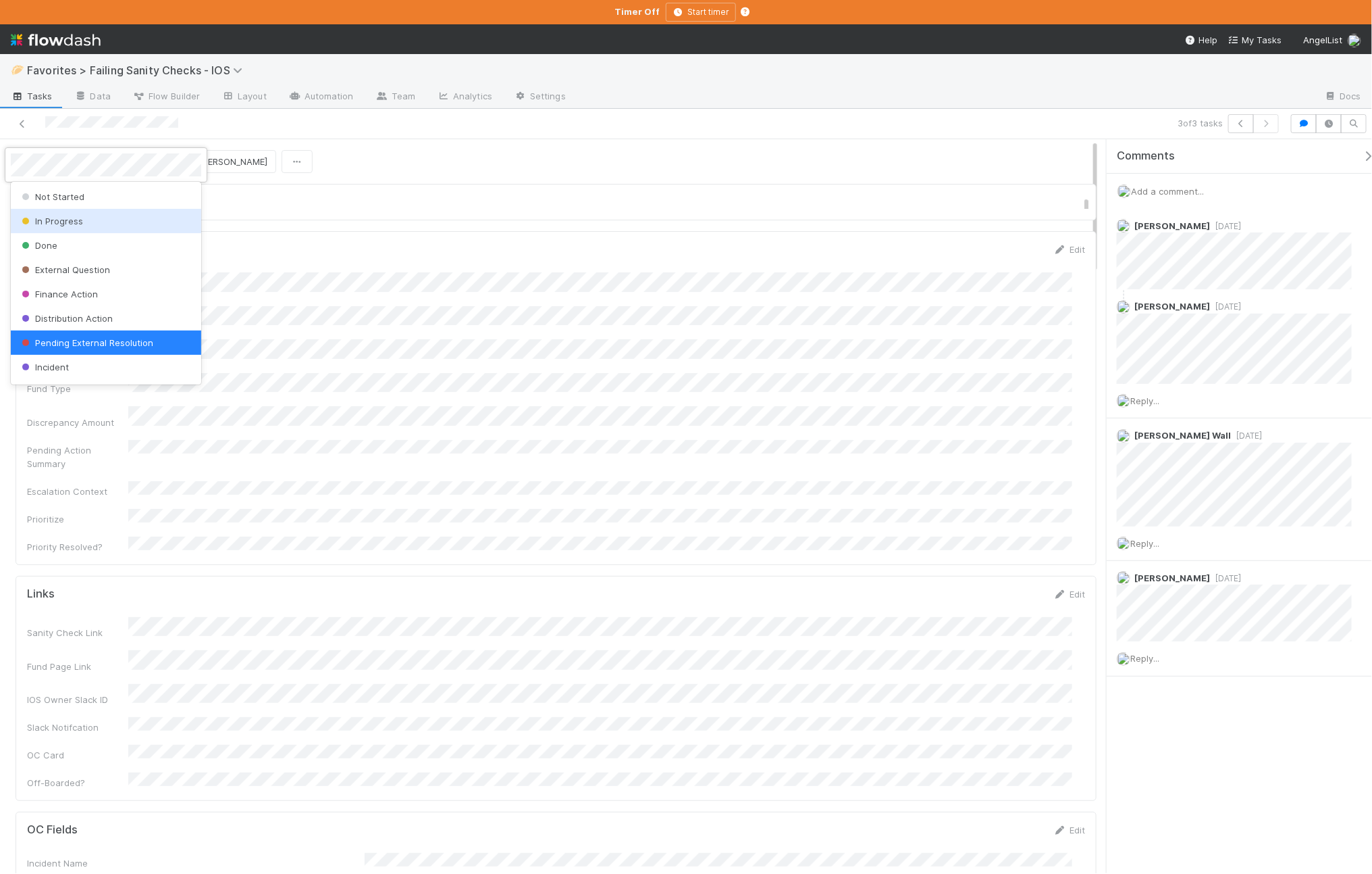
click at [93, 223] on div "In Progress" at bounding box center [106, 221] width 191 height 24
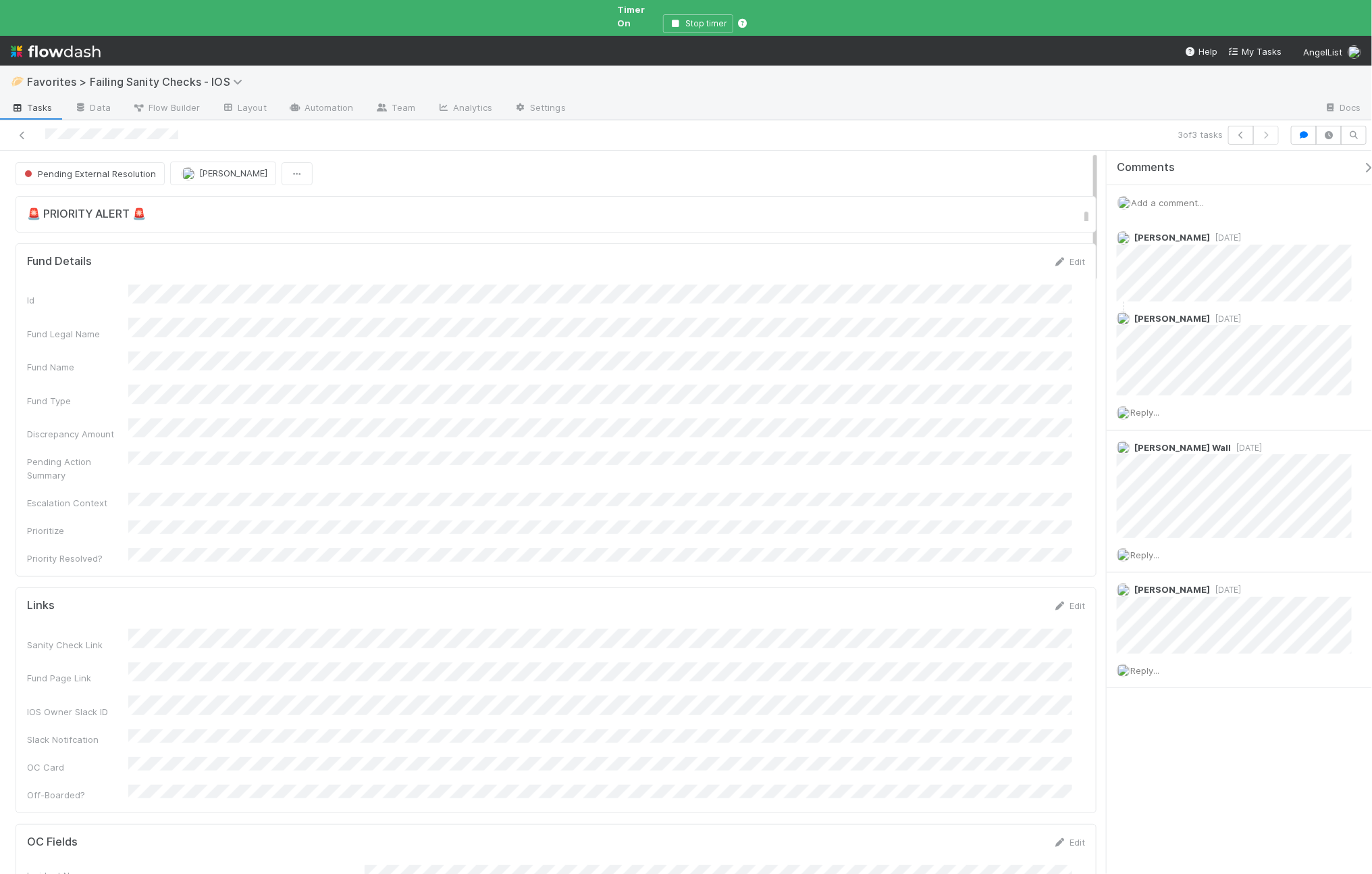
click at [1362, 162] on icon "button" at bounding box center [1368, 167] width 14 height 10
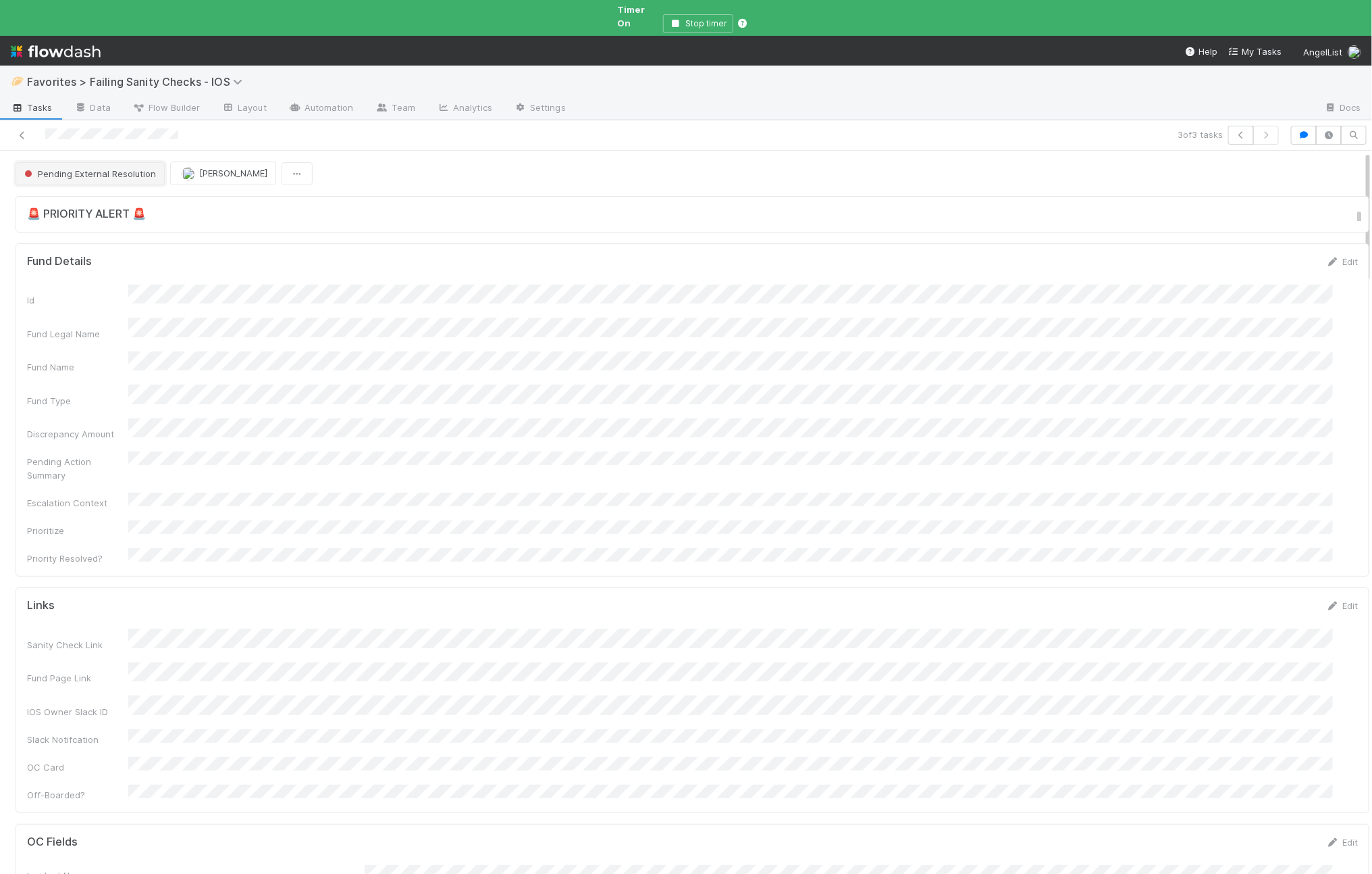
click at [100, 168] on span "Pending External Resolution" at bounding box center [89, 173] width 135 height 10
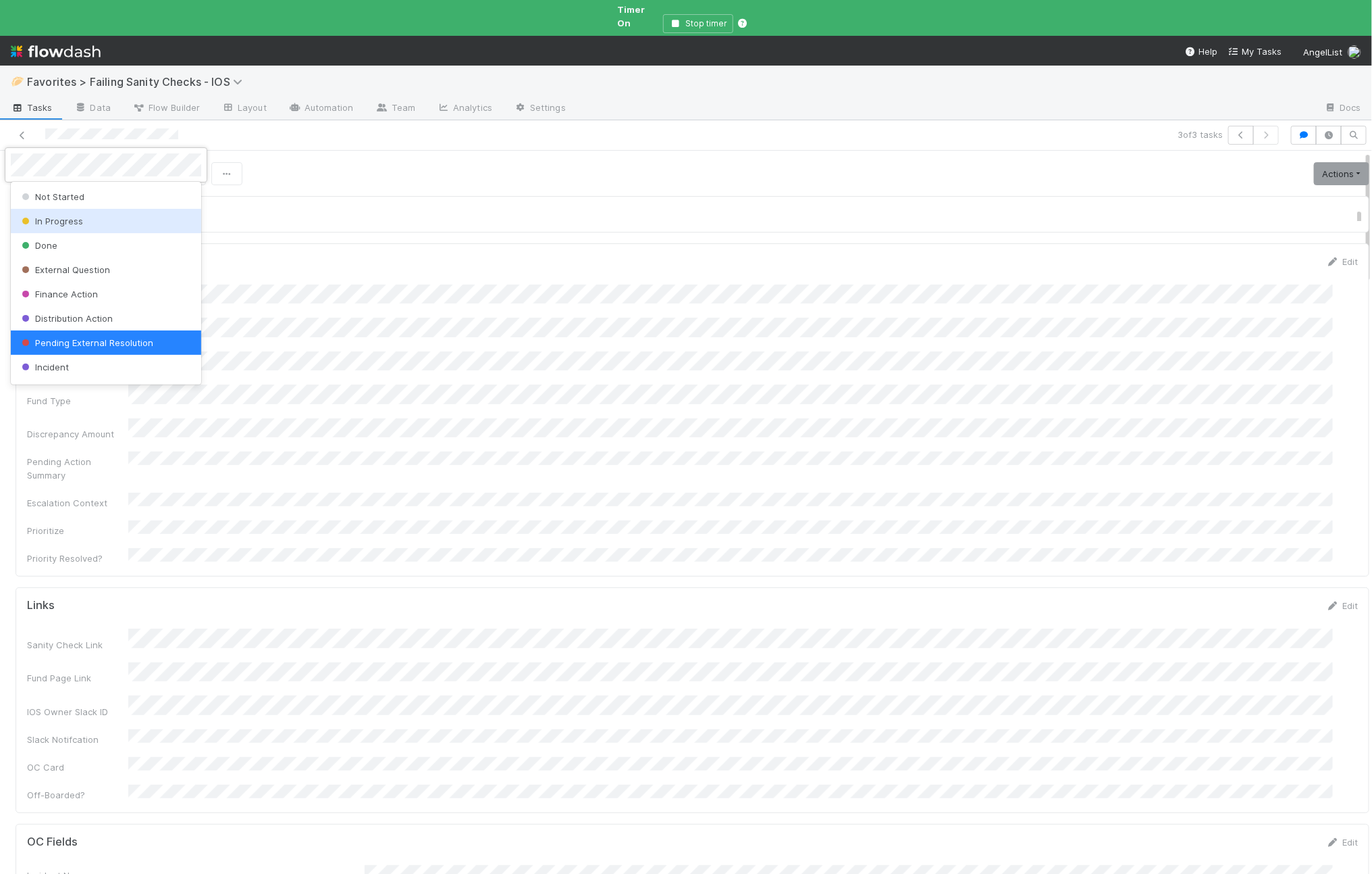
click at [115, 213] on div "In Progress" at bounding box center [106, 221] width 191 height 24
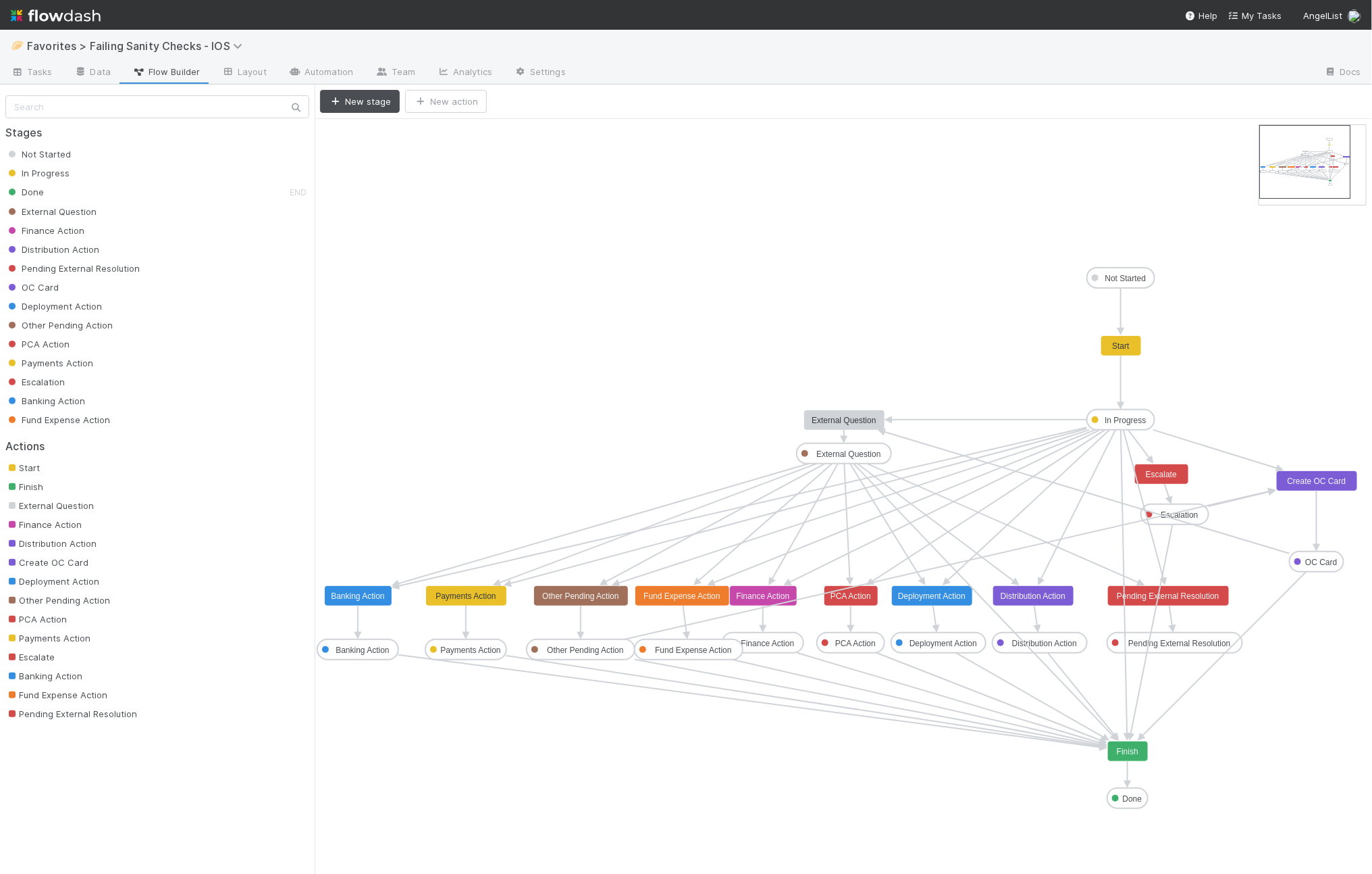
click at [1301, 479] on text "Create OC Card" at bounding box center [1317, 481] width 59 height 10
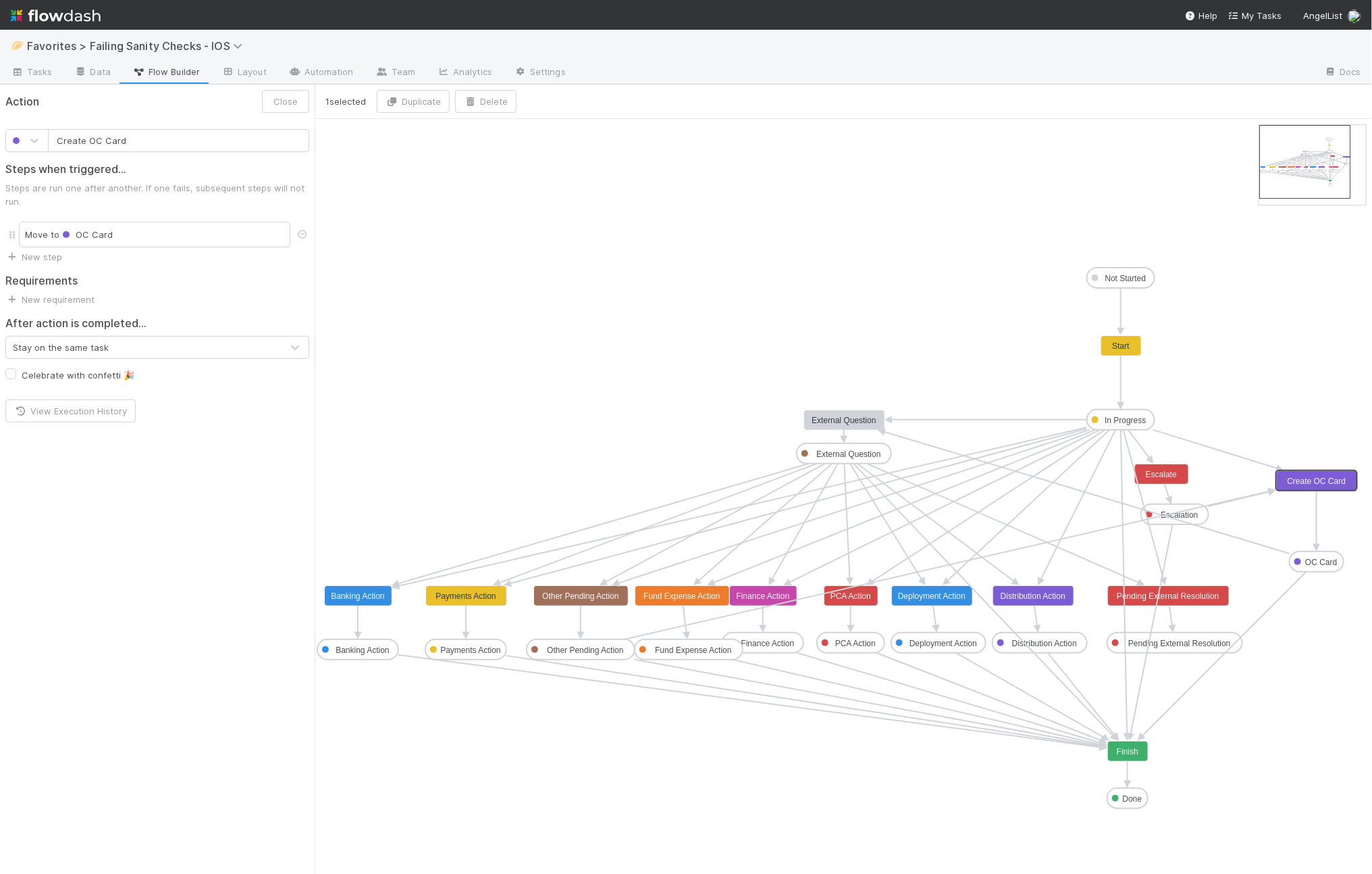
click at [1323, 557] on text "OC Card" at bounding box center [1322, 562] width 32 height 10
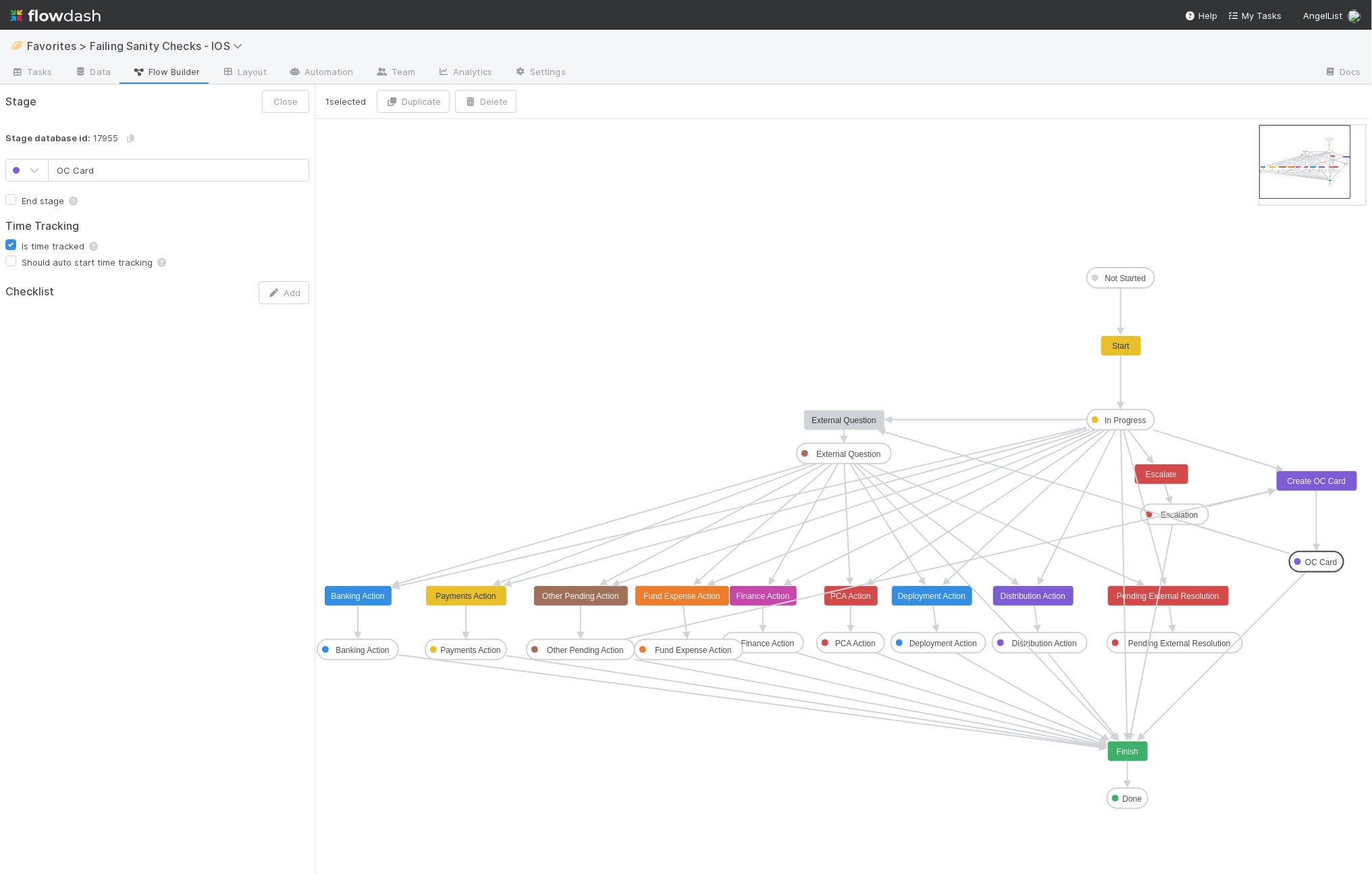
click at [1312, 487] on rect at bounding box center [1318, 480] width 81 height 20
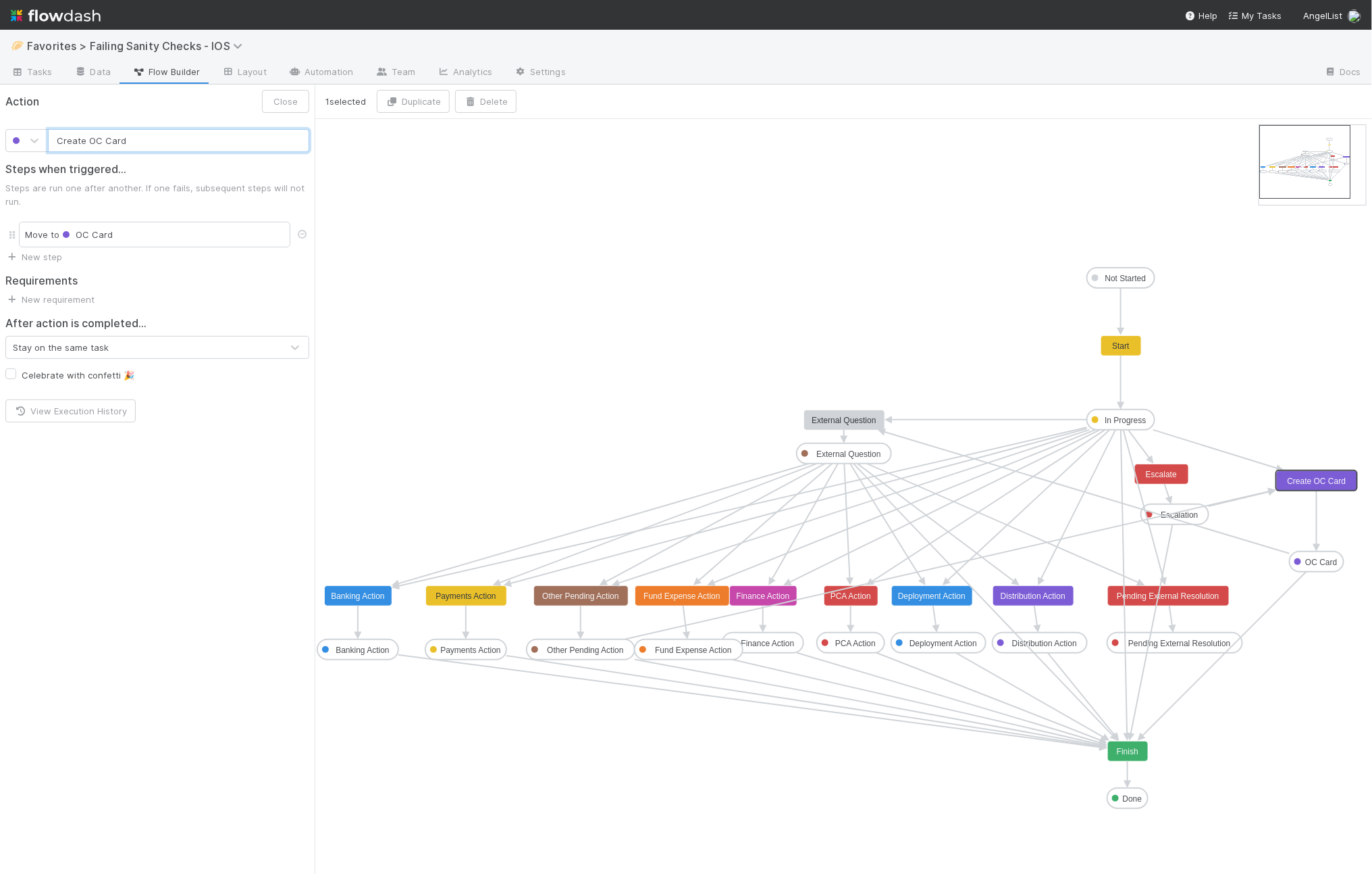
click at [173, 144] on input "Create OC Card" at bounding box center [179, 140] width 261 height 23
click at [90, 138] on input "Create OC Card" at bounding box center [179, 140] width 261 height 23
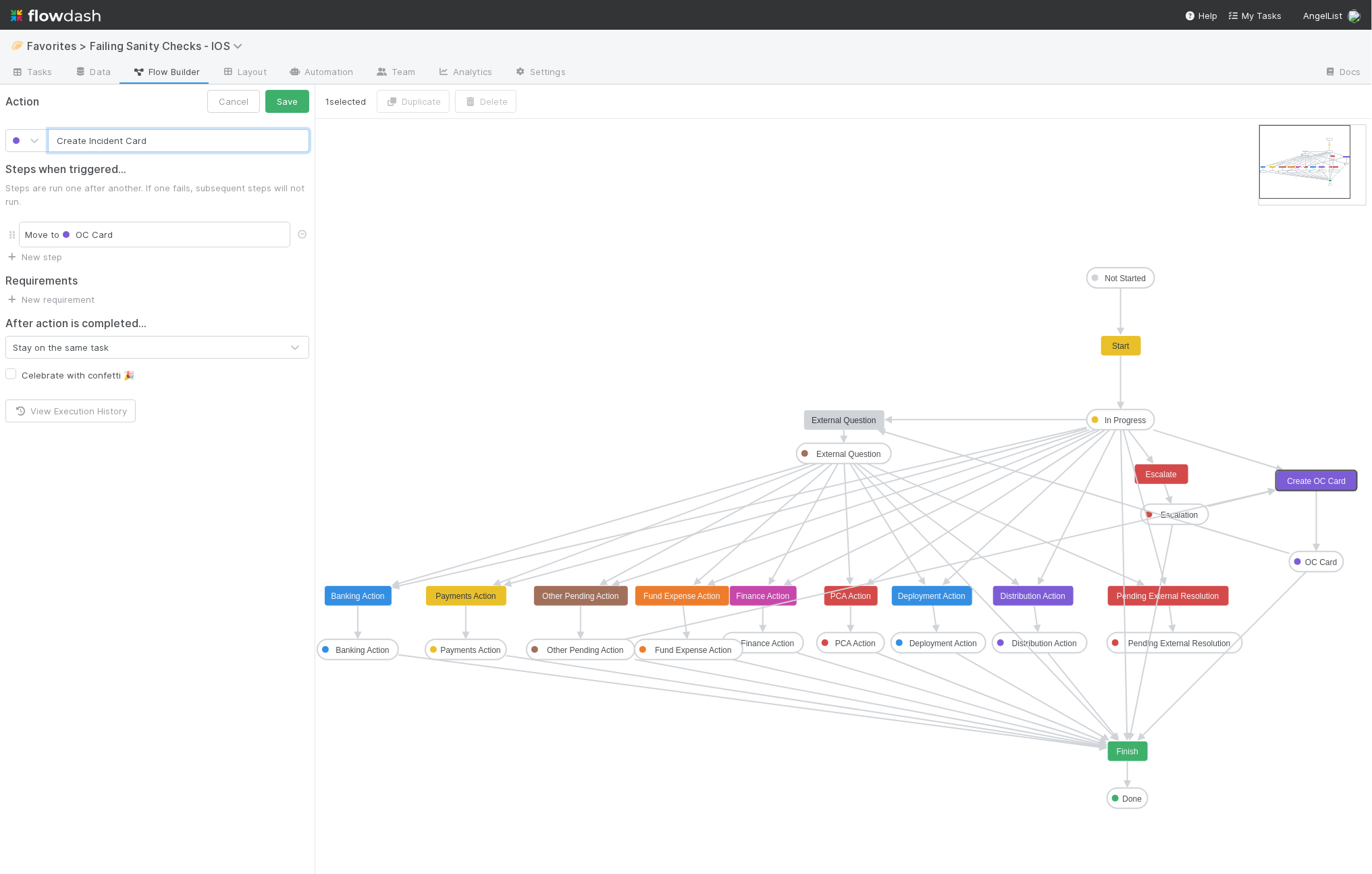
click at [129, 140] on input "Create Incident Card" at bounding box center [179, 140] width 261 height 23
type input "Create Incident"
click at [278, 99] on button "Save" at bounding box center [287, 101] width 44 height 23
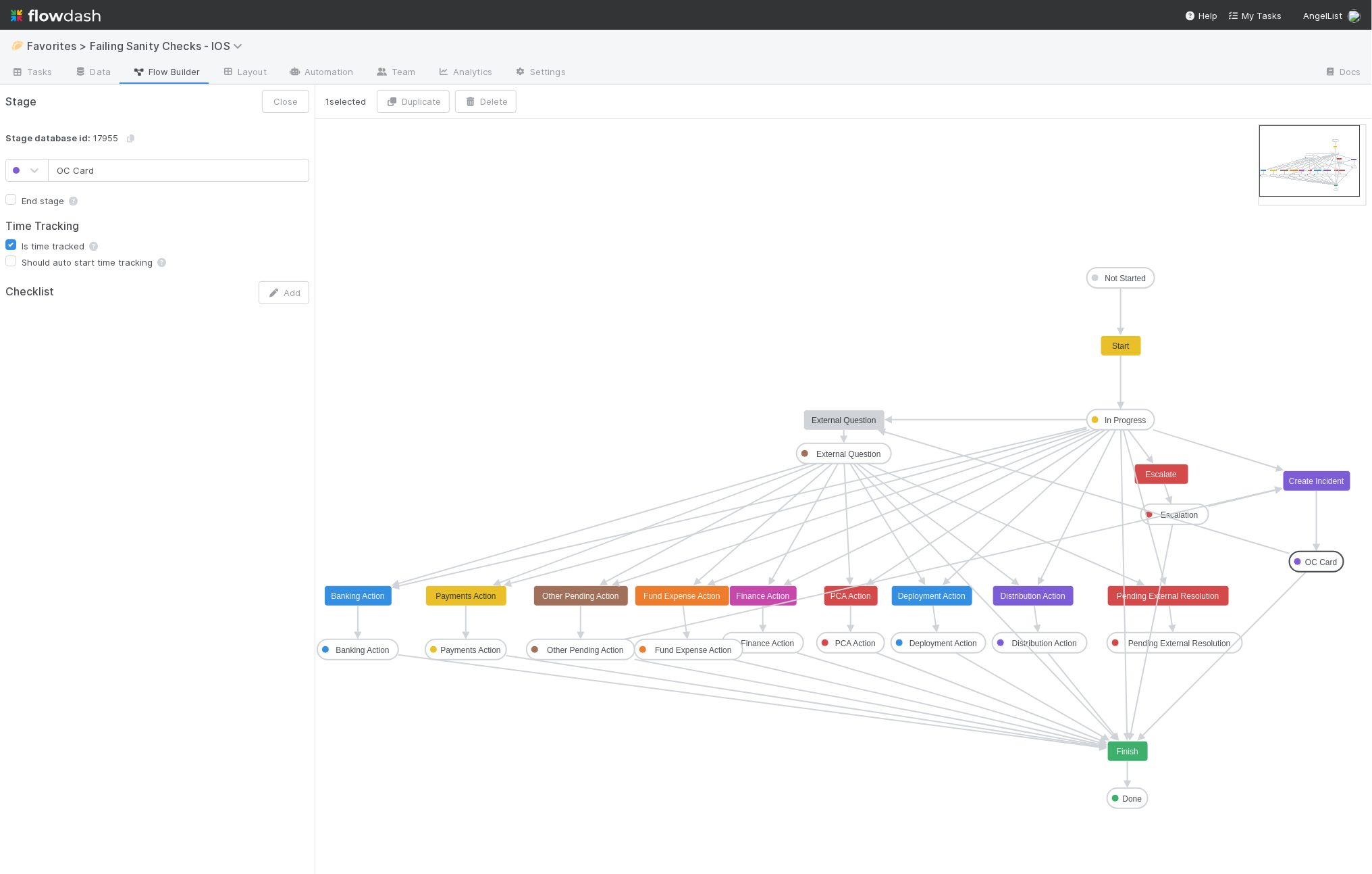
click at [1324, 560] on text "OC Card" at bounding box center [1322, 562] width 32 height 10
click at [88, 167] on input "OC Card" at bounding box center [179, 170] width 261 height 23
type input "Incident"
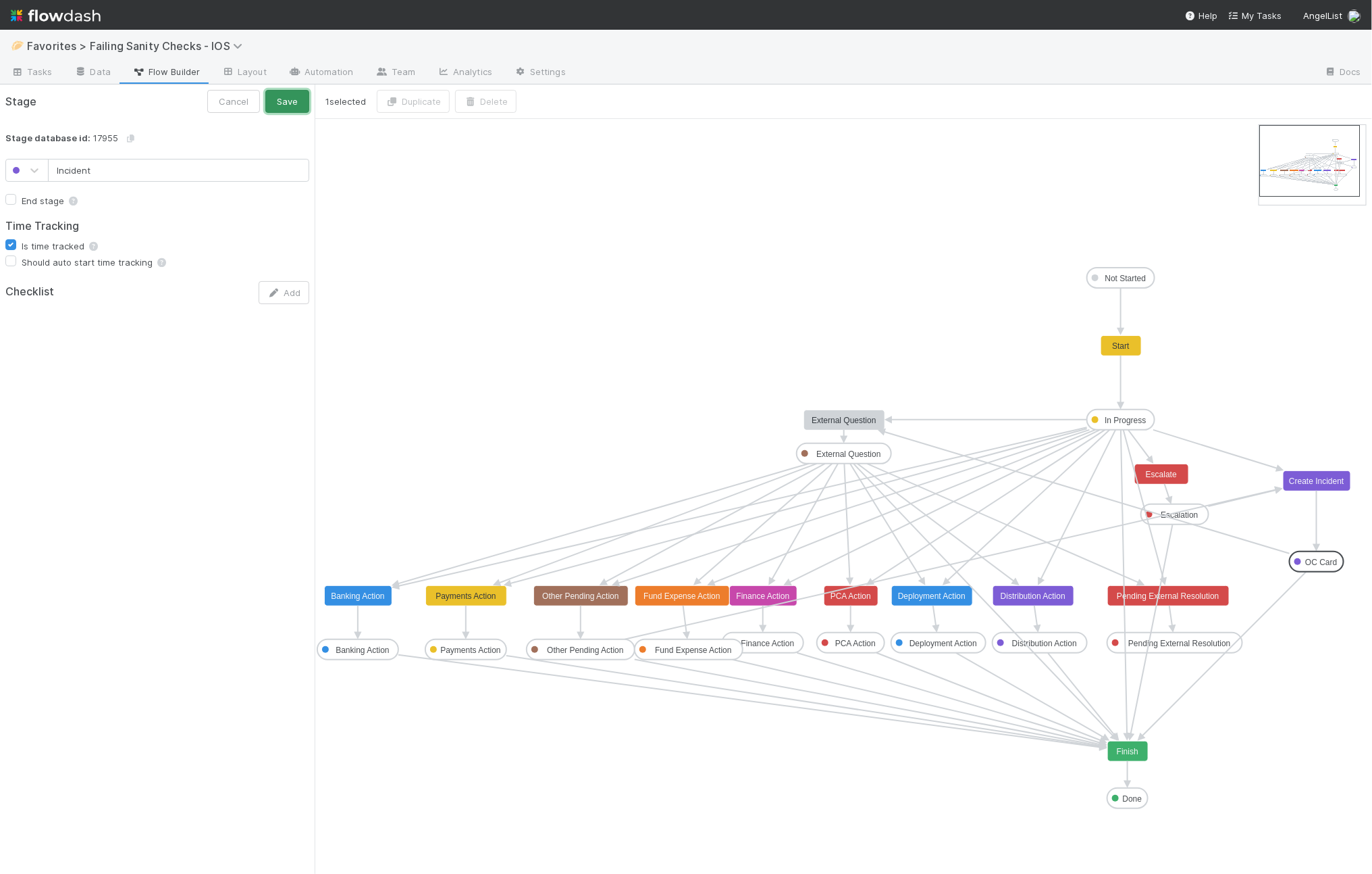
click at [294, 99] on button "Save" at bounding box center [287, 101] width 44 height 23
click at [32, 63] on link "Tasks" at bounding box center [31, 73] width 63 height 22
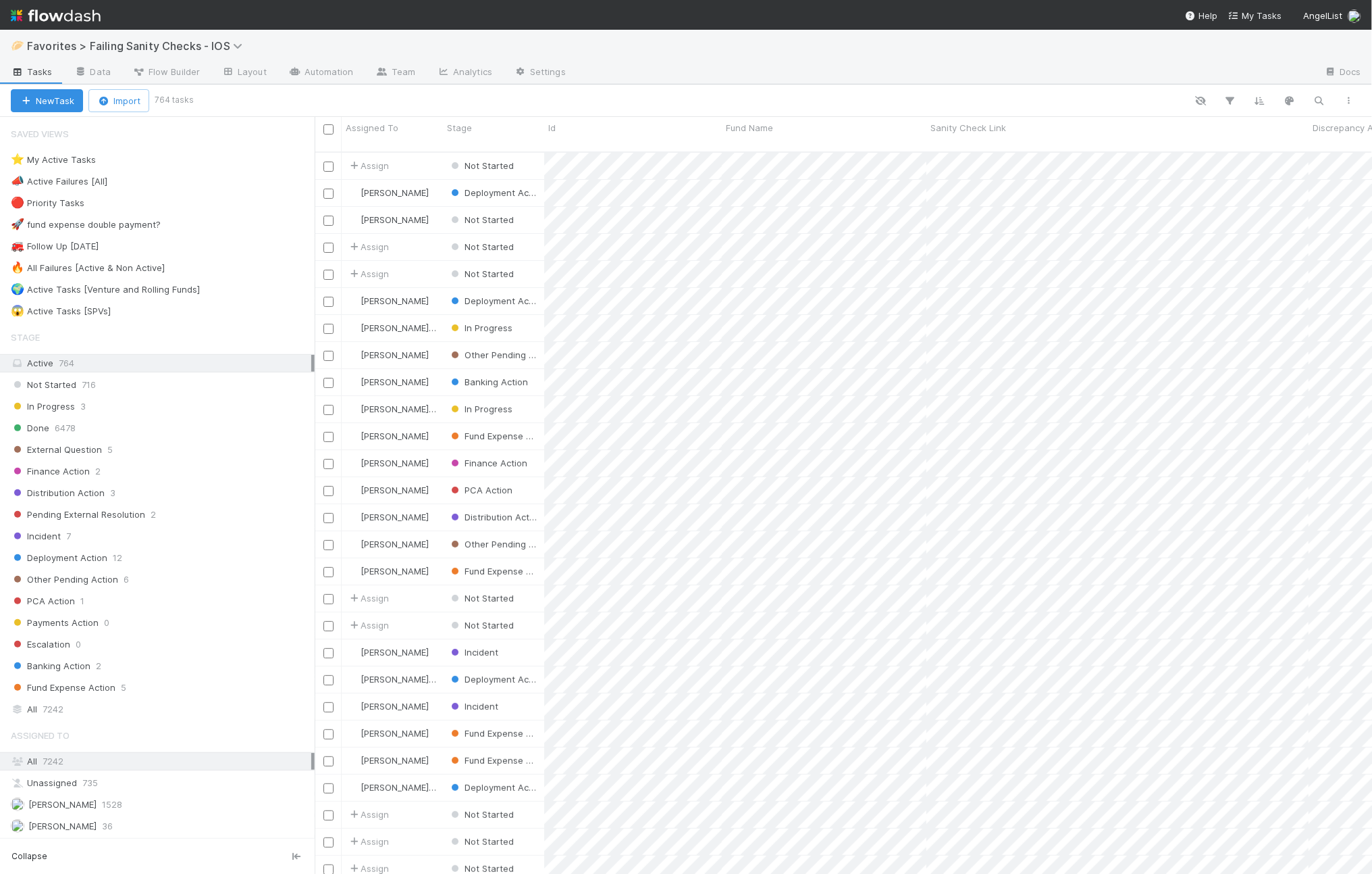
scroll to position [720, 1045]
click at [321, 63] on link "Automation" at bounding box center [321, 73] width 87 height 22
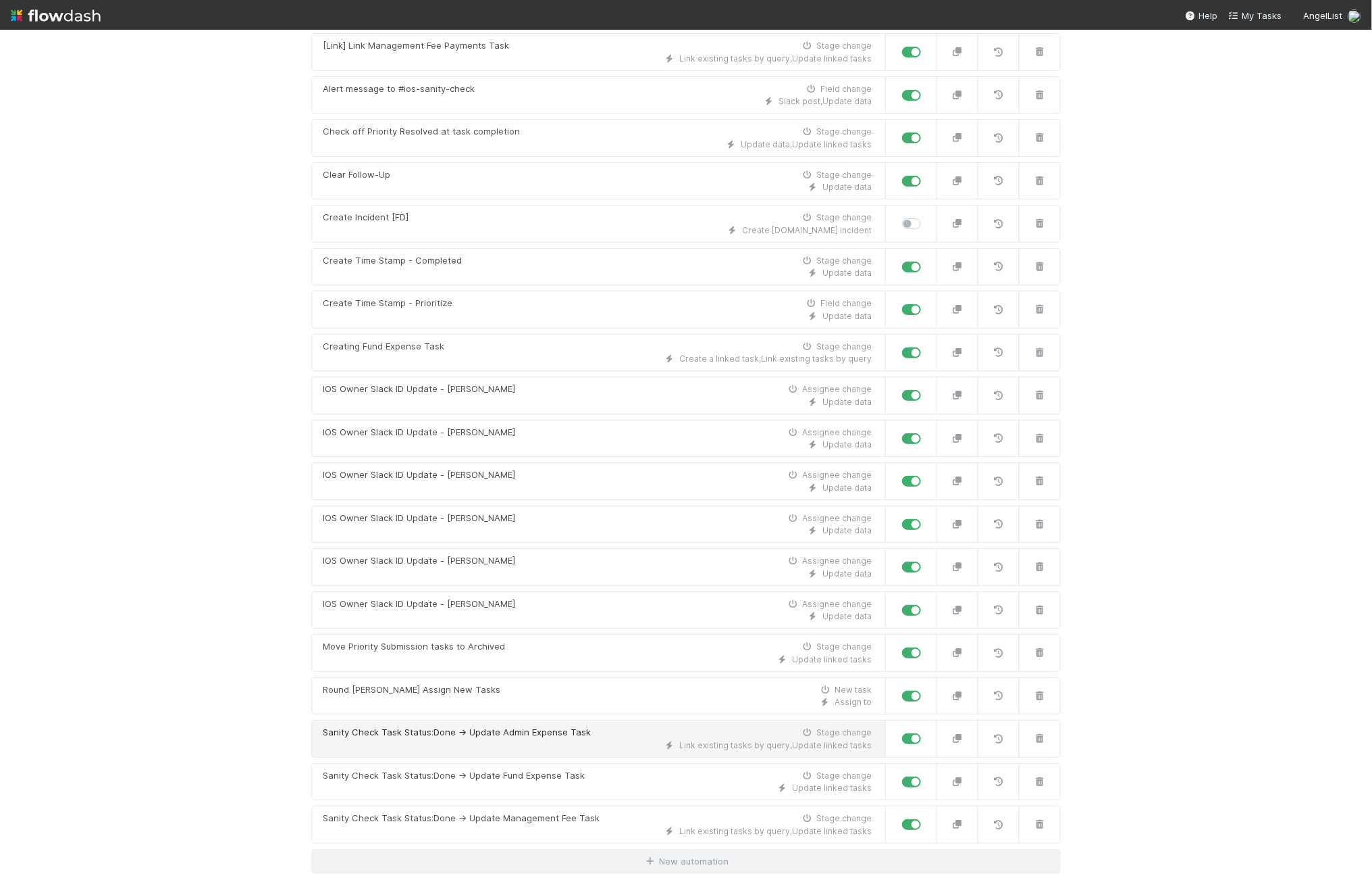
scroll to position [241, 0]
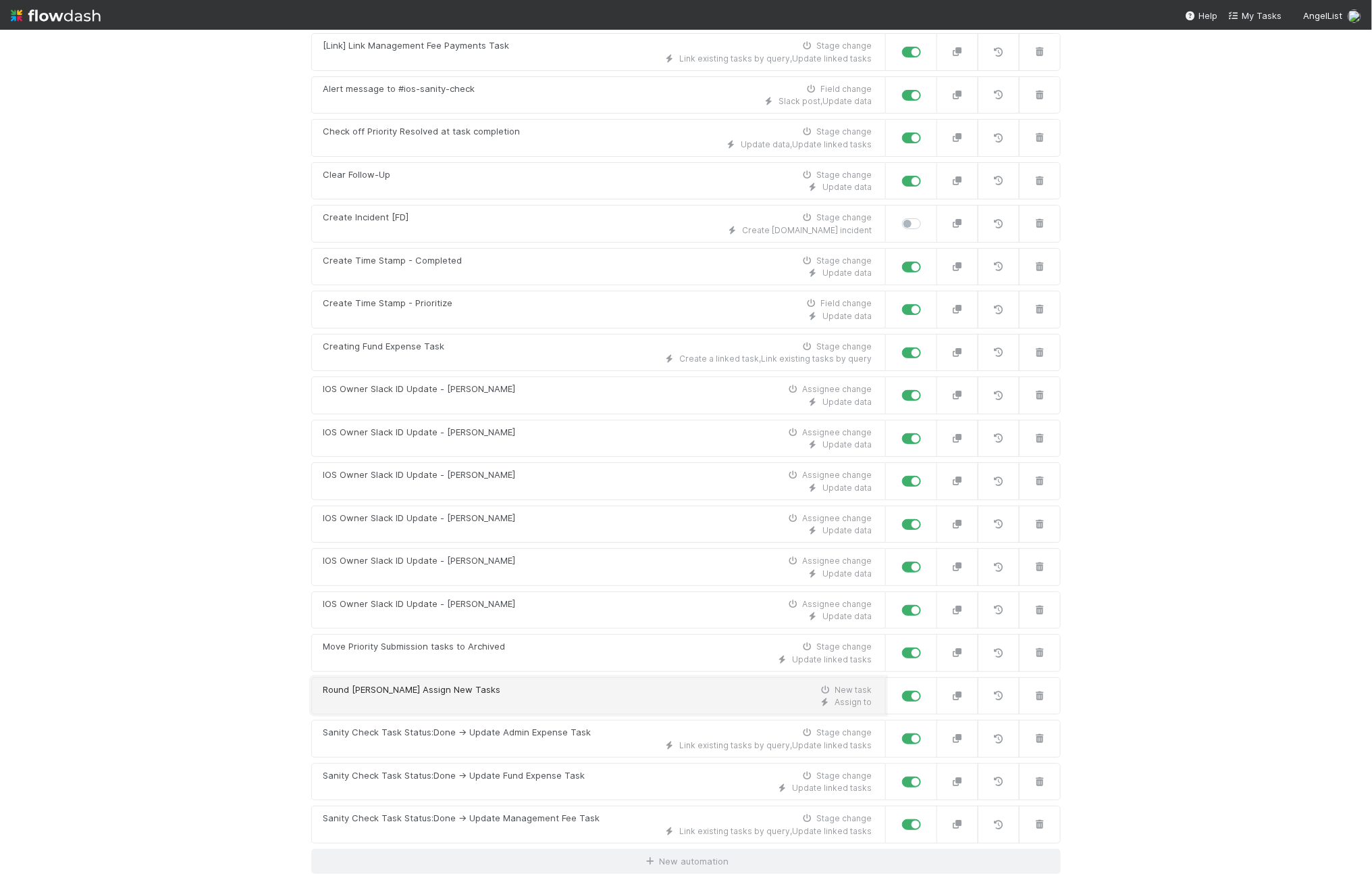
click at [530, 697] on div "Assign to" at bounding box center [597, 702] width 549 height 12
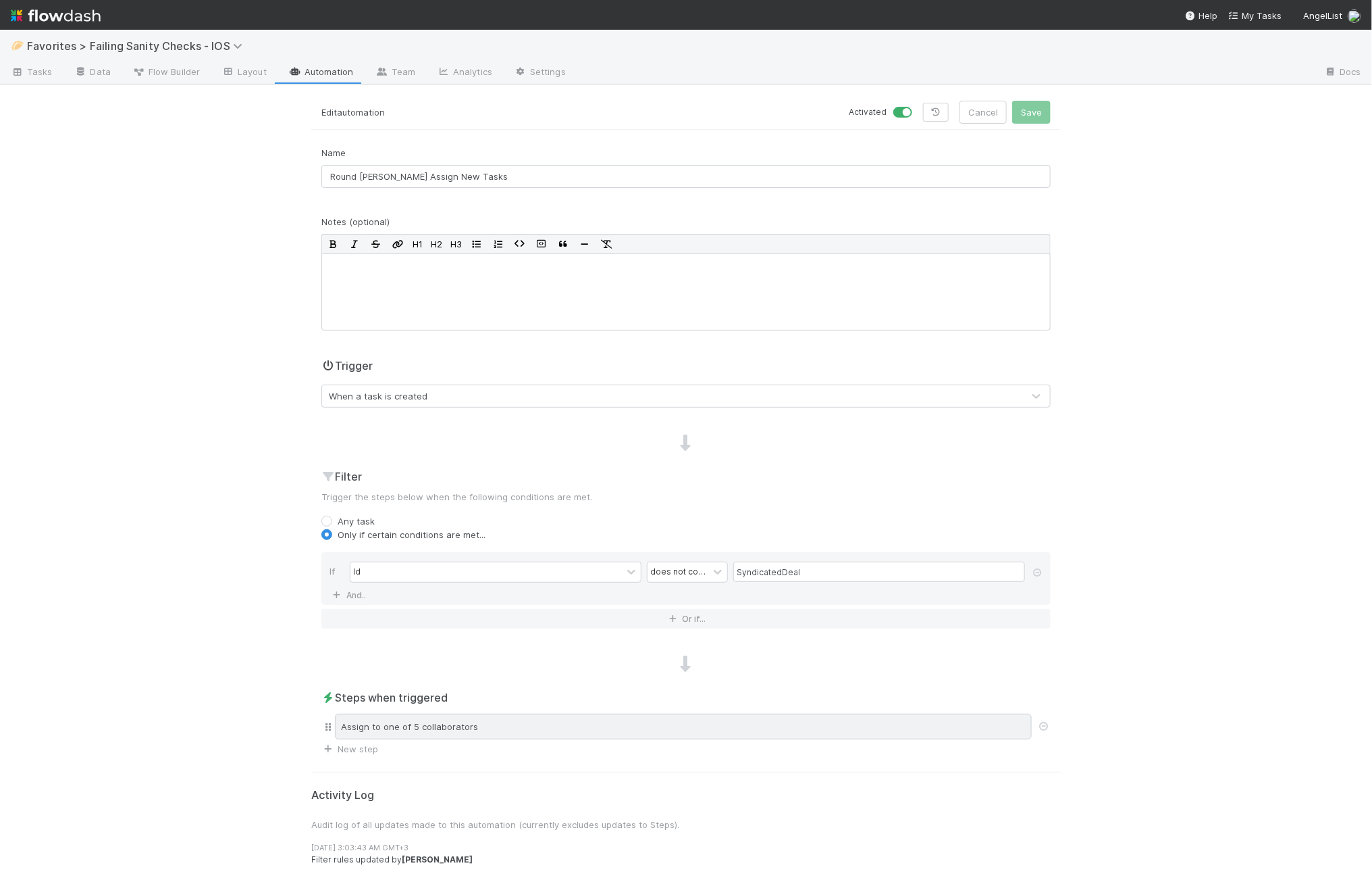
click at [406, 734] on div "Assign to one of 5 collaborators" at bounding box center [684, 726] width 697 height 26
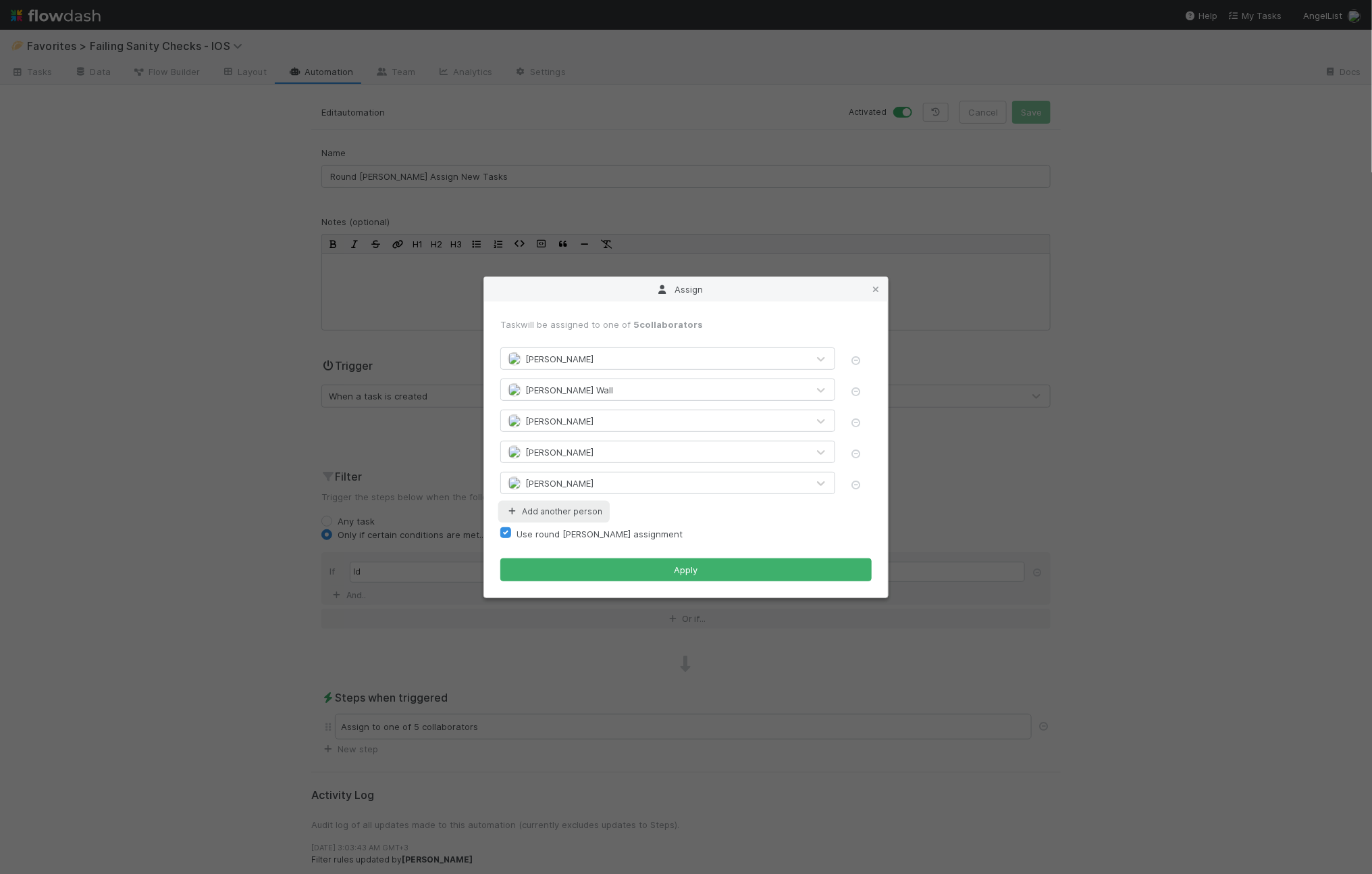
click at [575, 507] on button "Add another person" at bounding box center [554, 512] width 107 height 18
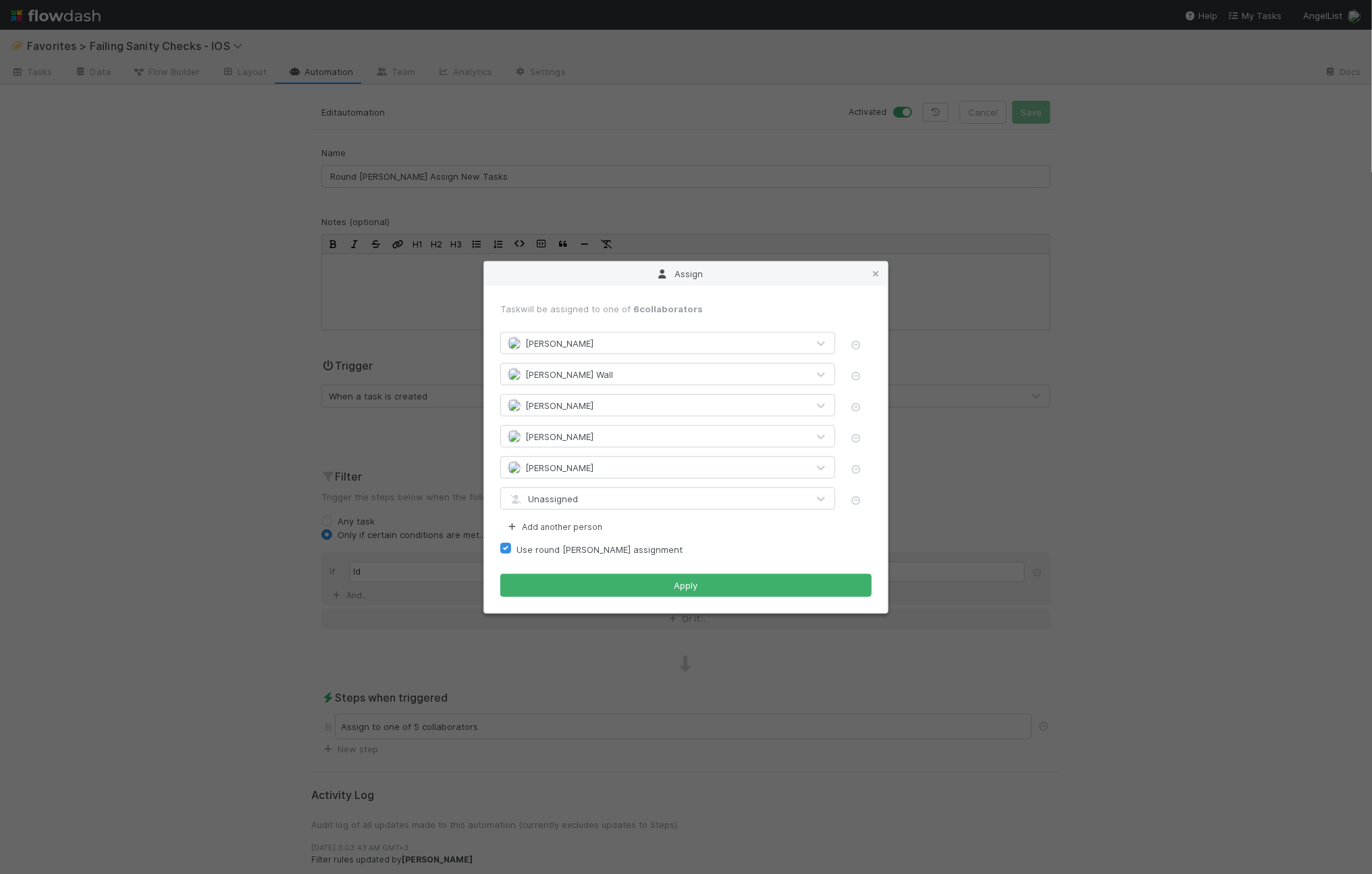
click at [564, 499] on span "Unassigned" at bounding box center [543, 498] width 71 height 10
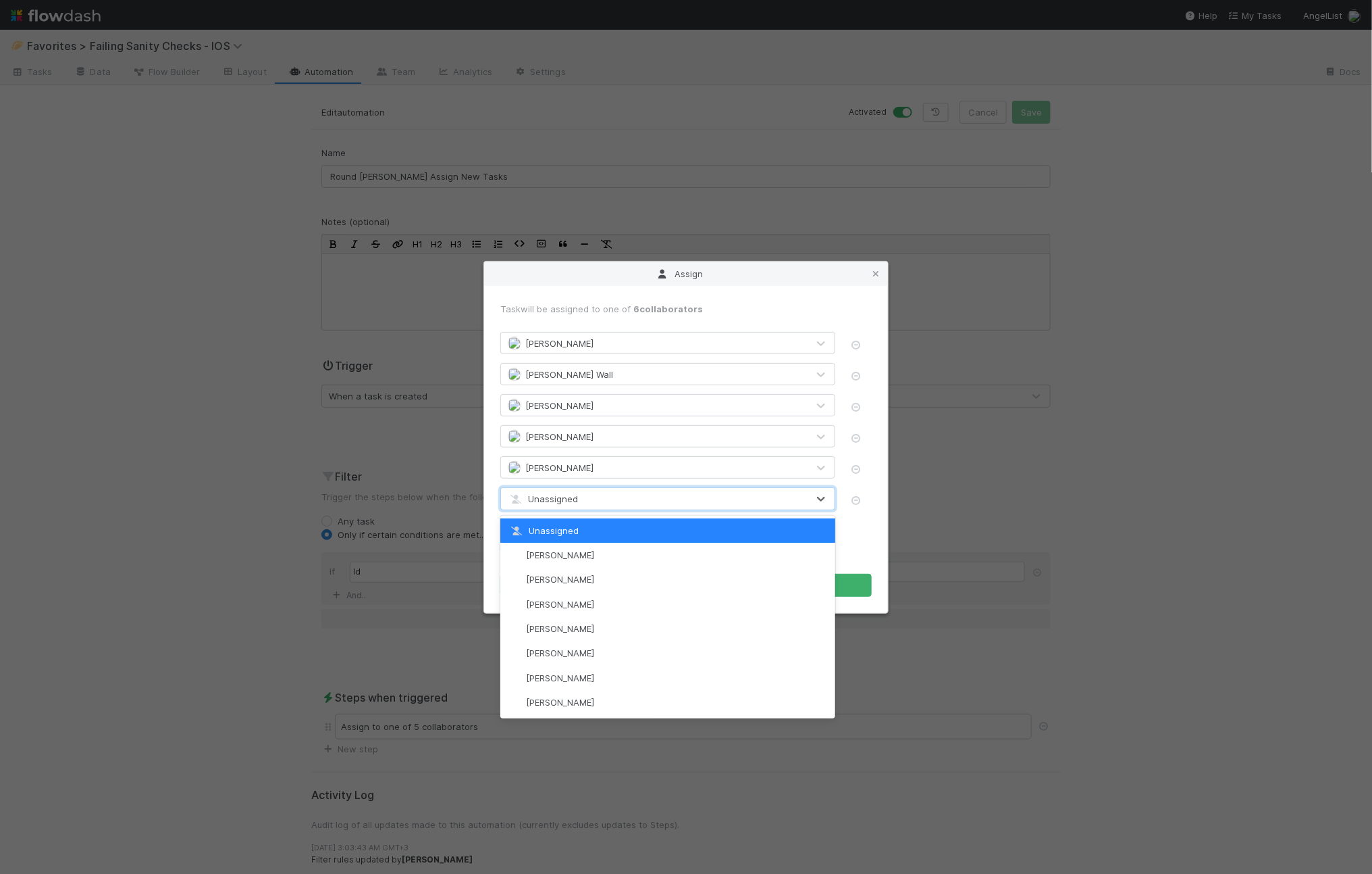
type input "a"
click at [554, 624] on span "[PERSON_NAME]" at bounding box center [560, 628] width 68 height 10
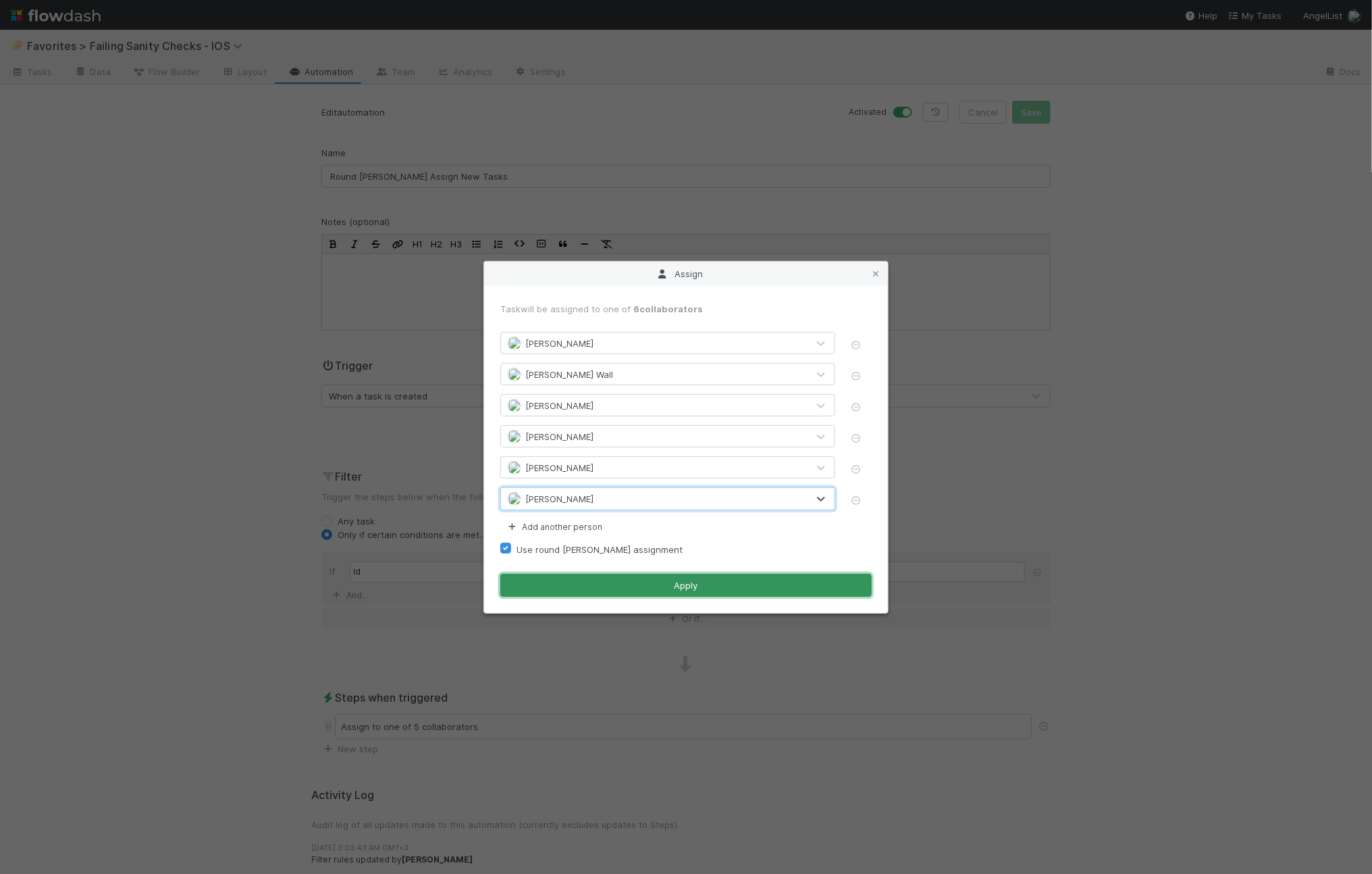
click at [619, 576] on button "Apply" at bounding box center [686, 585] width 372 height 23
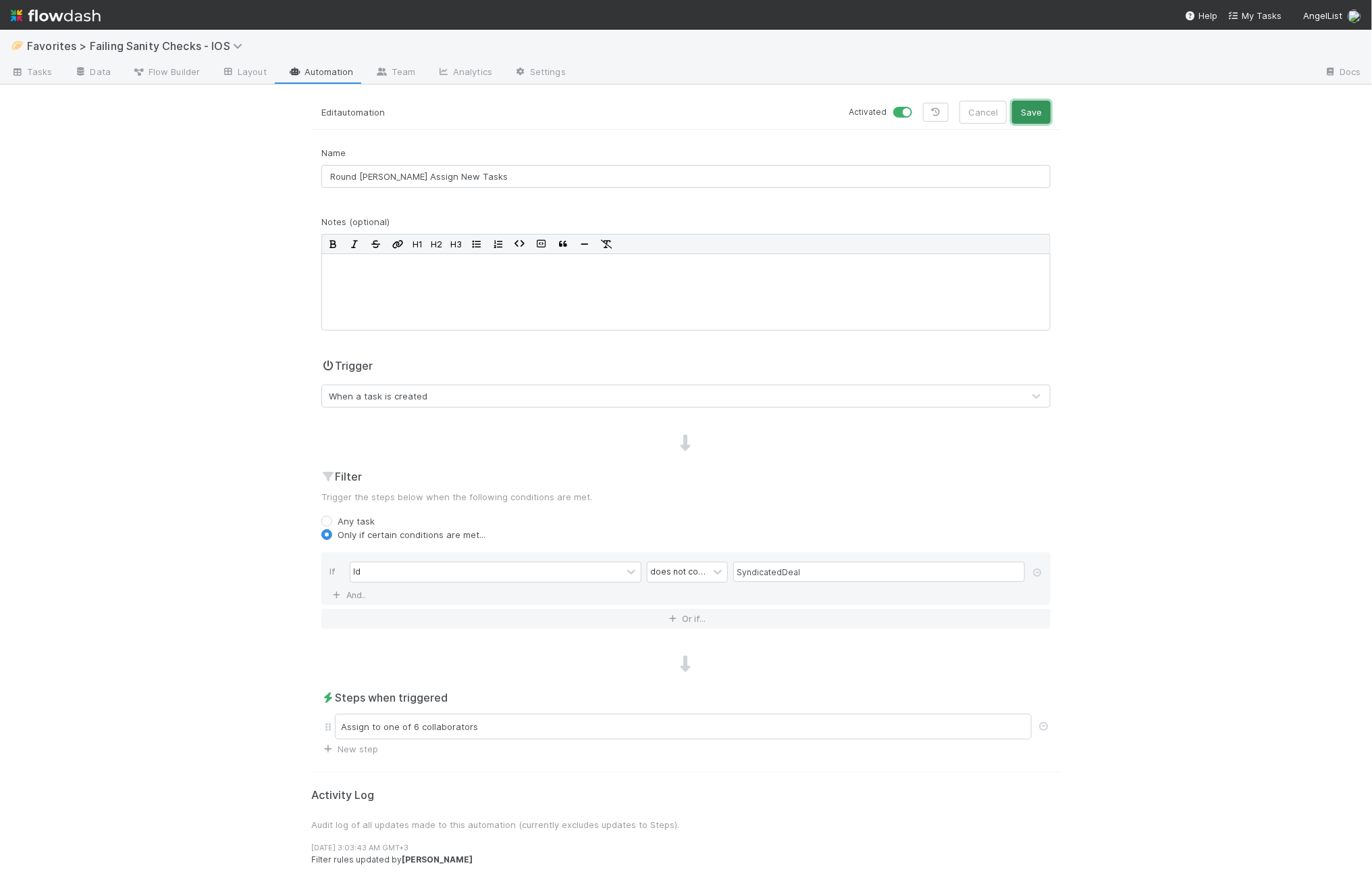
click at [1034, 118] on button "Save" at bounding box center [1031, 112] width 38 height 23
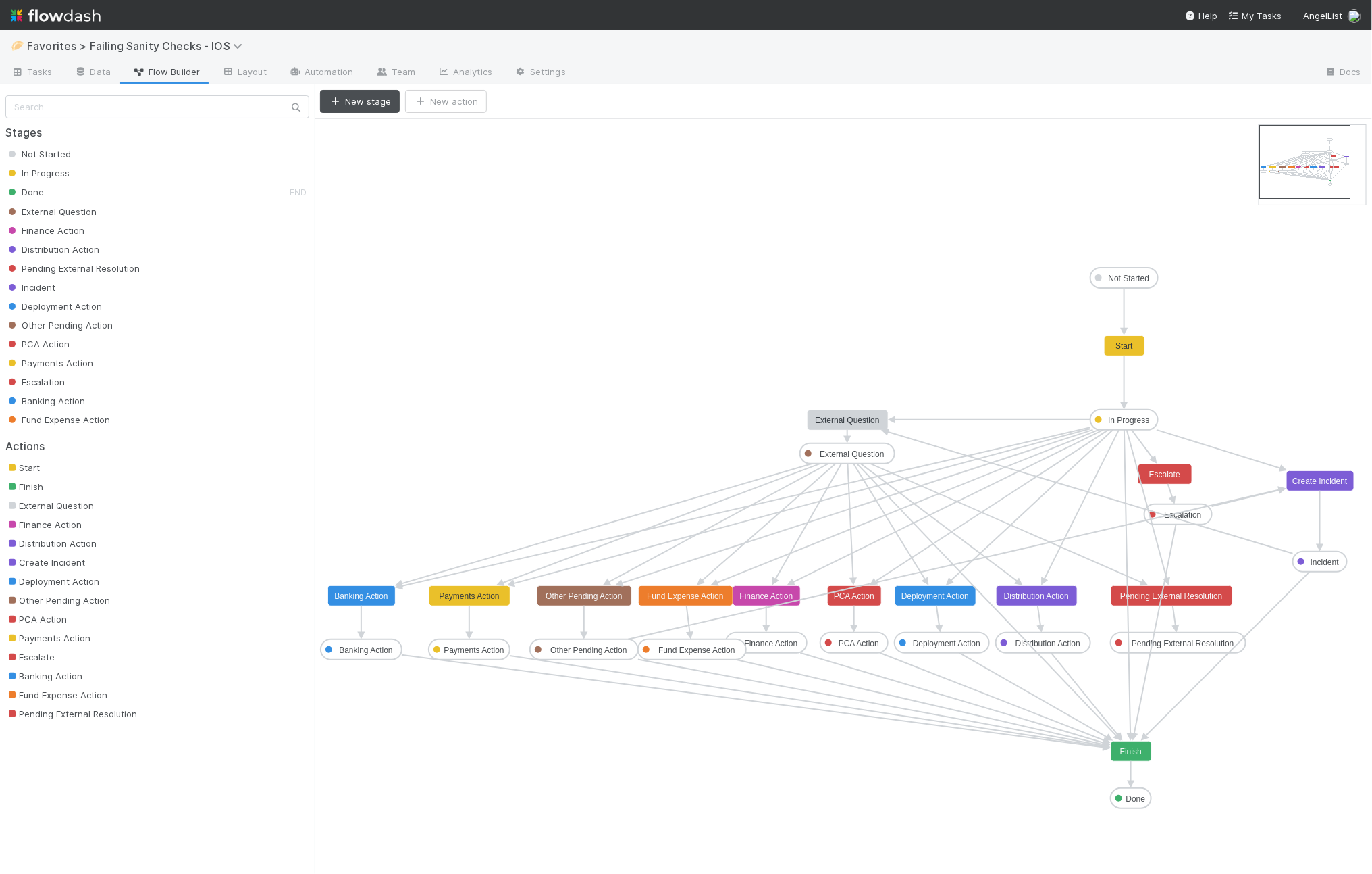
click at [1313, 479] on text "Create Incident" at bounding box center [1320, 481] width 55 height 10
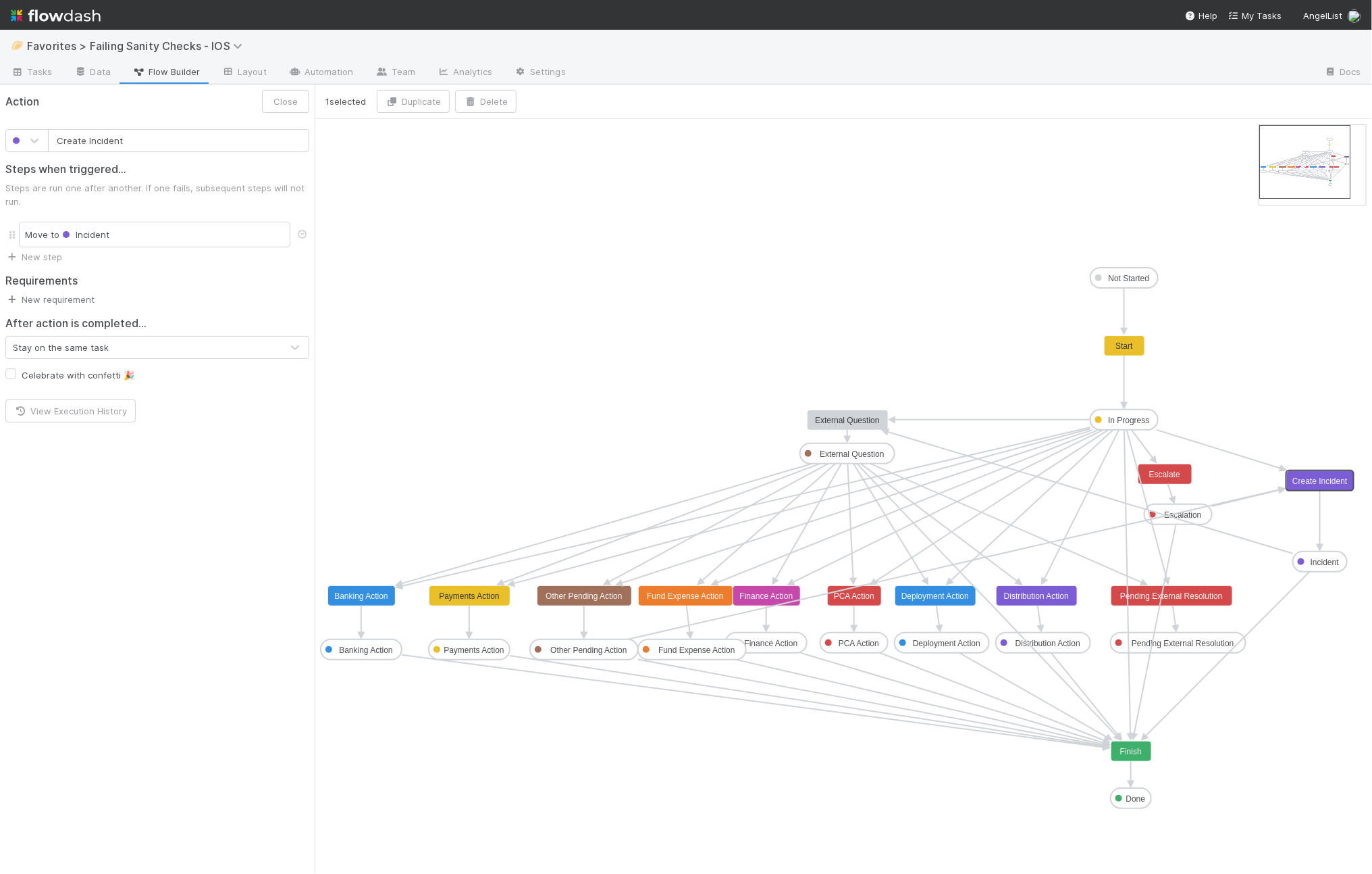
click at [62, 301] on link "New requirement" at bounding box center [50, 299] width 89 height 10
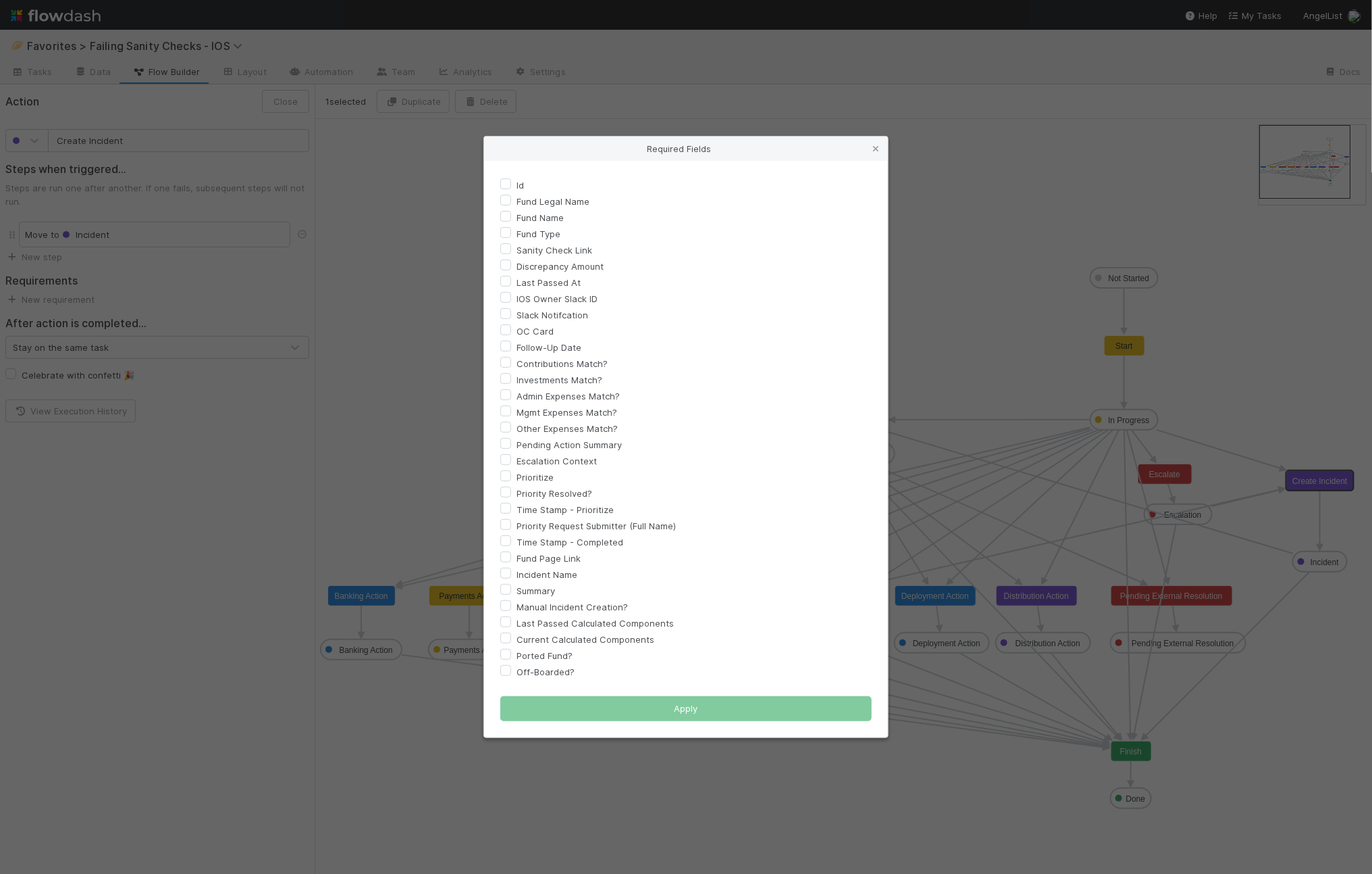
click at [517, 577] on label "Incident Name" at bounding box center [547, 574] width 61 height 16
click at [509, 577] on input "Incident Name" at bounding box center [505, 572] width 10 height 12
checkbox input "true"
click at [517, 585] on label "Summary" at bounding box center [536, 590] width 38 height 16
click at [509, 585] on input "Summary" at bounding box center [505, 588] width 10 height 12
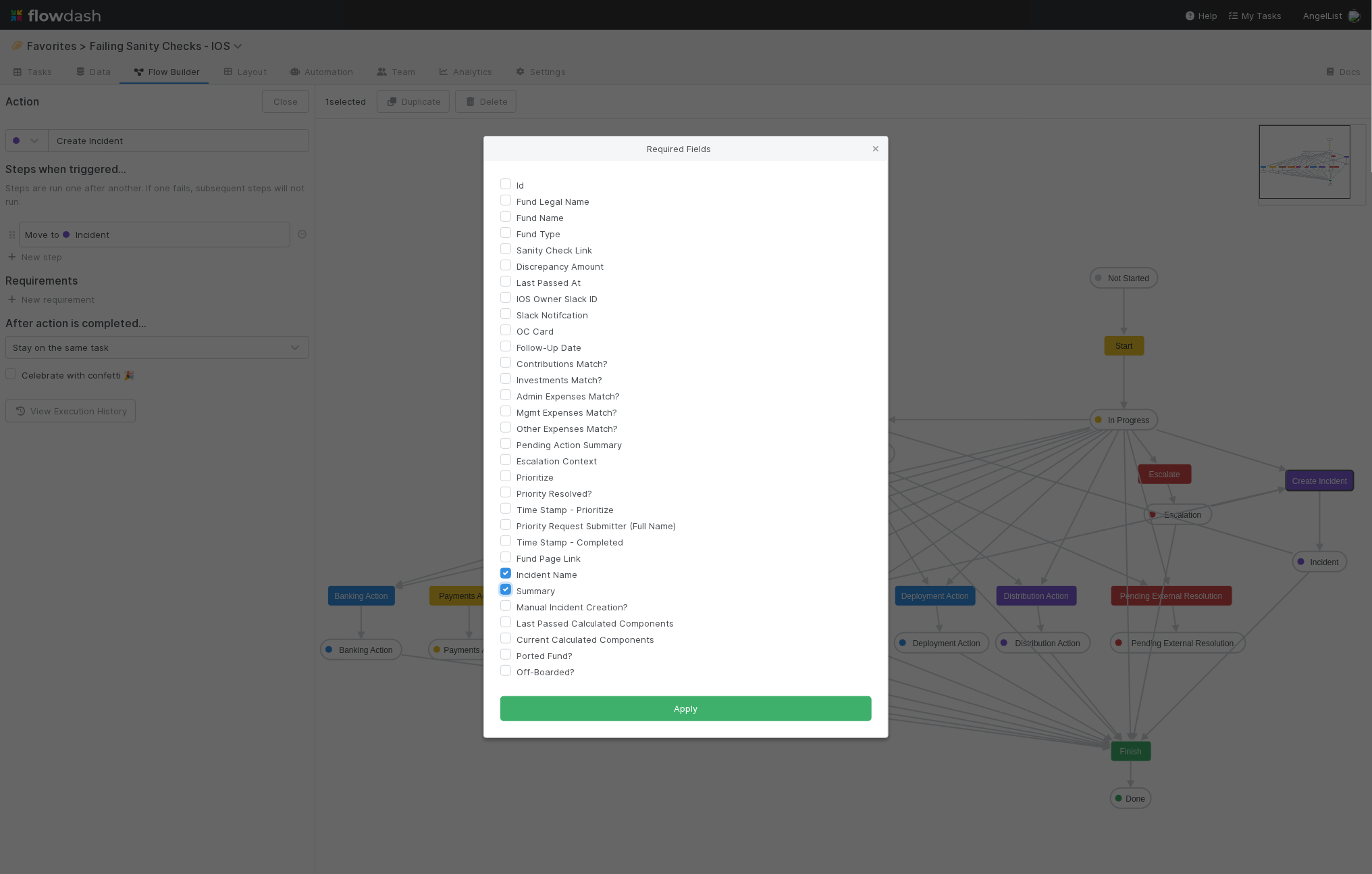
checkbox input "true"
click at [591, 712] on button "Apply" at bounding box center [686, 709] width 372 height 26
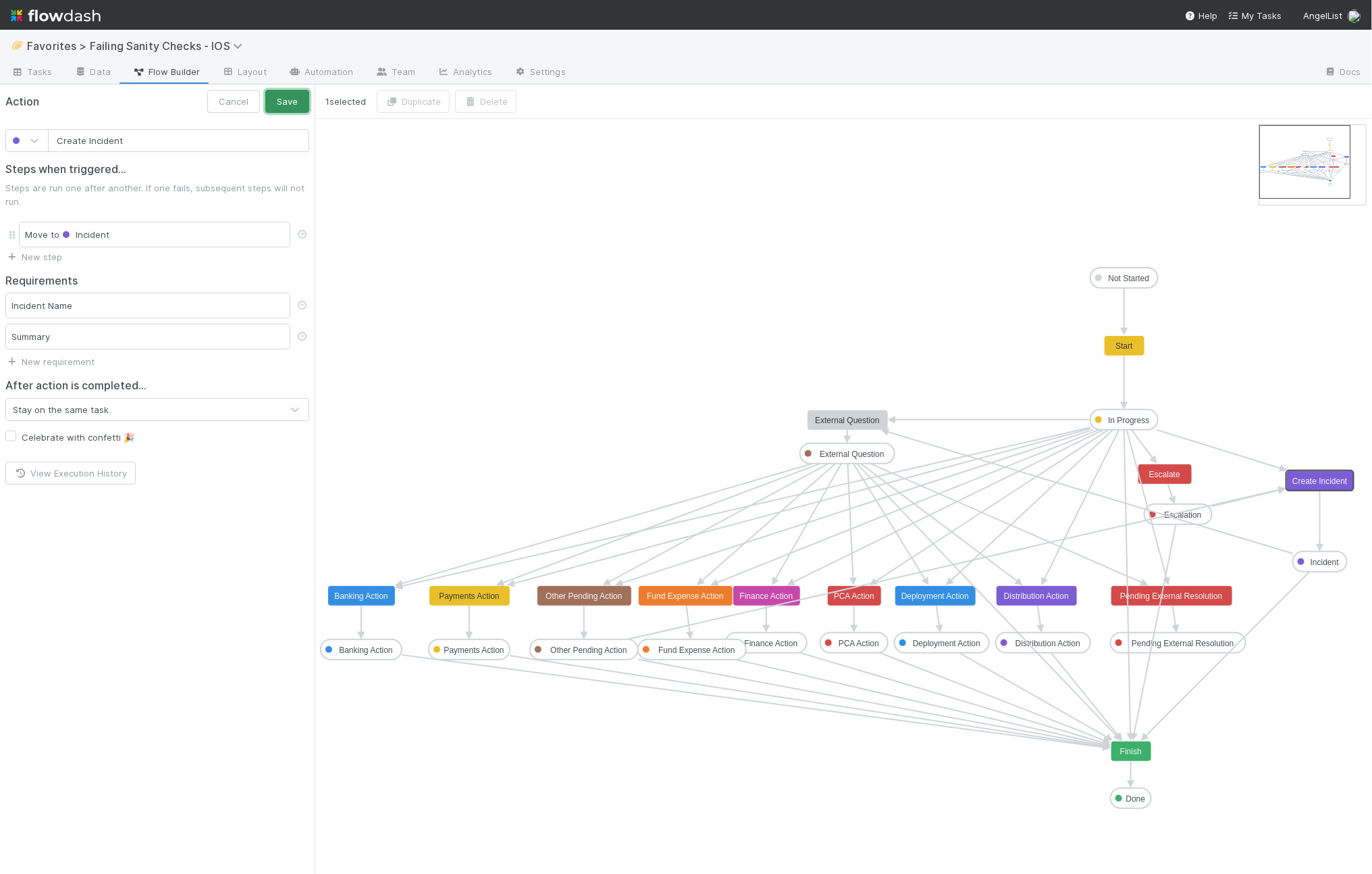
click at [291, 99] on button "Save" at bounding box center [287, 101] width 44 height 23
click at [281, 73] on link "Automation" at bounding box center [321, 73] width 87 height 22
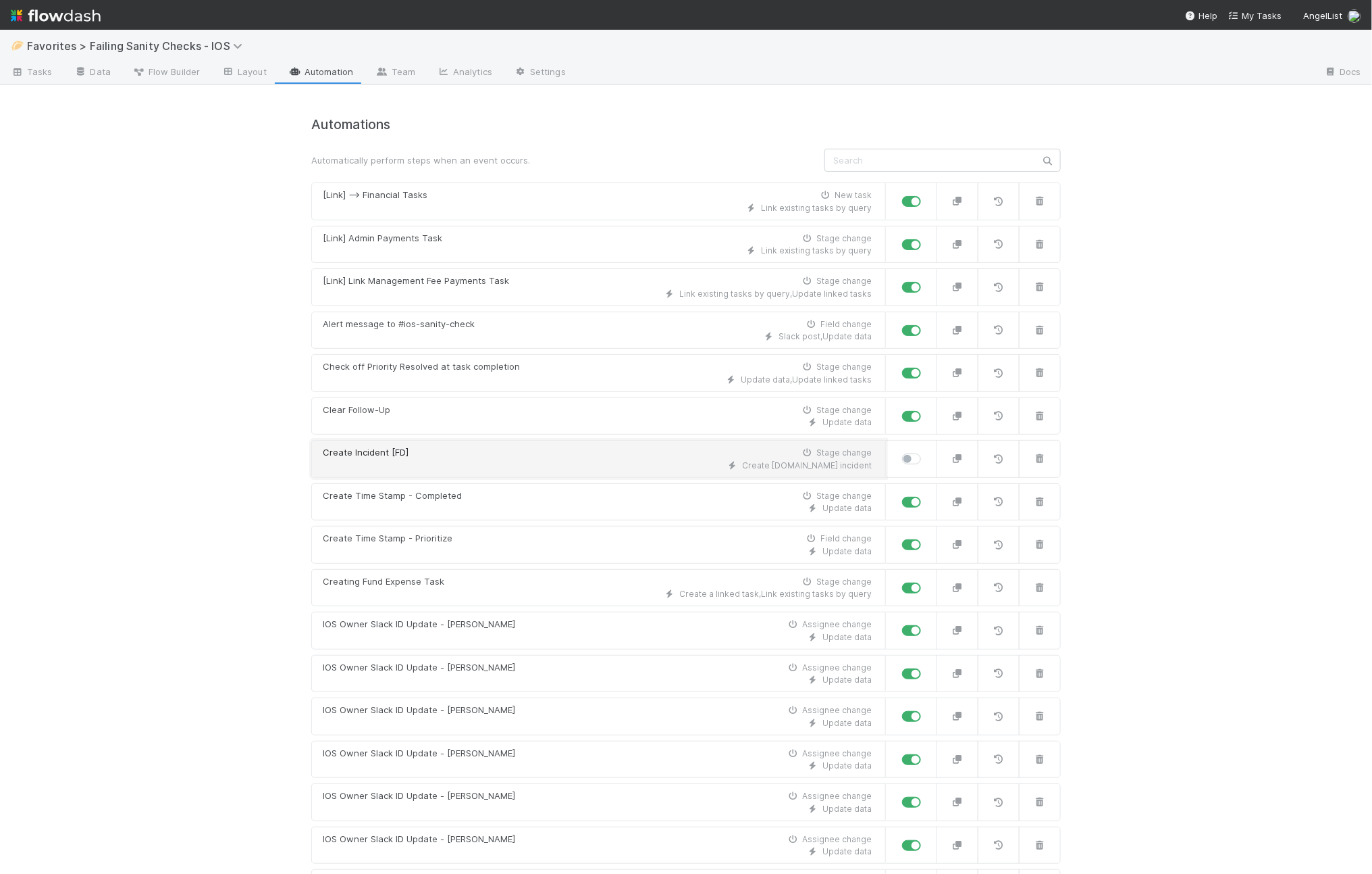
click at [453, 455] on div "Create Incident [FD] Stage change" at bounding box center [597, 452] width 549 height 14
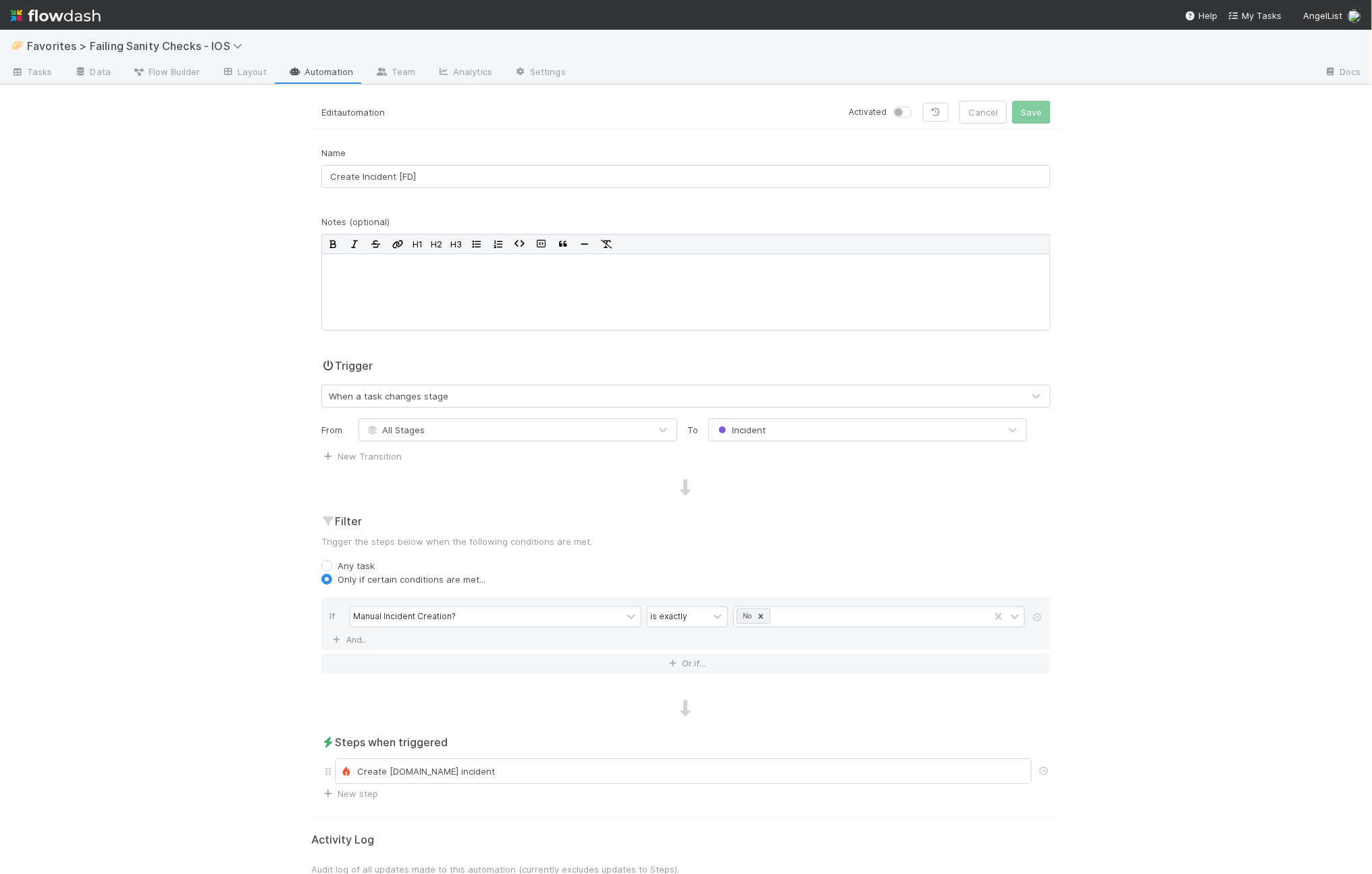
scroll to position [285, 0]
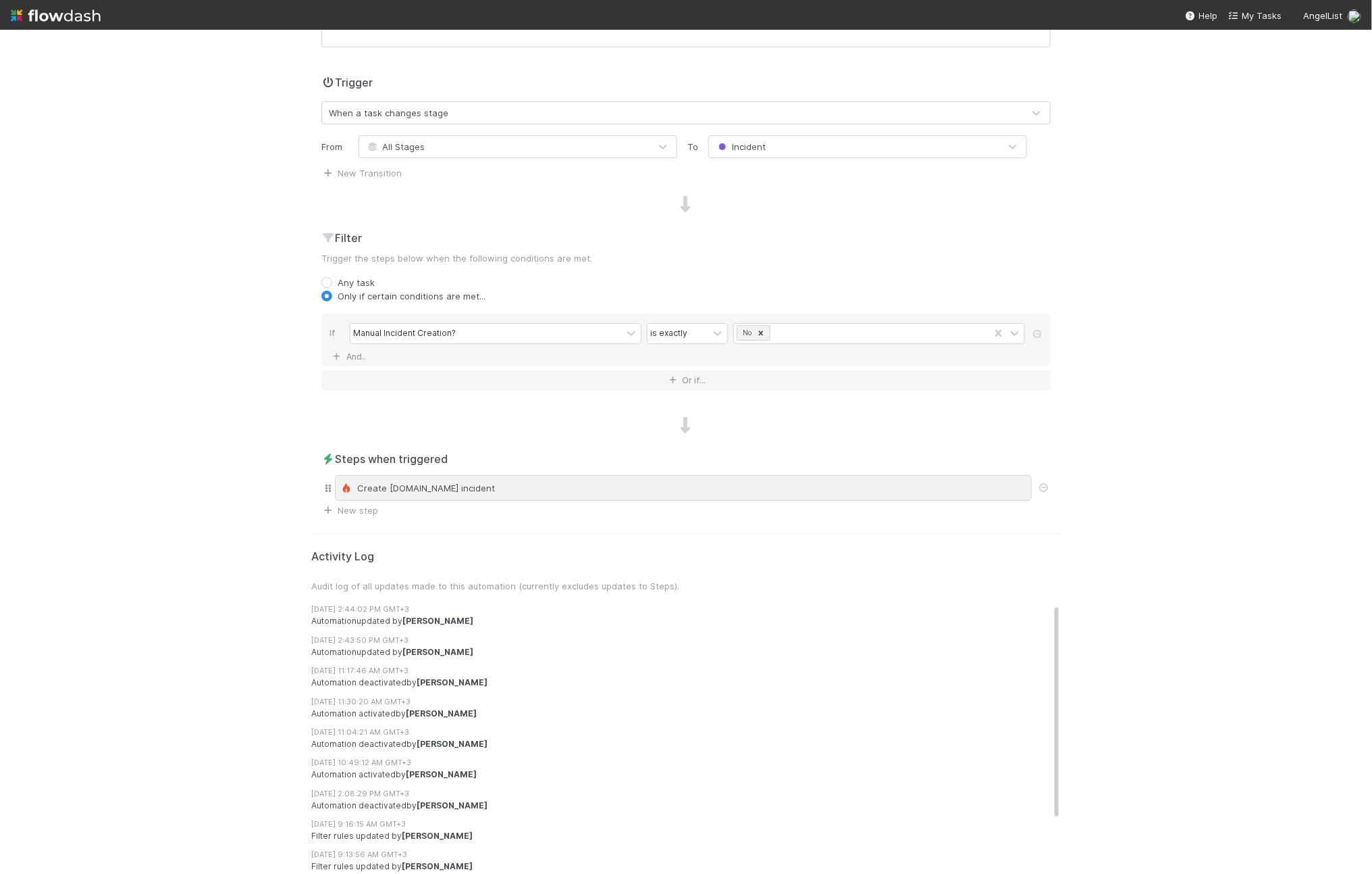
click at [431, 488] on div "Create [DOMAIN_NAME] incident" at bounding box center [684, 488] width 685 height 14
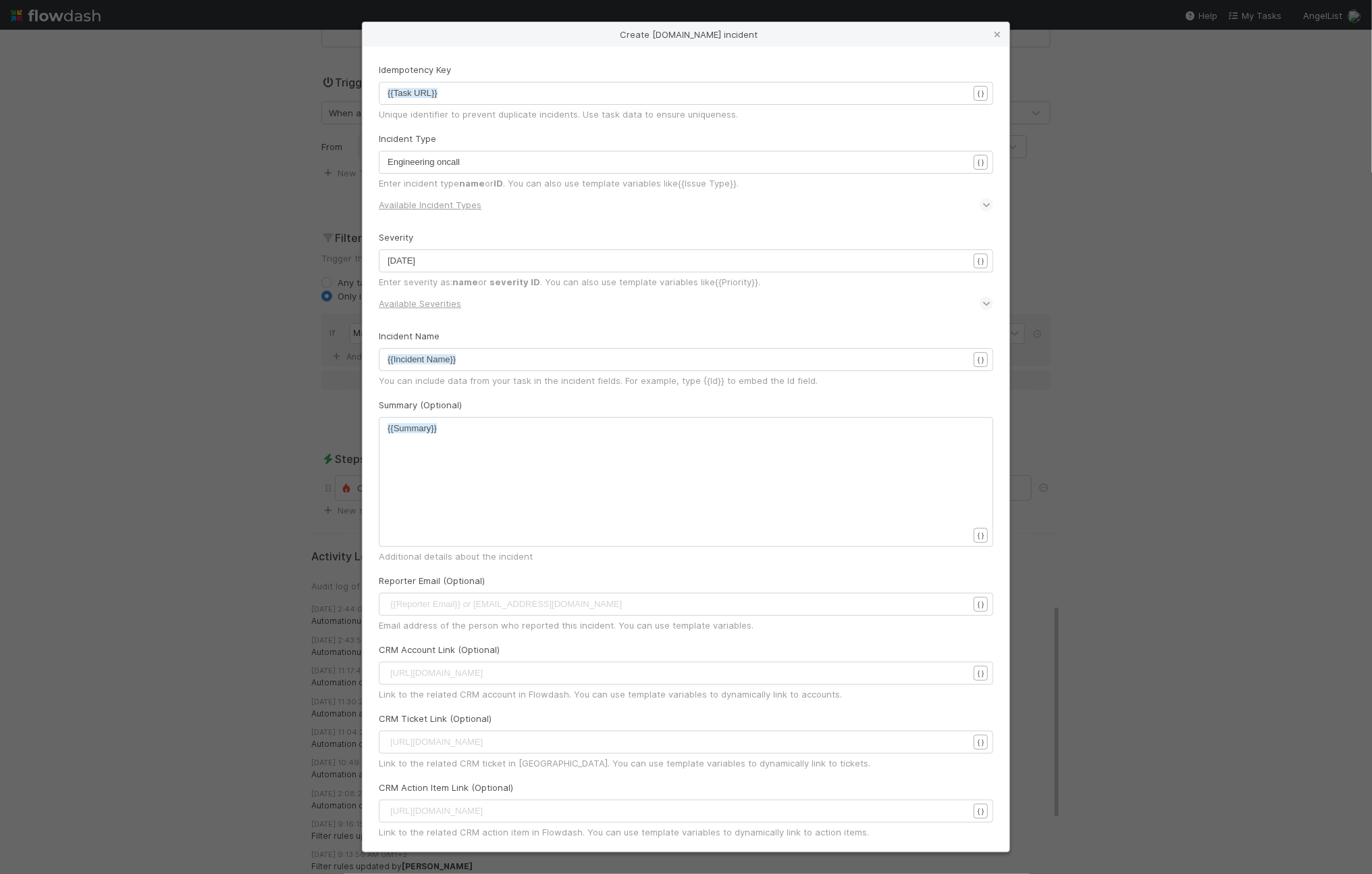
click at [226, 466] on div "Create [DOMAIN_NAME] incident Idempotency Key xxxxxxxxxx {{Task URL}} { } Uniqu…" at bounding box center [686, 437] width 1372 height 874
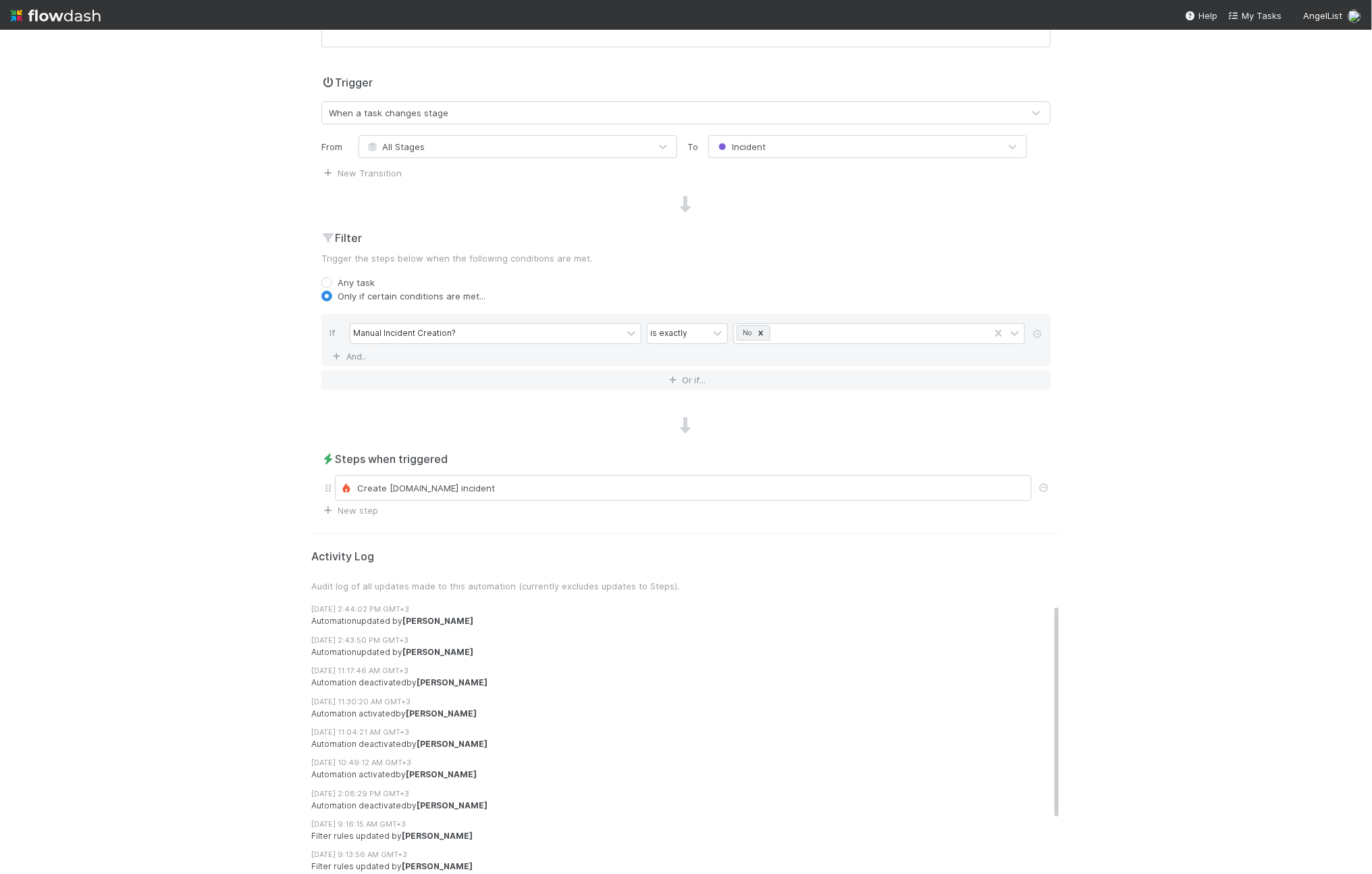
click at [108, 694] on div "🥟 Favorites > Failing Sanity Checks - IOS Tasks Data Flow Builder Layout Automa…" at bounding box center [686, 451] width 1372 height 844
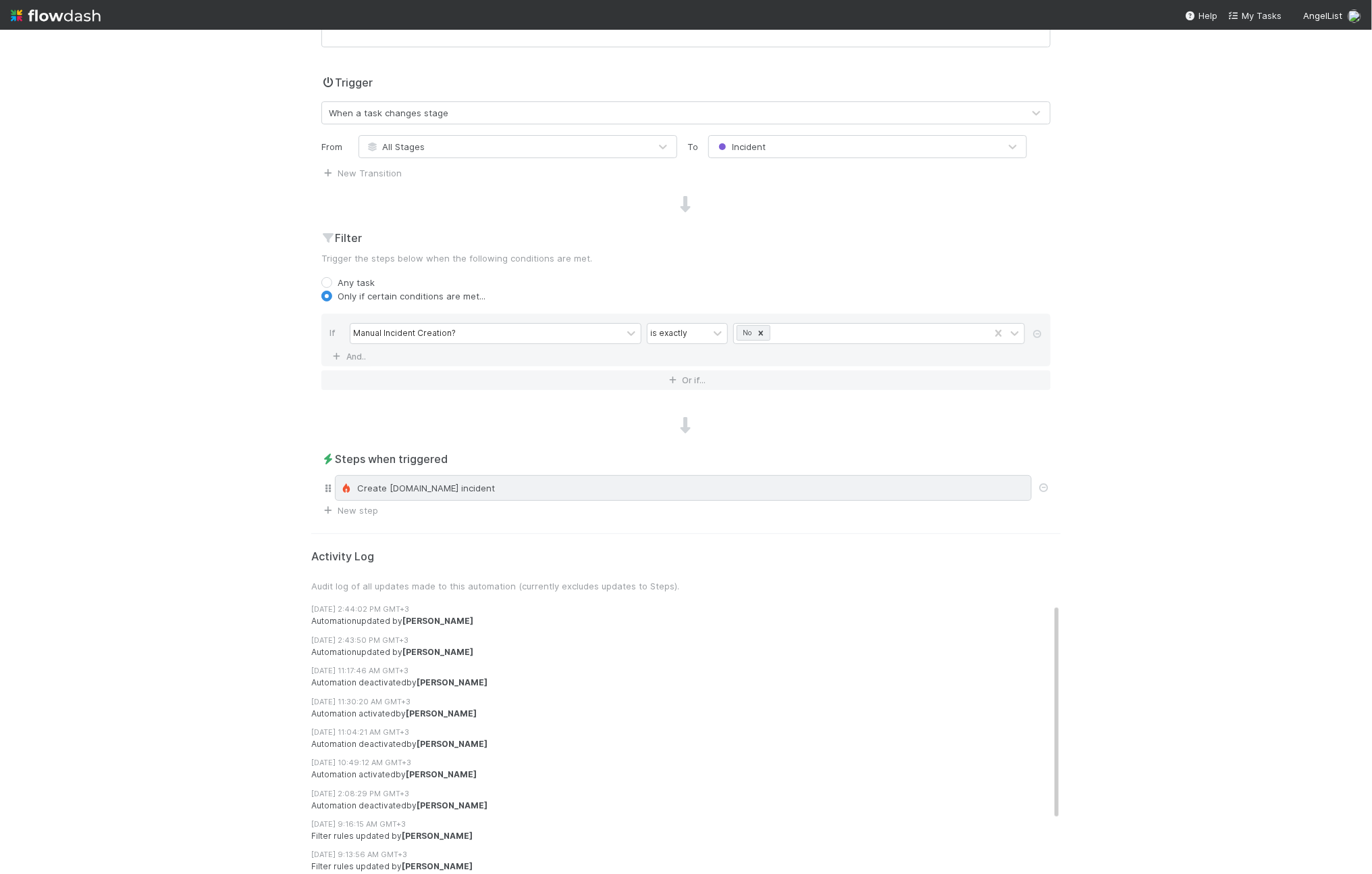
click at [446, 494] on div "Create [DOMAIN_NAME] incident" at bounding box center [684, 488] width 697 height 26
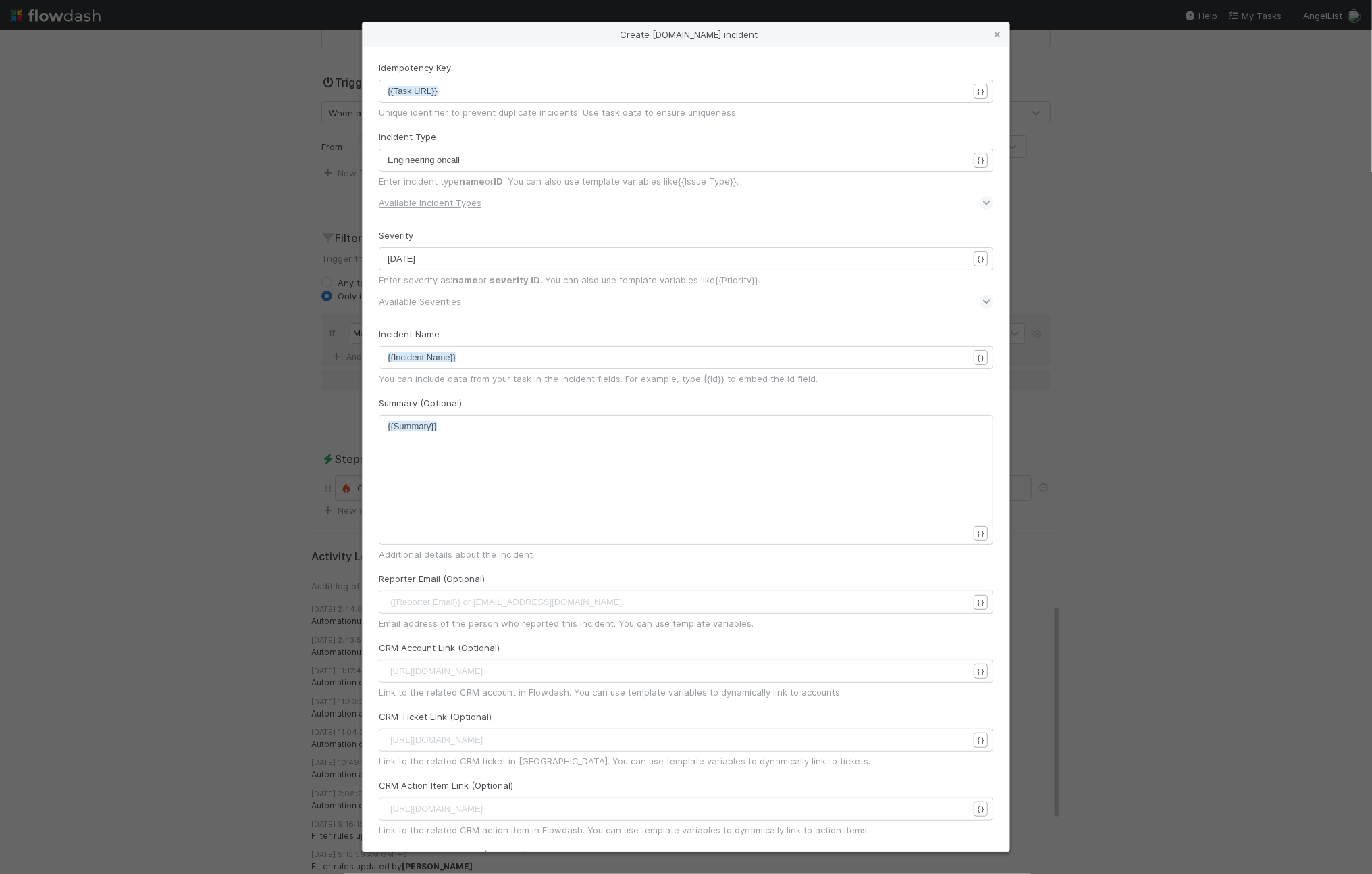
scroll to position [0, 0]
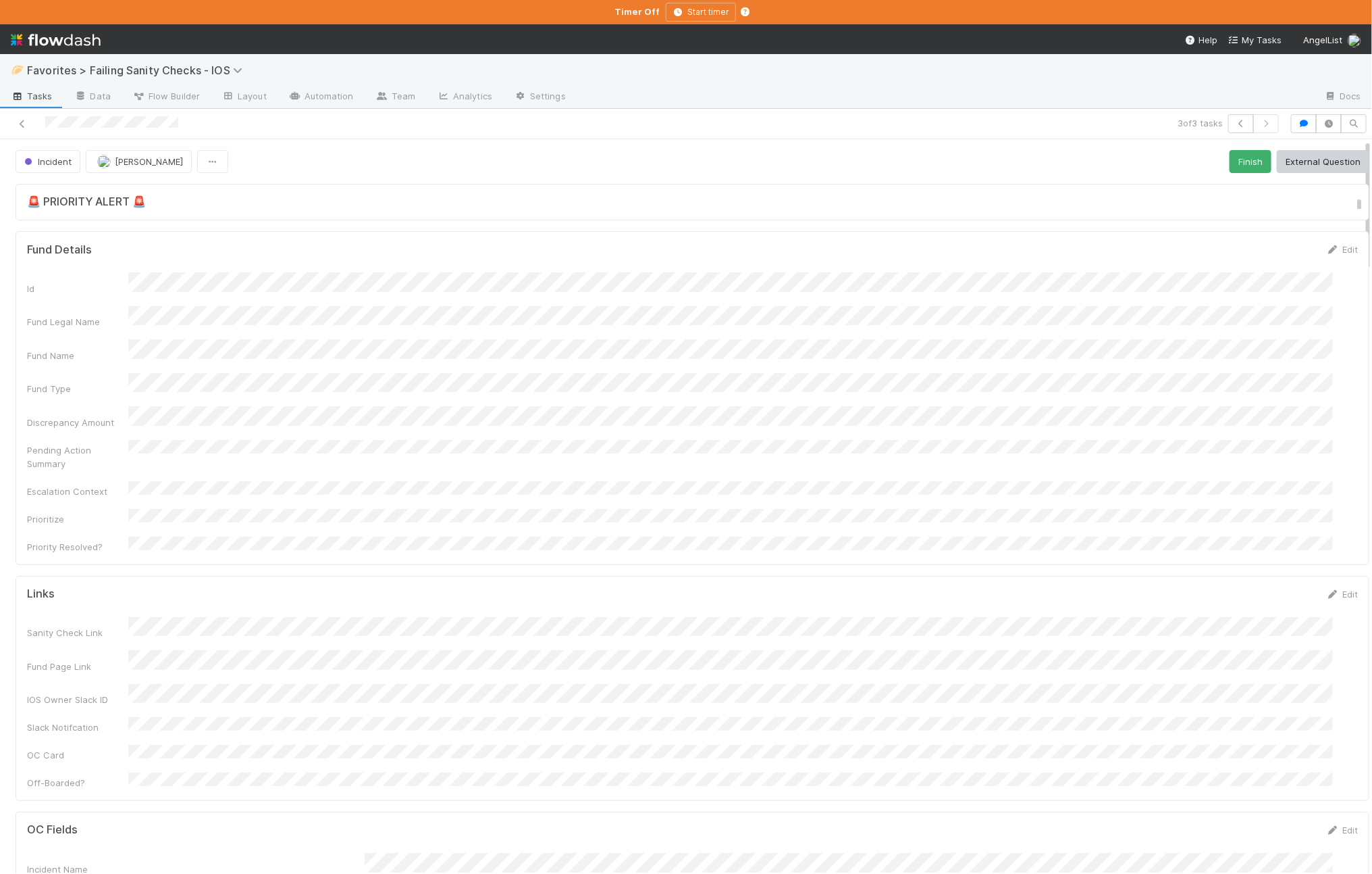
drag, startPoint x: 297, startPoint y: 97, endPoint x: 280, endPoint y: 123, distance: 31.1
click at [297, 97] on icon at bounding box center [295, 96] width 14 height 8
click at [164, 101] on span "Flow Builder" at bounding box center [166, 95] width 67 height 14
click at [53, 158] on span "Incident" at bounding box center [46, 161] width 50 height 10
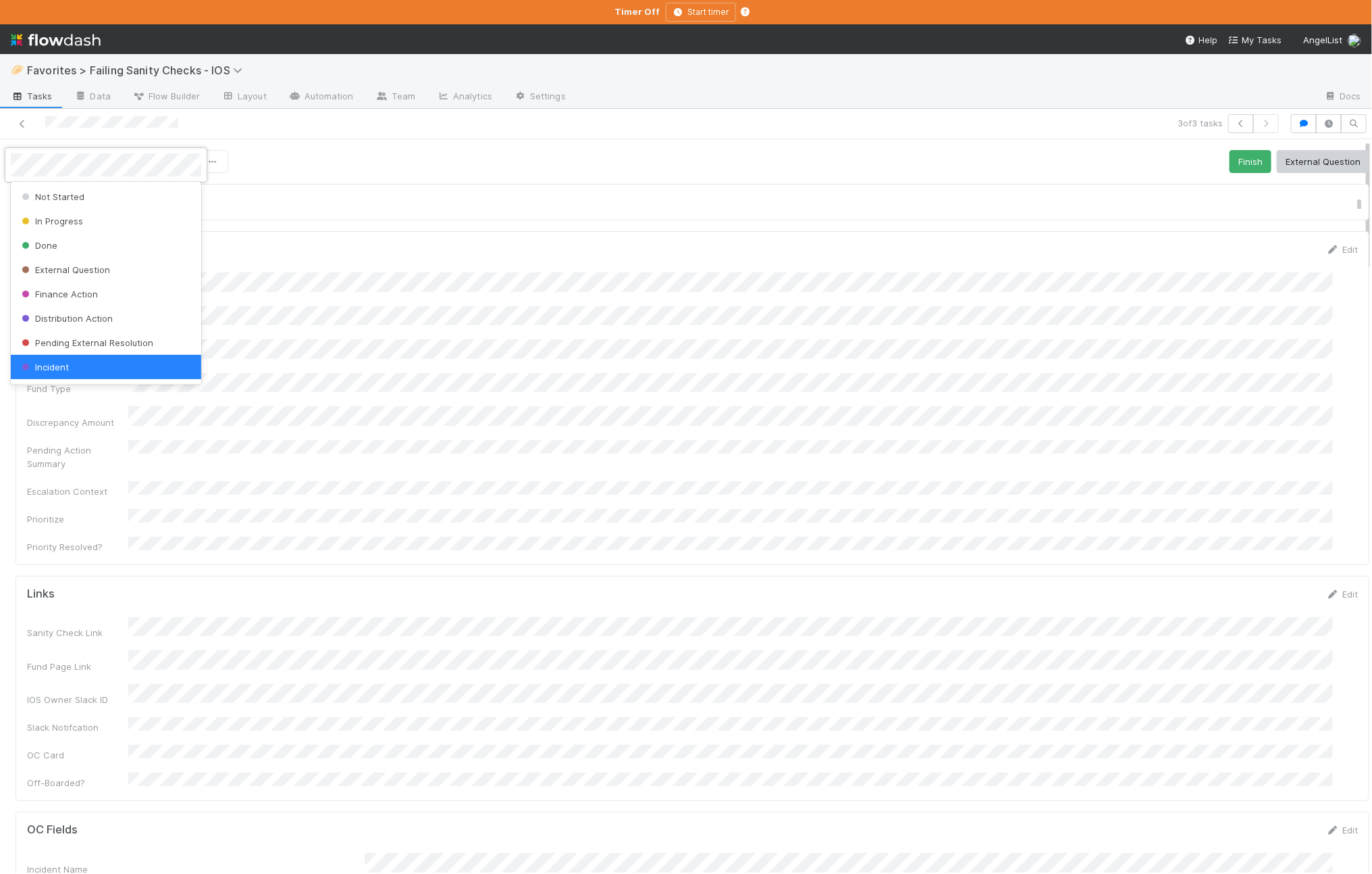
scroll to position [2, 0]
click at [85, 220] on div "In Progress" at bounding box center [106, 219] width 191 height 24
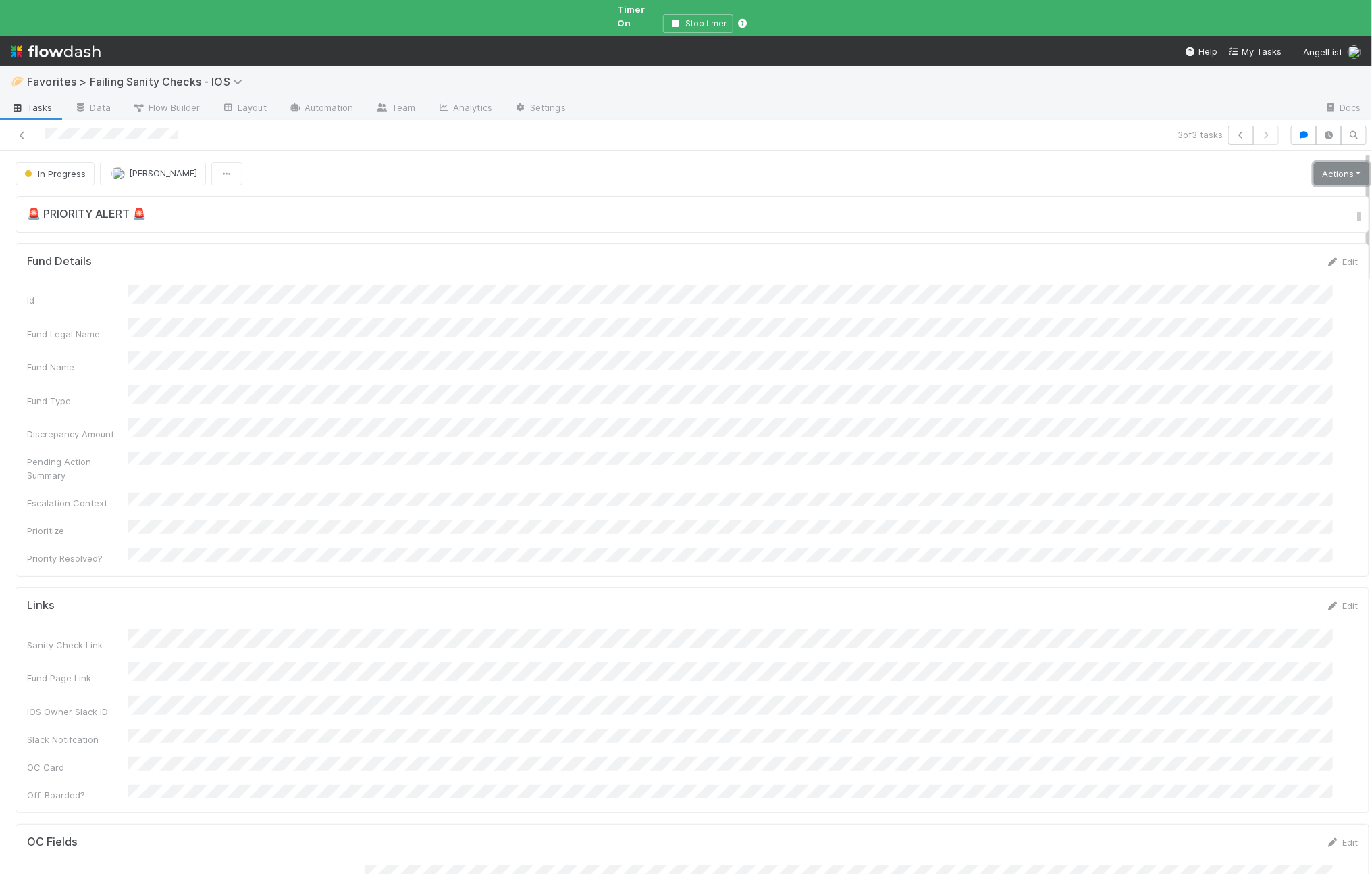
click at [1314, 162] on link "Actions" at bounding box center [1342, 173] width 55 height 23
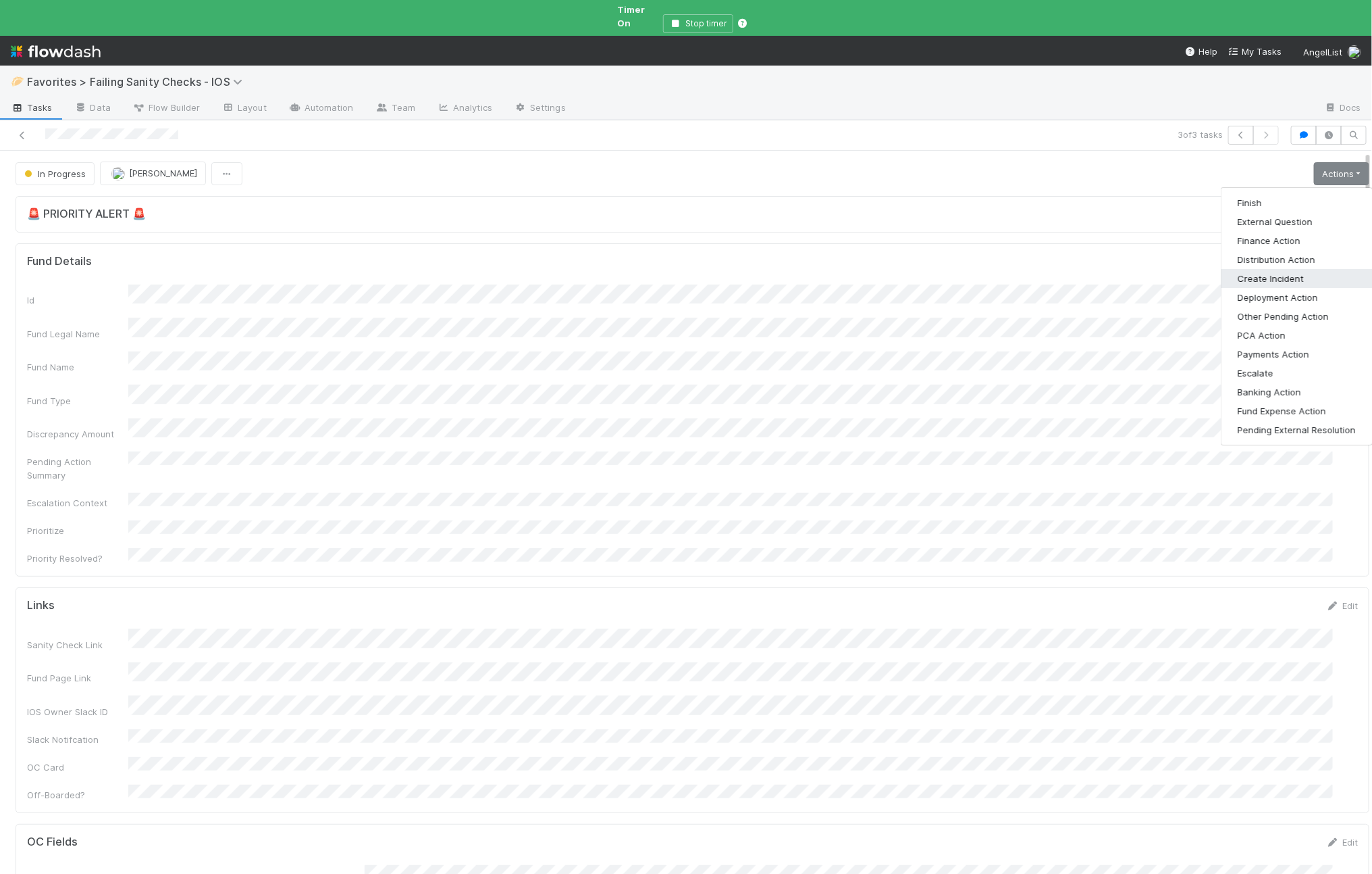
click at [1272, 269] on button "Create Incident" at bounding box center [1297, 278] width 151 height 19
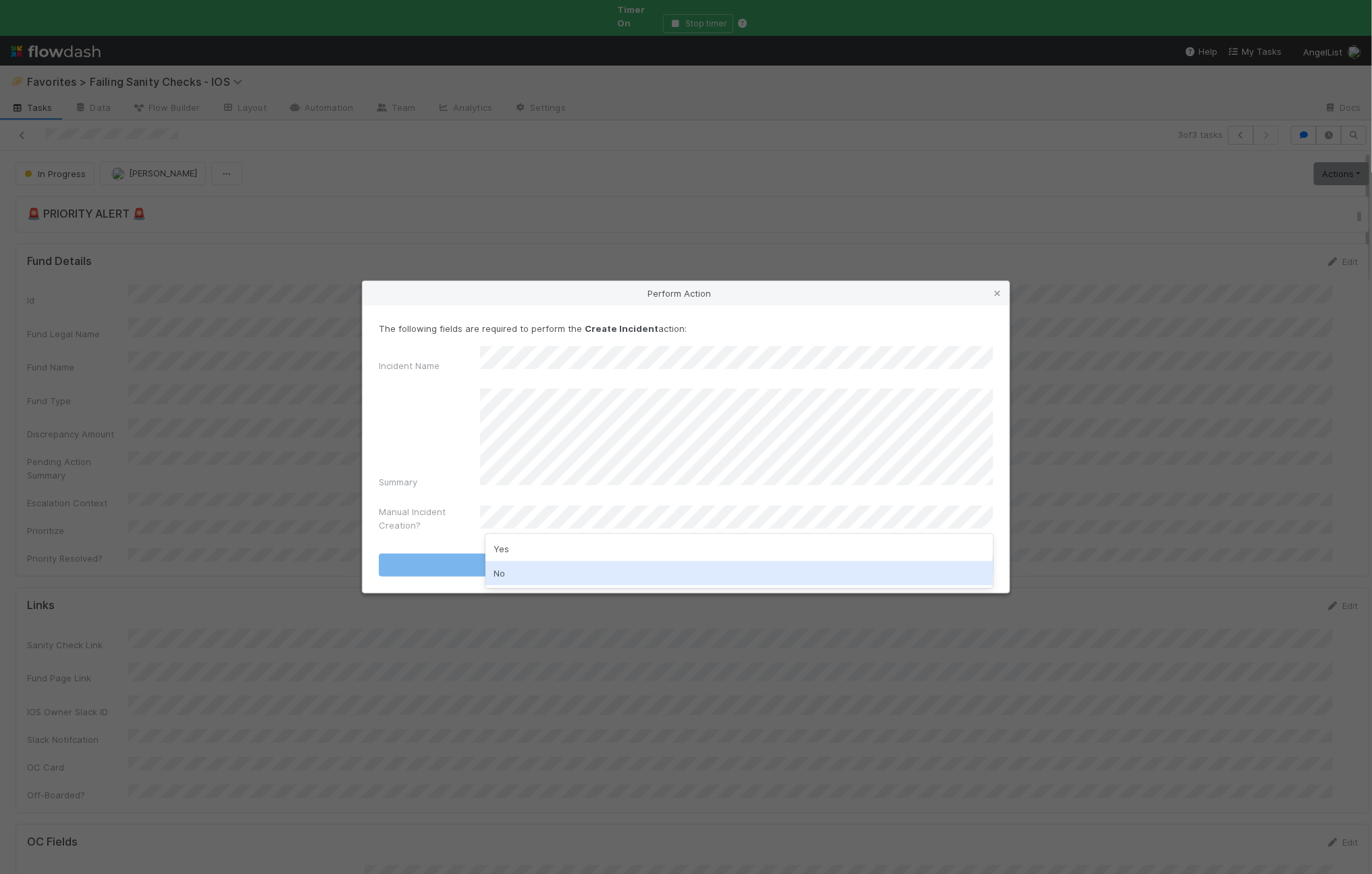
click at [547, 574] on div "No" at bounding box center [740, 573] width 508 height 24
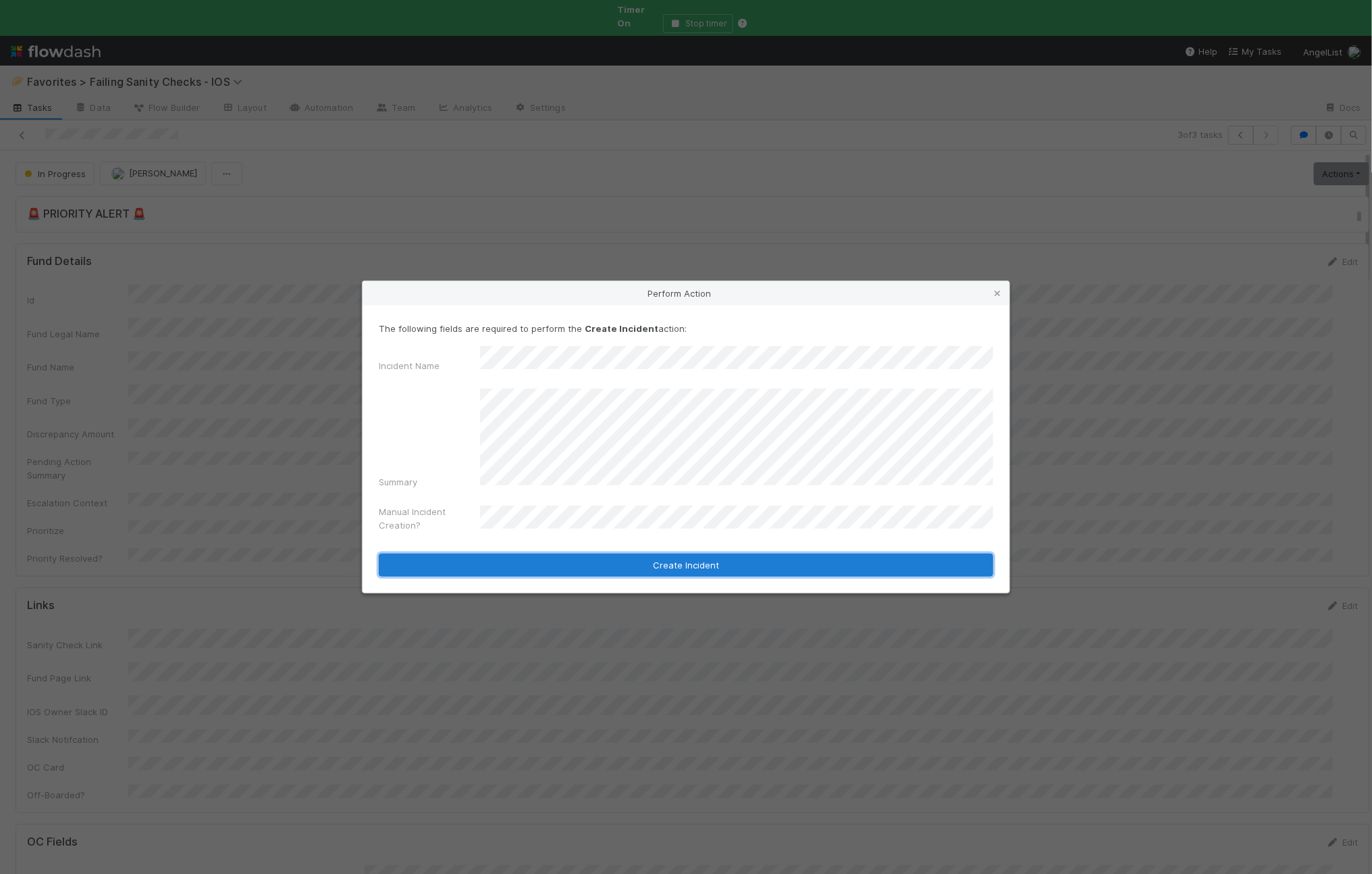
click at [520, 553] on button "Create Incident" at bounding box center [686, 564] width 615 height 23
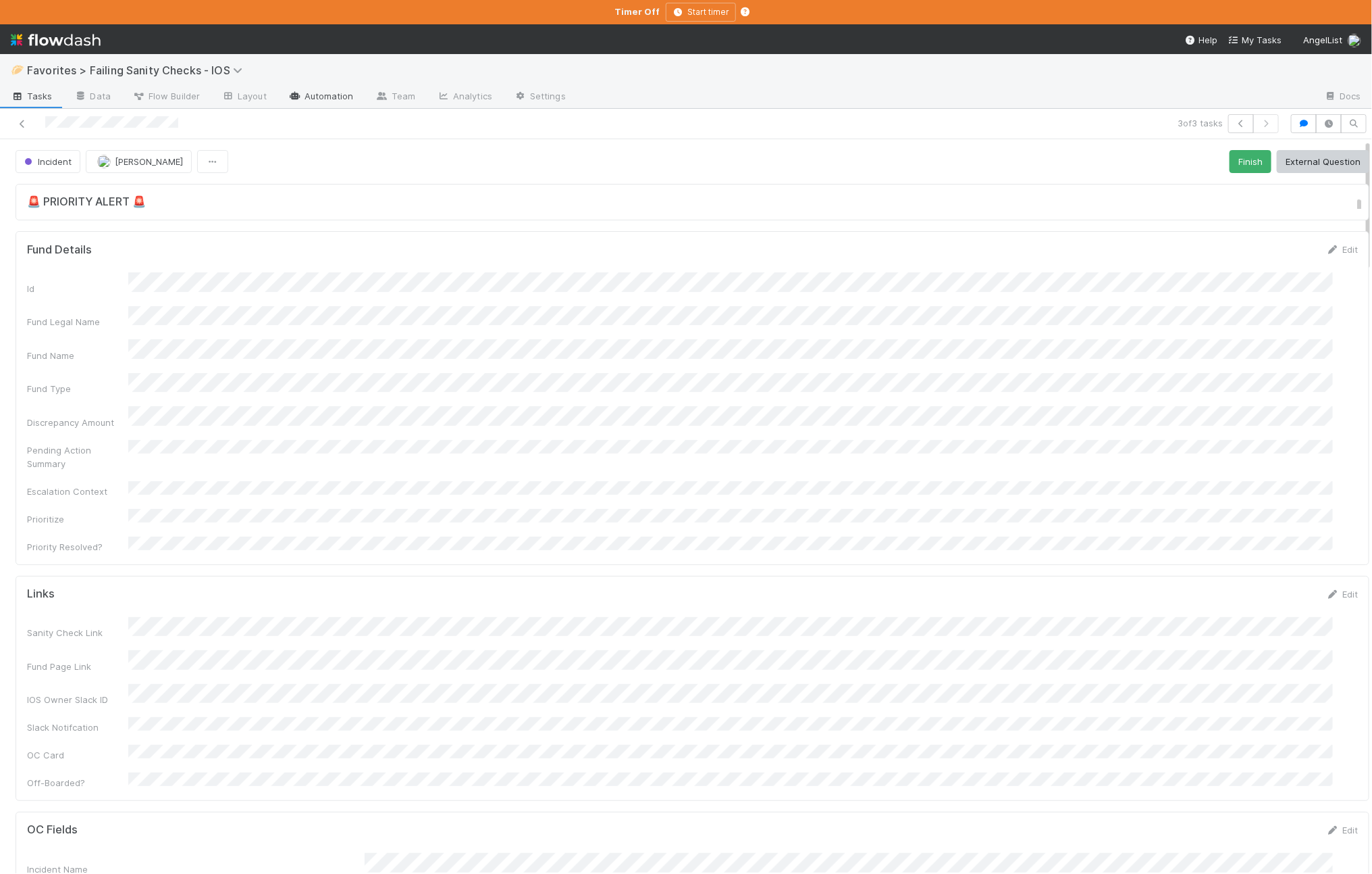
click at [319, 101] on link "Automation" at bounding box center [321, 97] width 87 height 22
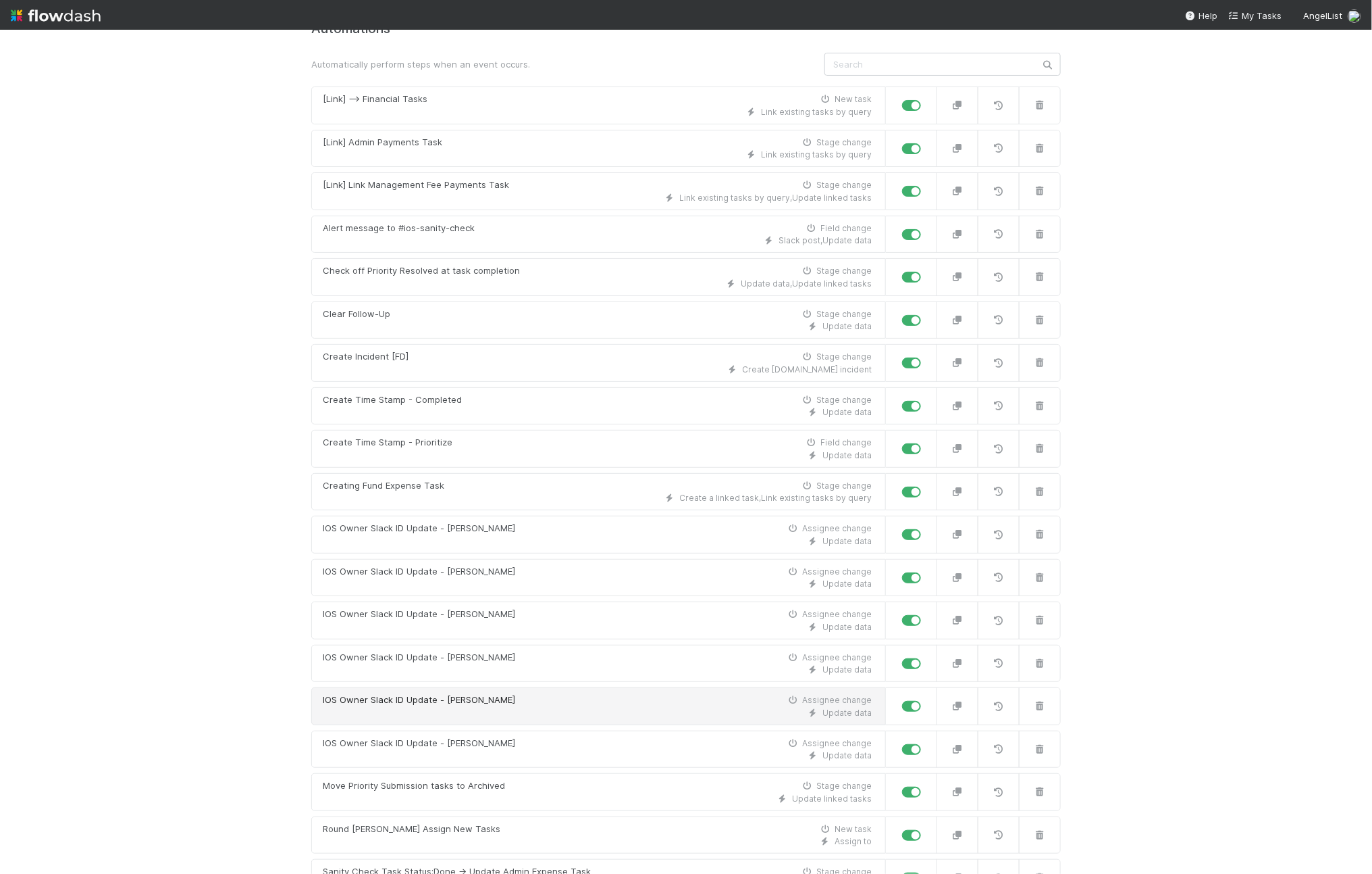
scroll to position [241, 0]
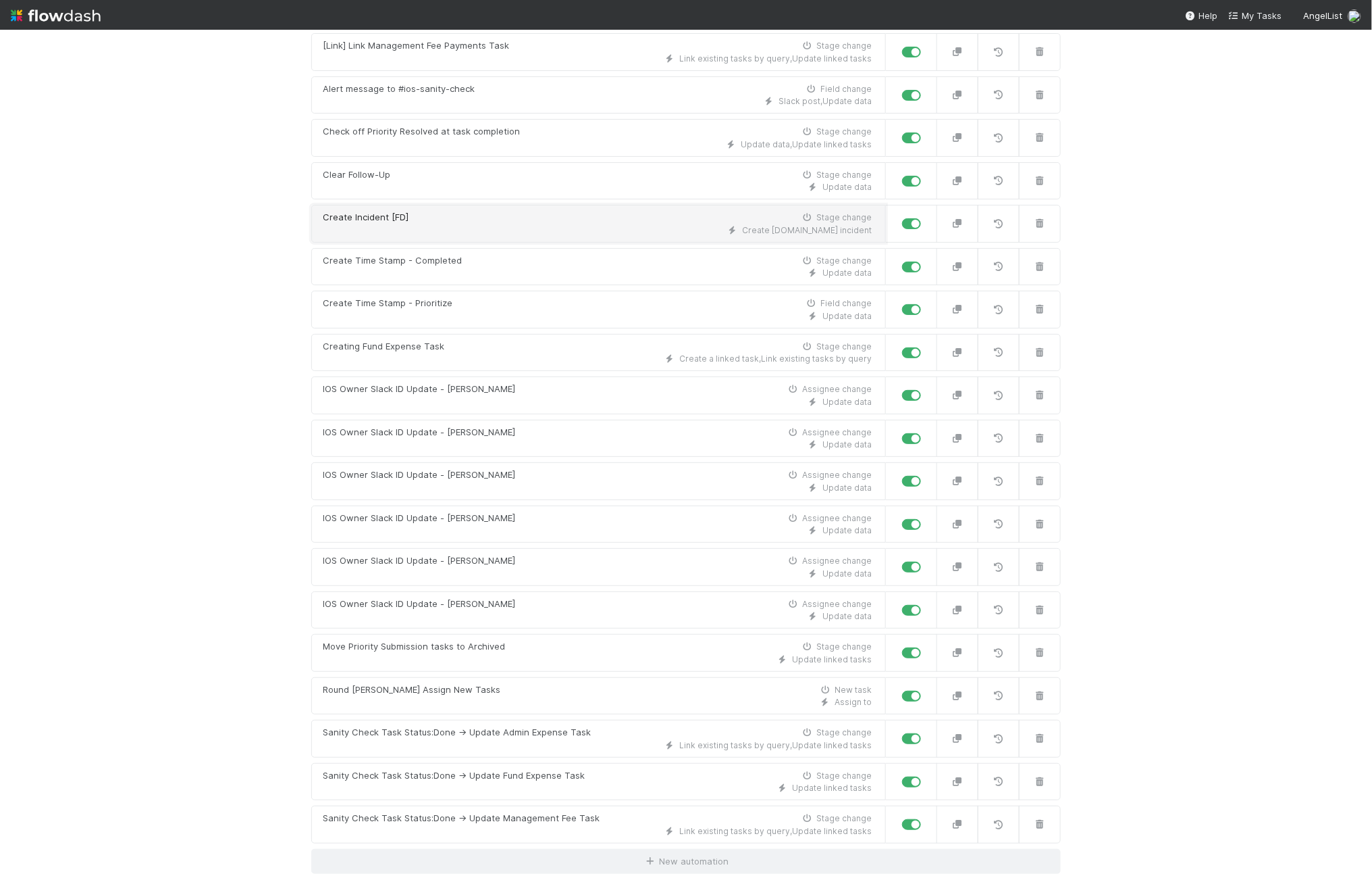
click at [399, 215] on div "Create Incident [FD]" at bounding box center [365, 217] width 86 height 14
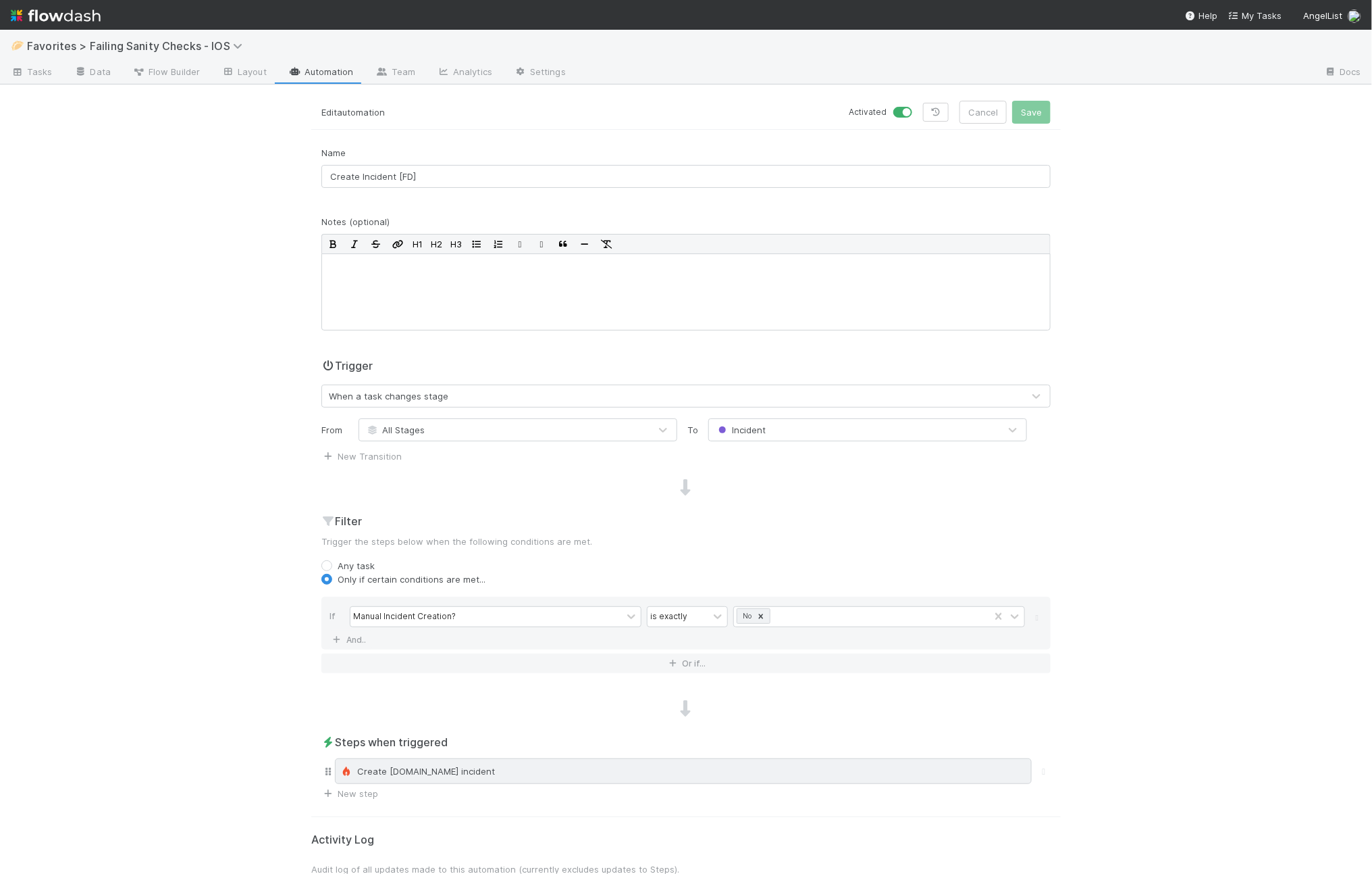
click at [514, 770] on div "Create [DOMAIN_NAME] incident" at bounding box center [684, 771] width 685 height 14
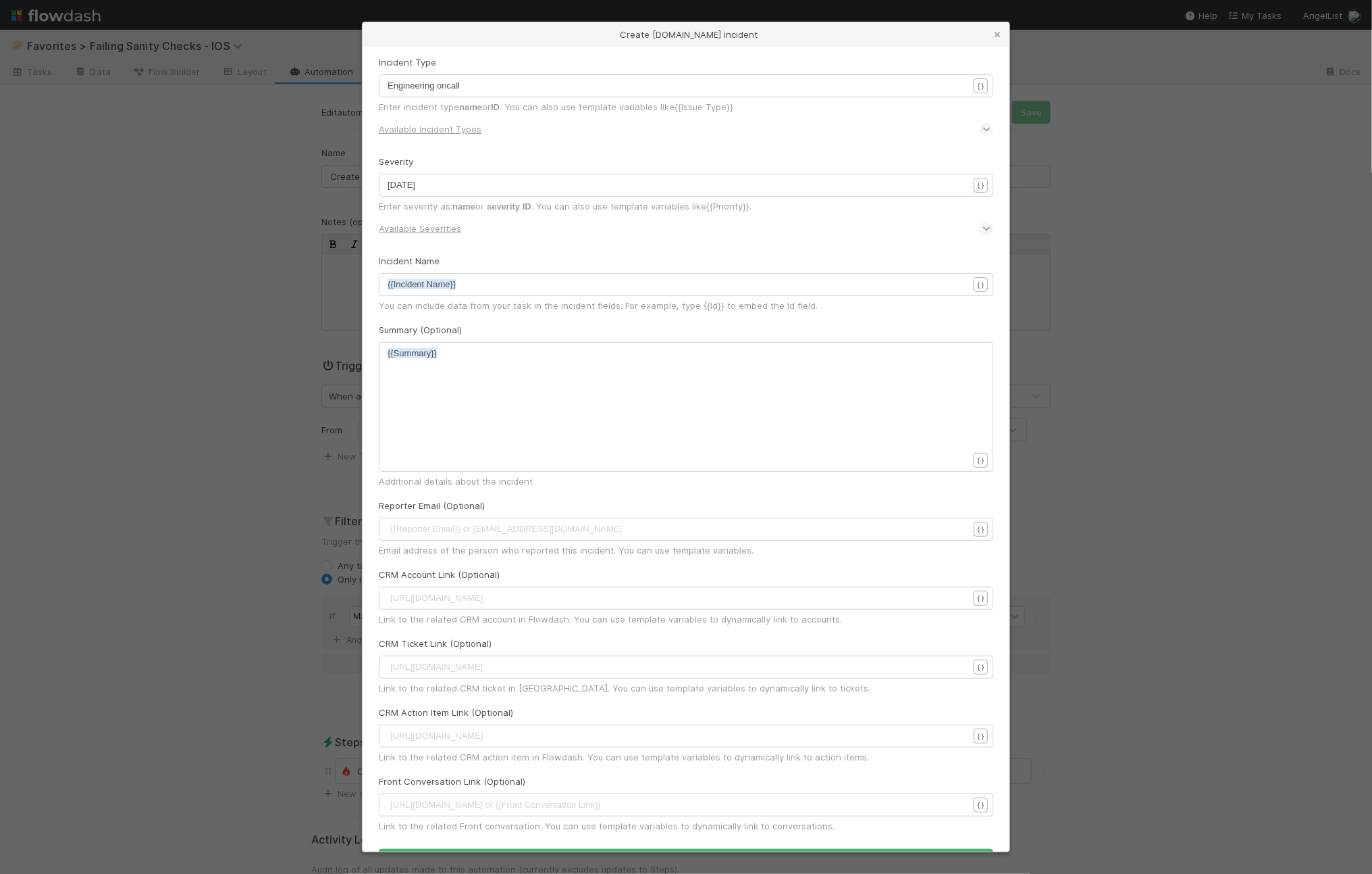
scroll to position [111, 0]
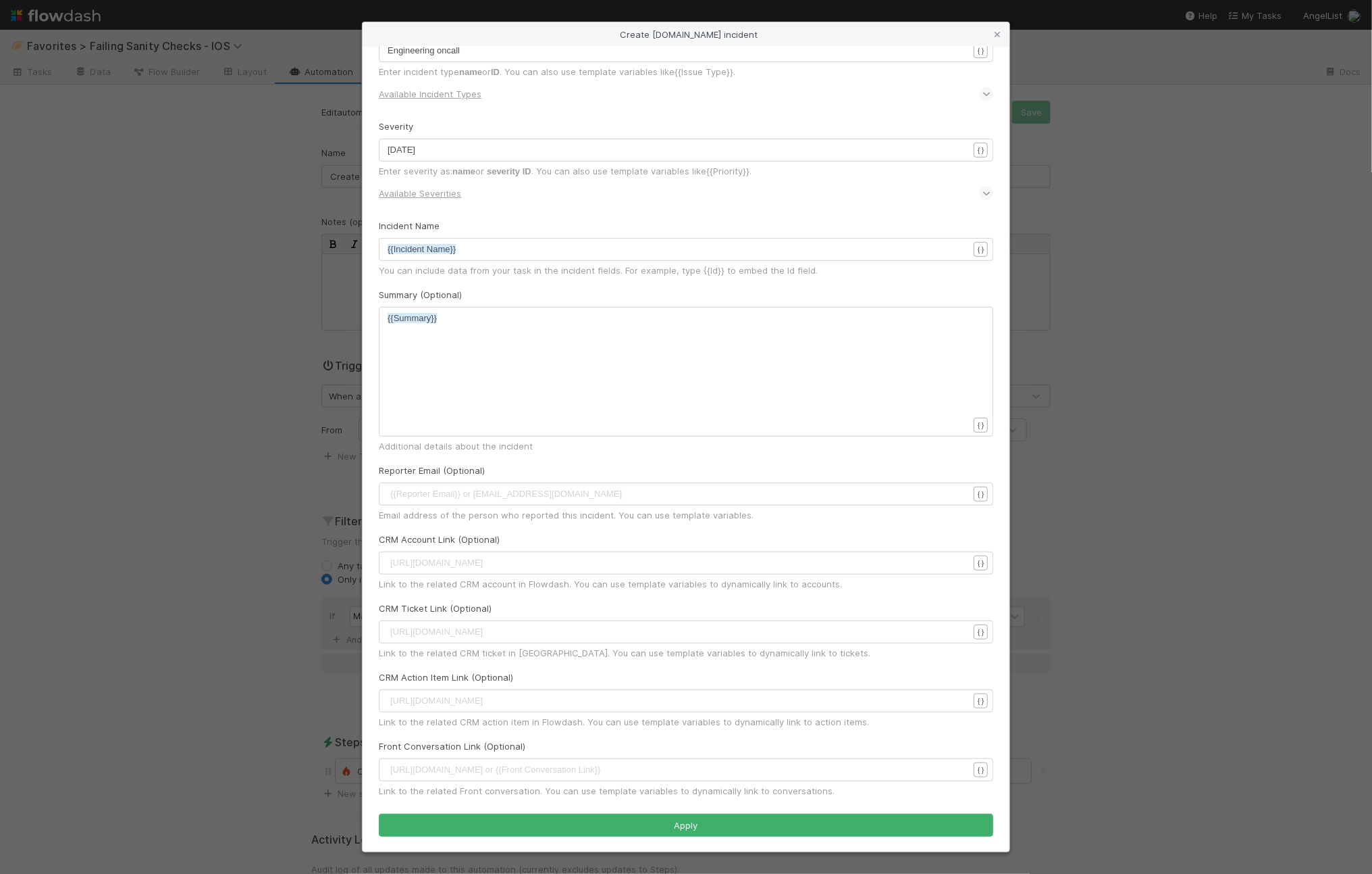
click at [560, 296] on div "Summary (Optional) xxxxxxxxxx {{Summary}} { } Additional details about the inci…" at bounding box center [686, 370] width 615 height 165
click at [519, 269] on div "You can include data from your task in the incident fields. For example, type {…" at bounding box center [686, 270] width 615 height 14
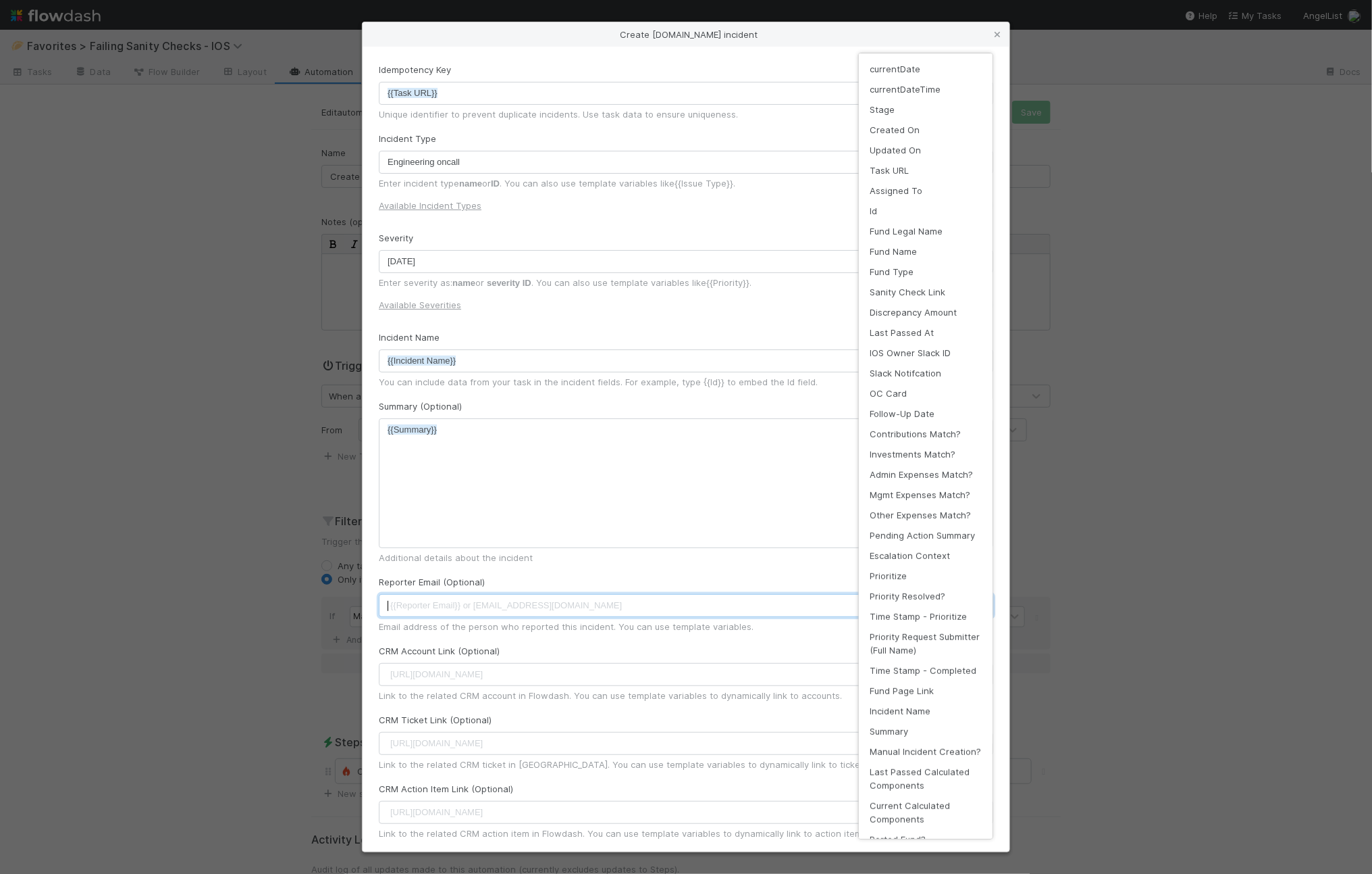
scroll to position [4, 0]
click at [966, 873] on div "Create [DOMAIN_NAME] incident Idempotency Key xxxxxxxxxx {{Task URL}} { } Uniqu…" at bounding box center [686, 874] width 1372 height 0
click at [501, 558] on div "currentDate currentDateTime Stage Created On Updated On Task URL Assigned To Id…" at bounding box center [686, 437] width 1372 height 874
click at [507, 570] on div "currentDate currentDateTime Stage Created On Updated On Task URL Assigned To Id…" at bounding box center [686, 437] width 1372 height 874
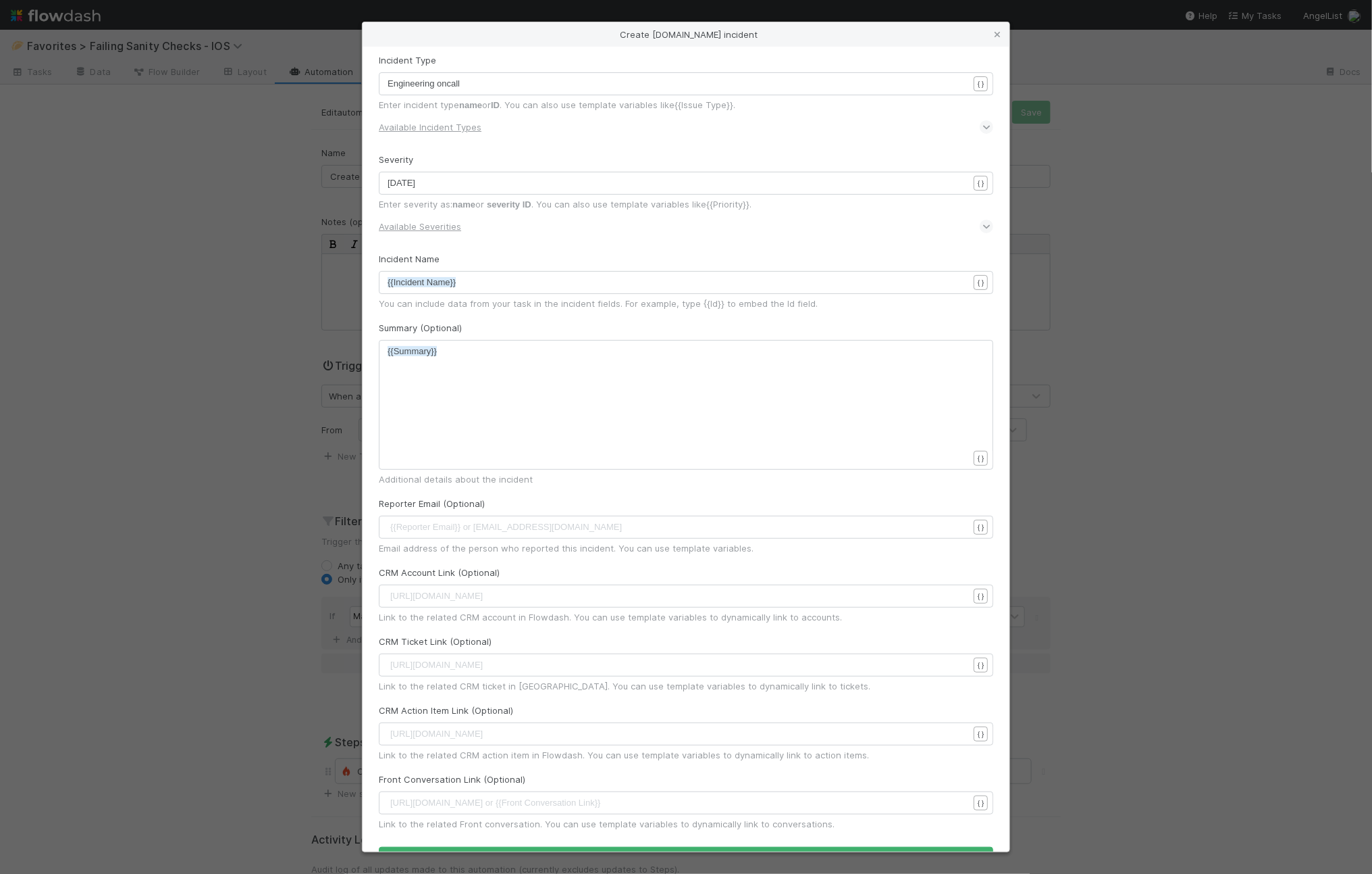
scroll to position [111, 0]
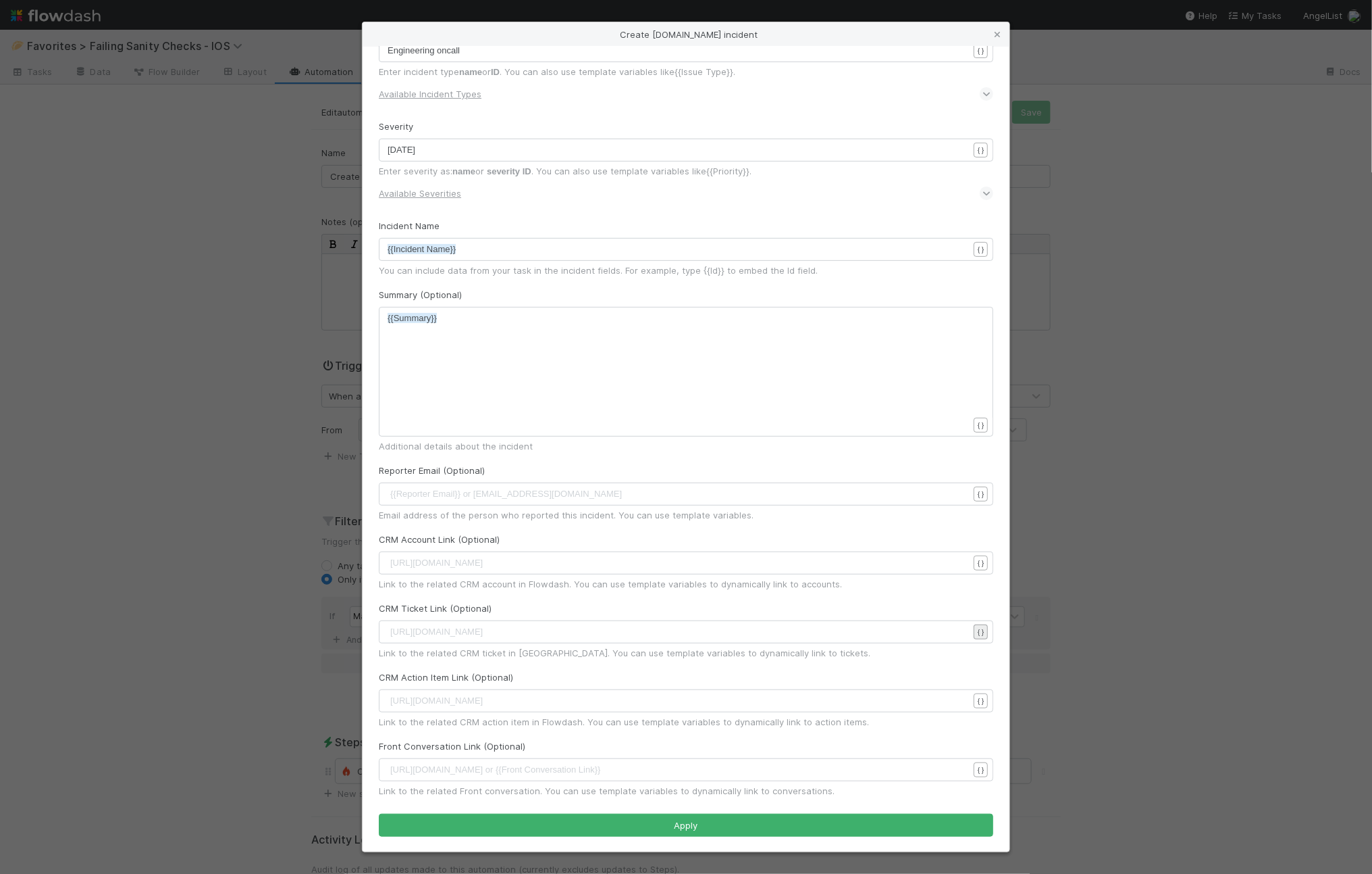
click at [970, 873] on div "Create [DOMAIN_NAME] incident Idempotency Key xxxxxxxxxx {{Task URL}} { } Uniqu…" at bounding box center [686, 874] width 1372 height 0
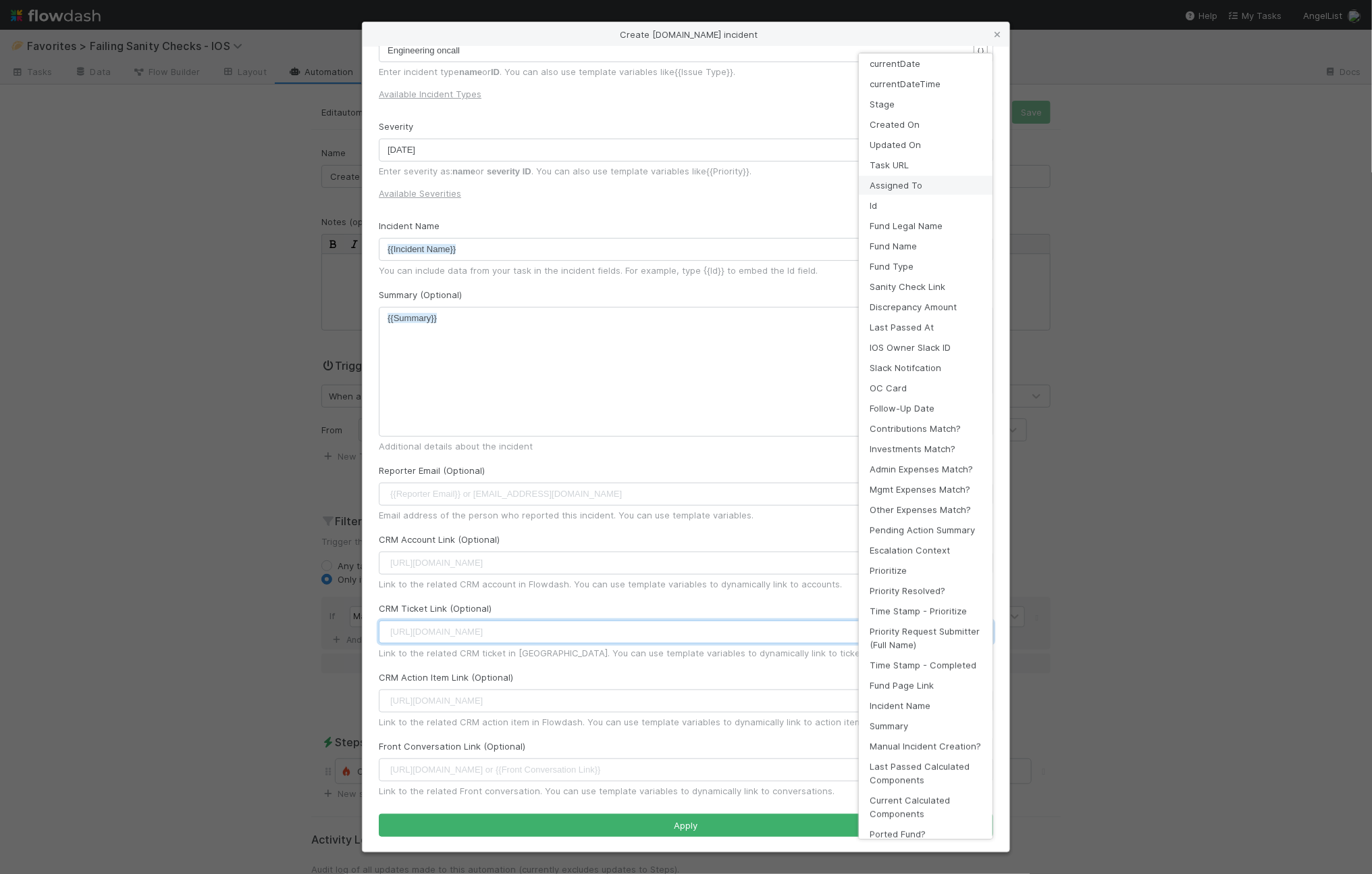
scroll to position [0, 0]
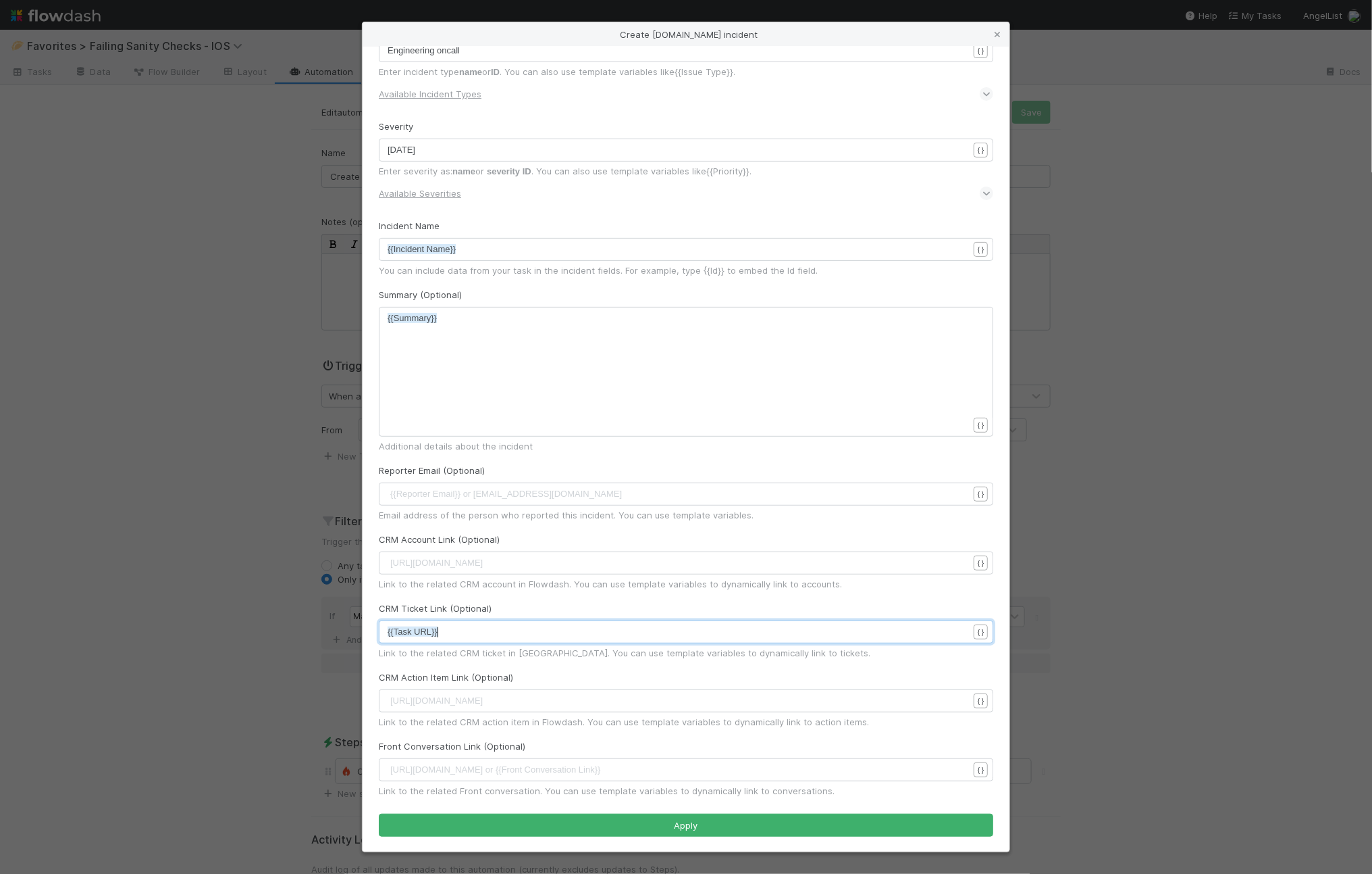
drag, startPoint x: 922, startPoint y: 174, endPoint x: 898, endPoint y: 191, distance: 29.4
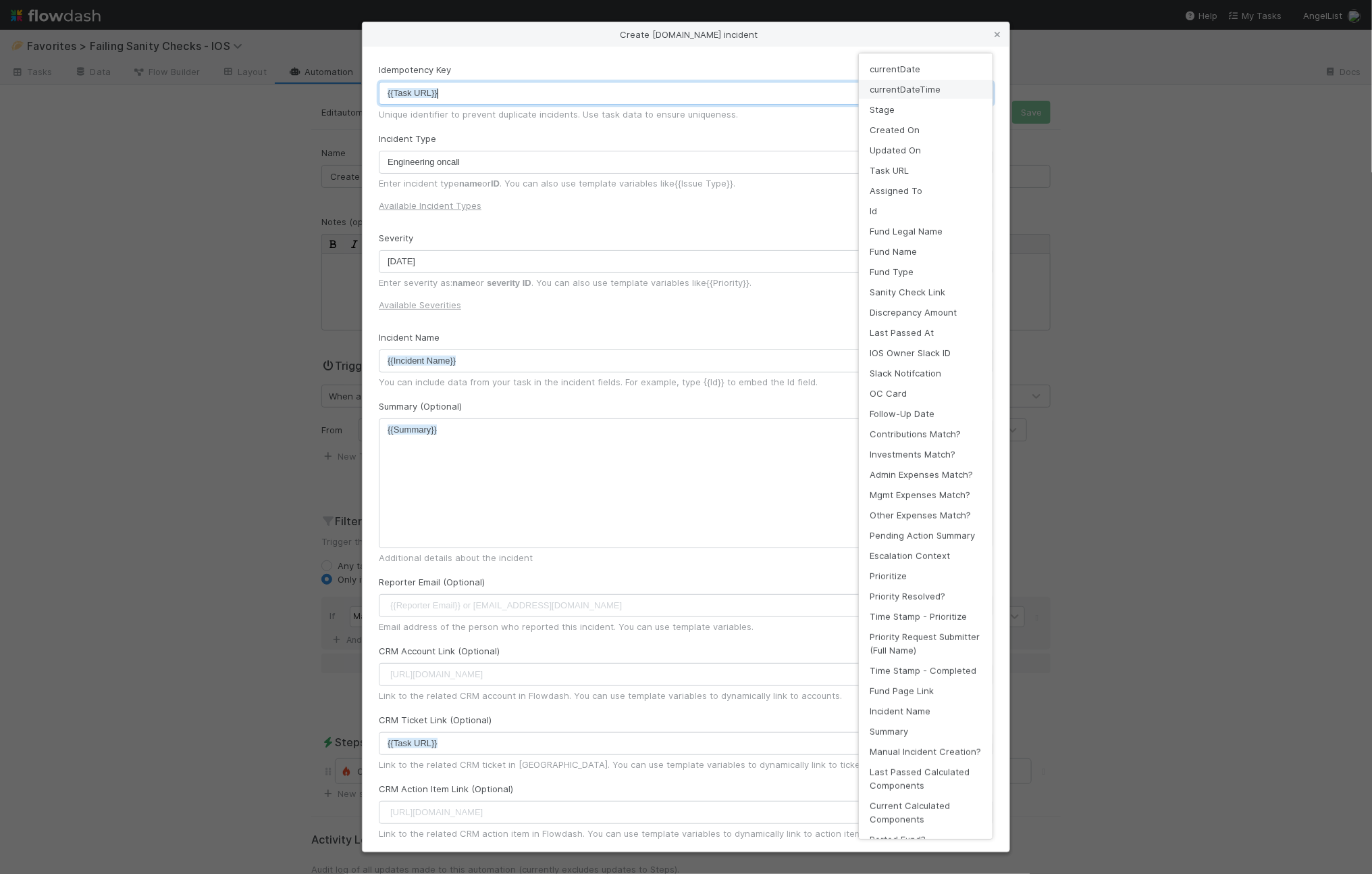
scroll to position [4, 0]
click at [969, 873] on div "Create incident.io incident Idempotency Key xxxxxxxxxx {{Task URL}} { } Unique …" at bounding box center [686, 874] width 1372 height 0
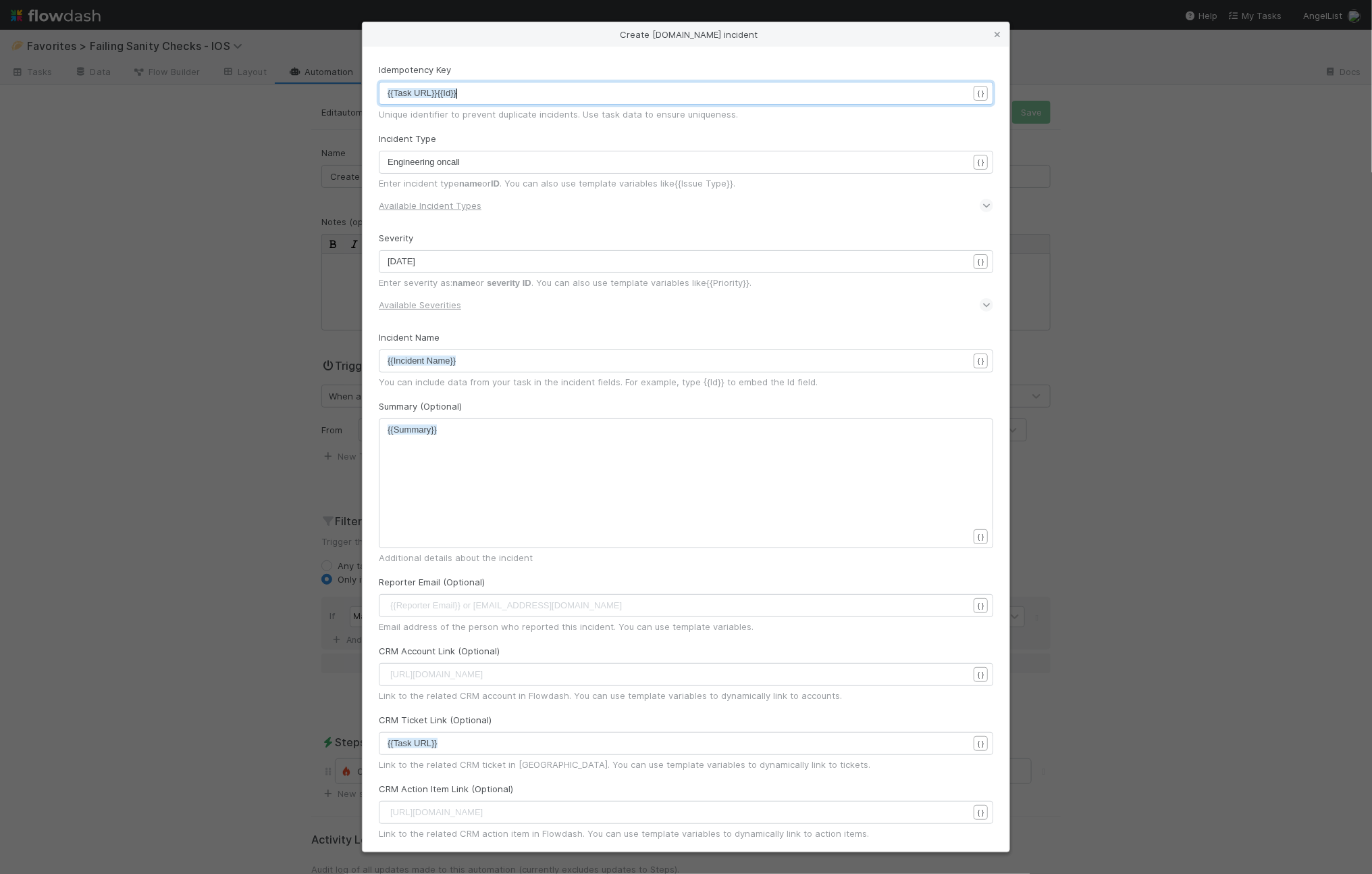
type textarea "{{Task URL}}{{Id}}"
drag, startPoint x: 484, startPoint y: 91, endPoint x: 357, endPoint y: 92, distance: 127.0
click at [970, 873] on div "Create incident.io incident Idempotency Key {{Task ID}} or custom unique identi…" at bounding box center [686, 874] width 1372 height 0
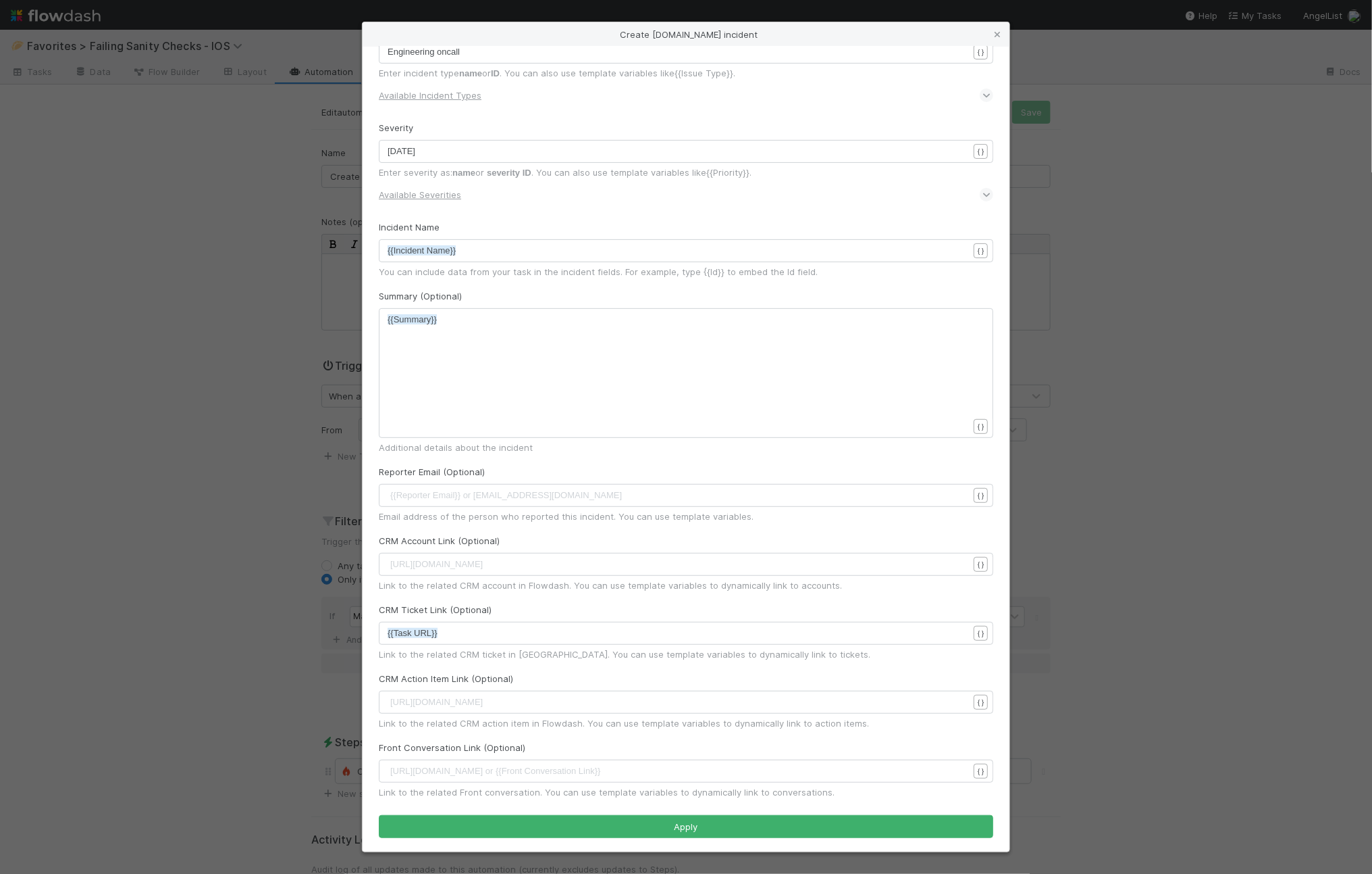
scroll to position [111, 0]
click at [396, 534] on label "CRM Account Link (Optional)" at bounding box center [439, 539] width 121 height 14
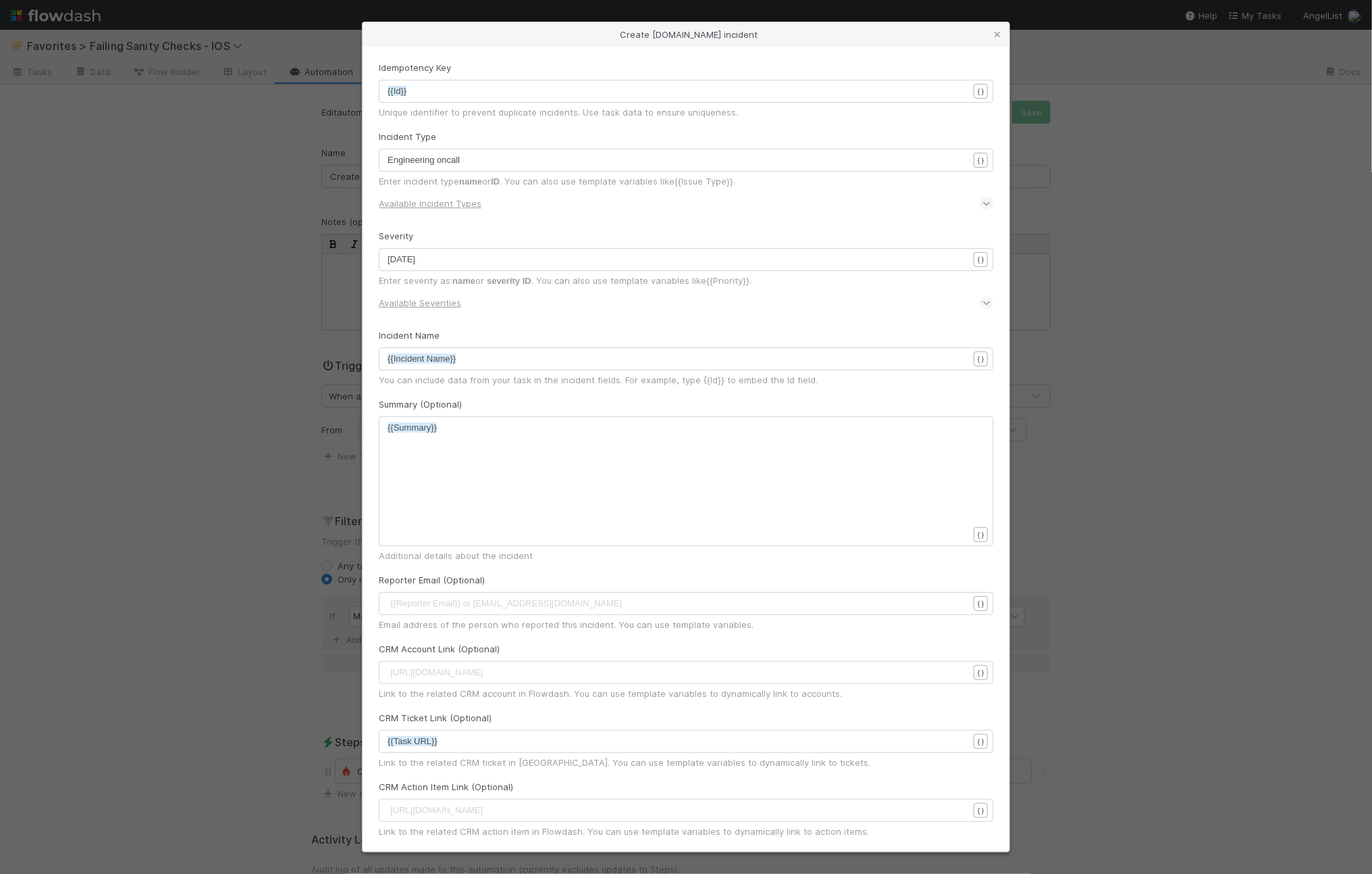
scroll to position [3, 0]
drag, startPoint x: 374, startPoint y: 576, endPoint x: 442, endPoint y: 577, distance: 68.0
click at [442, 577] on div "Idempotency Key x {{Id}} { } Unique identifier to prevent duplicate incidents. …" at bounding box center [686, 449] width 647 height 805
copy label "Reporter Email"
click at [239, 600] on div "Create incident.io incident Idempotency Key x {{Id}} { } Unique identifier to p…" at bounding box center [686, 437] width 1372 height 874
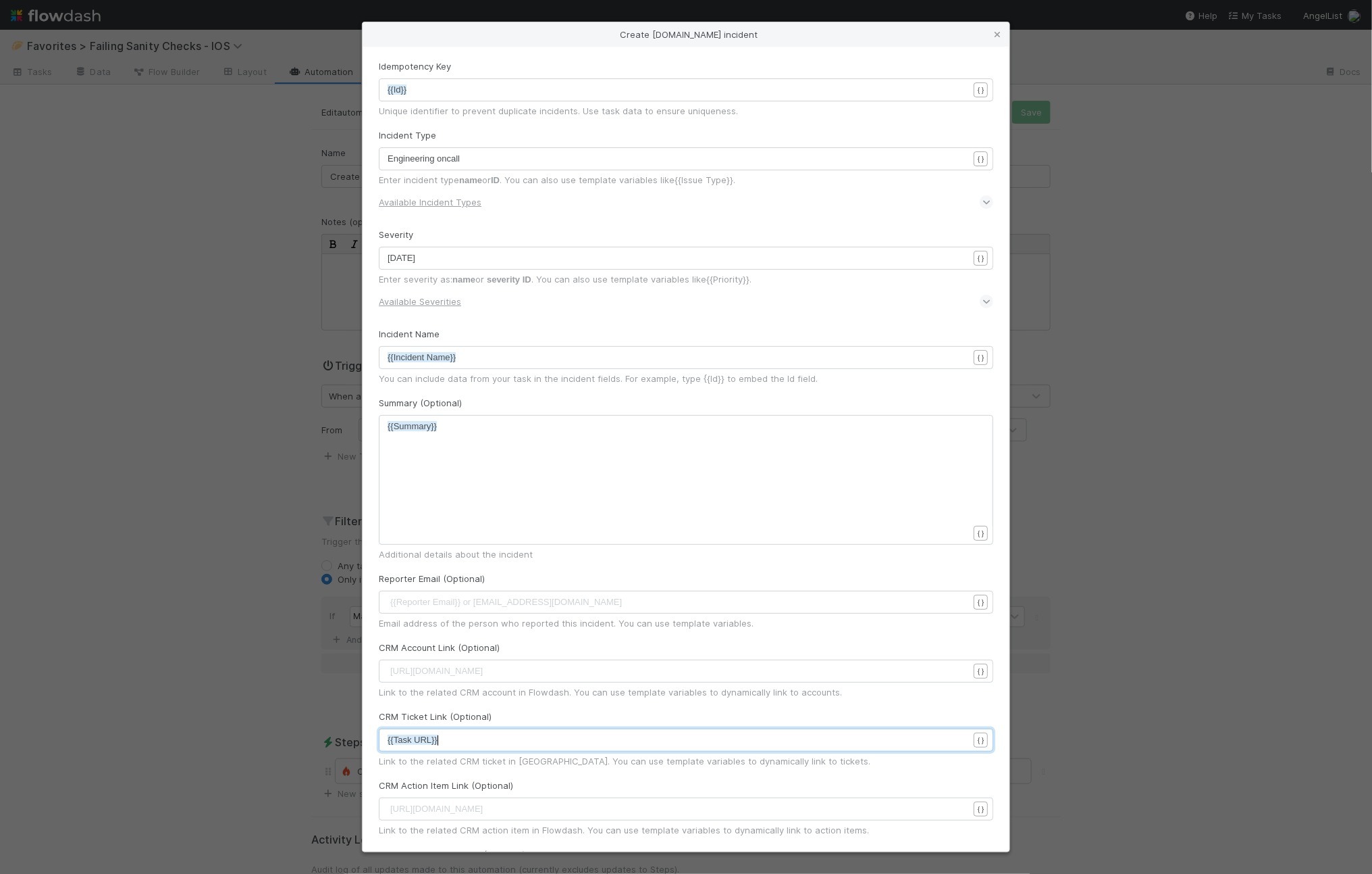
click at [454, 742] on pre "{{Task URL}}" at bounding box center [684, 739] width 593 height 14
type textarea "{{Task URL}}"
click at [155, 278] on div "Create incident.io incident Idempotency Key x {{Id}} { } Unique identifier to p…" at bounding box center [686, 437] width 1372 height 874
click at [995, 36] on icon at bounding box center [997, 34] width 14 height 9
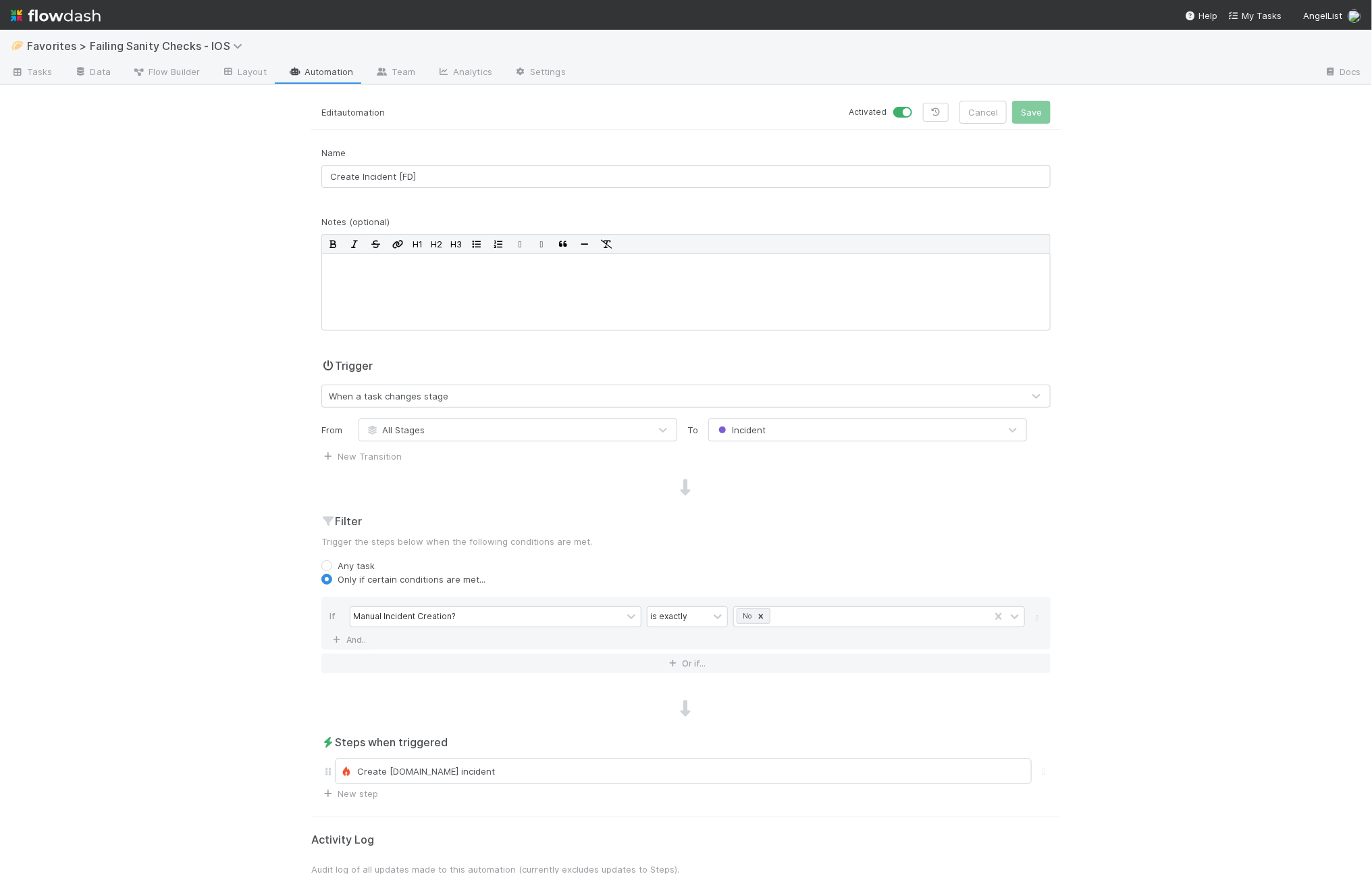
click at [918, 105] on label at bounding box center [918, 105] width 0 height 0
click at [900, 111] on input "checkbox" at bounding box center [898, 111] width 10 height 12
checkbox input "false"
click at [1018, 109] on button "Save" at bounding box center [1031, 112] width 38 height 23
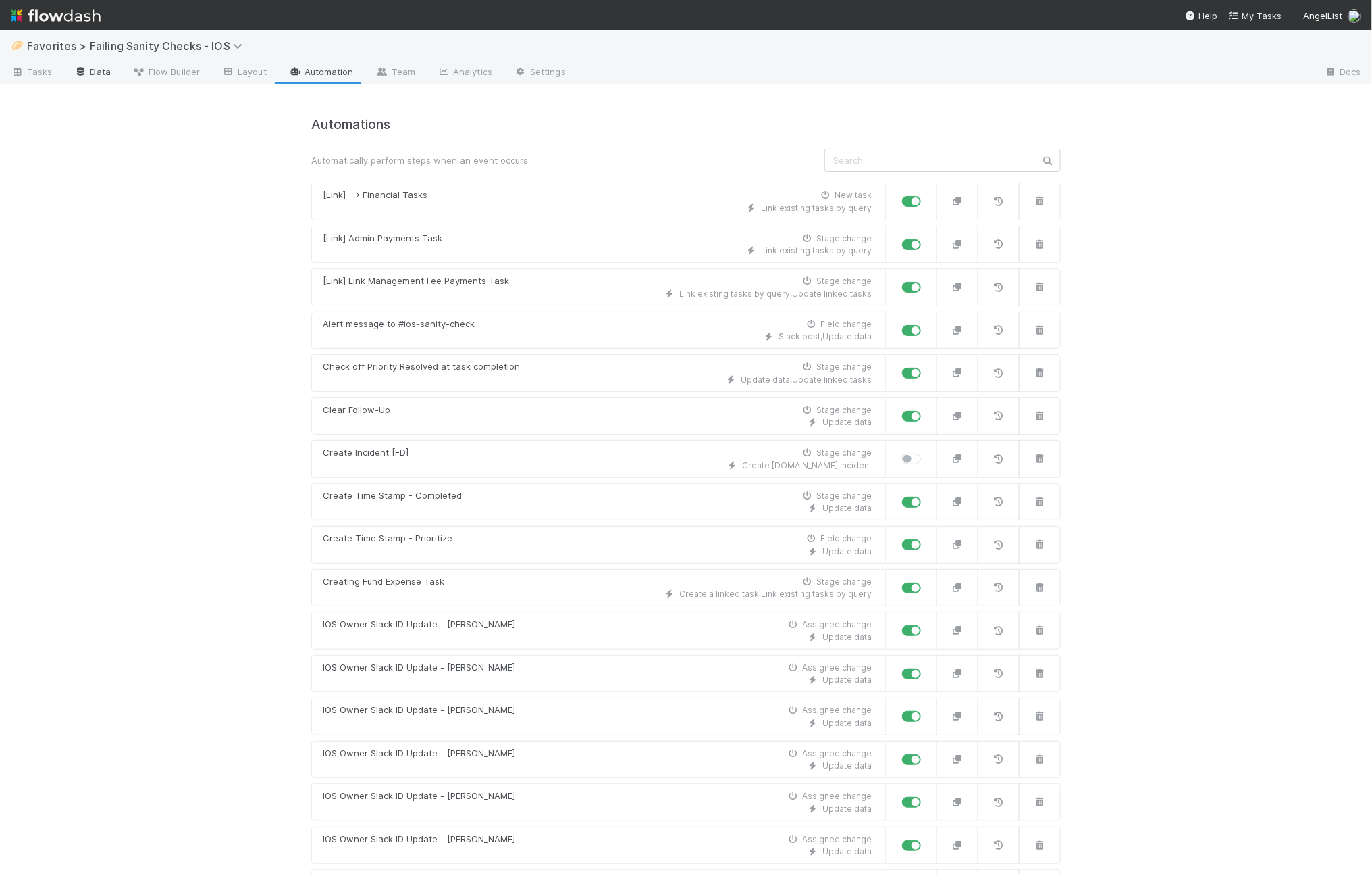
click at [102, 75] on link "Data" at bounding box center [92, 73] width 58 height 22
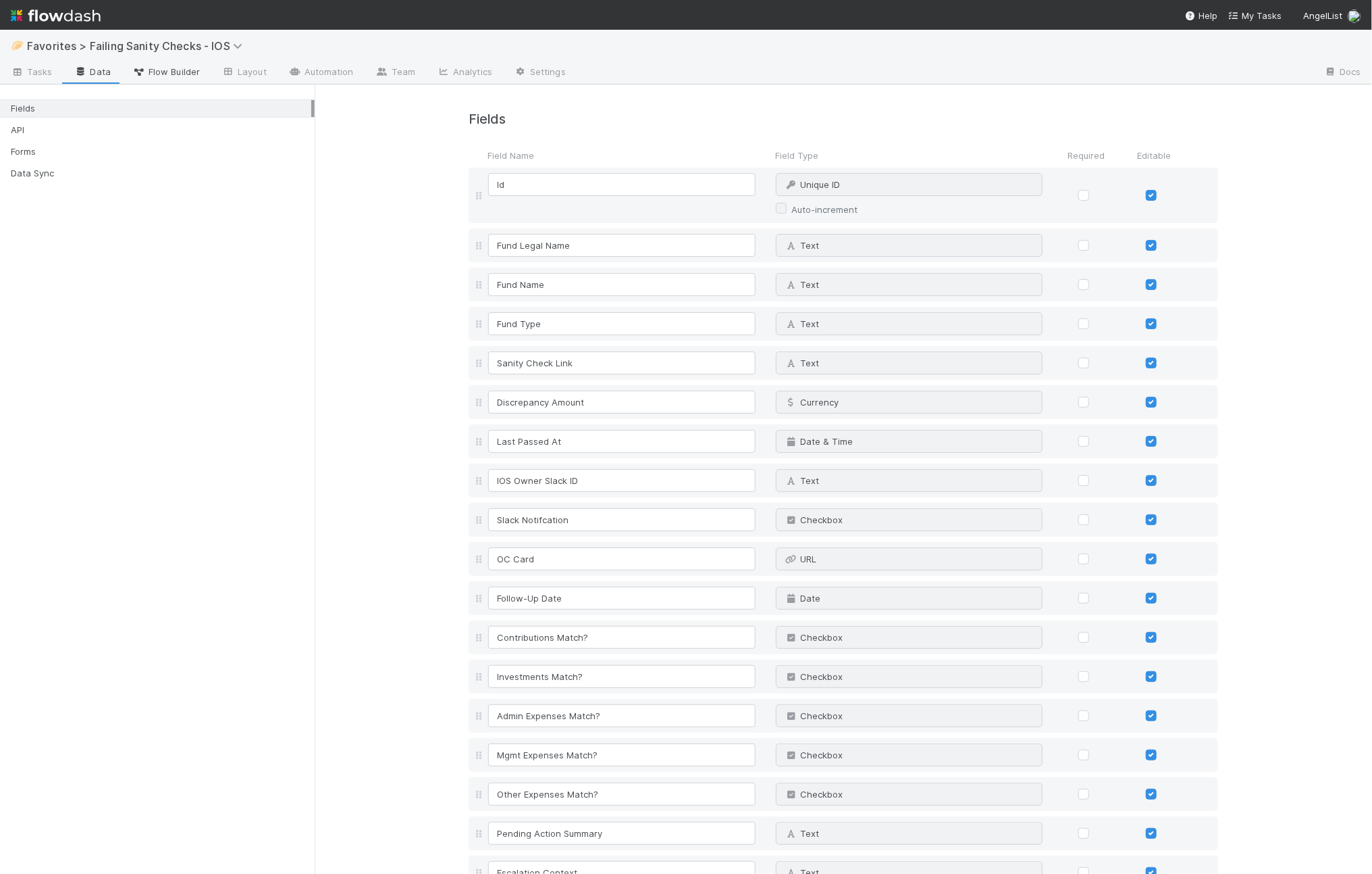
click at [174, 70] on span "Flow Builder" at bounding box center [166, 71] width 67 height 14
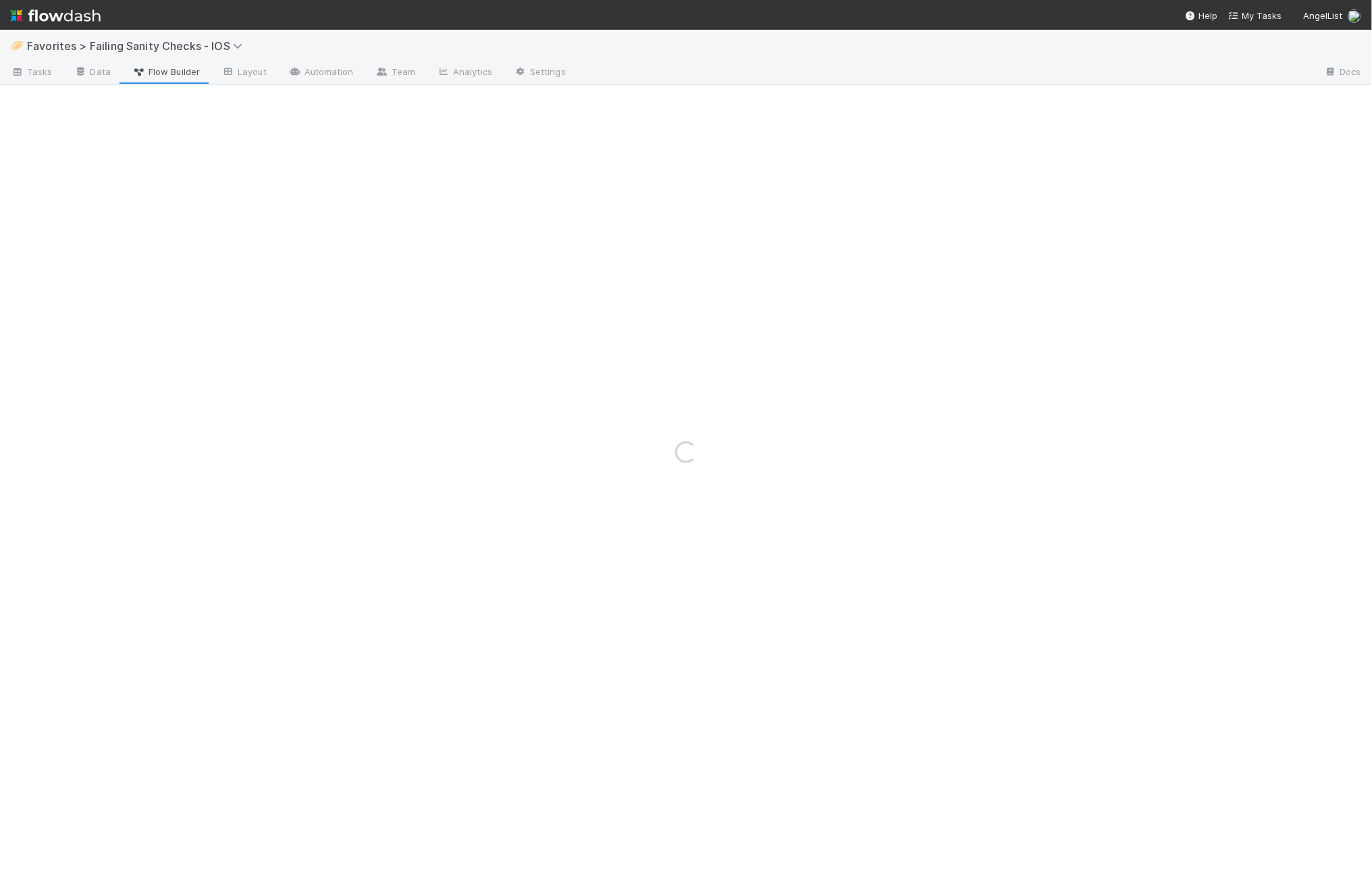
click at [255, 71] on div "Loading..." at bounding box center [686, 451] width 1372 height 844
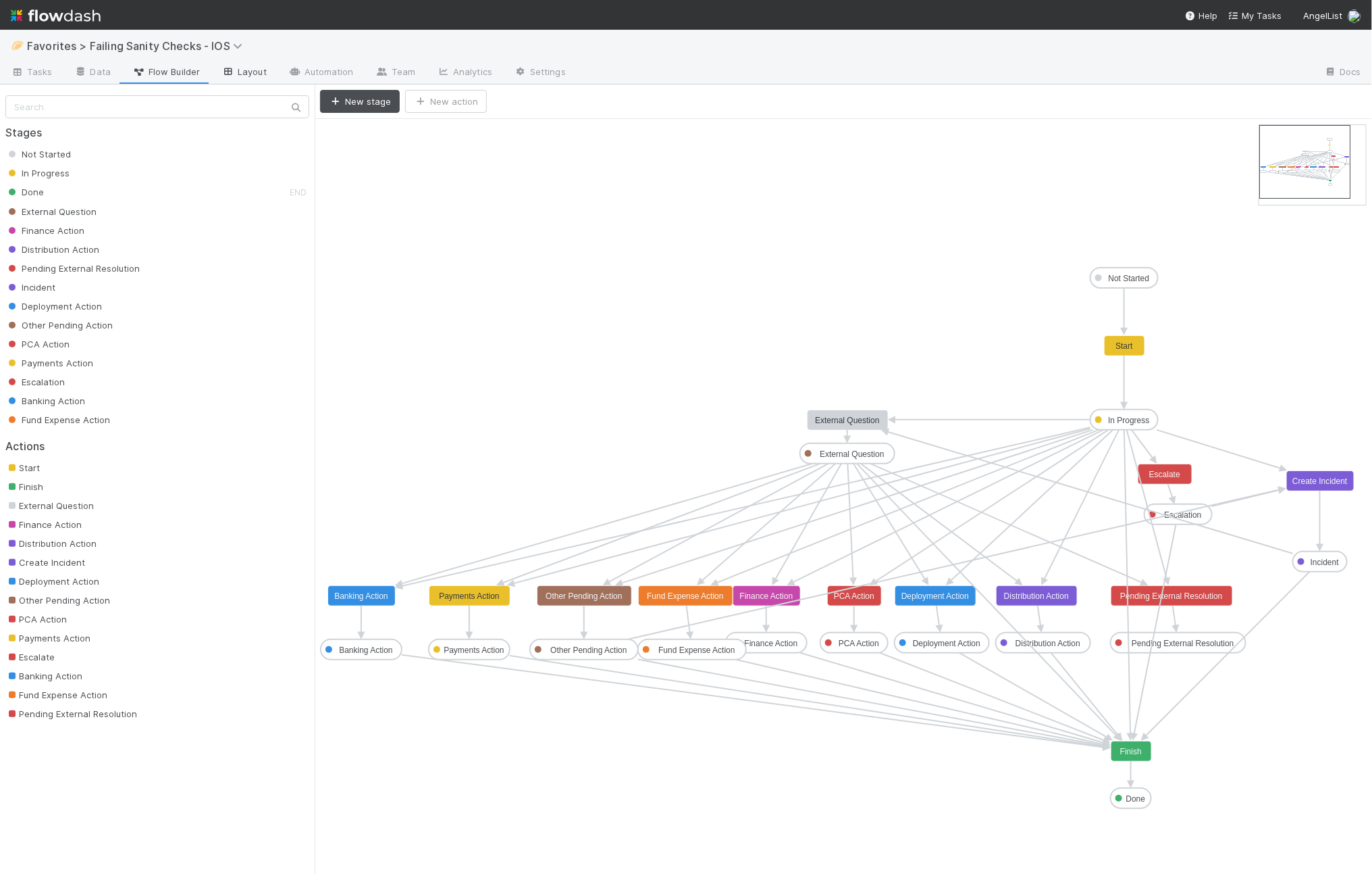
click at [247, 67] on link "Layout" at bounding box center [244, 73] width 67 height 22
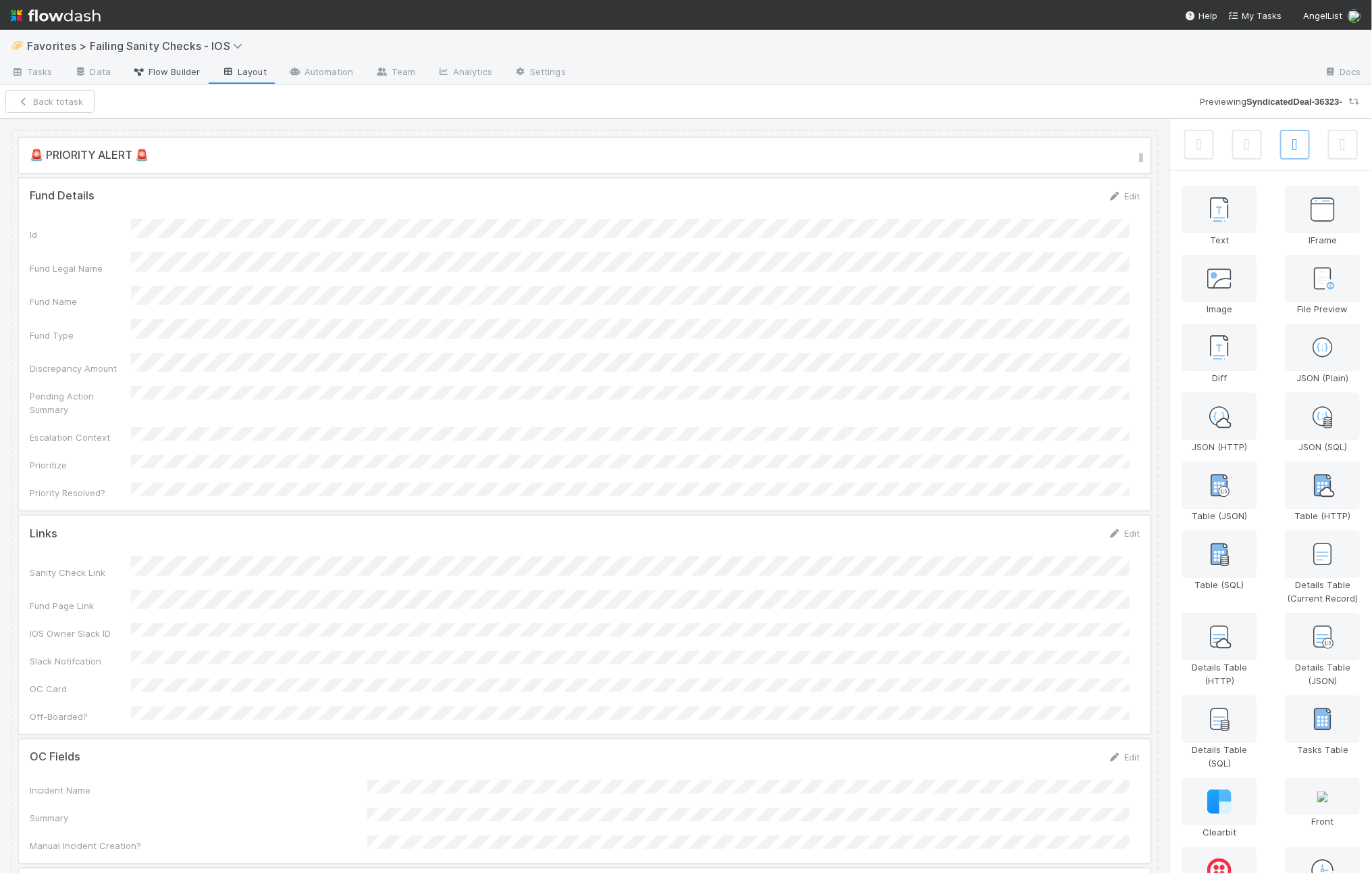
click at [171, 73] on span "Flow Builder" at bounding box center [166, 71] width 67 height 14
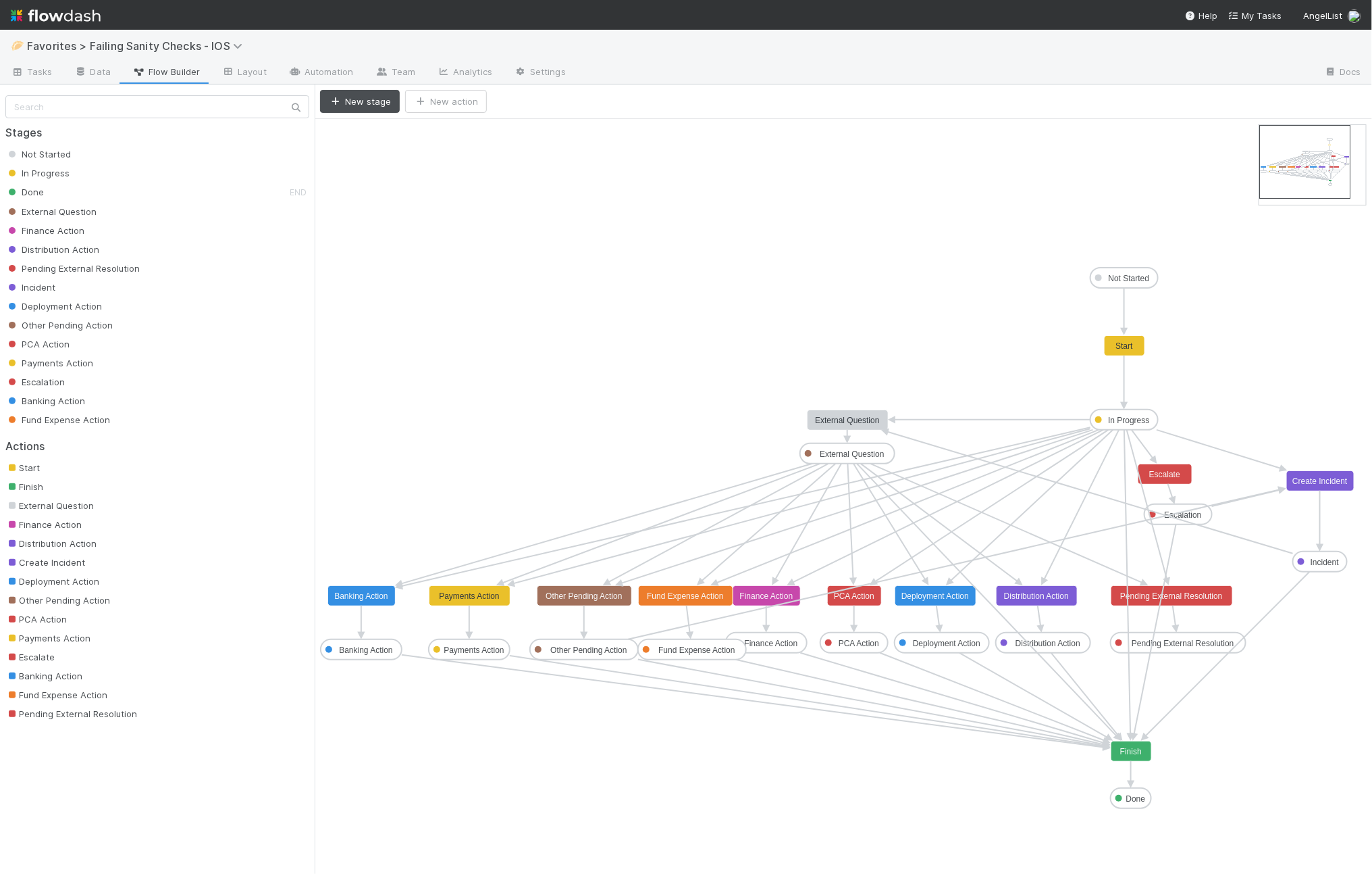
click at [1346, 488] on rect at bounding box center [1321, 480] width 67 height 20
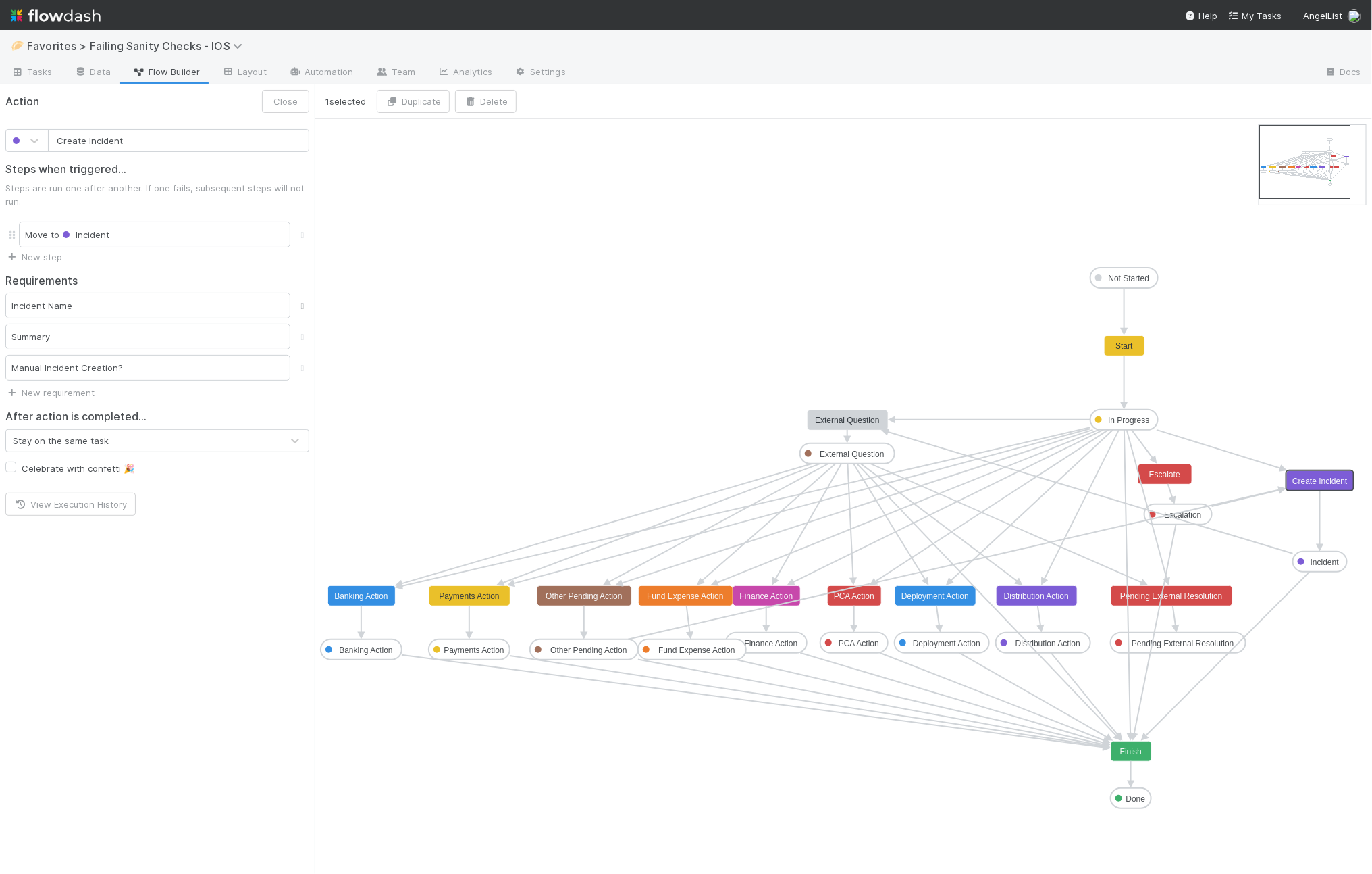
click at [303, 301] on icon at bounding box center [302, 305] width 14 height 9
click at [303, 303] on icon at bounding box center [302, 305] width 14 height 9
click at [301, 95] on button "Save" at bounding box center [287, 101] width 44 height 23
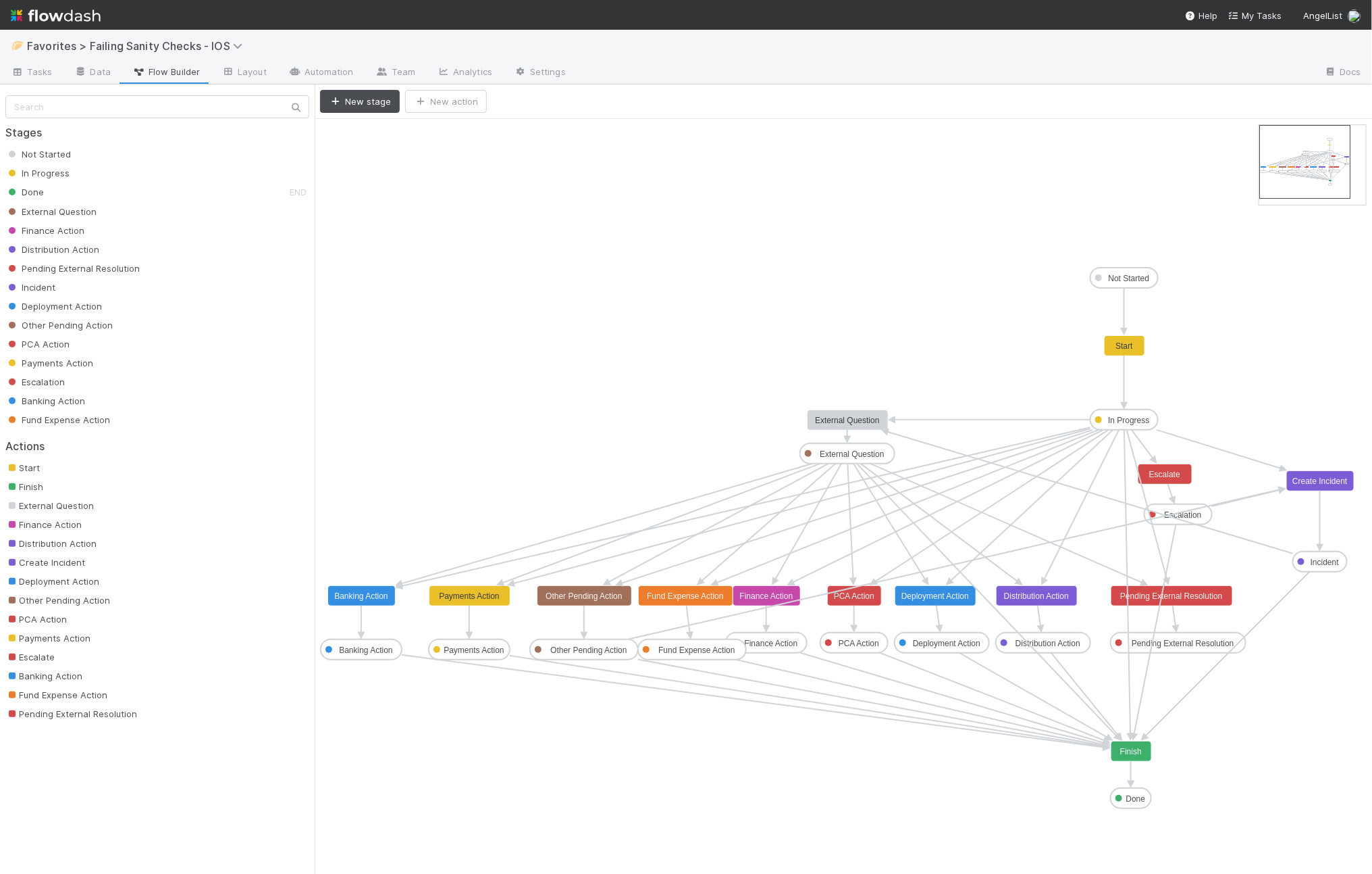
click at [1323, 481] on text "Create Incident" at bounding box center [1320, 481] width 55 height 10
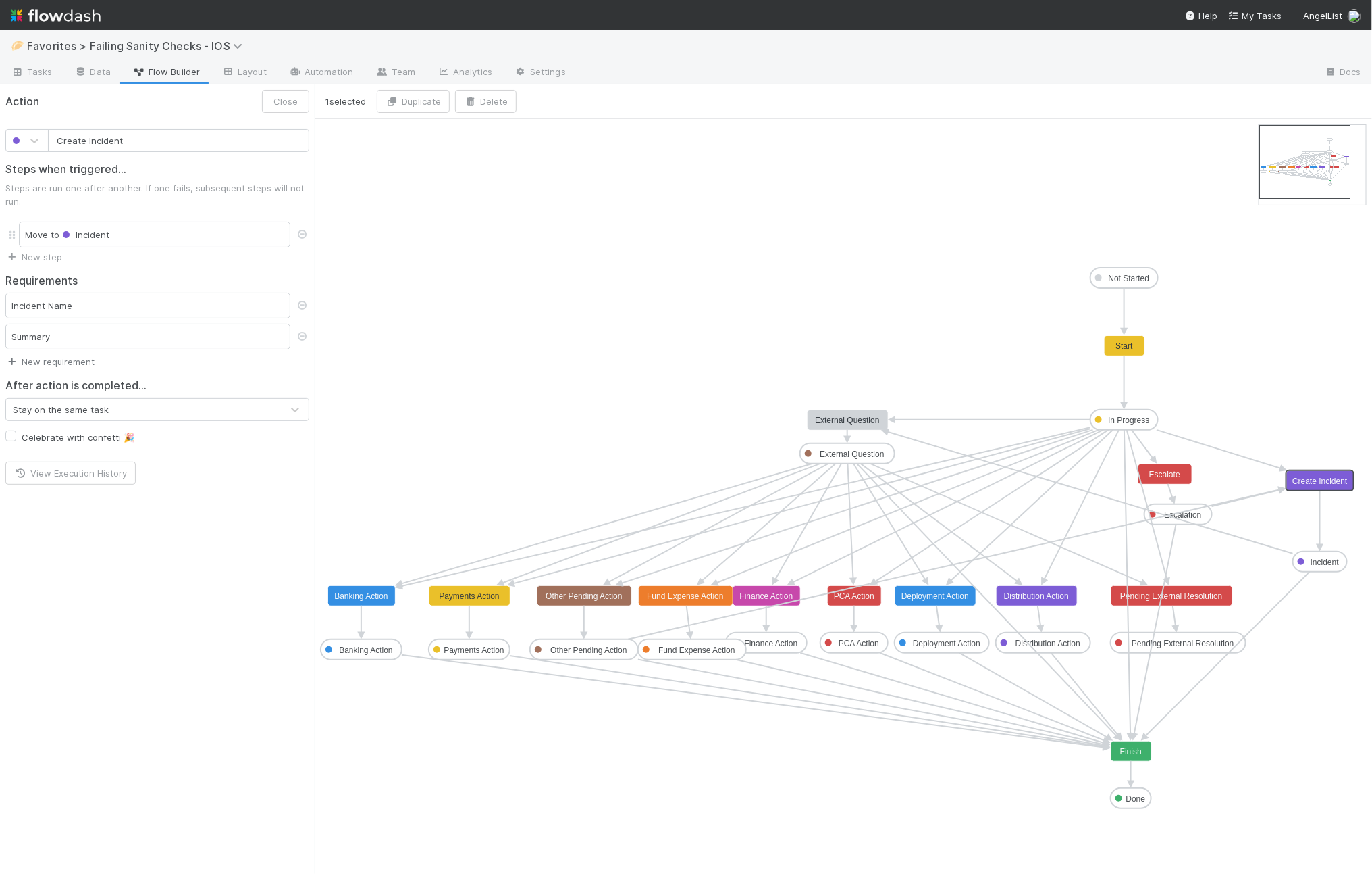
click at [58, 367] on link "New requirement" at bounding box center [50, 361] width 89 height 10
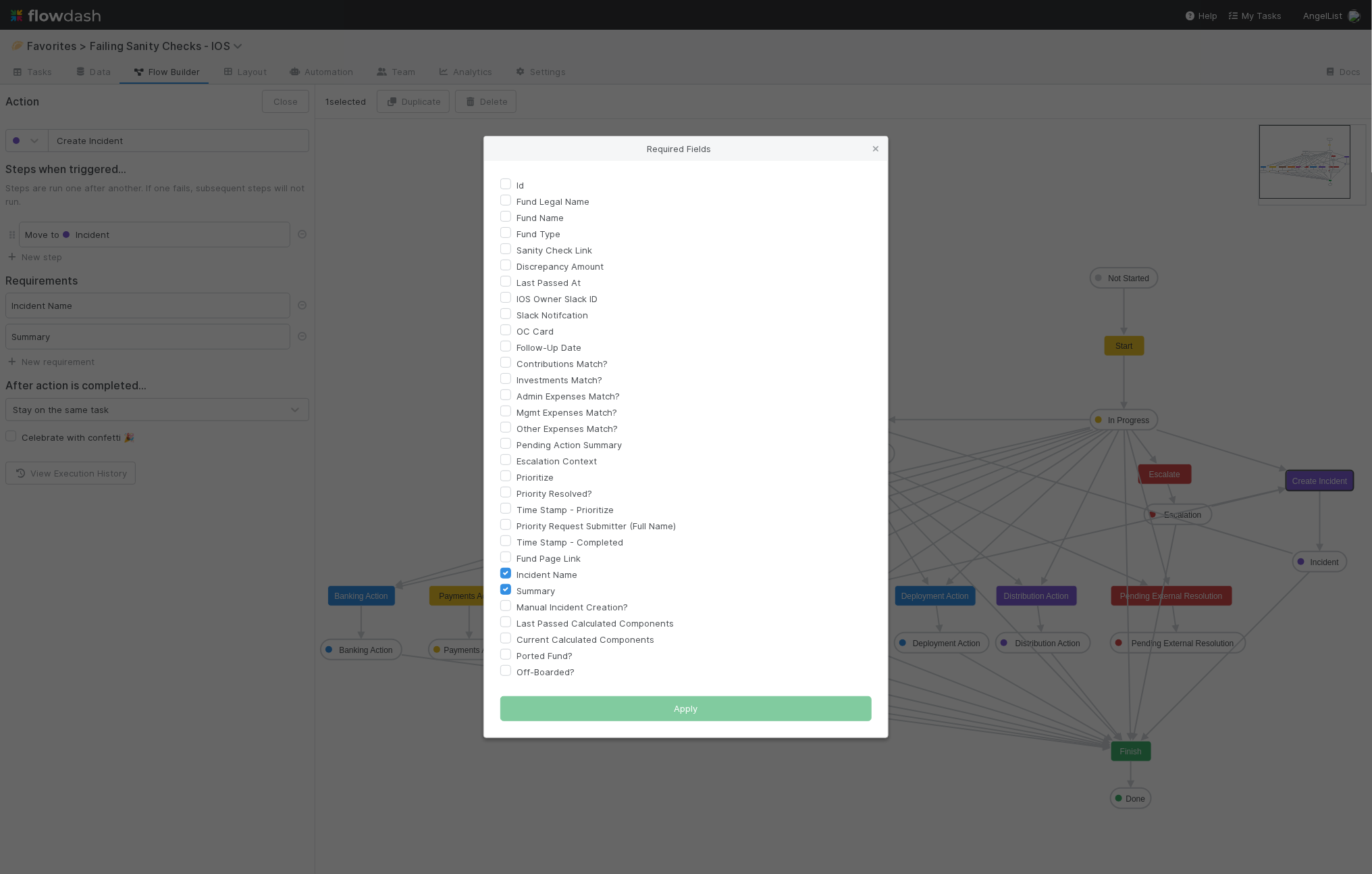
click at [517, 605] on label "Manual Incident Creation?" at bounding box center [572, 607] width 111 height 16
click at [506, 605] on input "Manual Incident Creation?" at bounding box center [505, 605] width 10 height 12
checkbox input "true"
click at [612, 709] on button "Apply" at bounding box center [686, 709] width 372 height 26
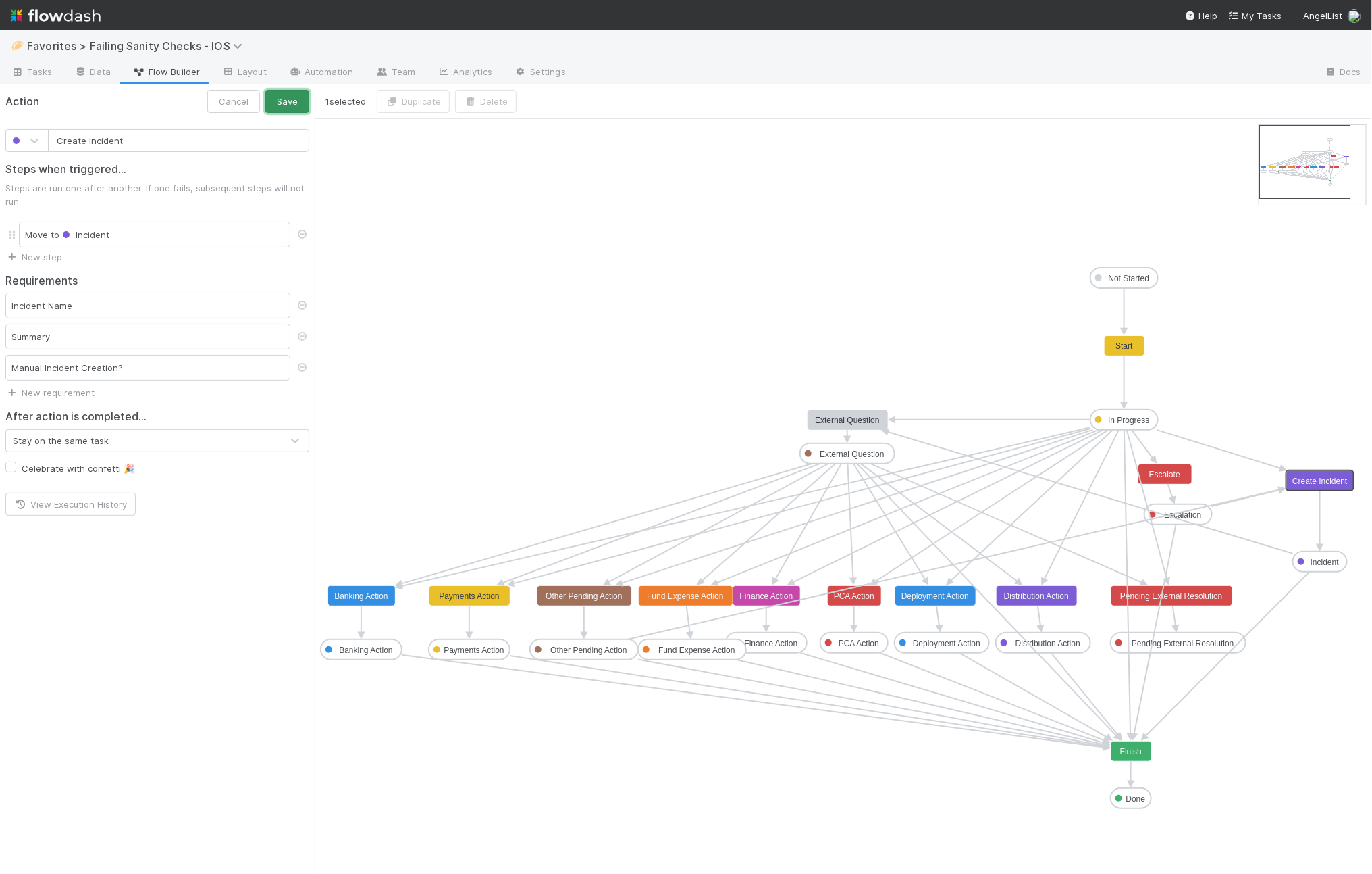
click at [295, 97] on button "Save" at bounding box center [287, 101] width 44 height 23
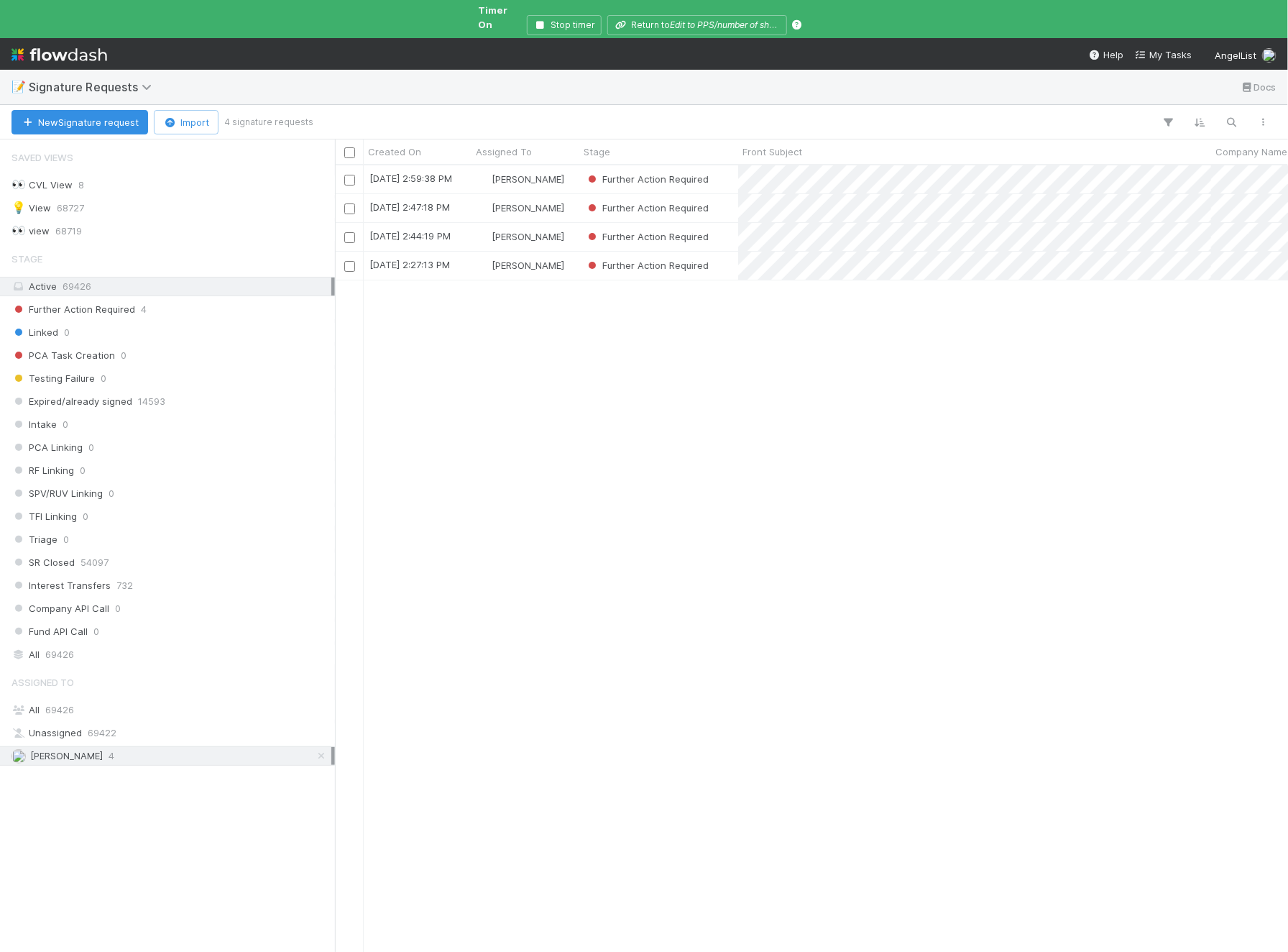
scroll to position [14, 15]
click at [735, 252] on div "Further Action Required" at bounding box center [659, 265] width 159 height 28
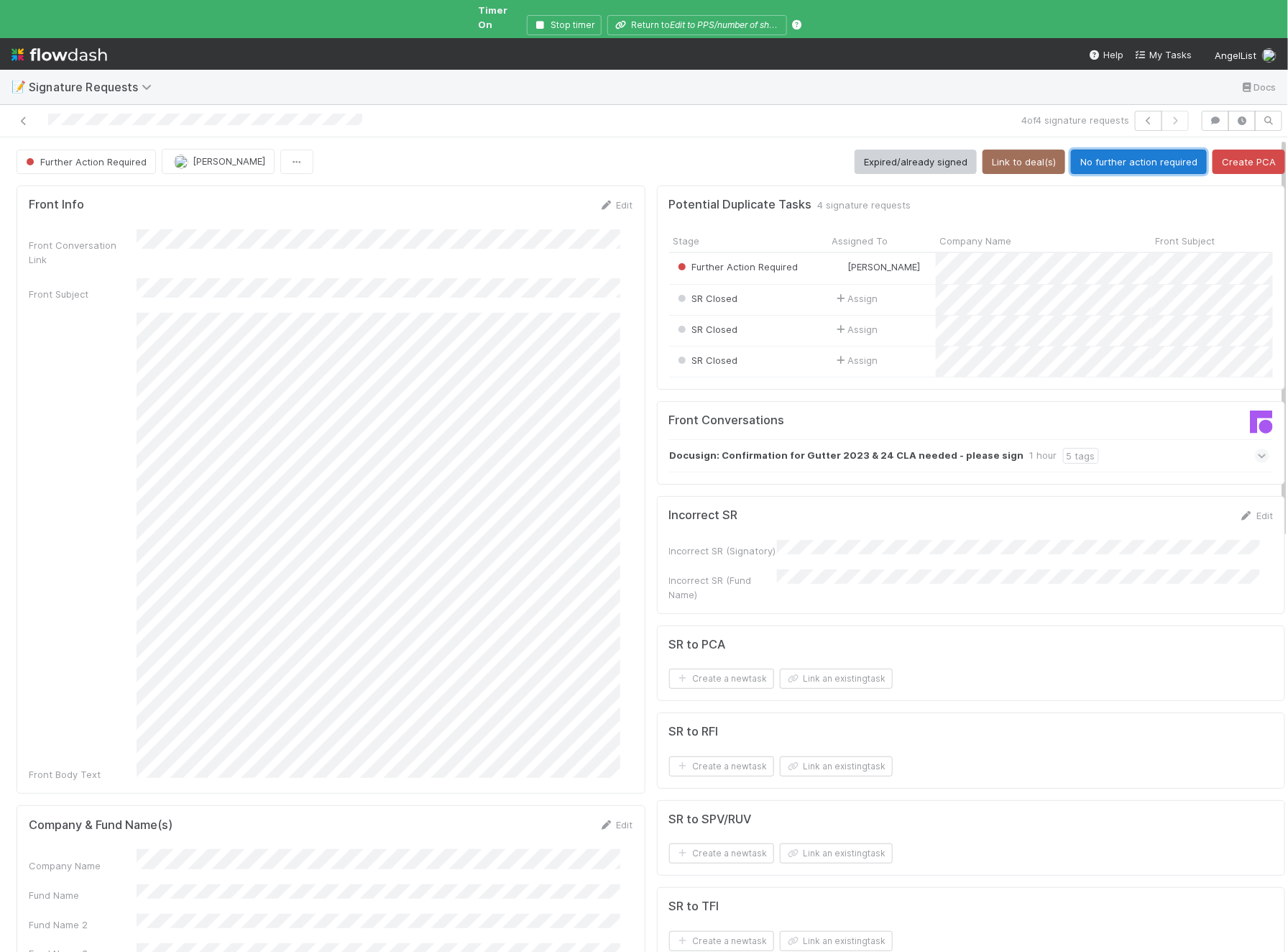
click at [1123, 149] on button "No further action required" at bounding box center [1139, 161] width 136 height 25
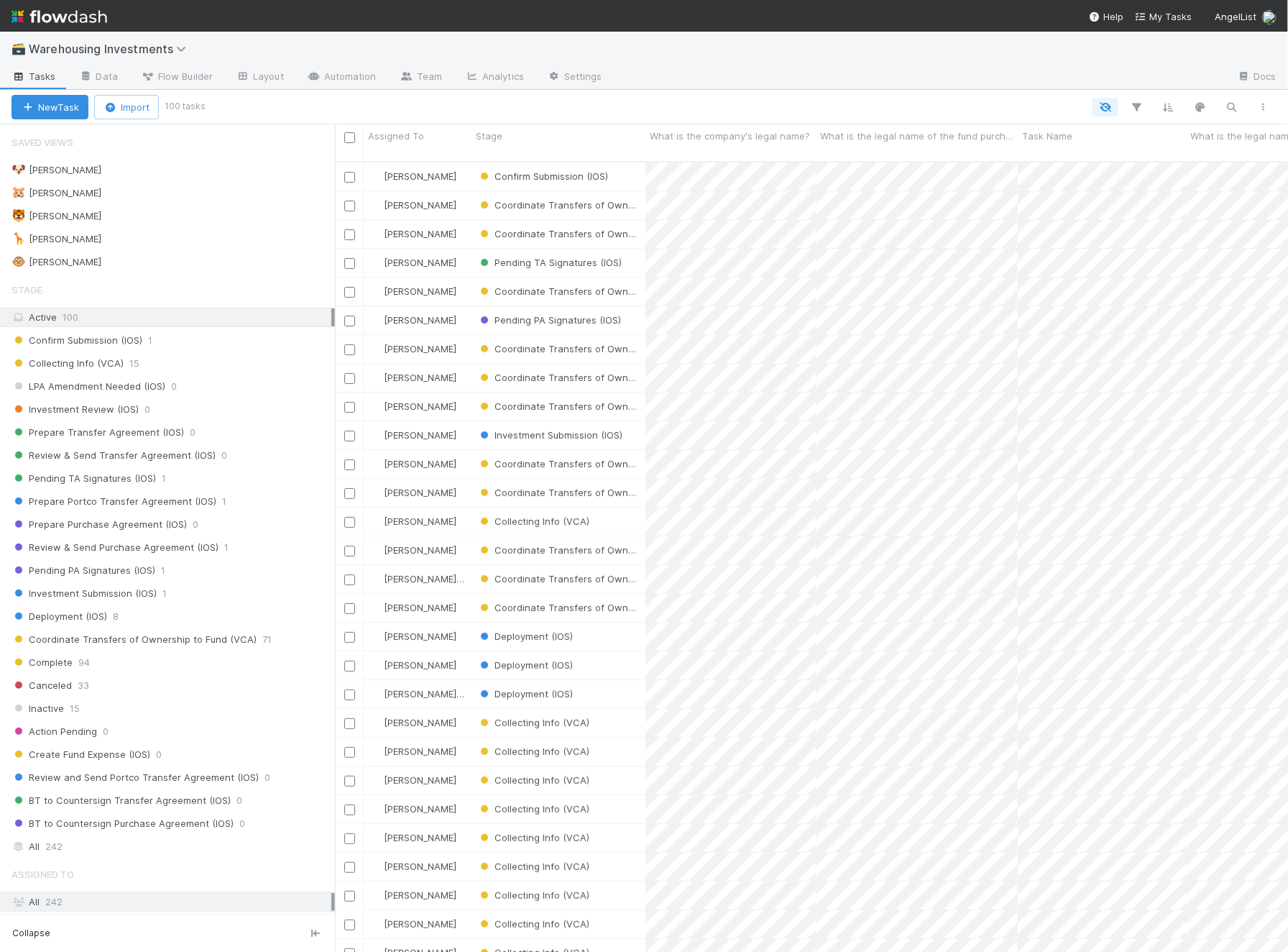
scroll to position [789, 940]
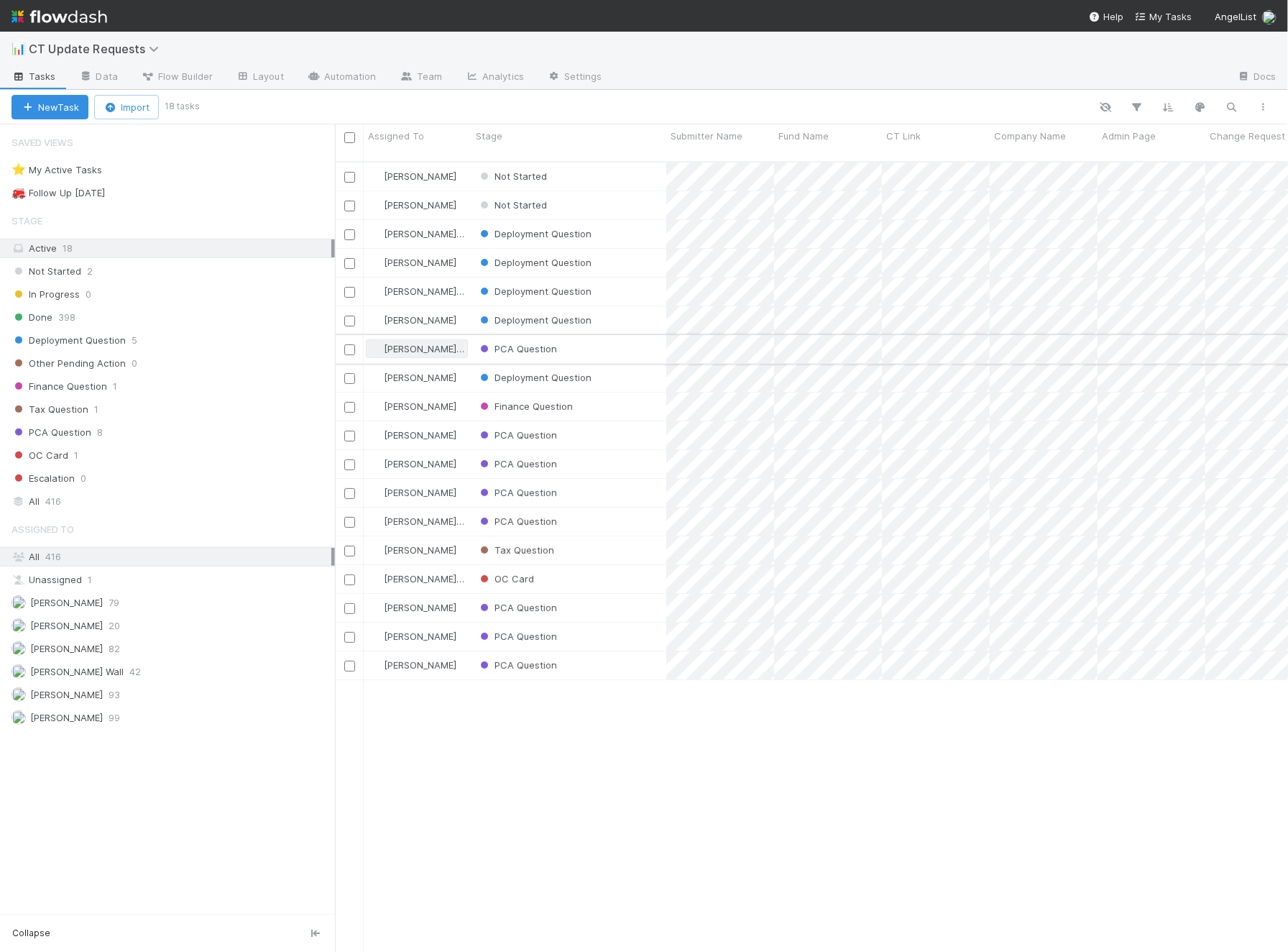
scroll to position [789, 940]
click at [585, 421] on div "PCA Question" at bounding box center [569, 435] width 194 height 28
click at [591, 397] on div "Finance Question" at bounding box center [569, 406] width 194 height 28
click at [359, 67] on link "Automation" at bounding box center [341, 78] width 93 height 23
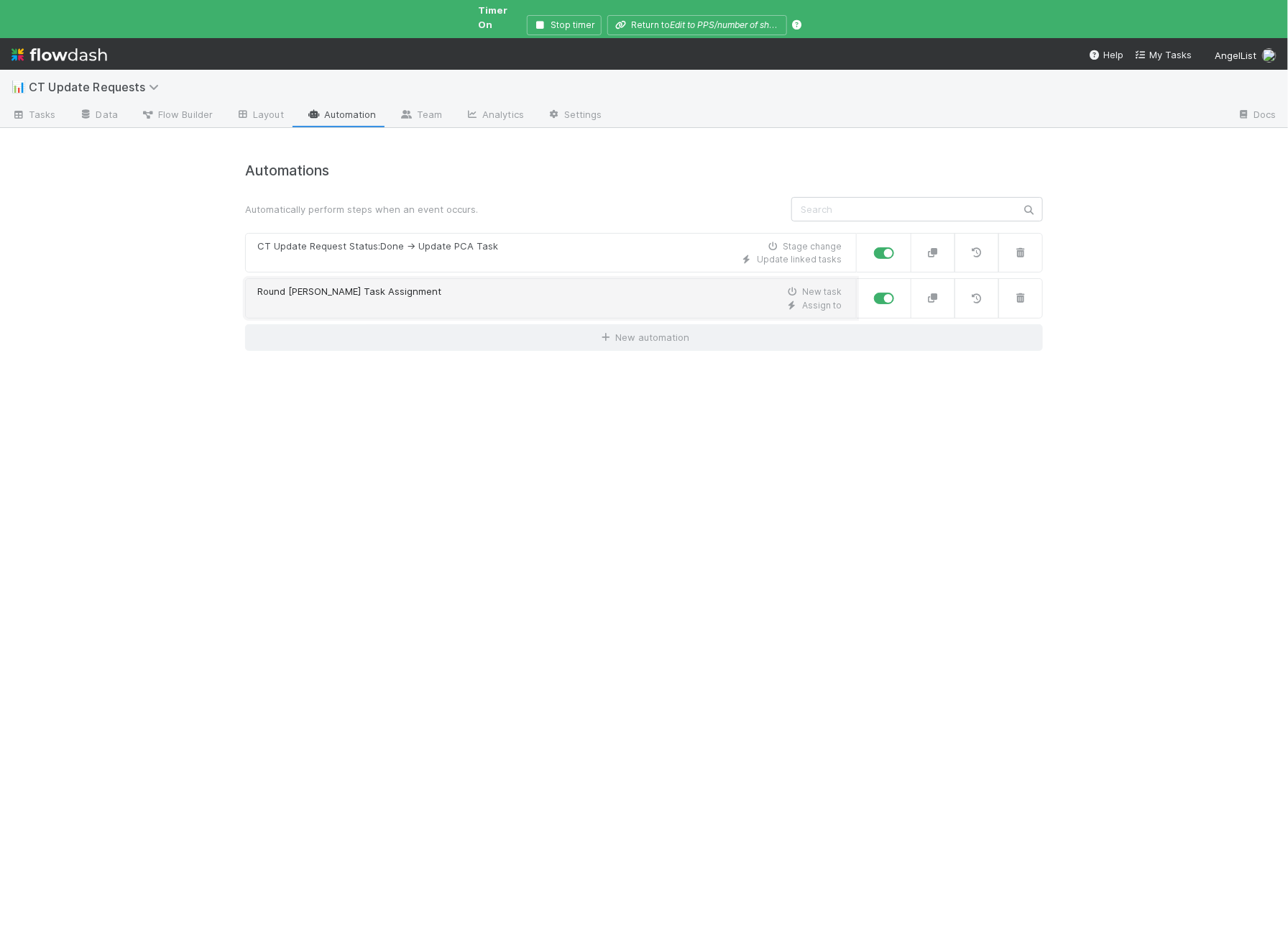
click at [499, 285] on div "Round Robin Task Assignment New task" at bounding box center [549, 292] width 584 height 15
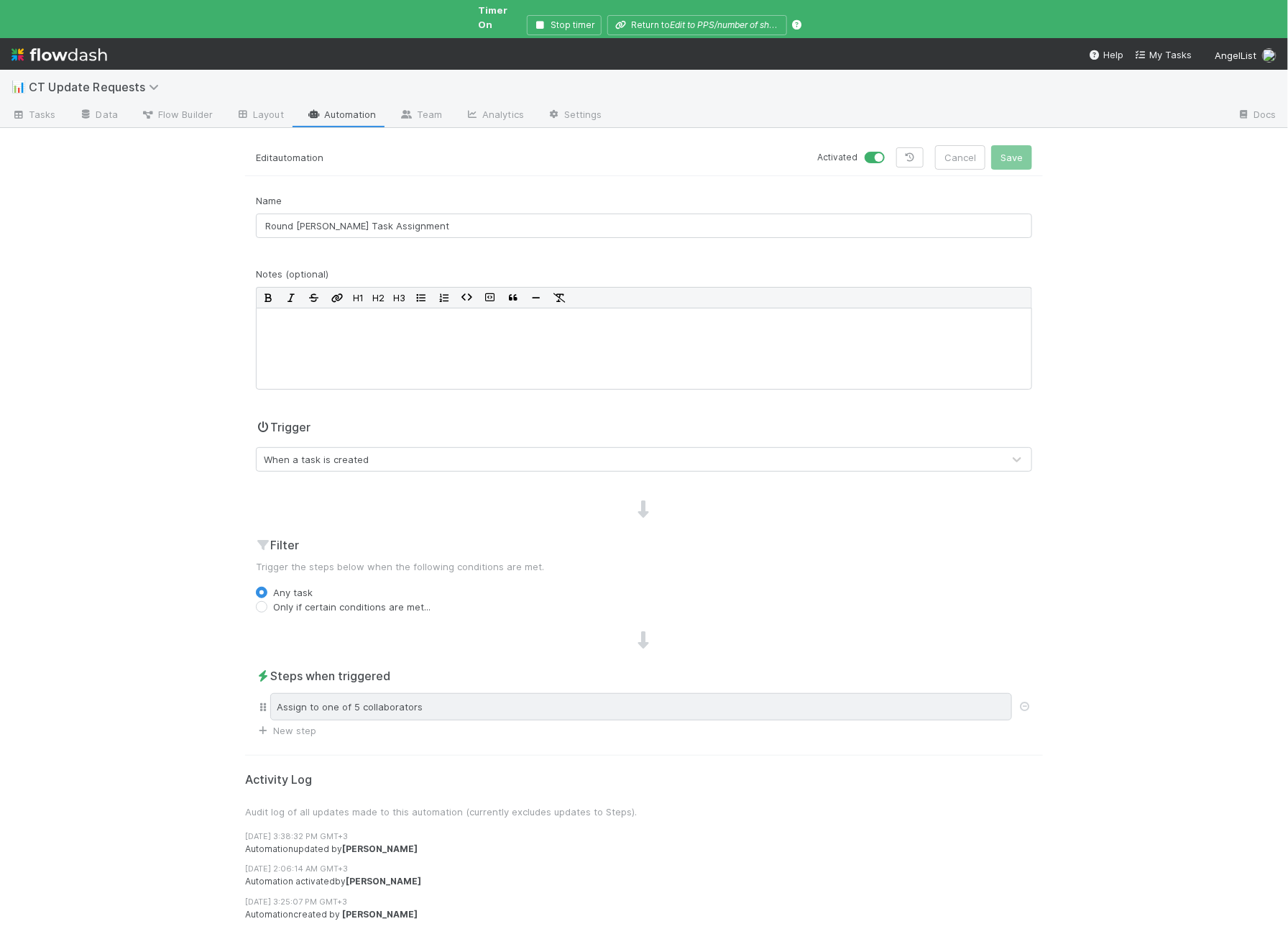
click at [357, 694] on div "Assign to one of 5 collaborators" at bounding box center [641, 706] width 742 height 27
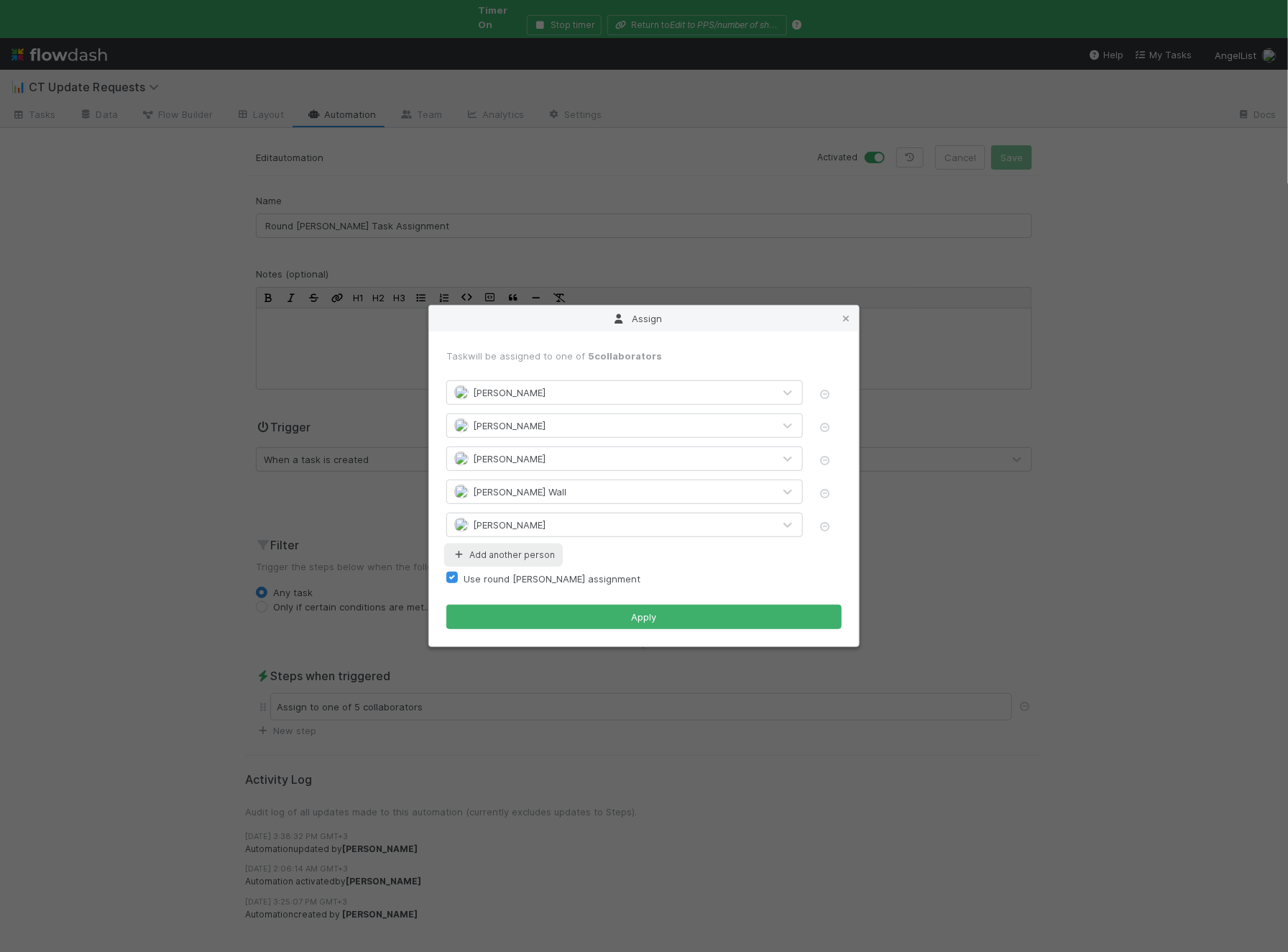
click at [505, 549] on button "Add another person" at bounding box center [503, 555] width 114 height 19
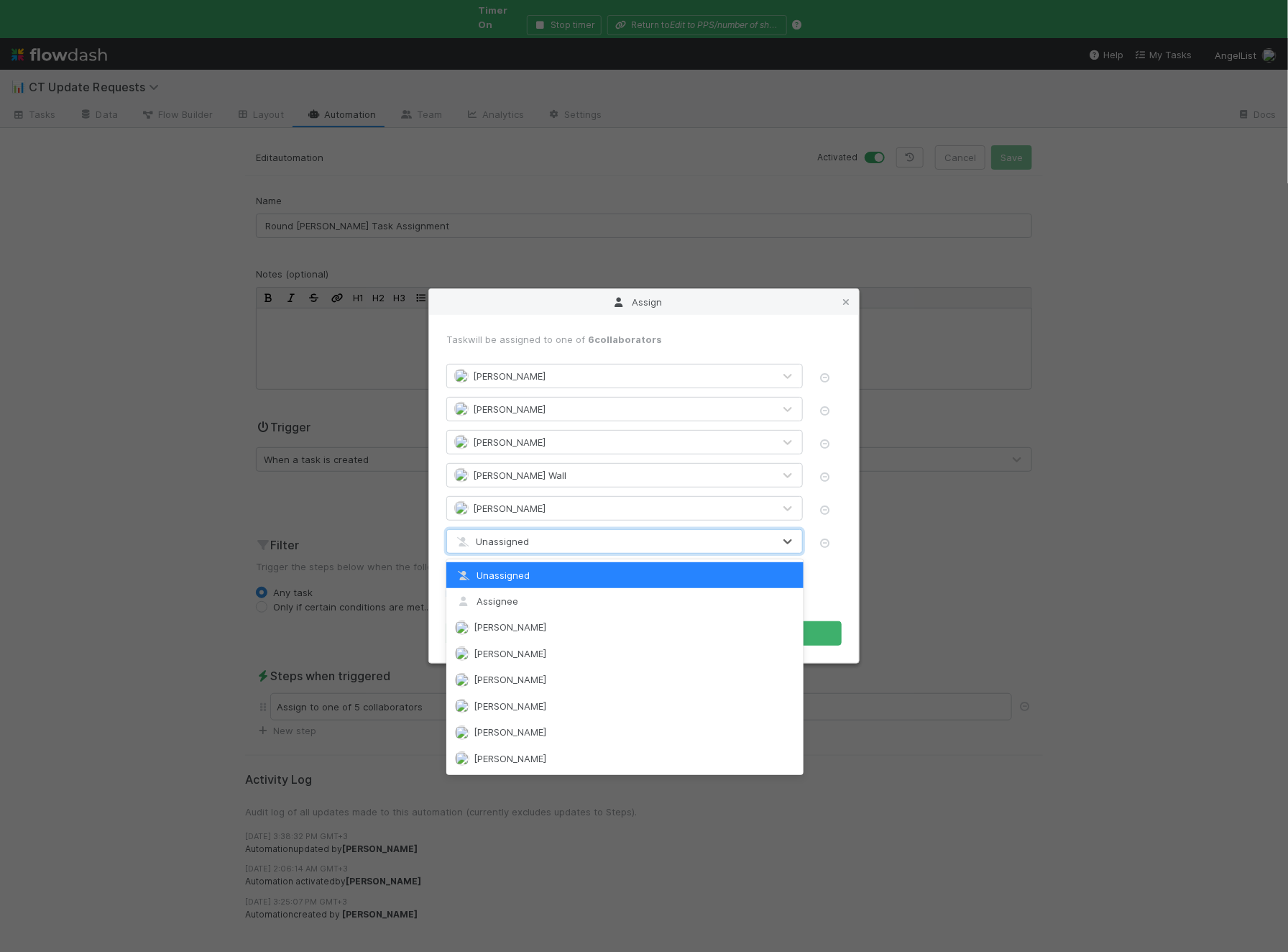
click at [501, 550] on div "Unassigned" at bounding box center [610, 541] width 327 height 23
drag, startPoint x: 506, startPoint y: 683, endPoint x: 507, endPoint y: 676, distance: 7.1
click at [506, 683] on span "[PERSON_NAME]" at bounding box center [509, 679] width 73 height 11
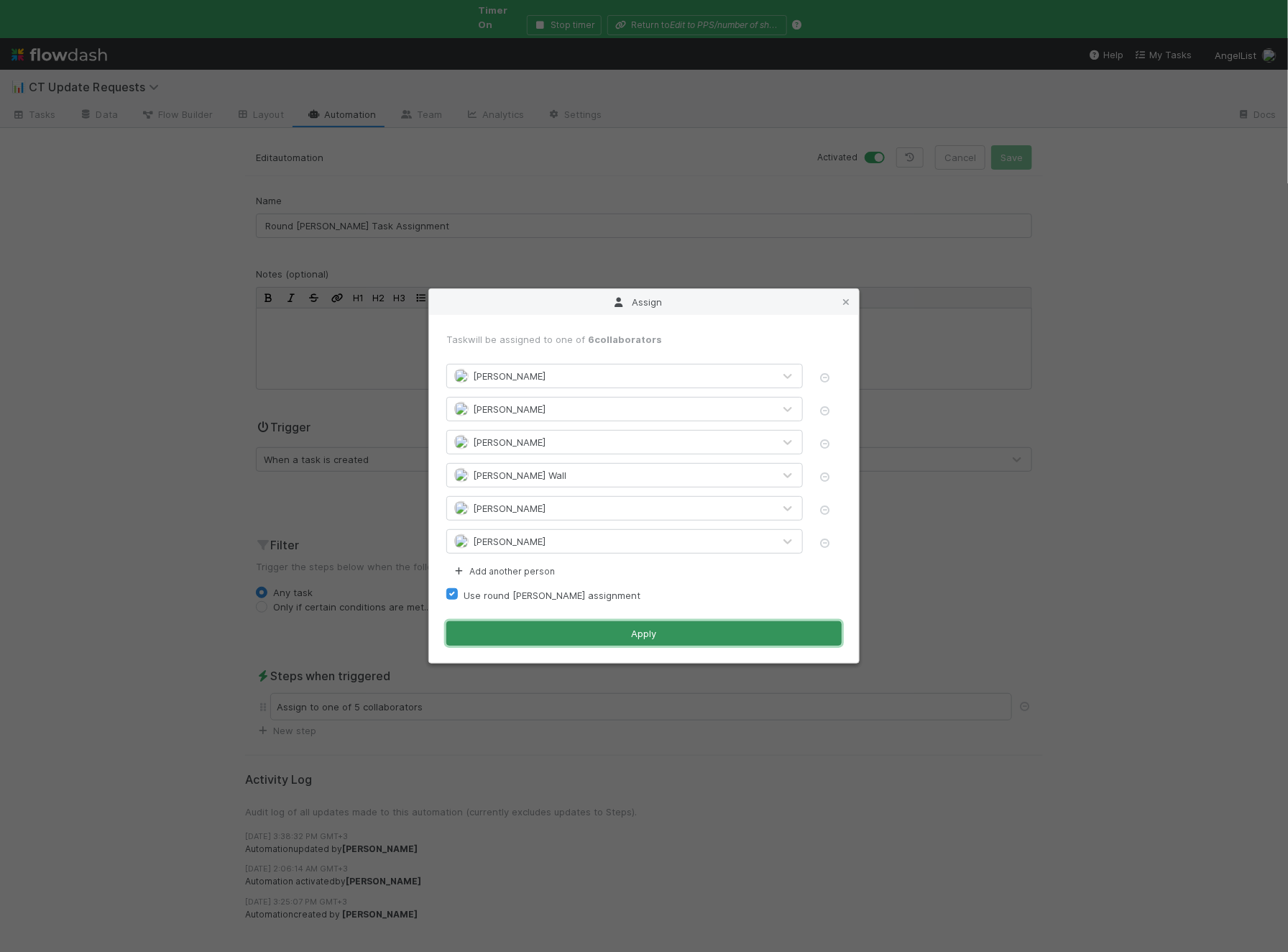
click at [555, 631] on button "Apply" at bounding box center [644, 633] width 396 height 25
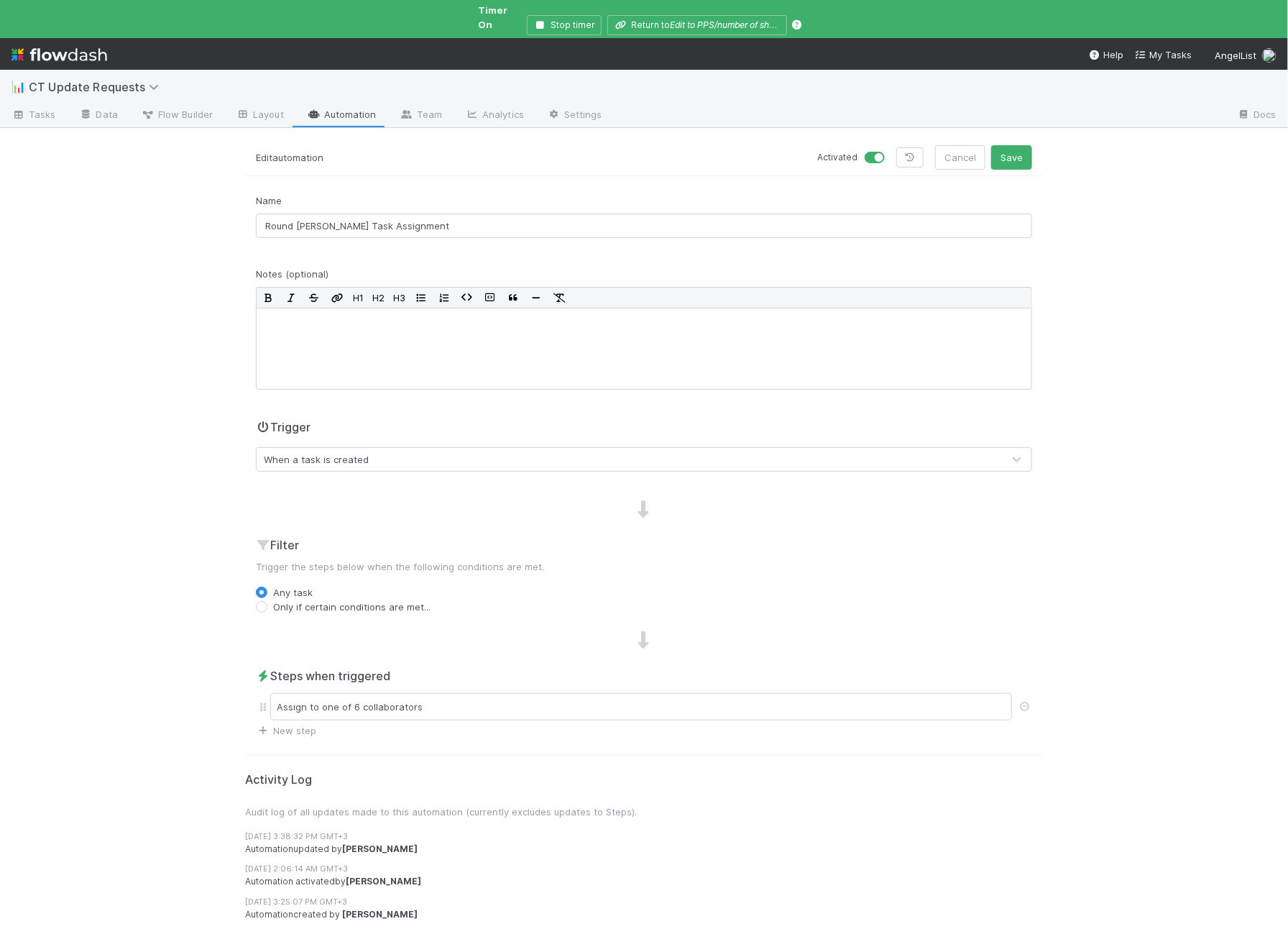
click at [1011, 129] on div "📊 CT Update Requests Tasks Data Flow Builder Layout Automation Team Analytics S…" at bounding box center [644, 511] width 1288 height 882
click at [1011, 145] on button "Save" at bounding box center [1012, 157] width 41 height 25
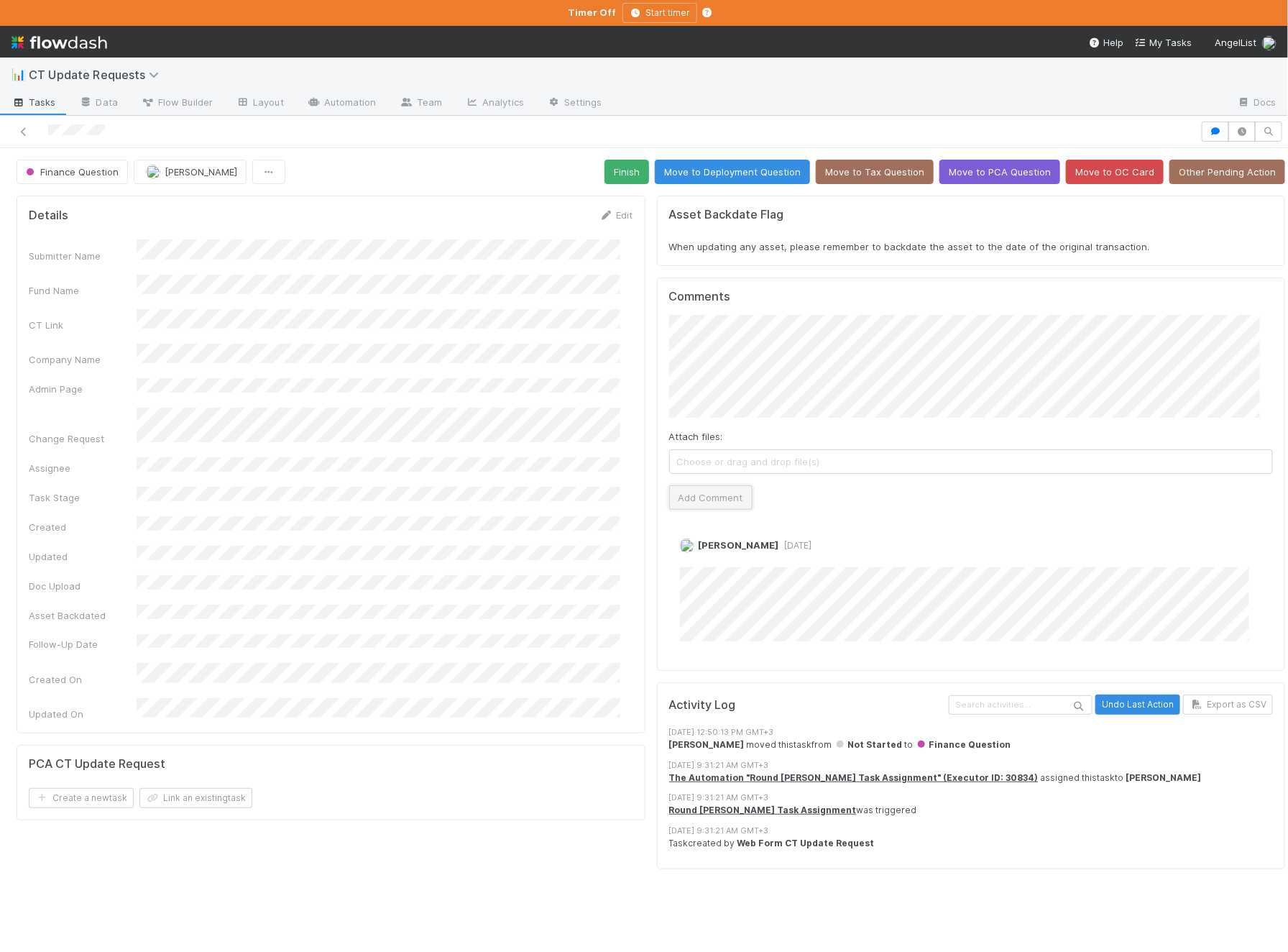
click at [703, 485] on button "Add Comment" at bounding box center [711, 497] width 84 height 25
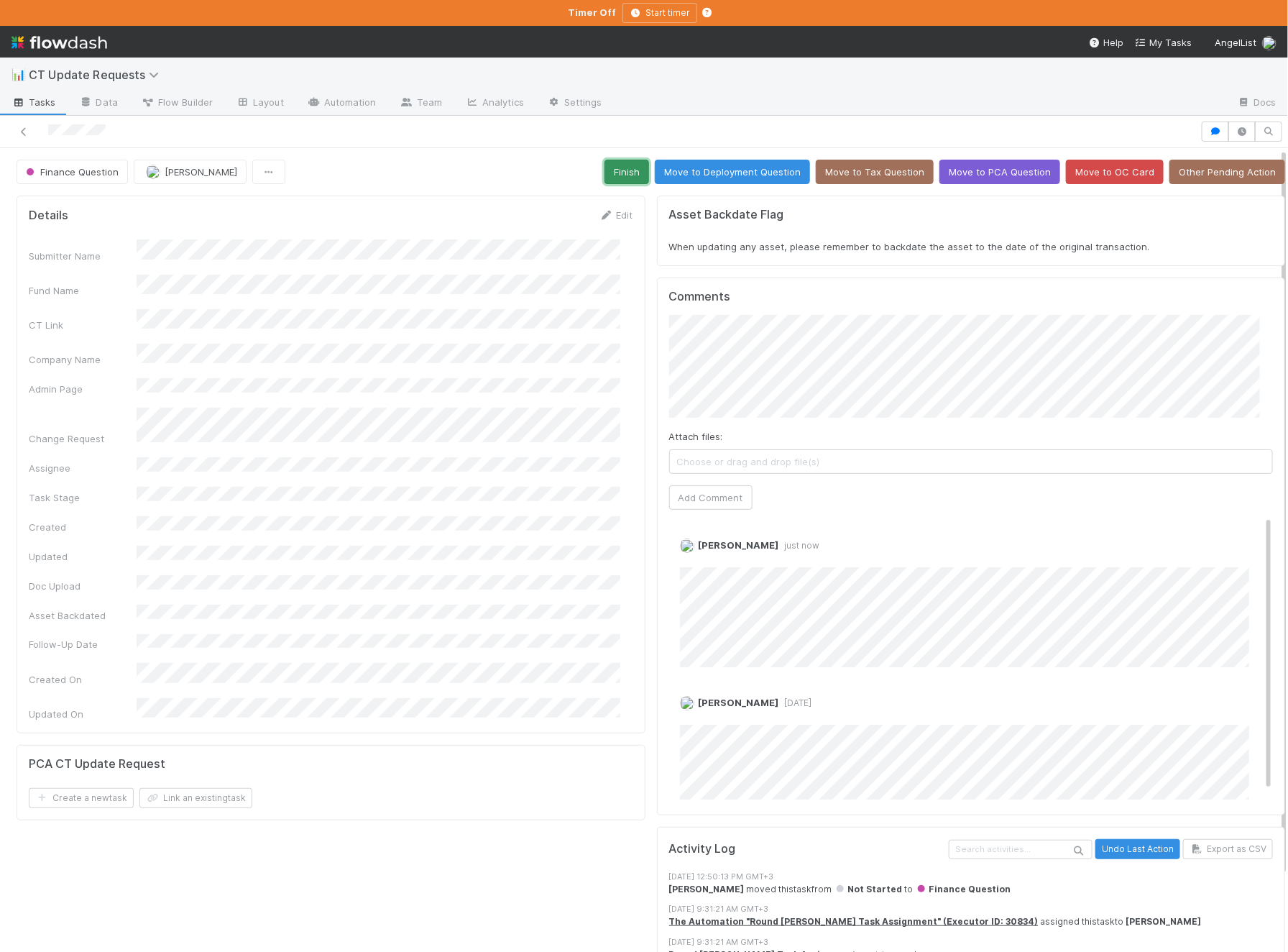
click at [605, 165] on button "Finish" at bounding box center [627, 171] width 44 height 25
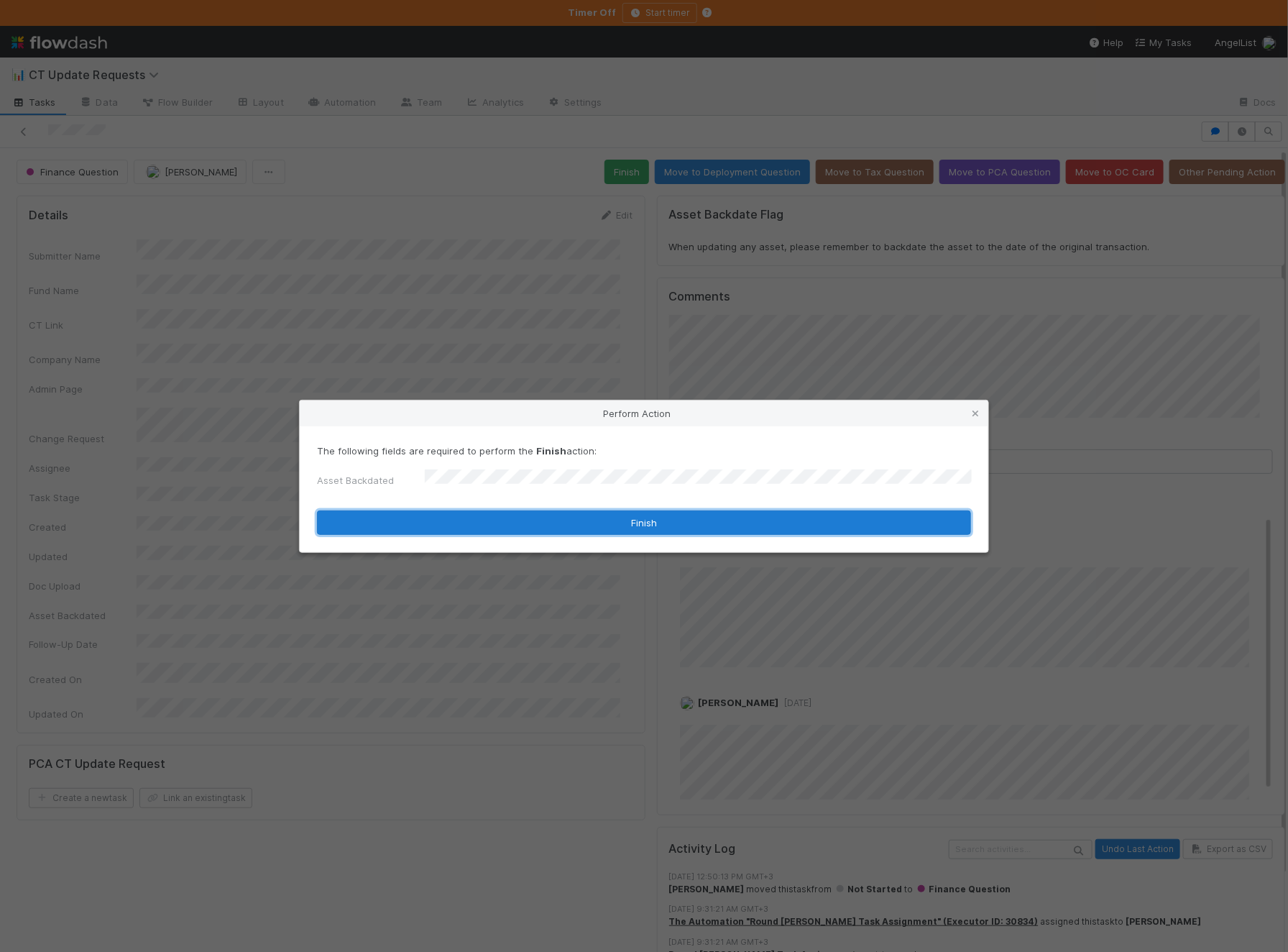
click at [457, 519] on button "Finish" at bounding box center [644, 522] width 654 height 25
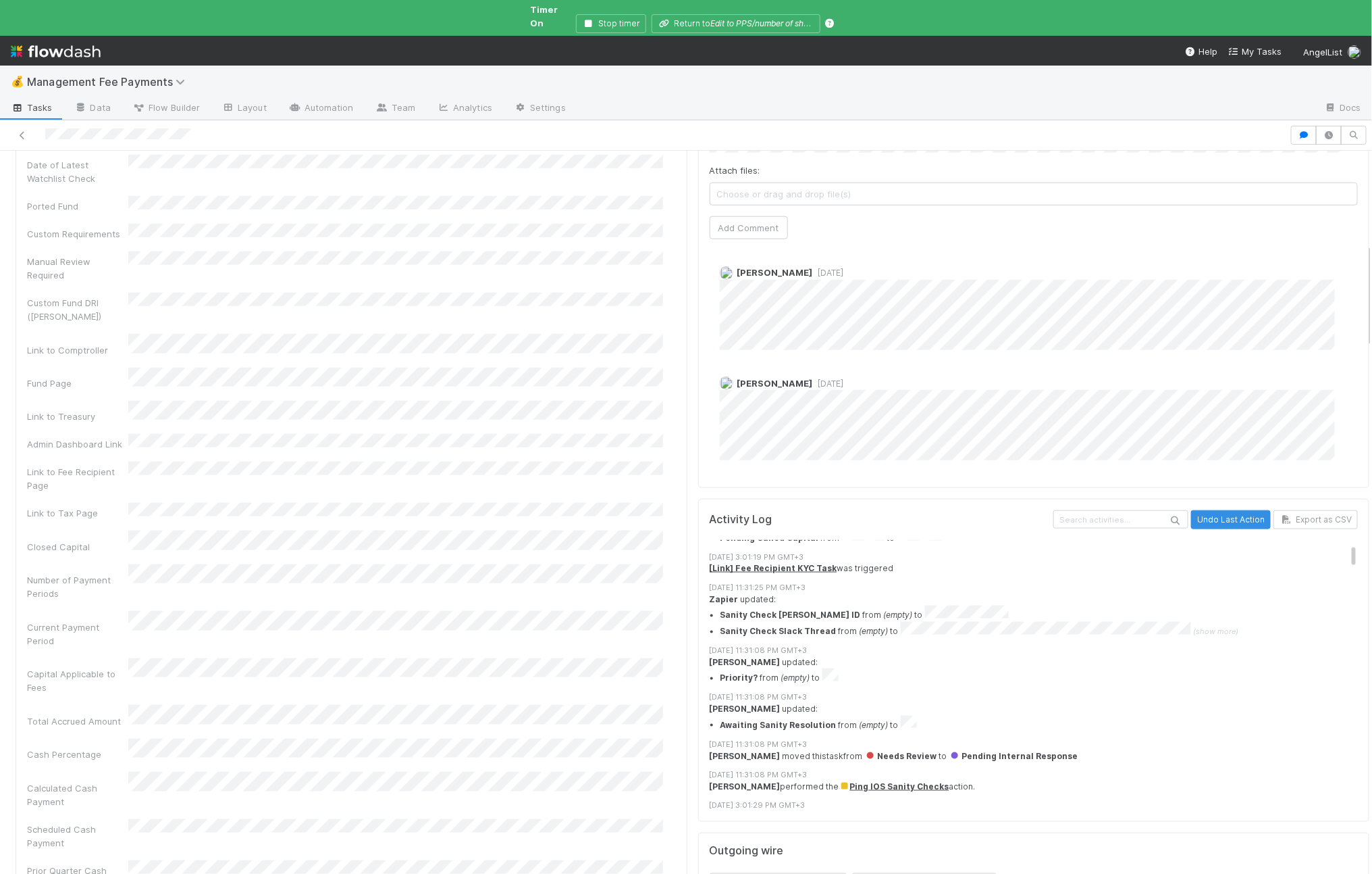
scroll to position [99, 0]
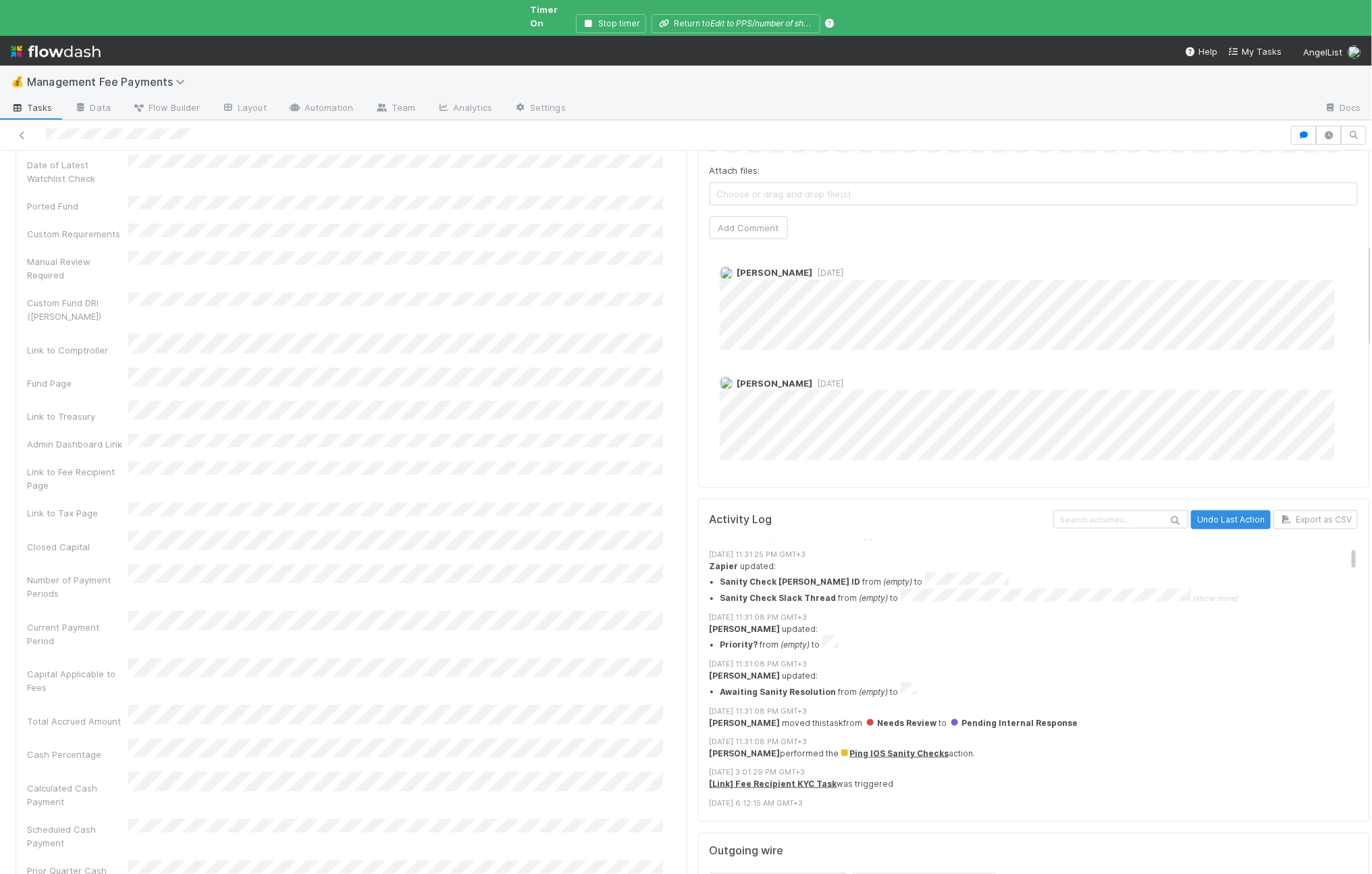
click at [813, 183] on span "Choose or drag and drop file(s)" at bounding box center [1035, 193] width 648 height 22
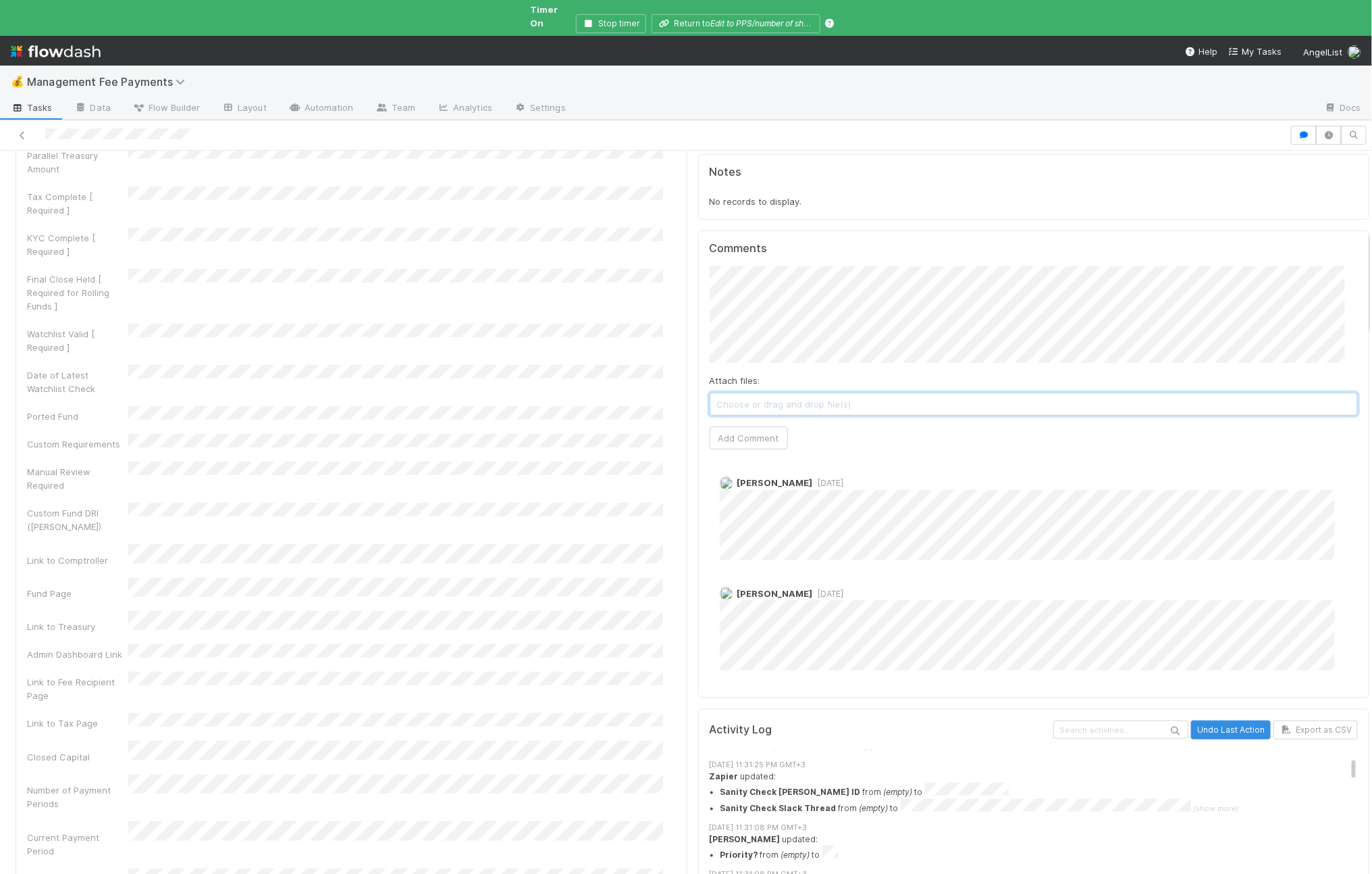
scroll to position [125, 0]
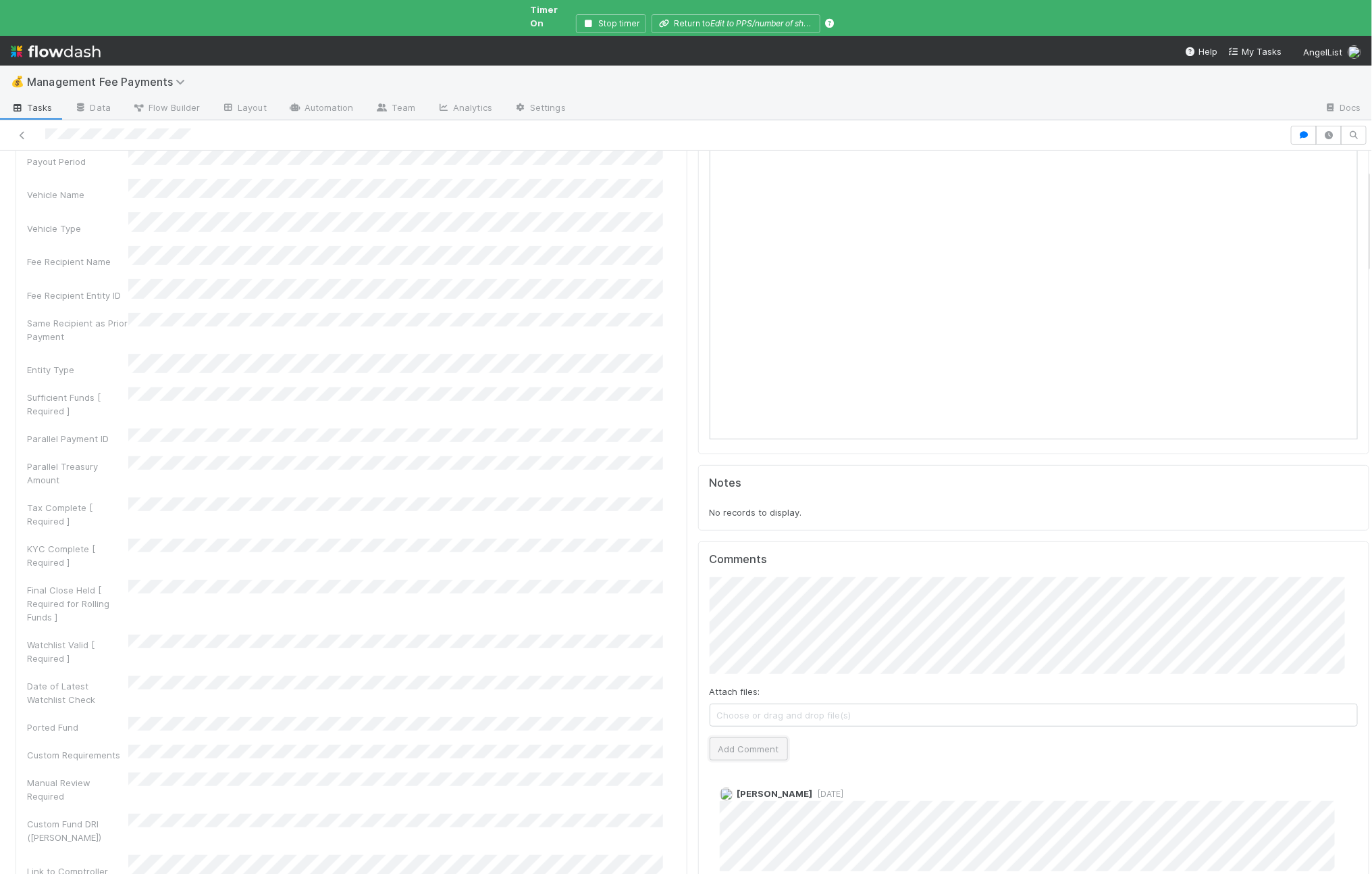
click at [741, 738] on button "Add Comment" at bounding box center [749, 748] width 79 height 23
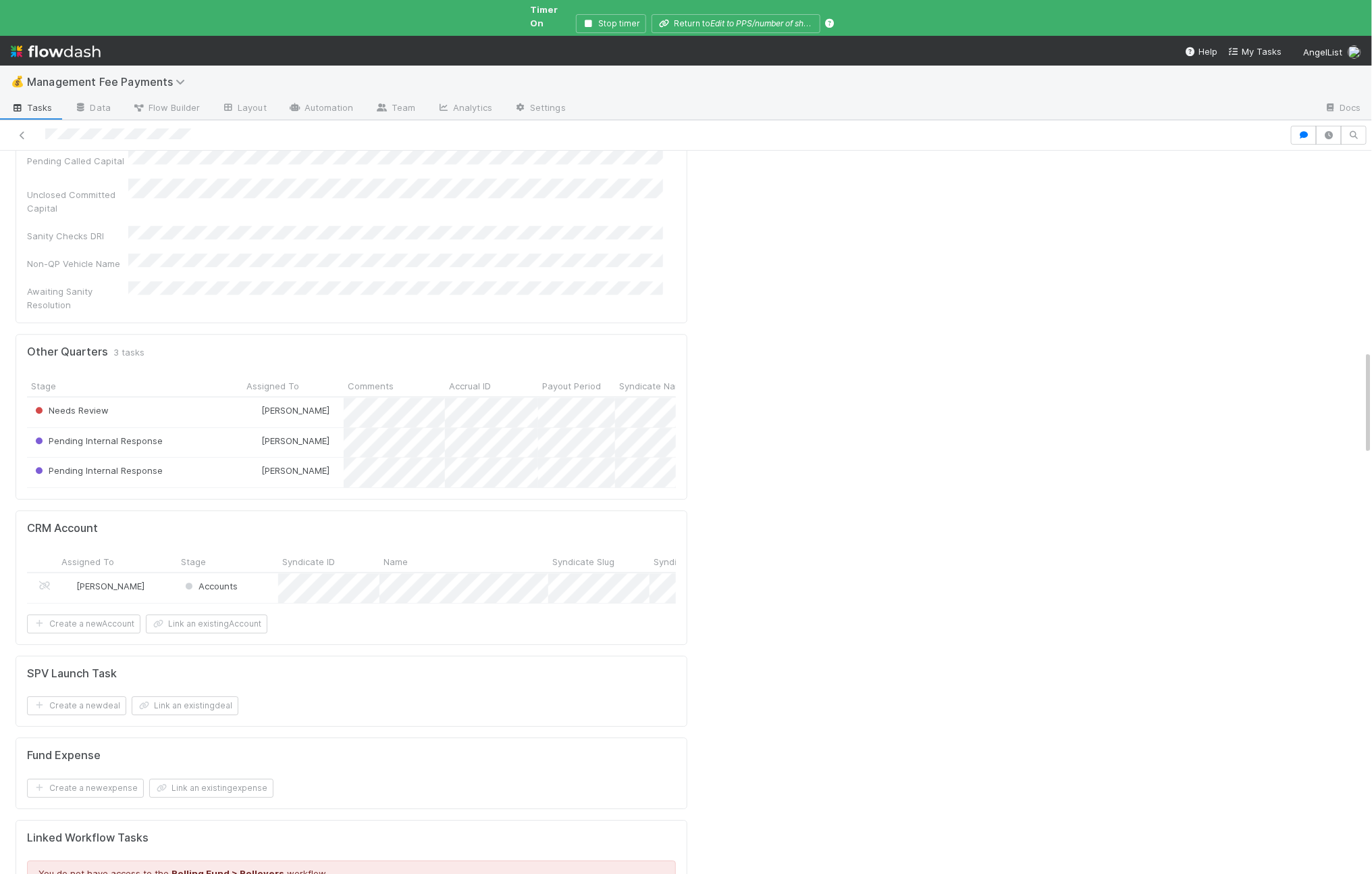
scroll to position [0, 0]
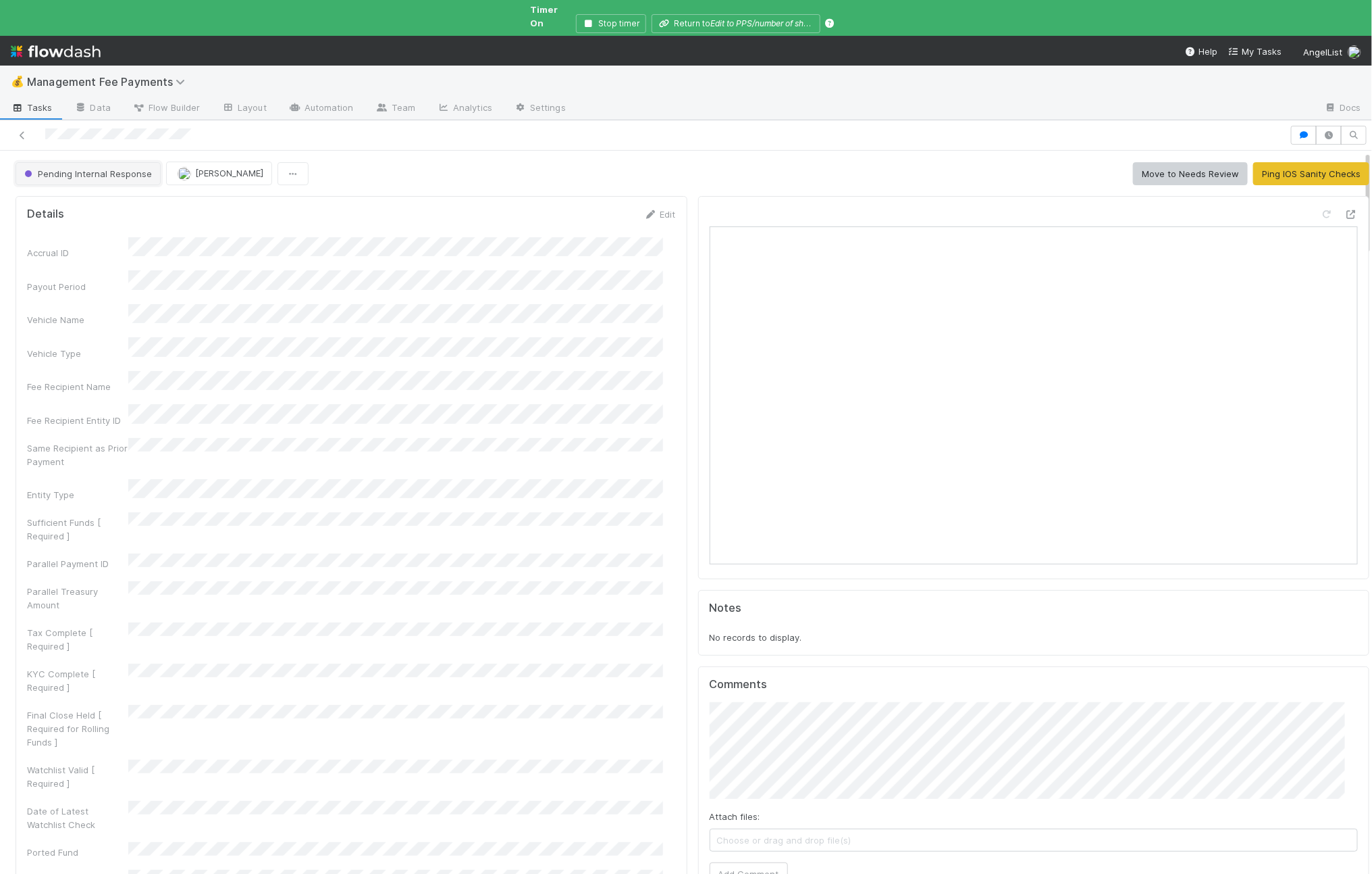
click at [101, 168] on span "Pending Internal Response" at bounding box center [87, 173] width 131 height 10
drag, startPoint x: 1107, startPoint y: 117, endPoint x: 1133, endPoint y: 151, distance: 42.8
click at [1107, 117] on div at bounding box center [686, 437] width 1372 height 874
drag, startPoint x: 1140, startPoint y: 161, endPoint x: 930, endPoint y: 199, distance: 213.4
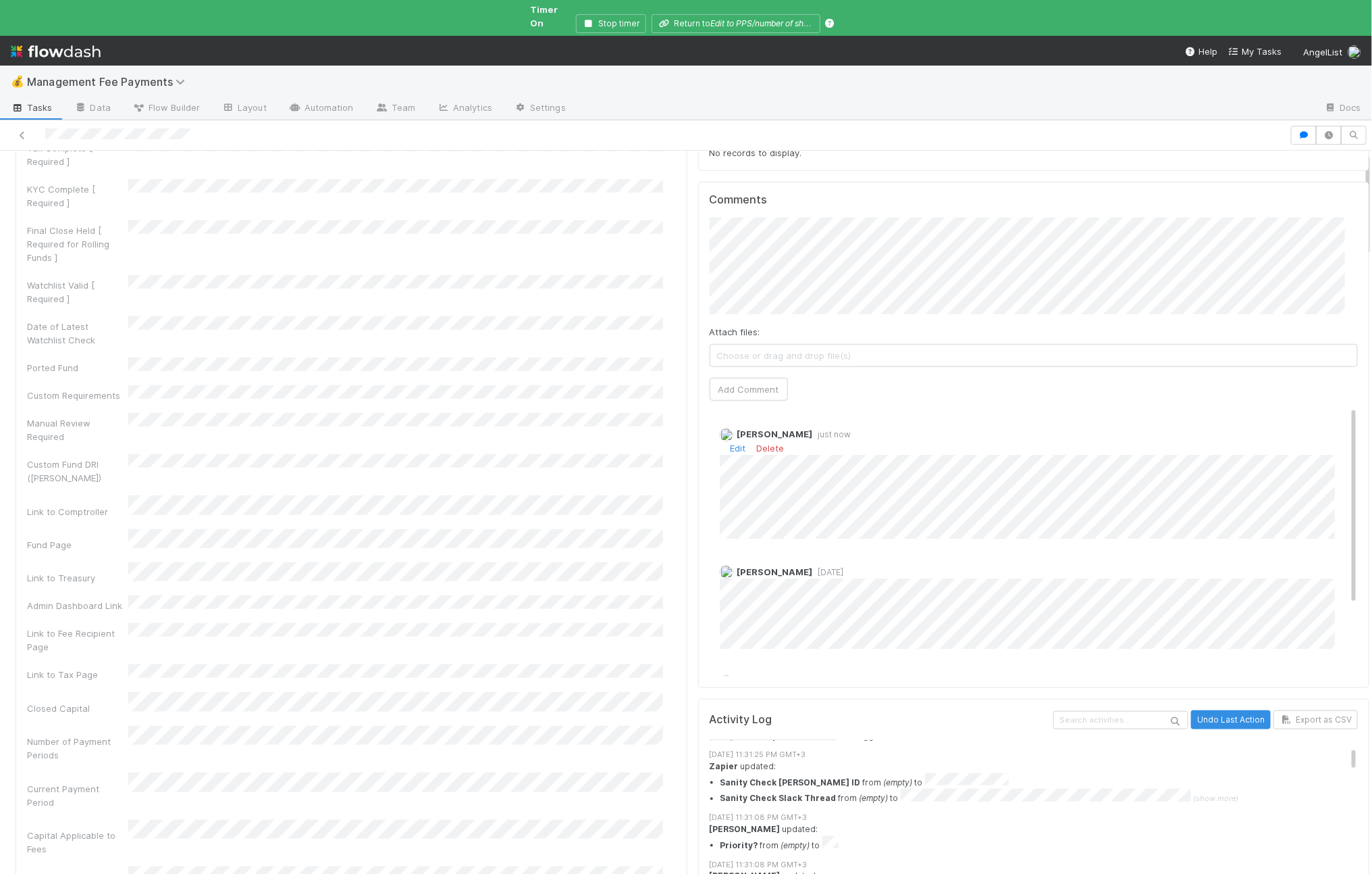
scroll to position [497, 0]
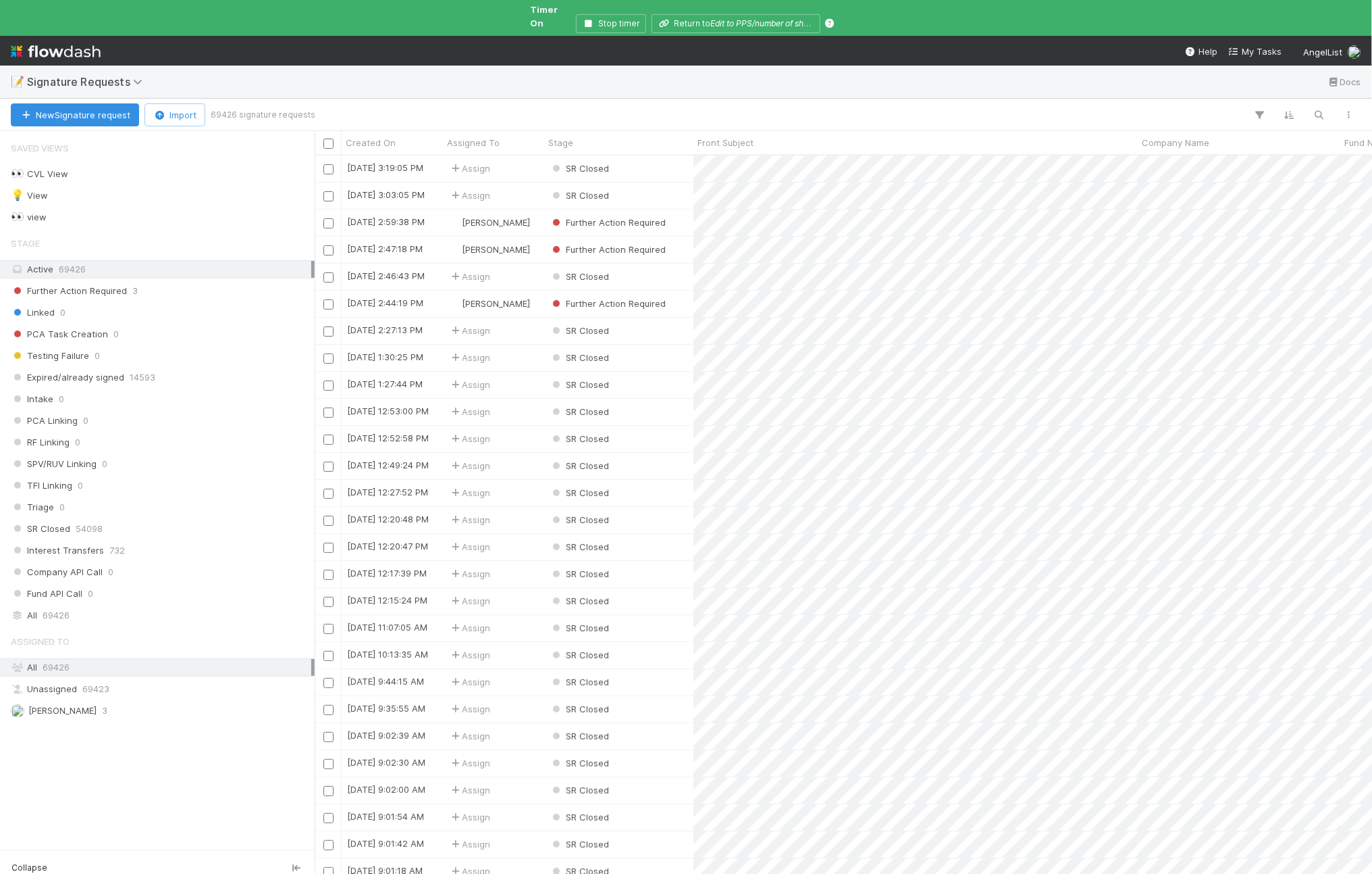
scroll to position [717, 1045]
click at [208, 702] on div "Ali Al Khatib 3" at bounding box center [160, 710] width 301 height 17
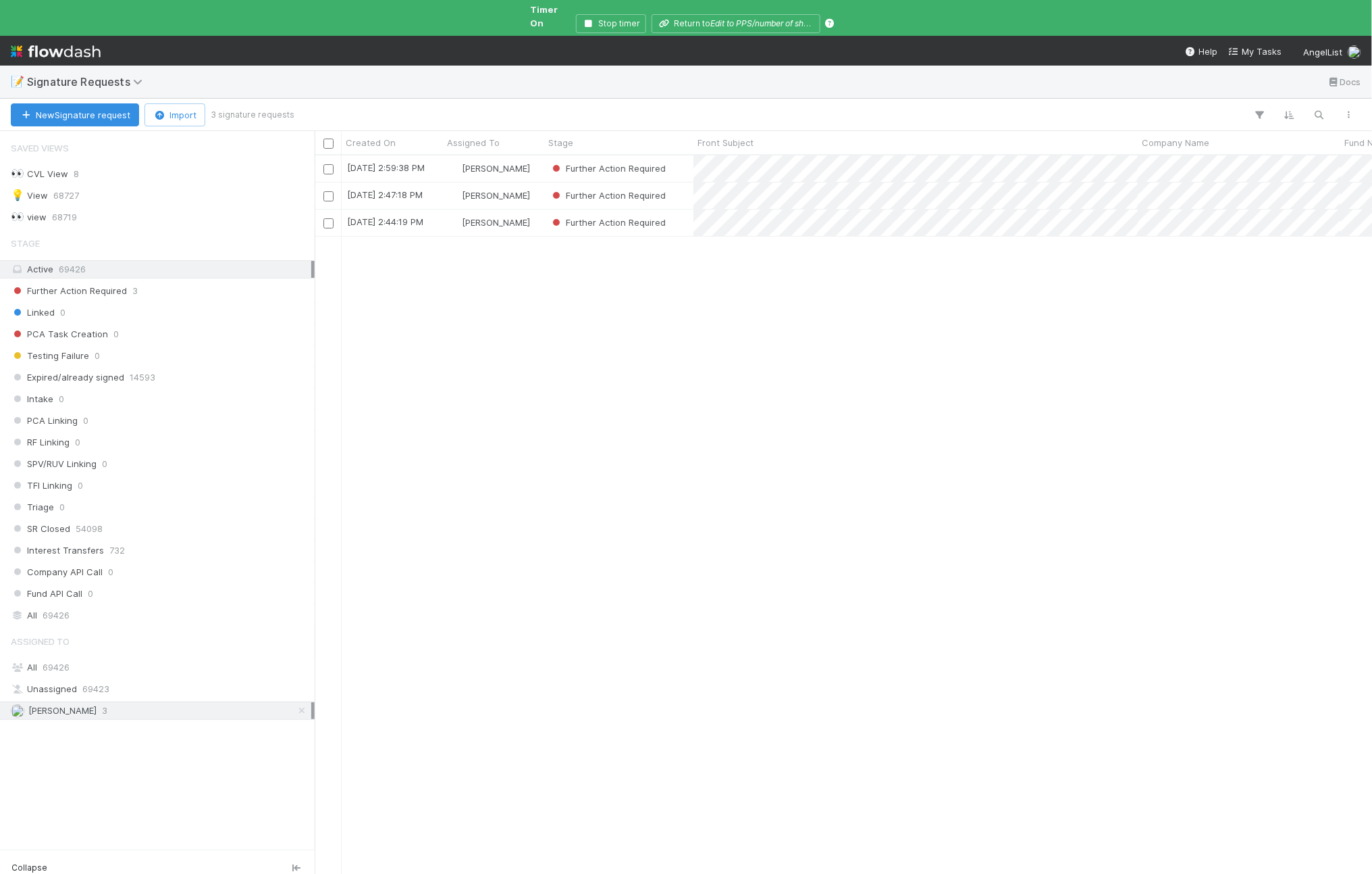
scroll to position [717, 1045]
click at [674, 211] on div "Further Action Required" at bounding box center [619, 222] width 149 height 26
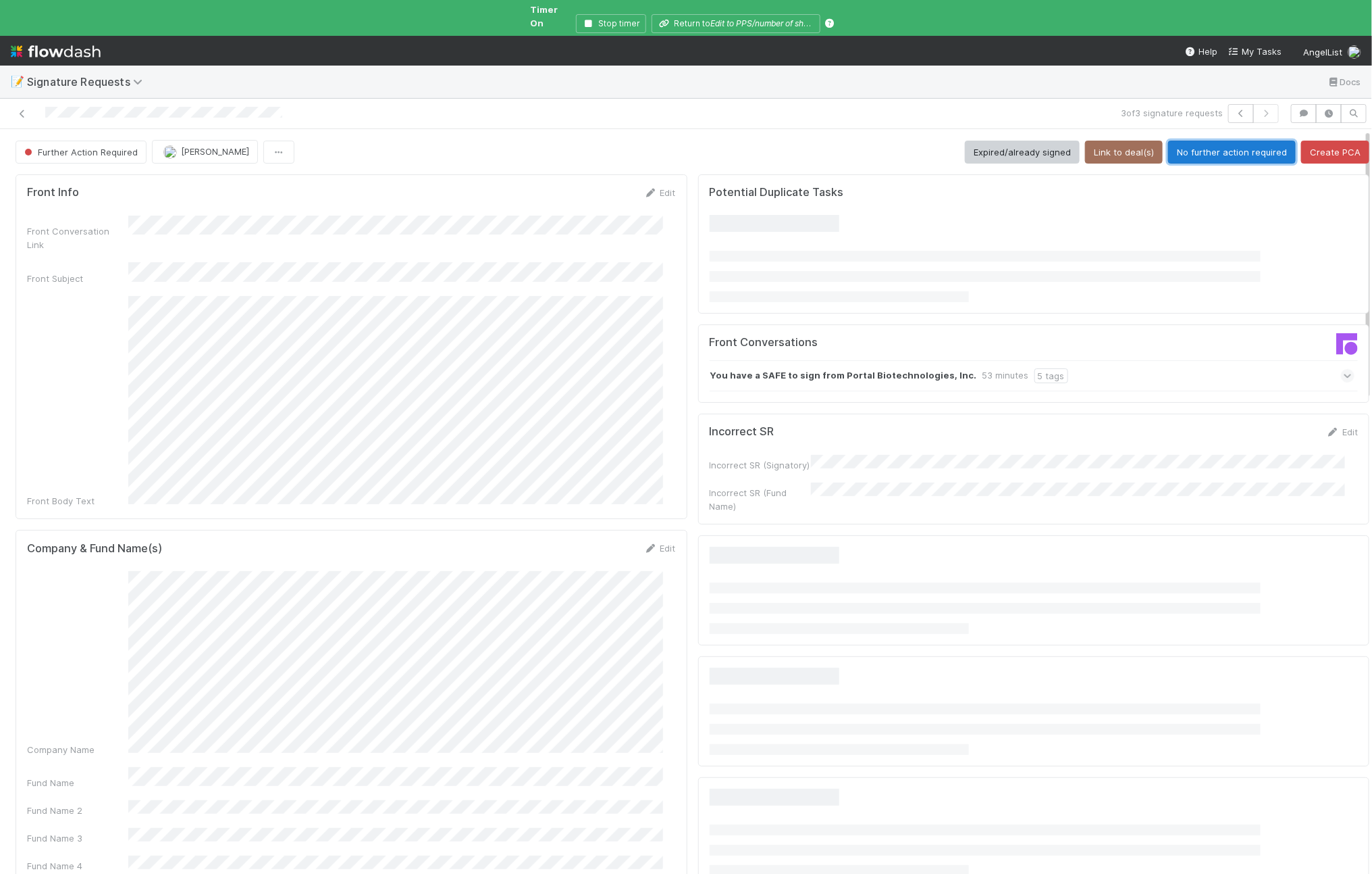
click at [1188, 140] on button "No further action required" at bounding box center [1232, 152] width 127 height 23
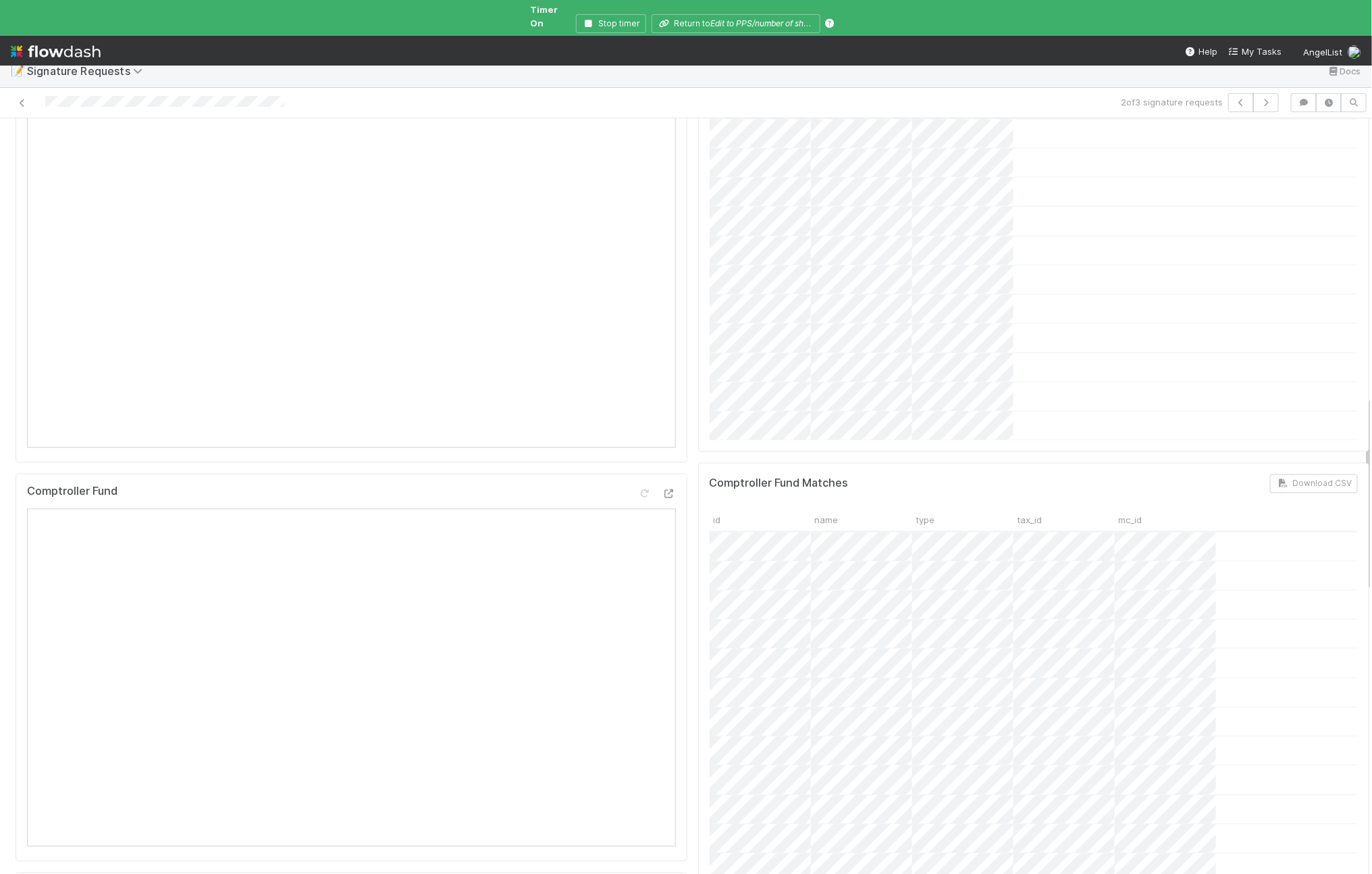
scroll to position [495, 0]
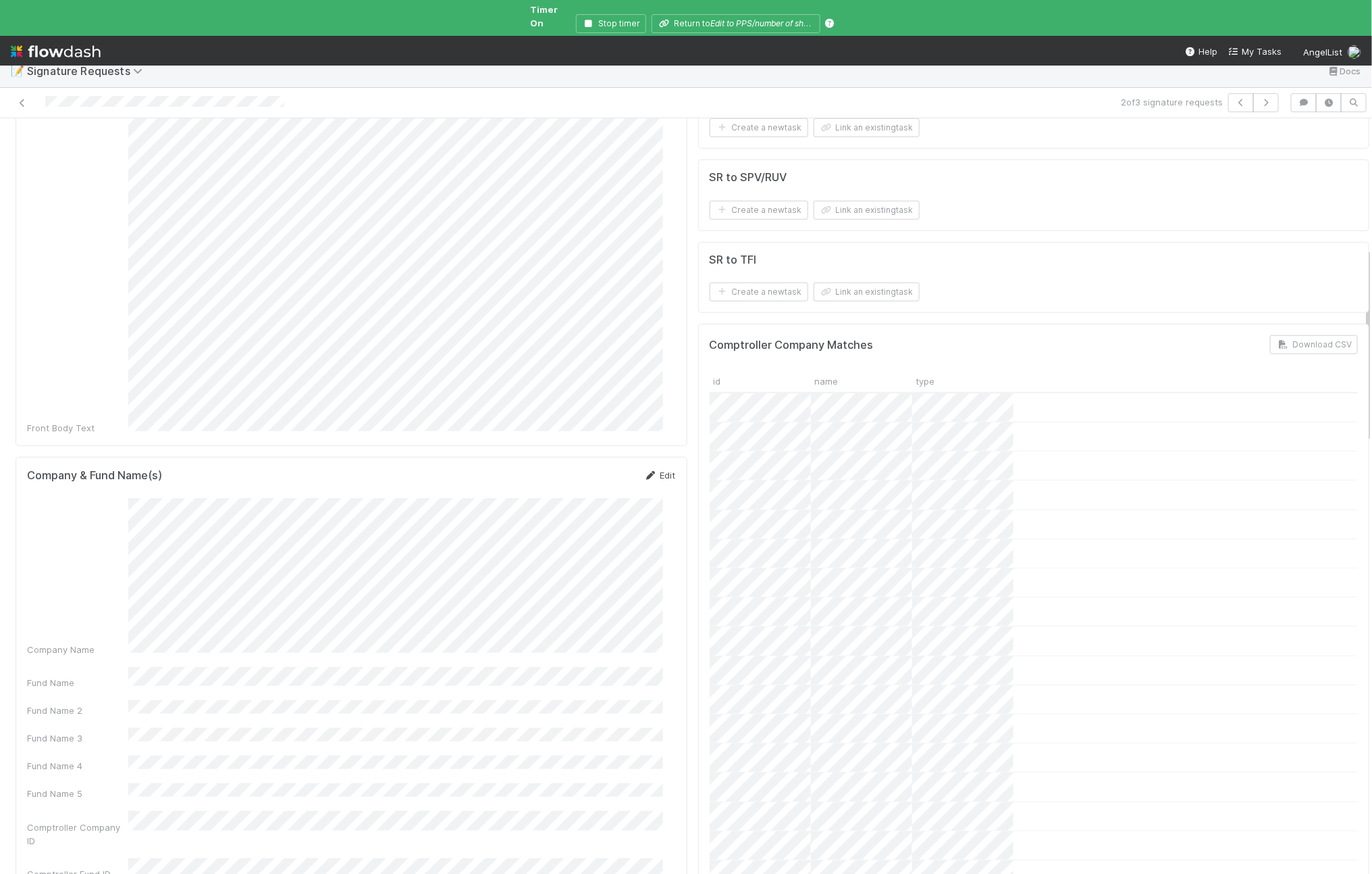
click at [646, 470] on link "Edit" at bounding box center [660, 475] width 32 height 10
click at [585, 468] on button "Save" at bounding box center [604, 479] width 38 height 23
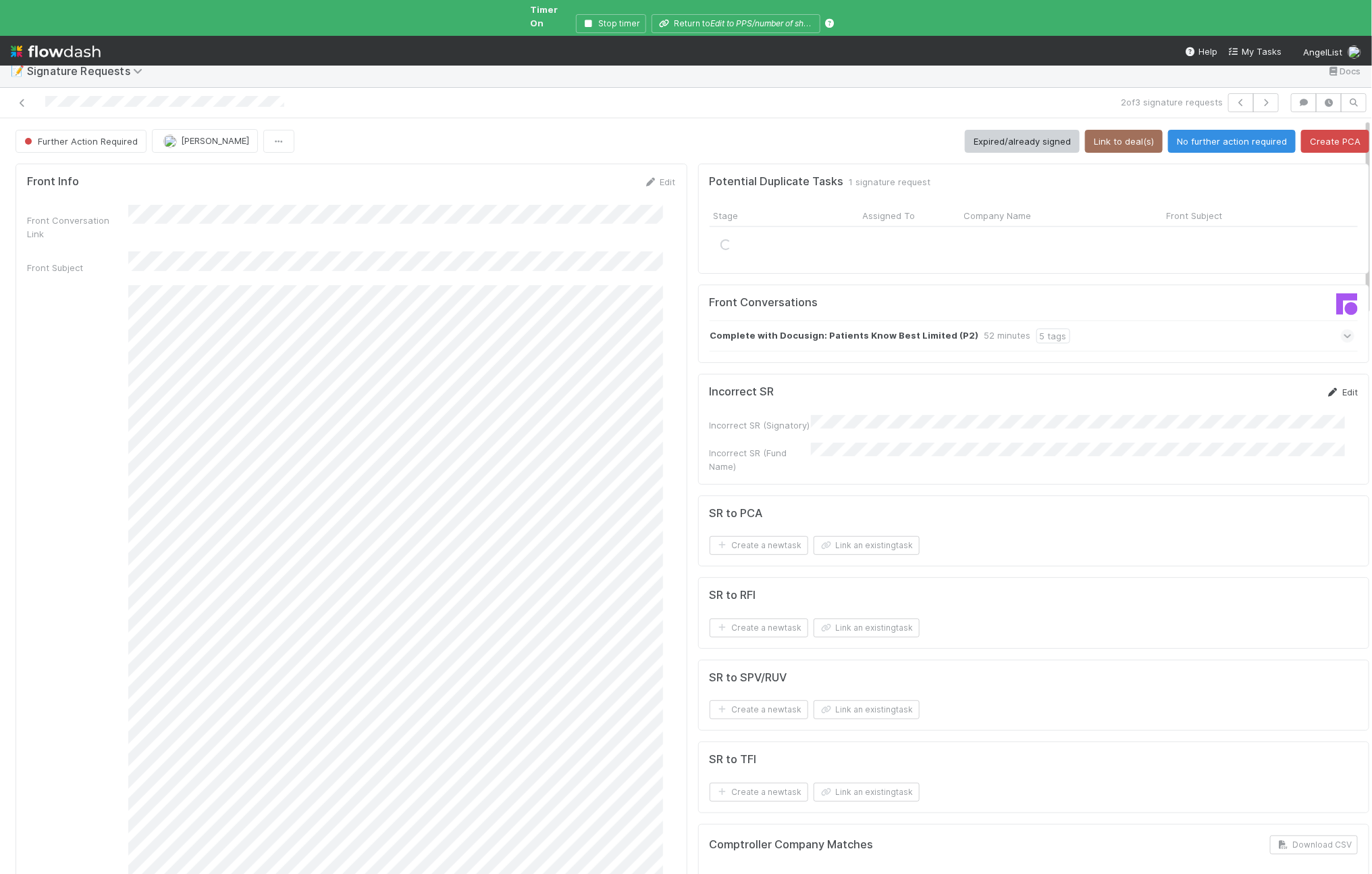
click at [1326, 386] on link "Edit" at bounding box center [1342, 391] width 32 height 10
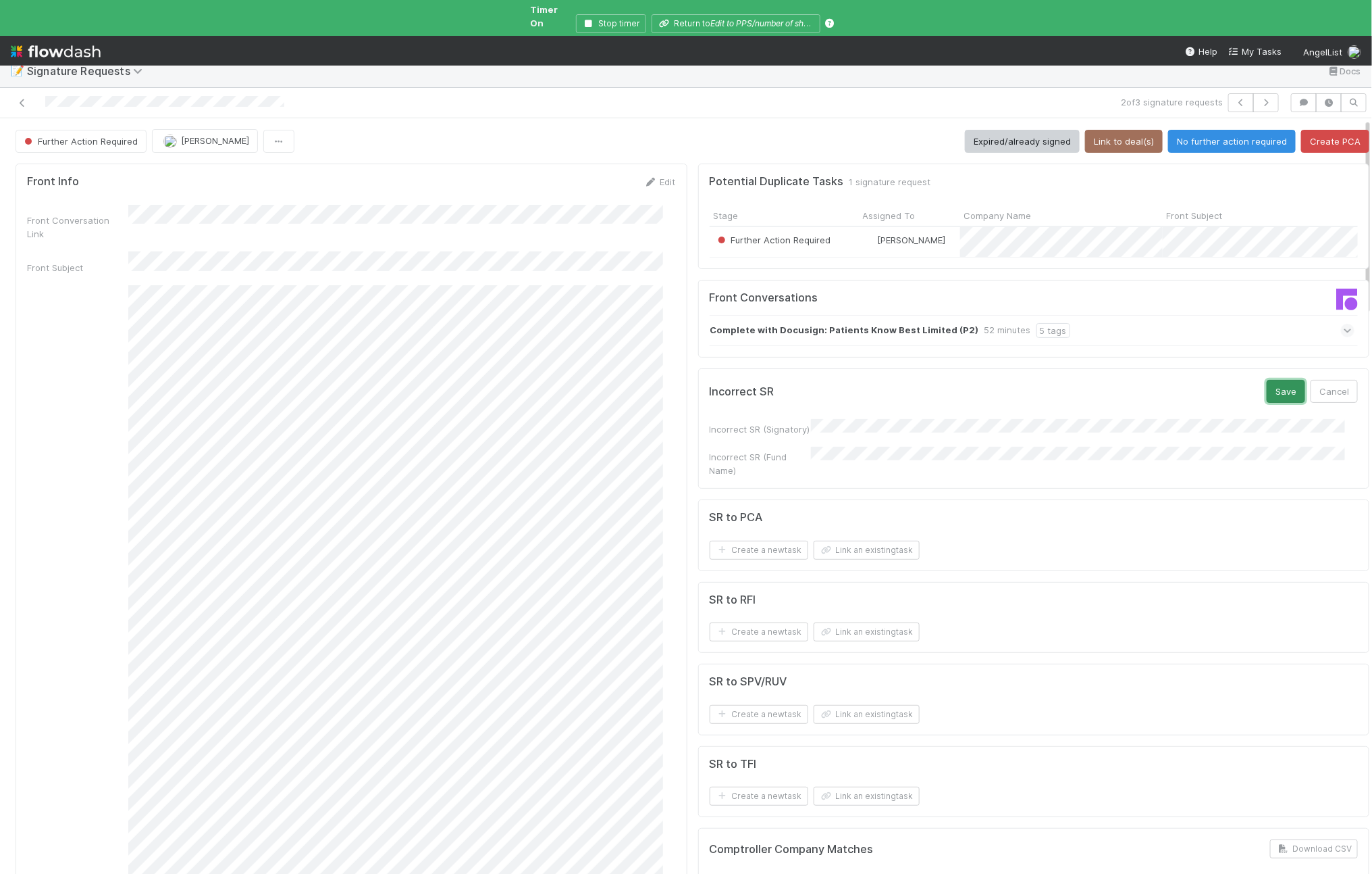
click at [1267, 389] on button "Save" at bounding box center [1286, 391] width 38 height 23
click at [1319, 130] on button "Create PCA" at bounding box center [1335, 141] width 68 height 23
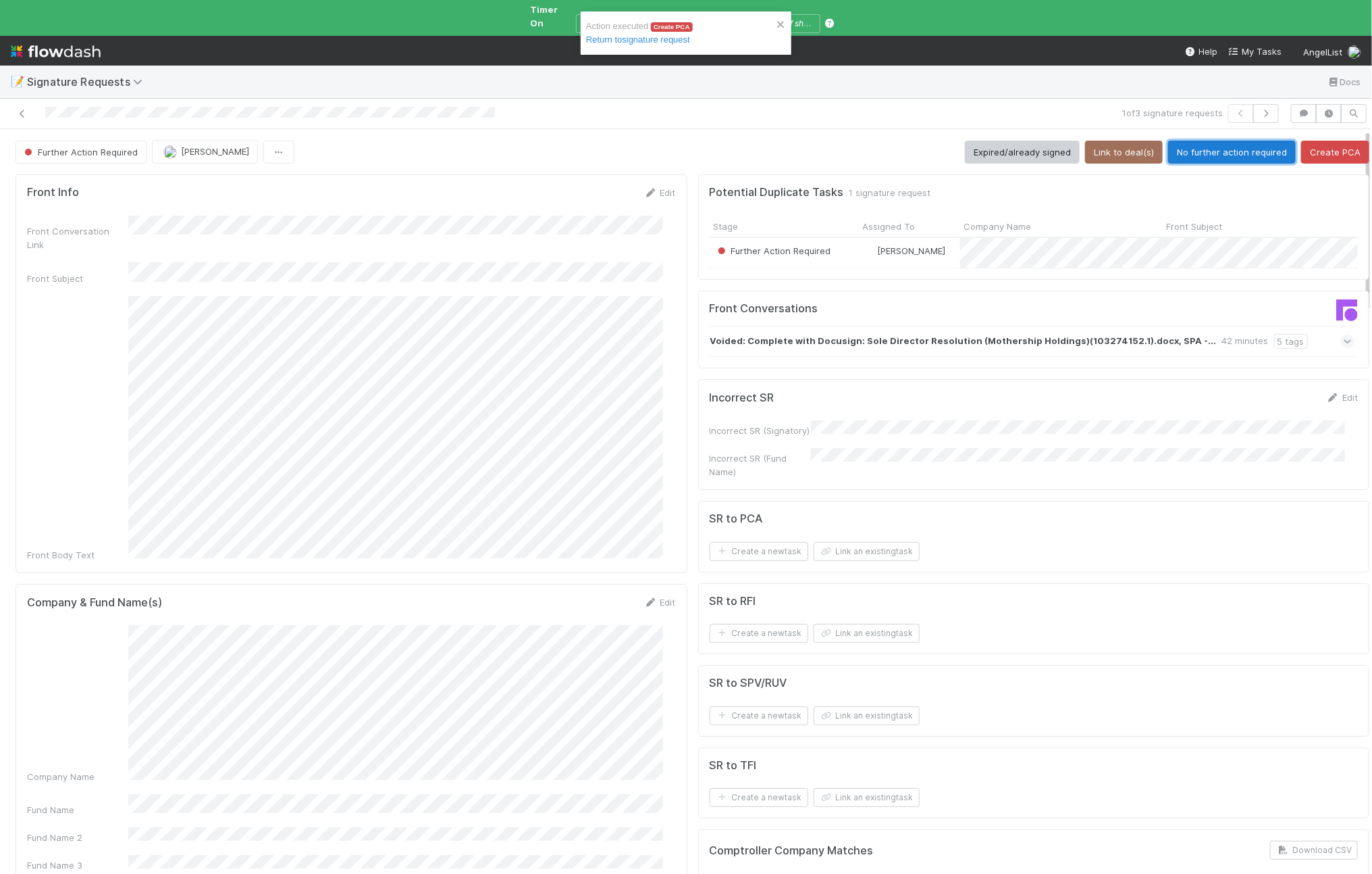
click at [1213, 144] on button "No further action required" at bounding box center [1232, 152] width 127 height 23
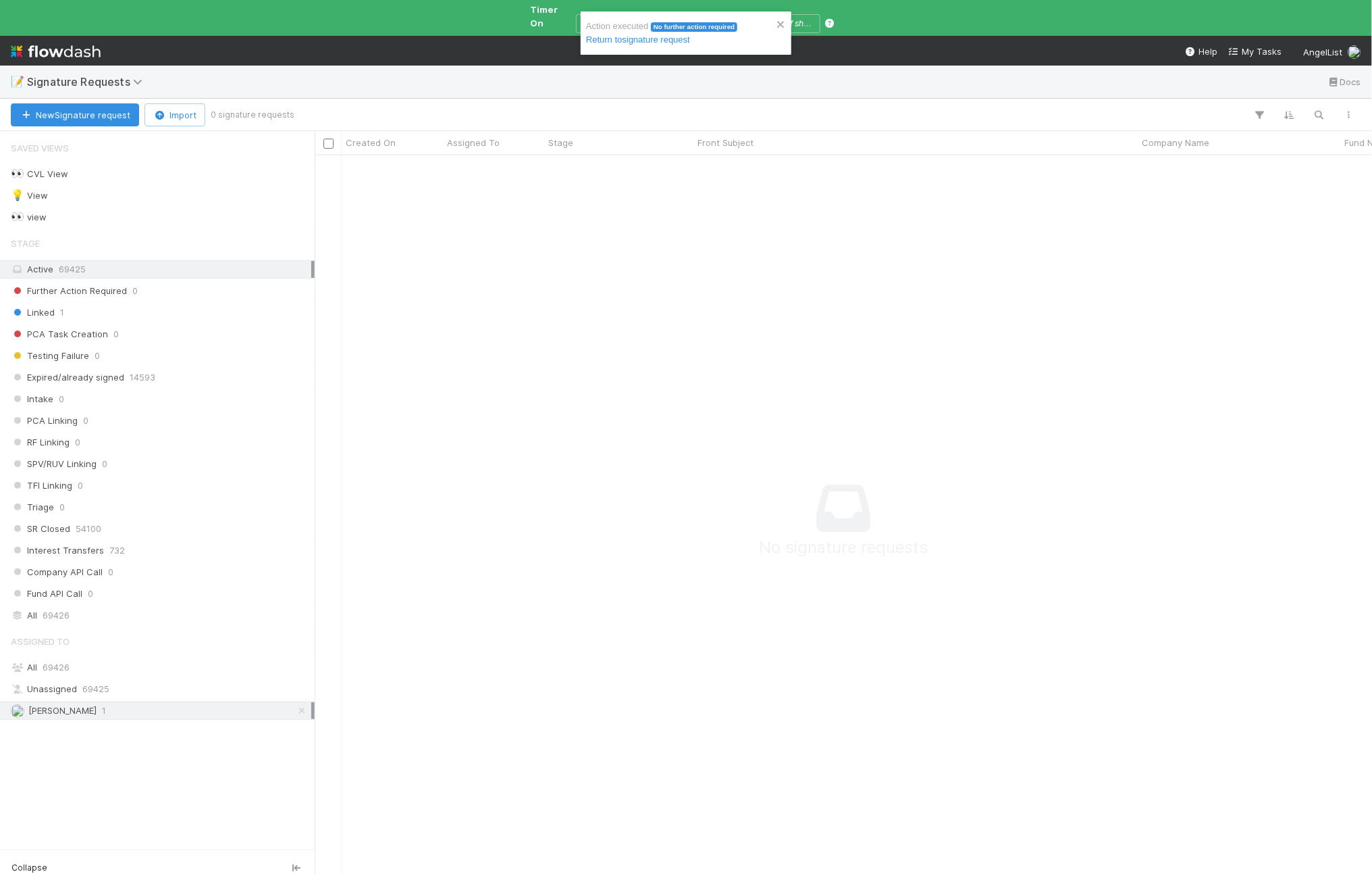
scroll to position [704, 1032]
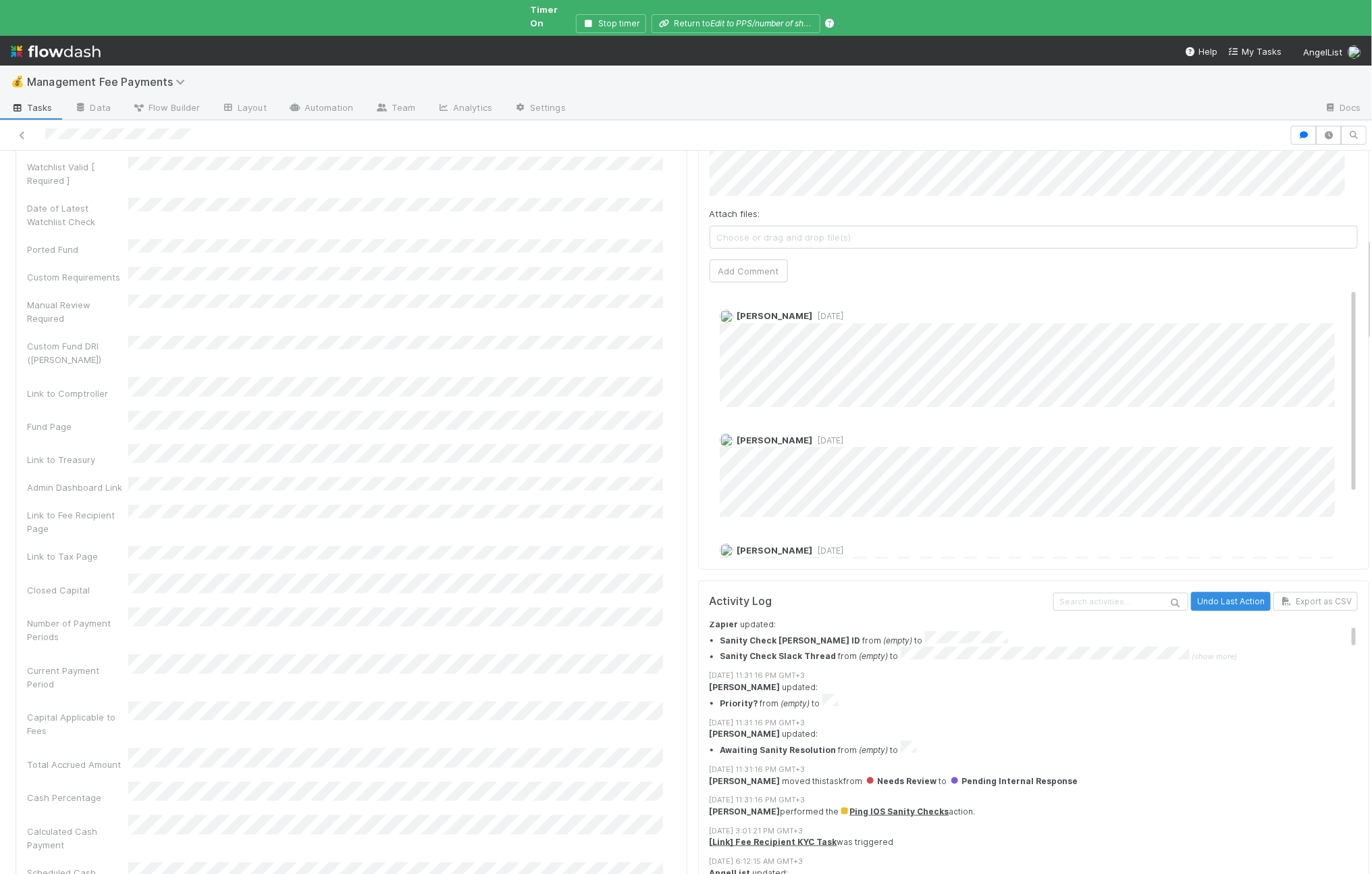
scroll to position [132, 0]
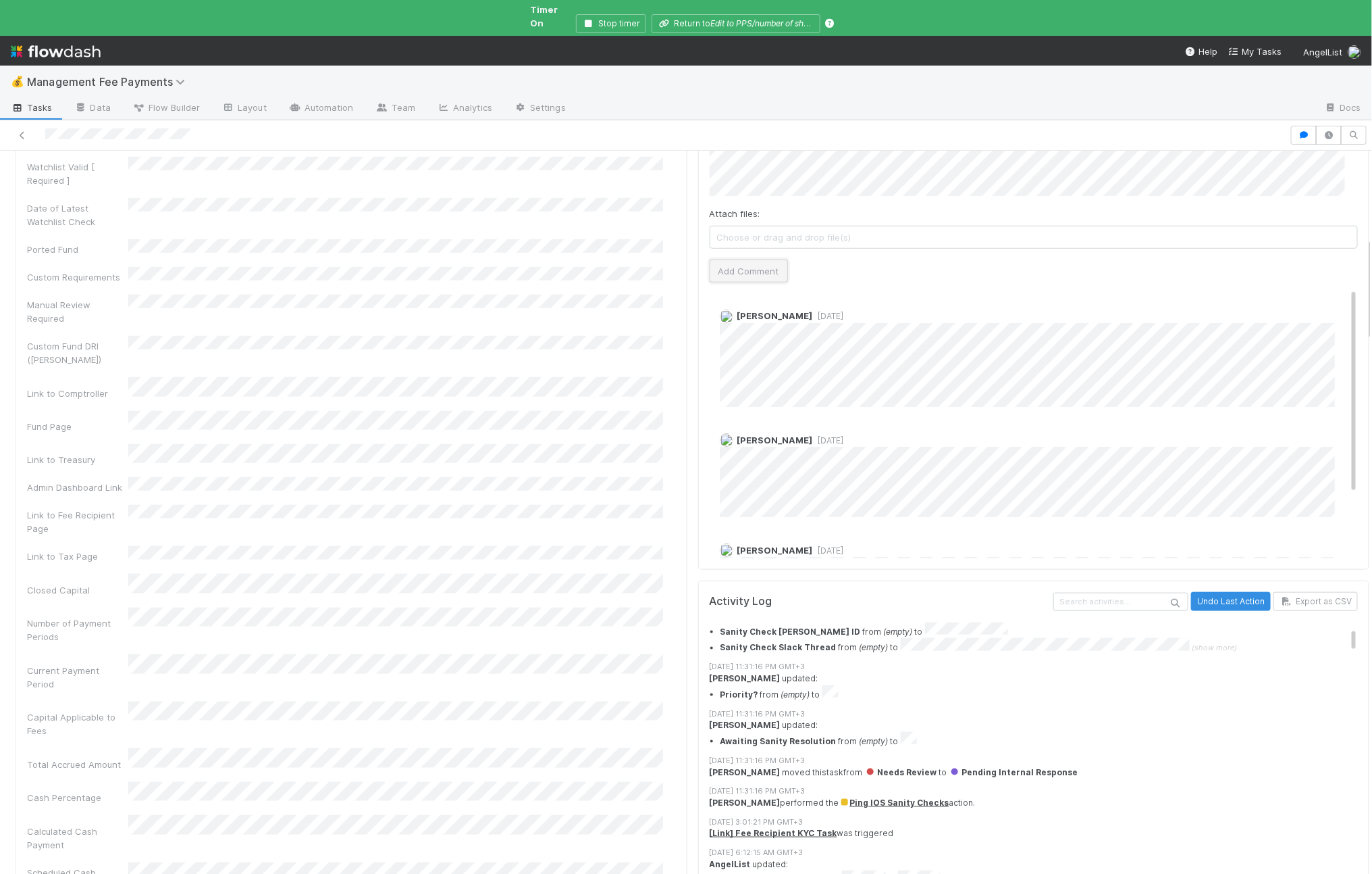
click at [728, 265] on button "Add Comment" at bounding box center [749, 271] width 79 height 23
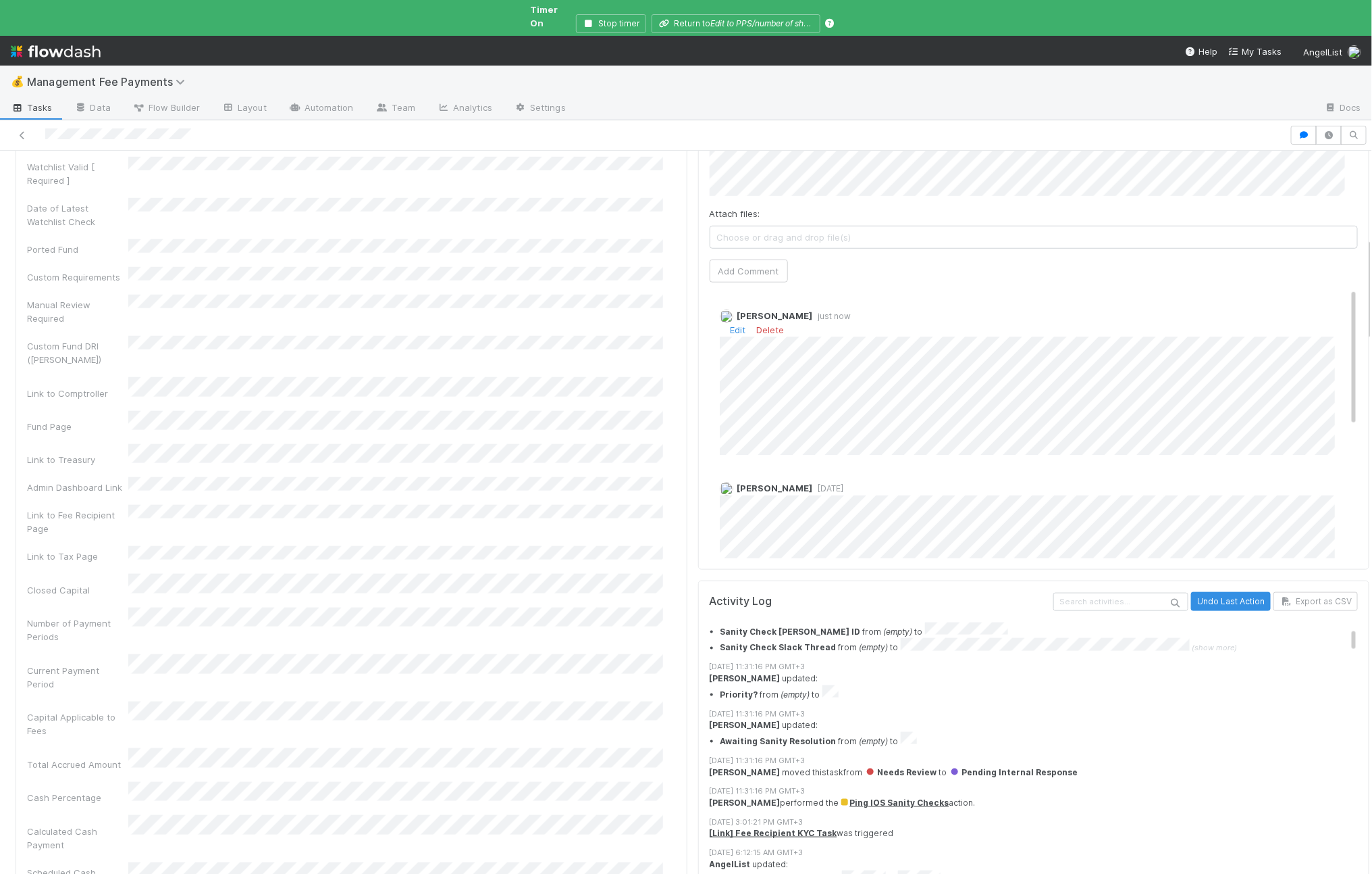
click at [1273, 301] on div "[PERSON_NAME] just now Edit Delete" at bounding box center [1041, 377] width 662 height 156
click at [731, 325] on link "Edit" at bounding box center [738, 330] width 15 height 10
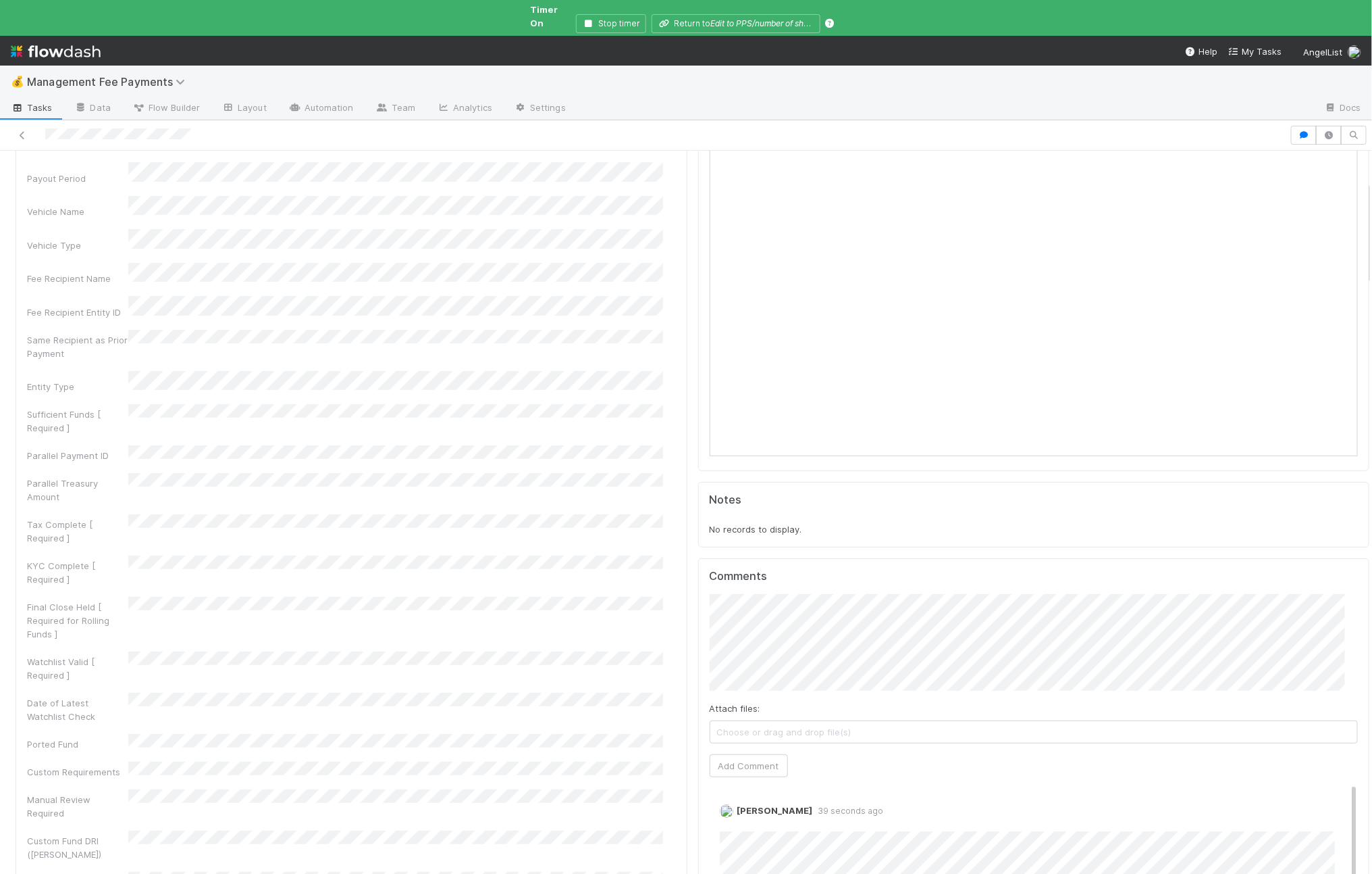
scroll to position [518, 0]
